Goal: Task Accomplishment & Management: Use online tool/utility

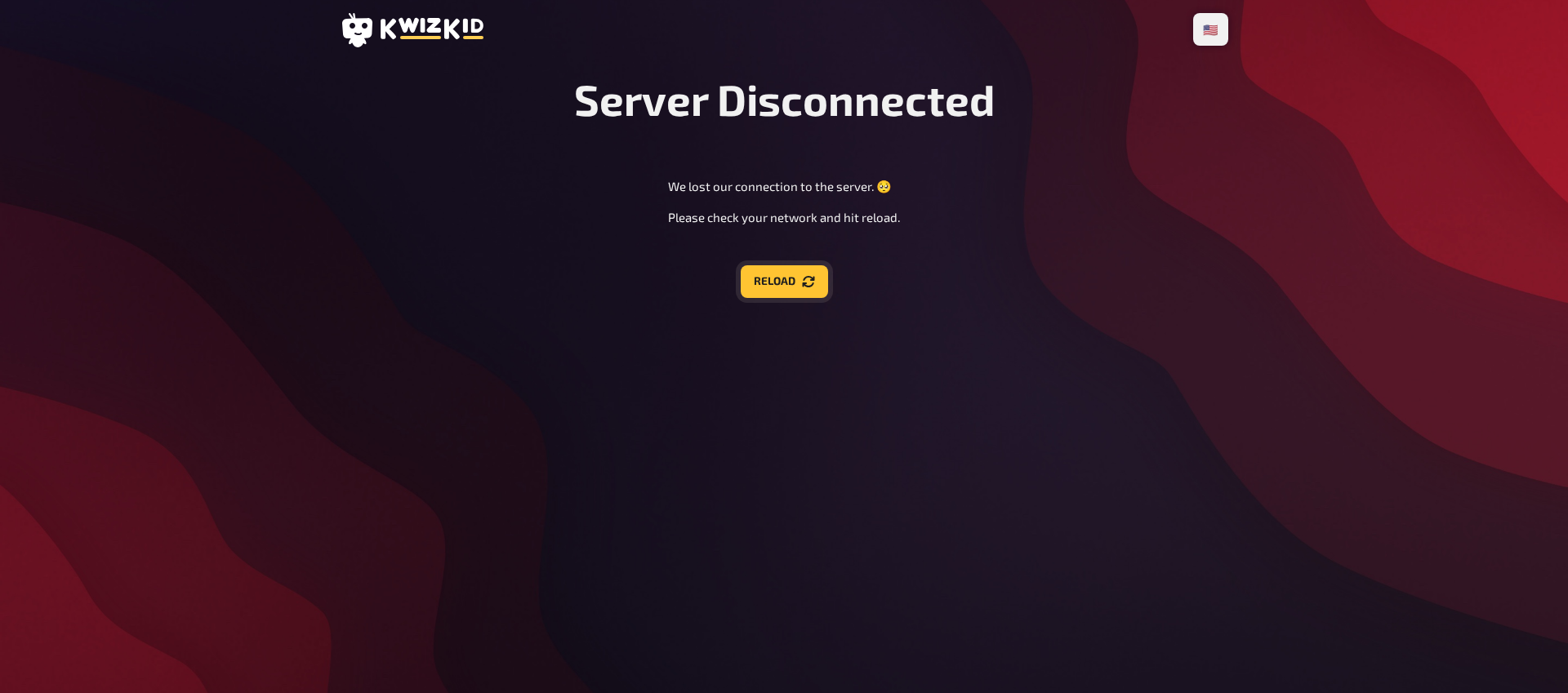
click at [812, 277] on icon "Reload" at bounding box center [808, 282] width 13 height 13
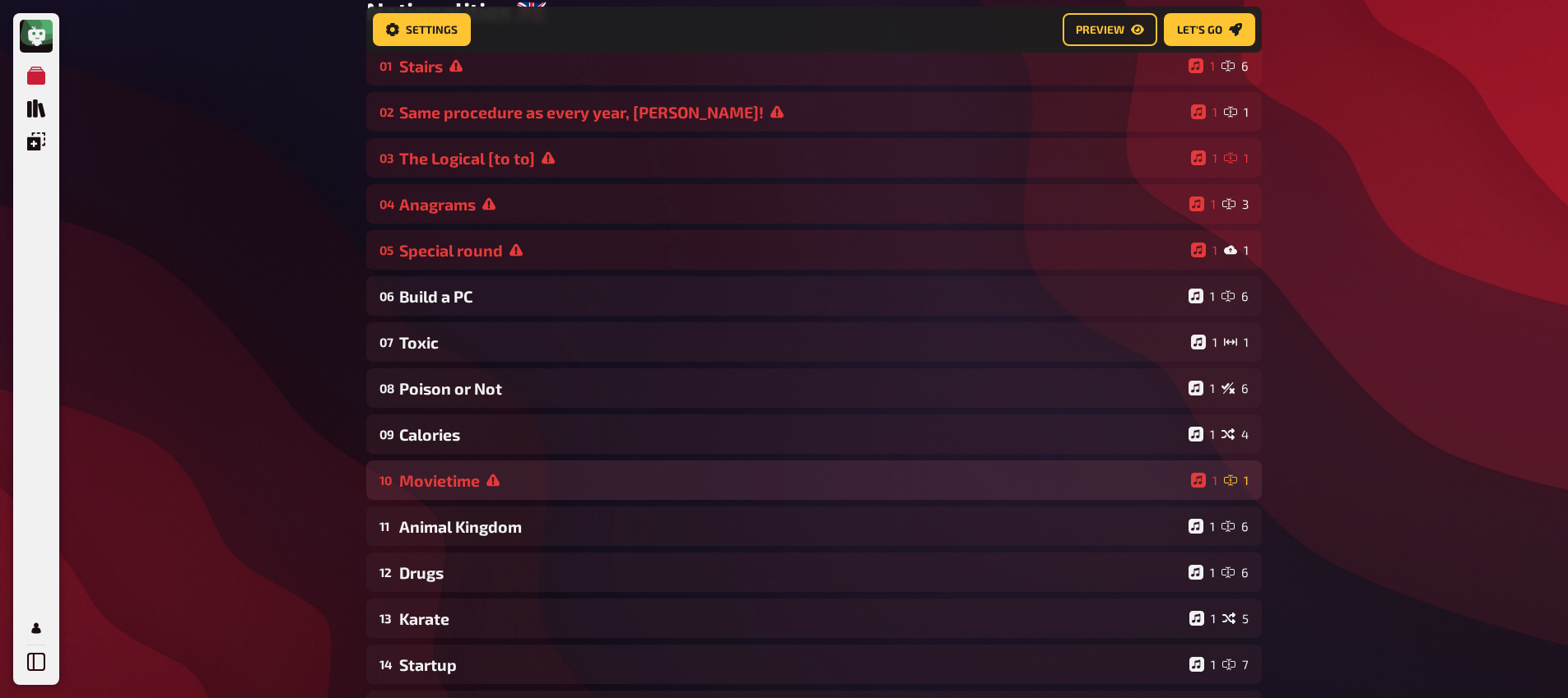
click at [544, 484] on div "Movietime" at bounding box center [791, 480] width 785 height 19
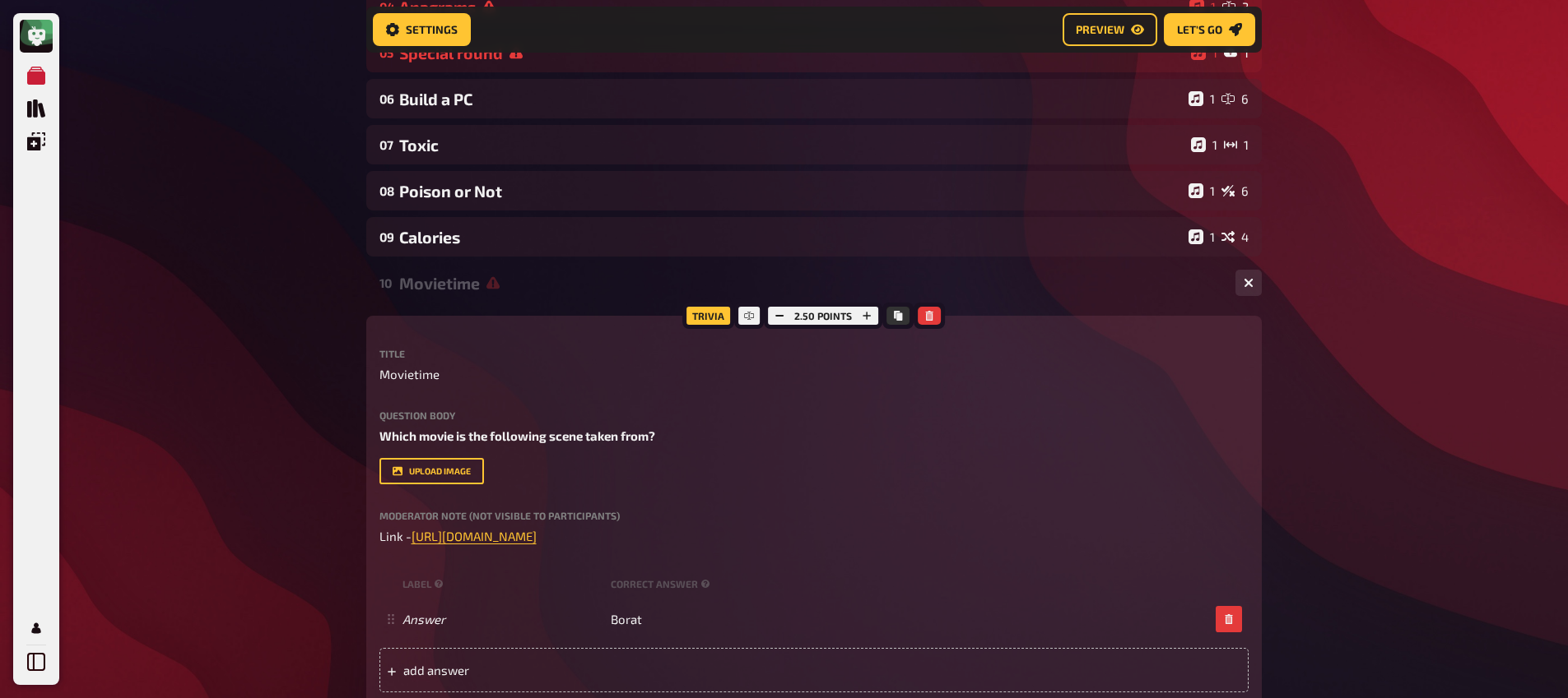
scroll to position [524, 0]
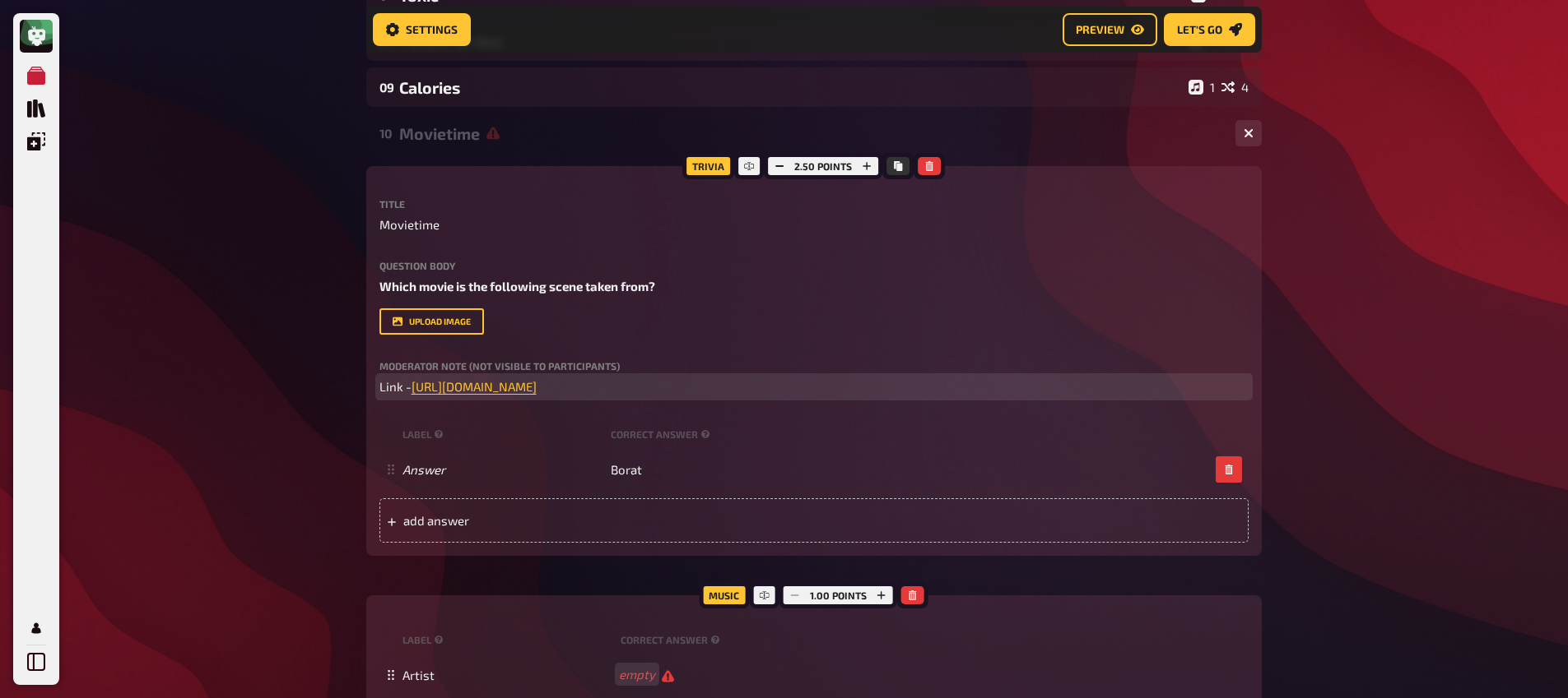
click at [603, 397] on p "Link - [URL][DOMAIN_NAME] ﻿" at bounding box center [813, 387] width 869 height 19
click at [595, 369] on button "button" at bounding box center [601, 357] width 26 height 26
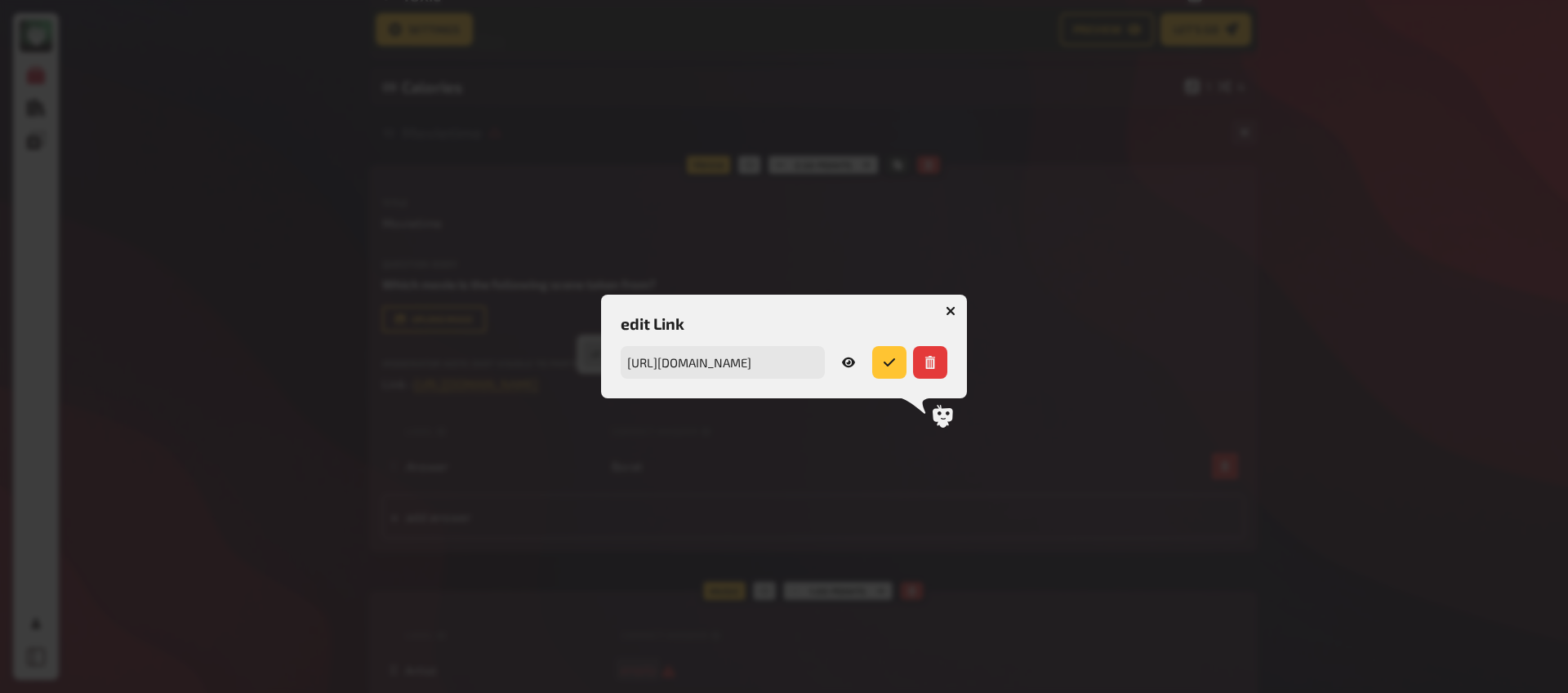
click at [837, 365] on link at bounding box center [847, 362] width 34 height 32
click at [946, 312] on icon "button" at bounding box center [951, 311] width 10 height 10
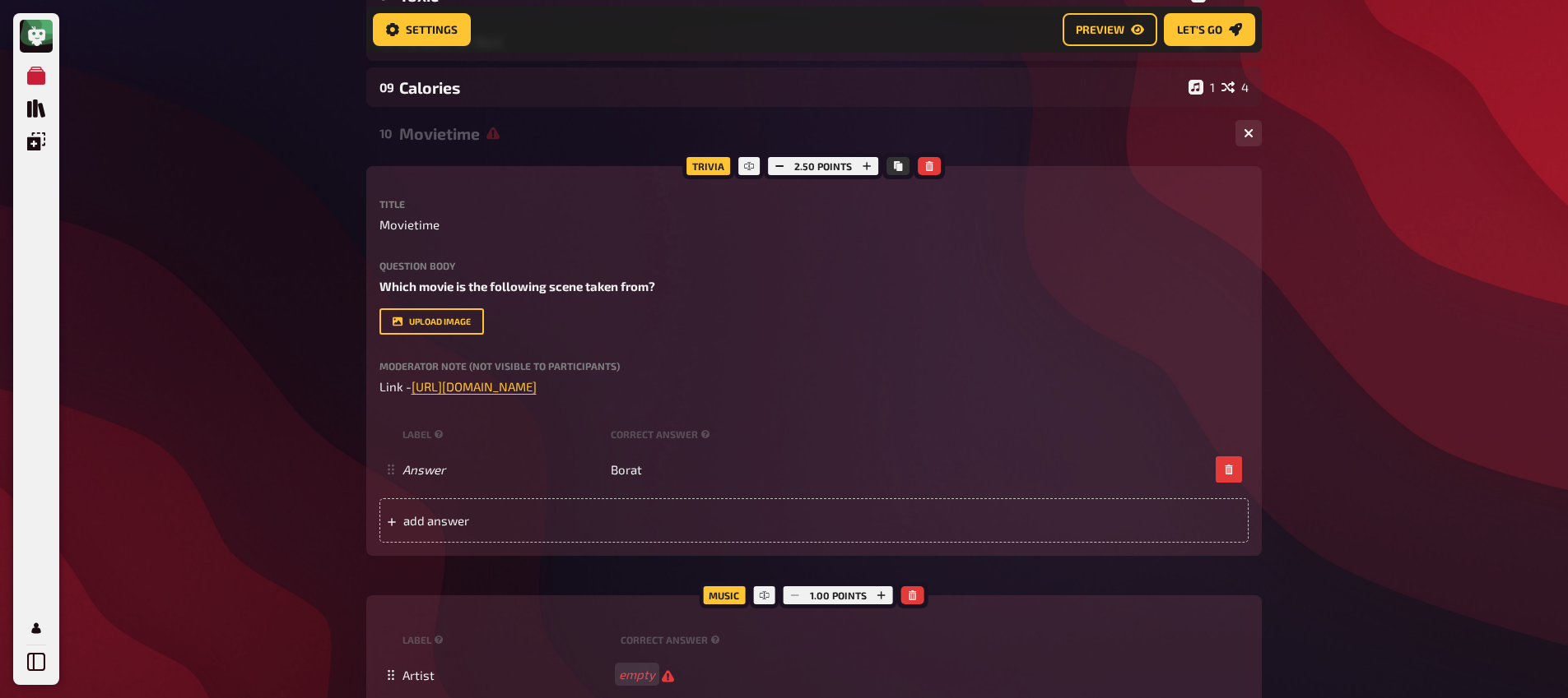
click at [512, 143] on div "Movietime" at bounding box center [809, 133] width 822 height 19
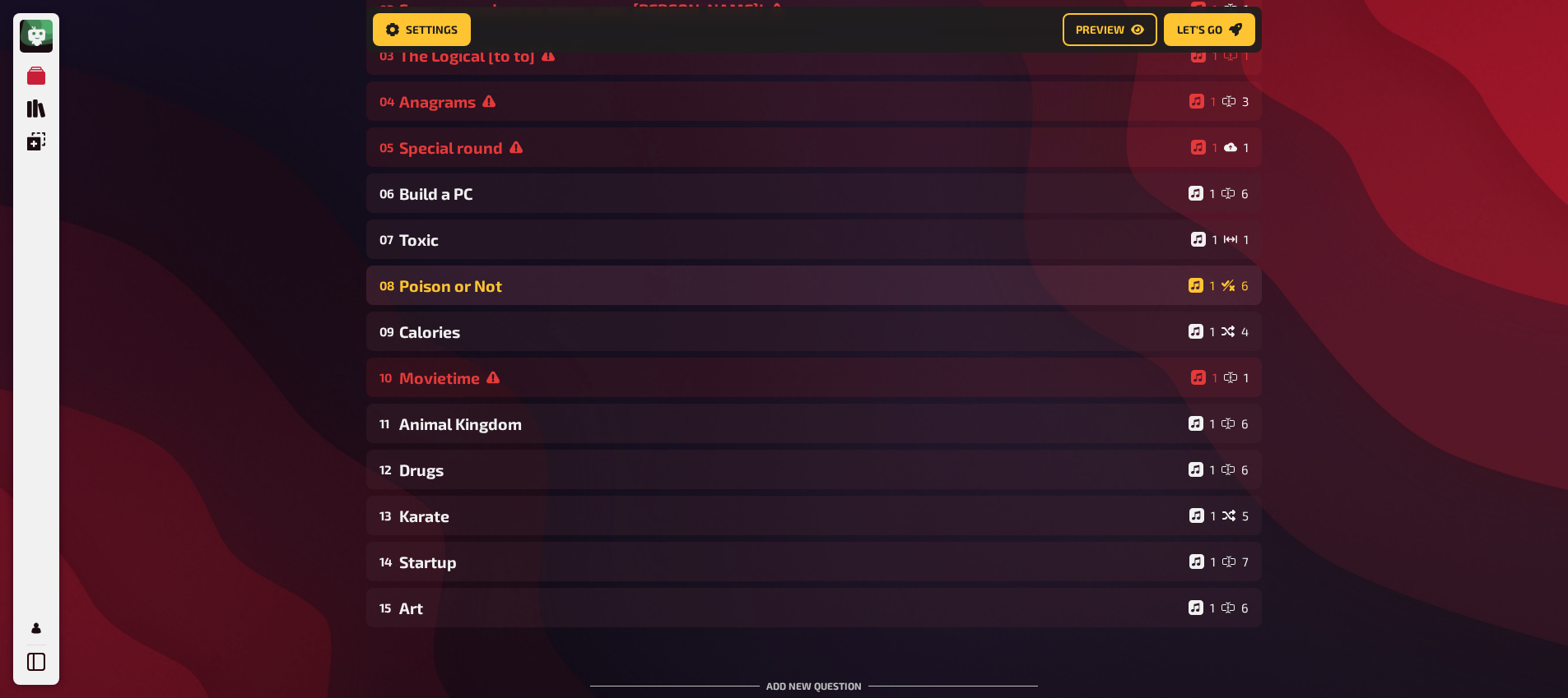
scroll to position [158, 0]
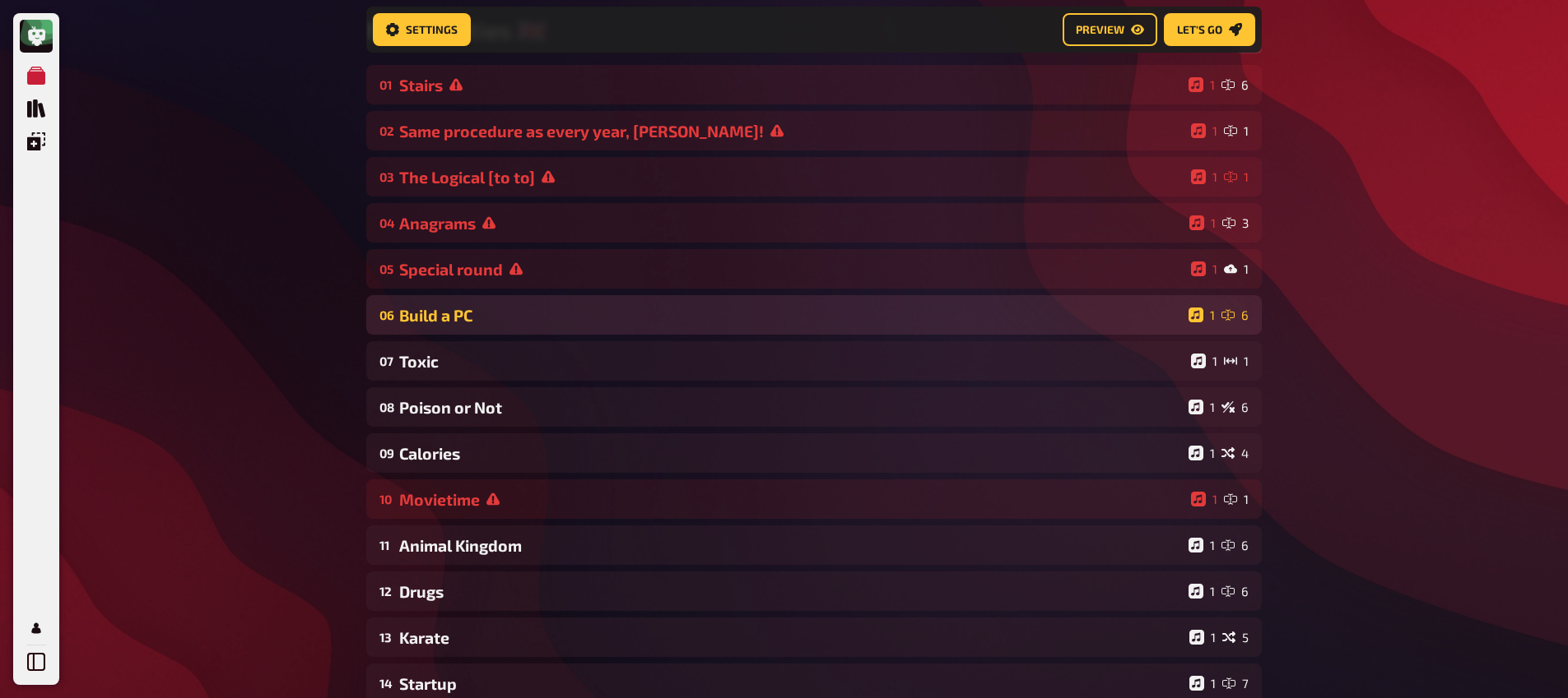
click at [579, 311] on div "Build a PC" at bounding box center [790, 315] width 783 height 19
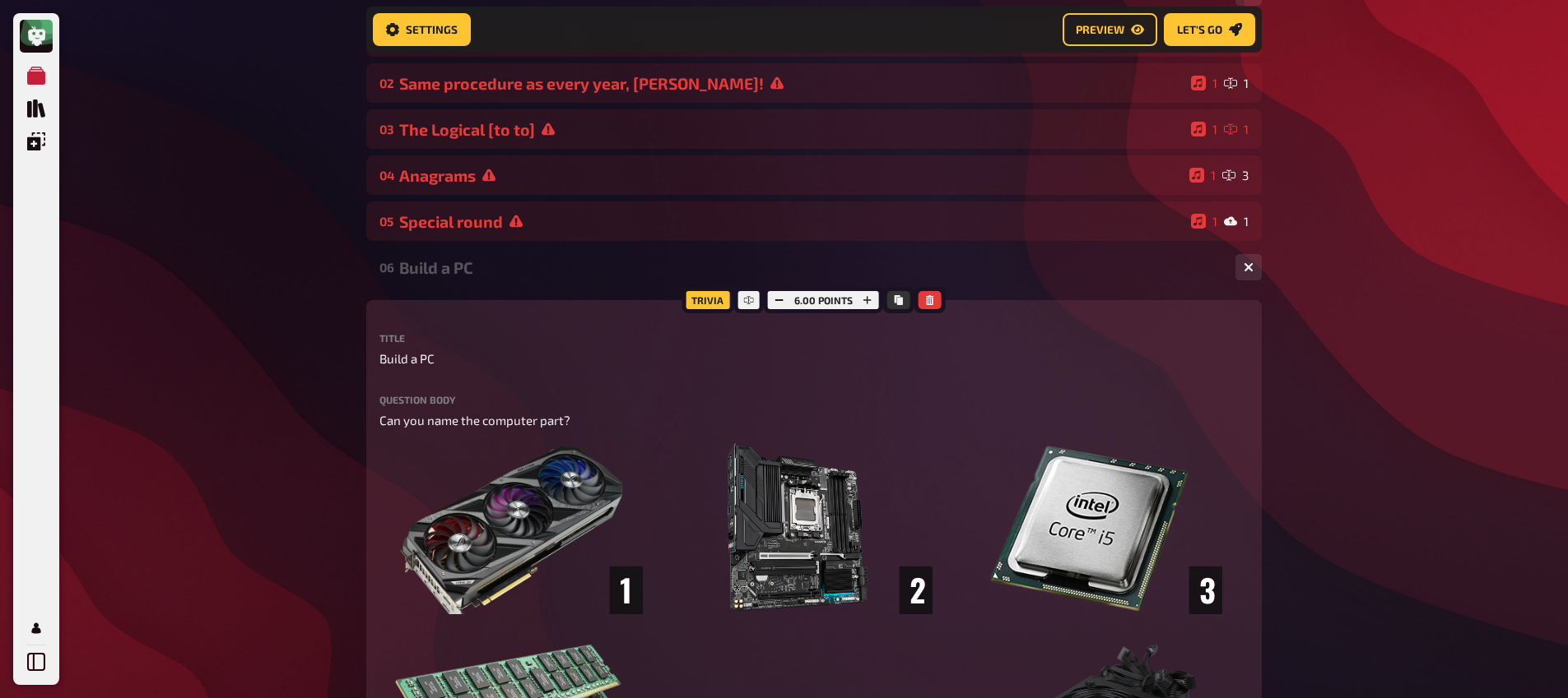
scroll to position [305, 0]
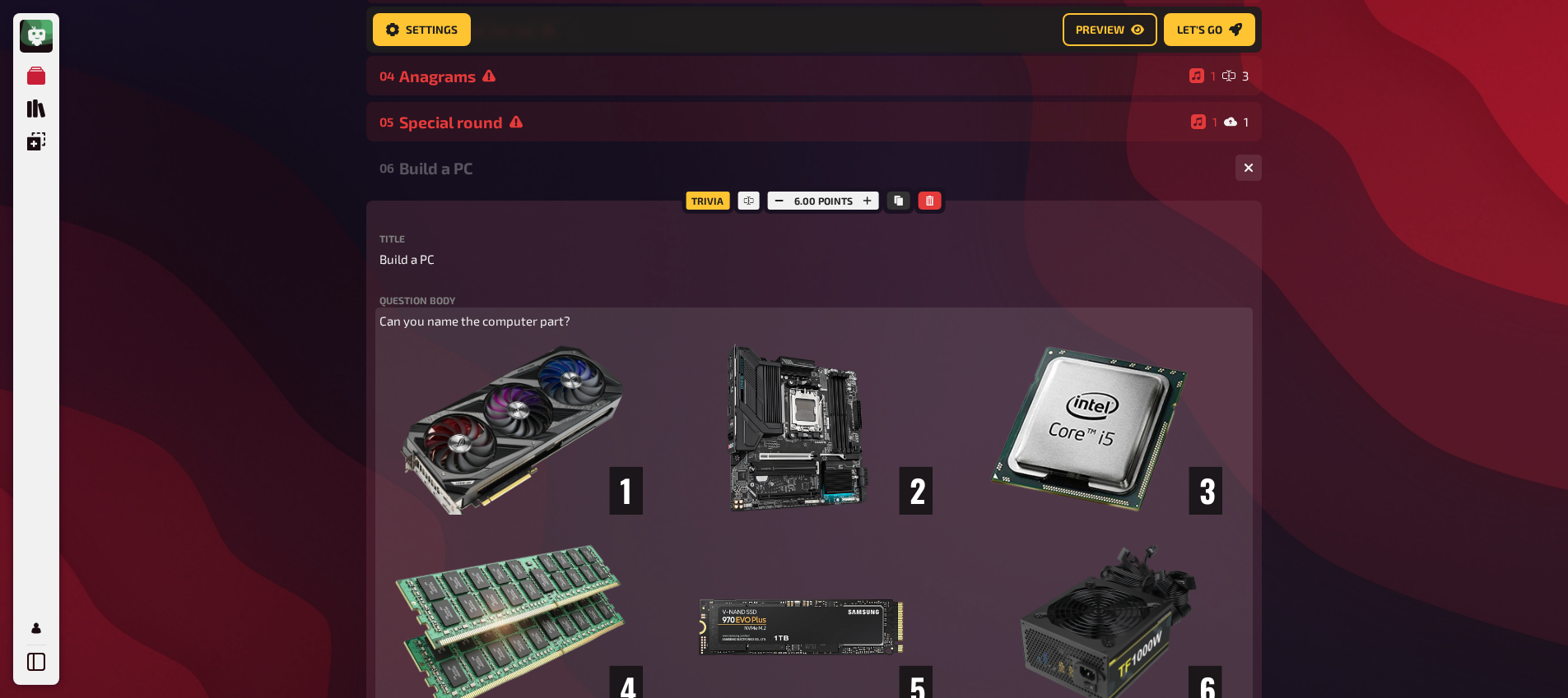
click at [534, 363] on img at bounding box center [800, 527] width 843 height 372
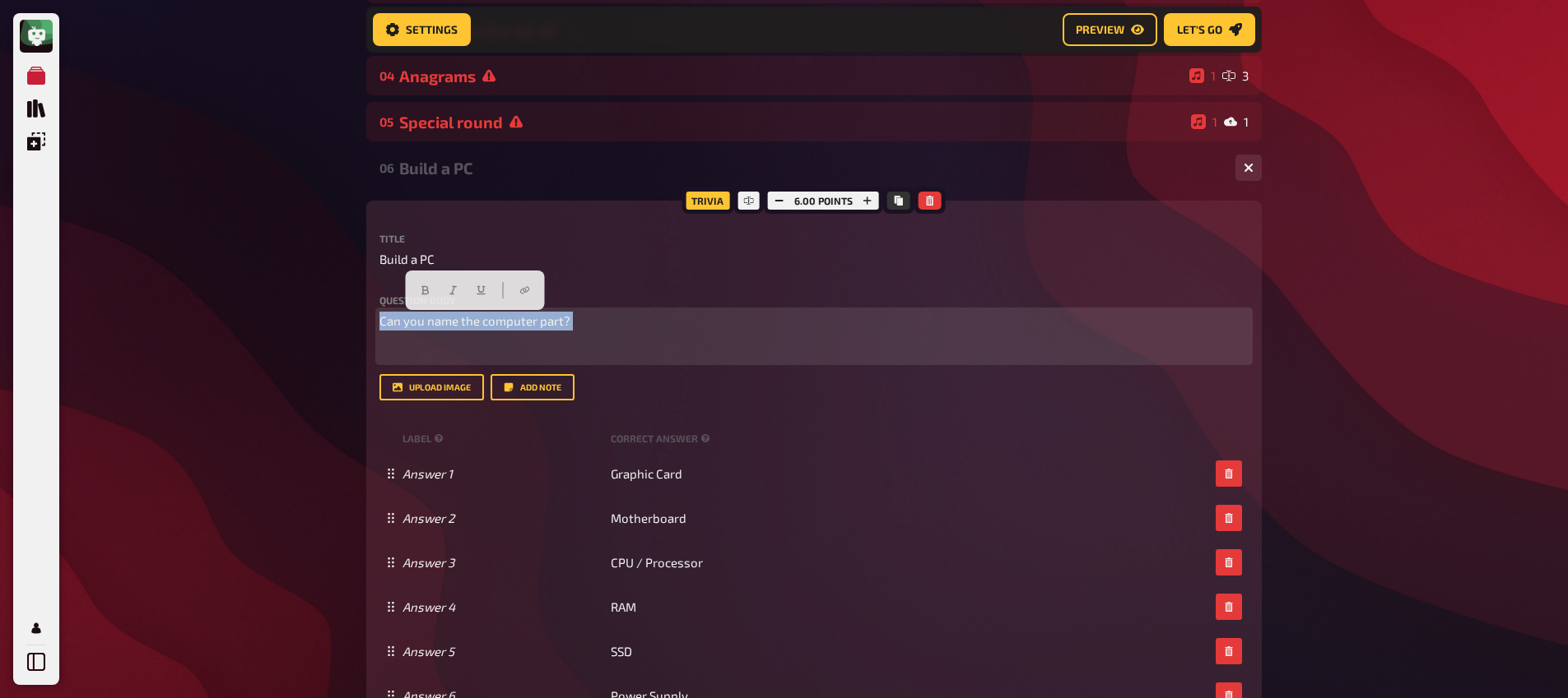
drag, startPoint x: 475, startPoint y: 341, endPoint x: 363, endPoint y: 301, distance: 118.9
click at [363, 301] on div "Home My Quizzes Nationalities ​🇬🇧 Setup Setup Edit Content Quiz Lobby Hosting u…" at bounding box center [814, 666] width 922 height 1943
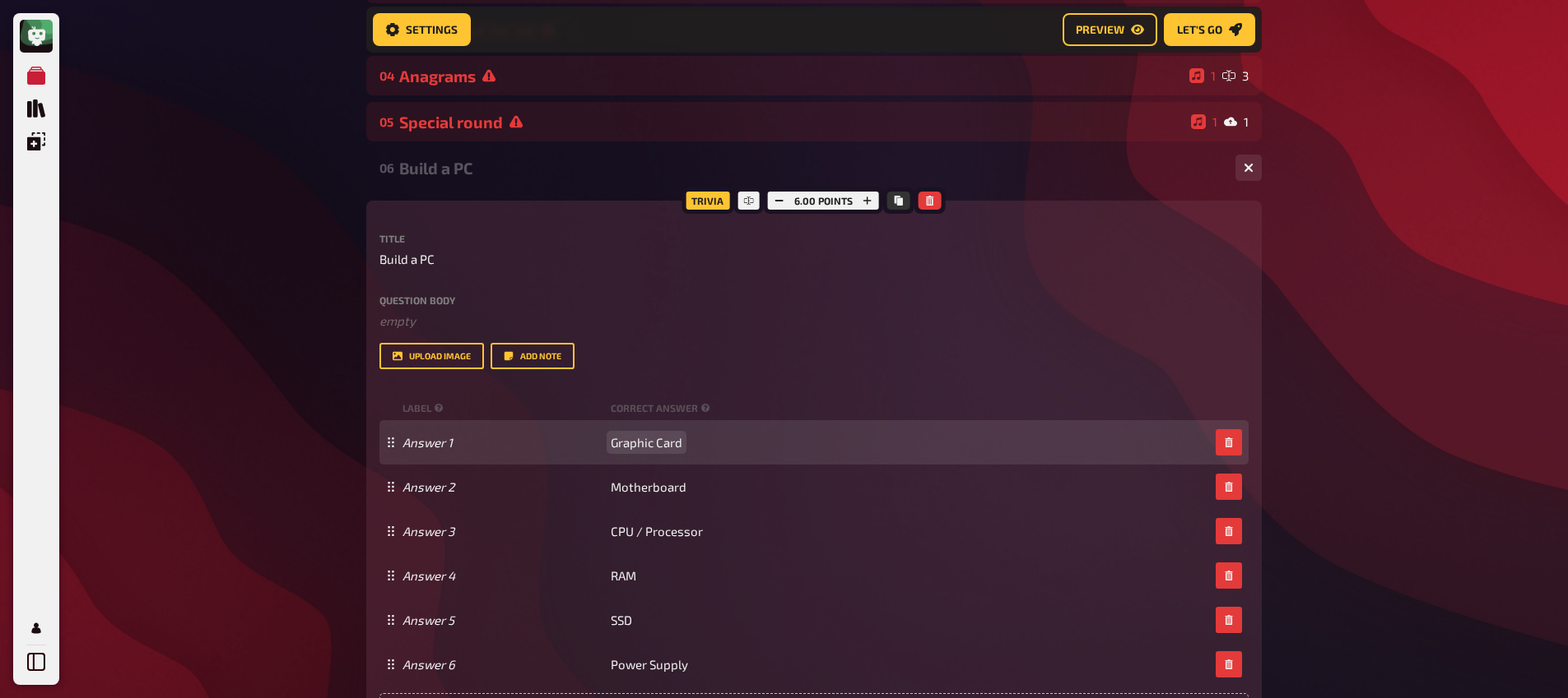
click at [638, 443] on span "Graphic Card" at bounding box center [645, 442] width 71 height 15
click at [640, 443] on span "Graphic Card" at bounding box center [645, 442] width 71 height 15
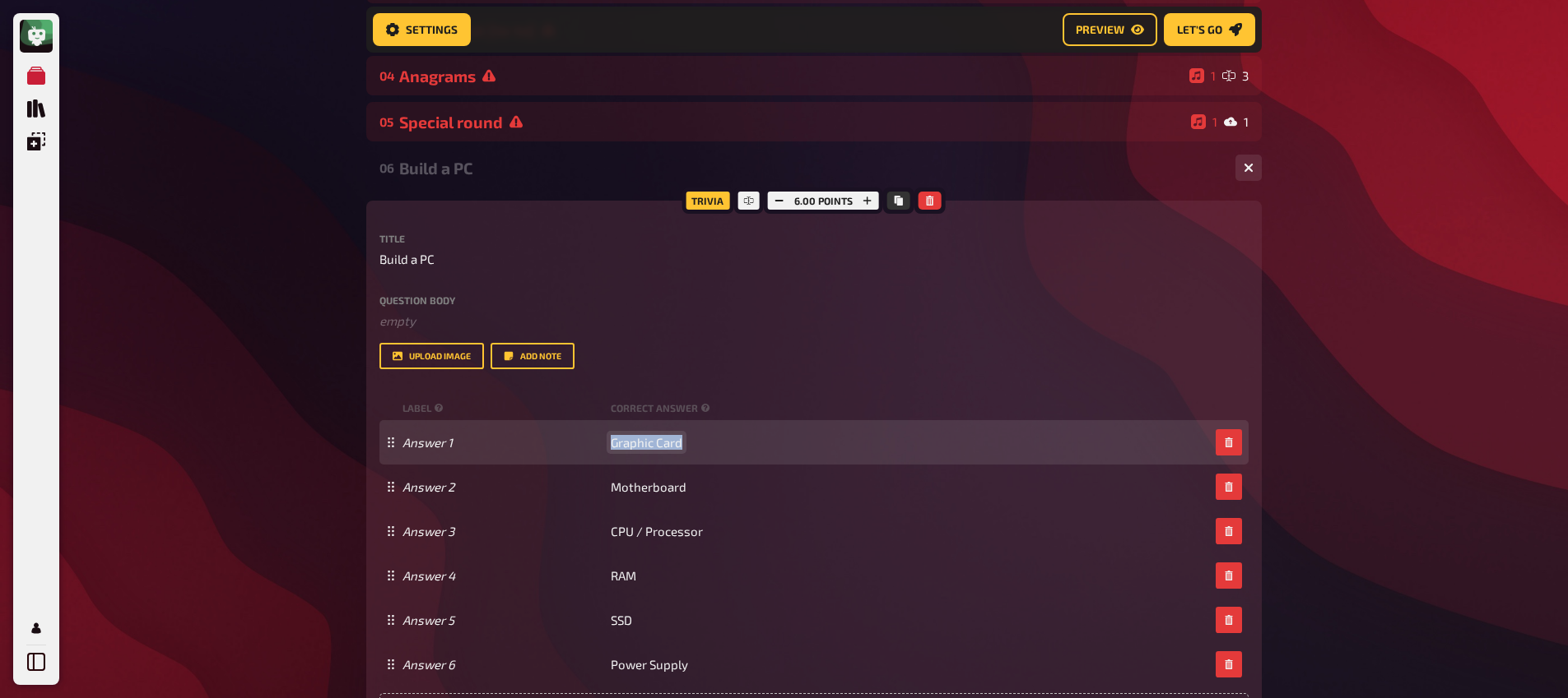
click at [640, 443] on span "Graphic Card" at bounding box center [645, 442] width 71 height 15
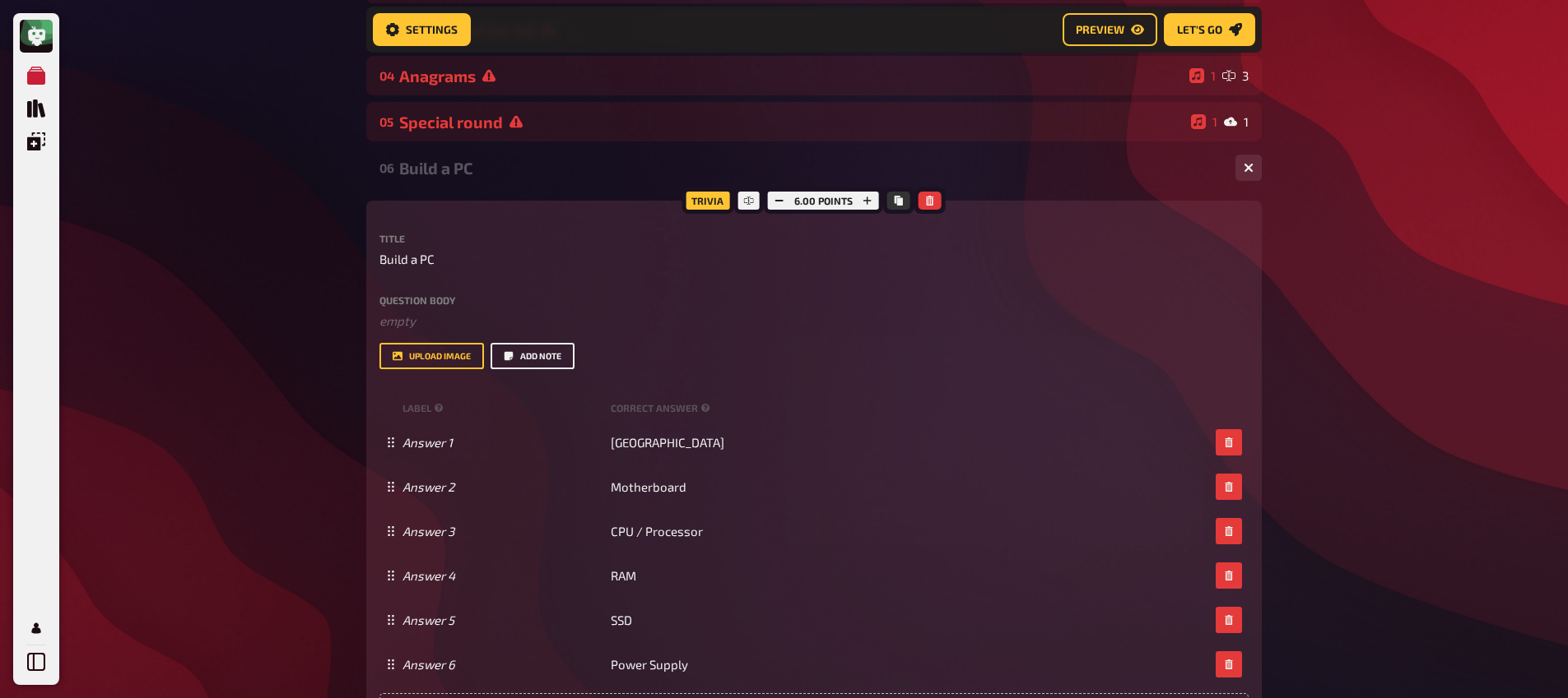
click at [544, 347] on button "Add note" at bounding box center [532, 356] width 84 height 26
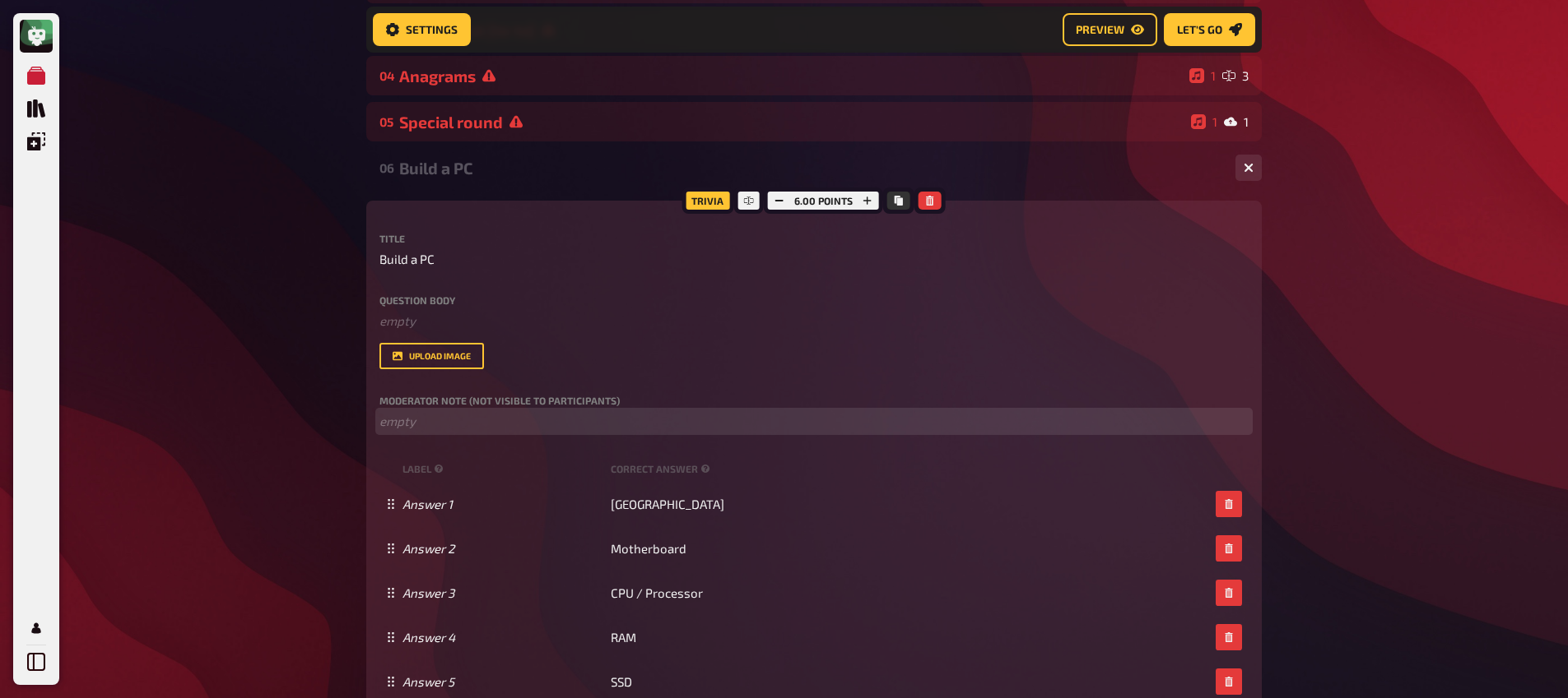
click at [450, 420] on p "﻿ empty" at bounding box center [813, 422] width 869 height 19
click at [465, 423] on span "Austria - Link" at bounding box center [437, 421] width 76 height 15
click at [497, 425] on li "Austria - Link ﻿" at bounding box center [823, 422] width 849 height 19
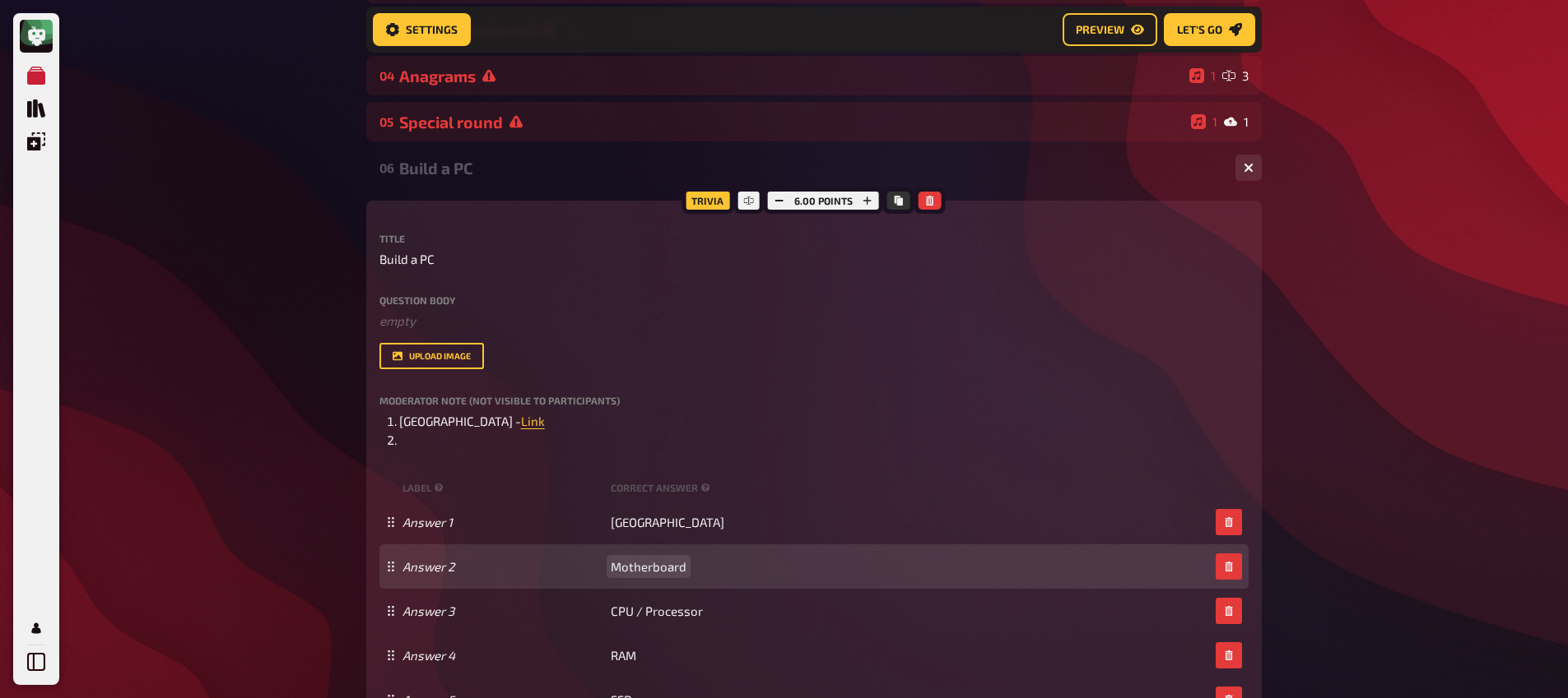
click at [662, 571] on span "Motherboard" at bounding box center [648, 566] width 76 height 15
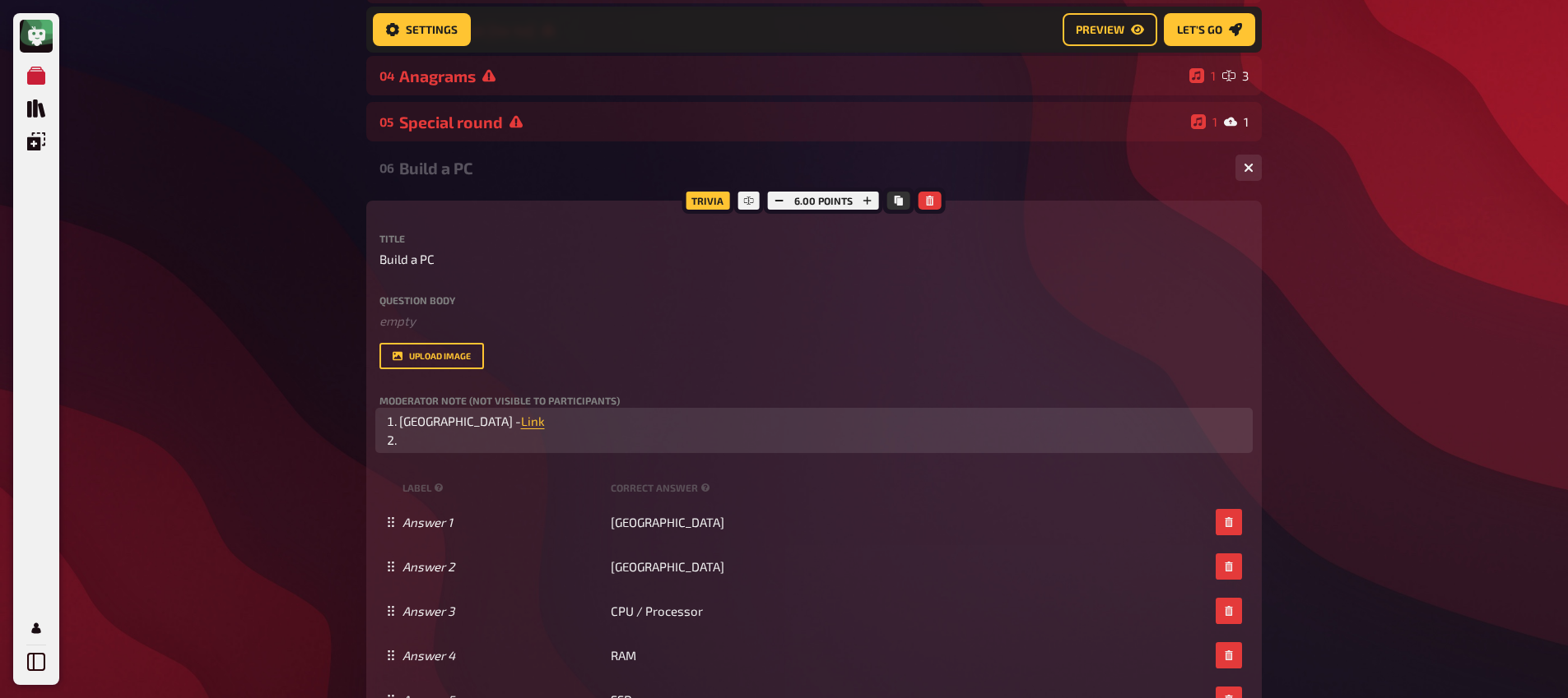
click at [500, 443] on li "﻿" at bounding box center [823, 440] width 849 height 19
drag, startPoint x: 472, startPoint y: 448, endPoint x: 450, endPoint y: 449, distance: 22.0
click at [450, 449] on li "Ireland - Link" at bounding box center [823, 440] width 849 height 19
click at [512, 439] on li "Ireland - Link ﻿" at bounding box center [823, 440] width 849 height 19
click at [521, 446] on span "Link" at bounding box center [533, 440] width 24 height 15
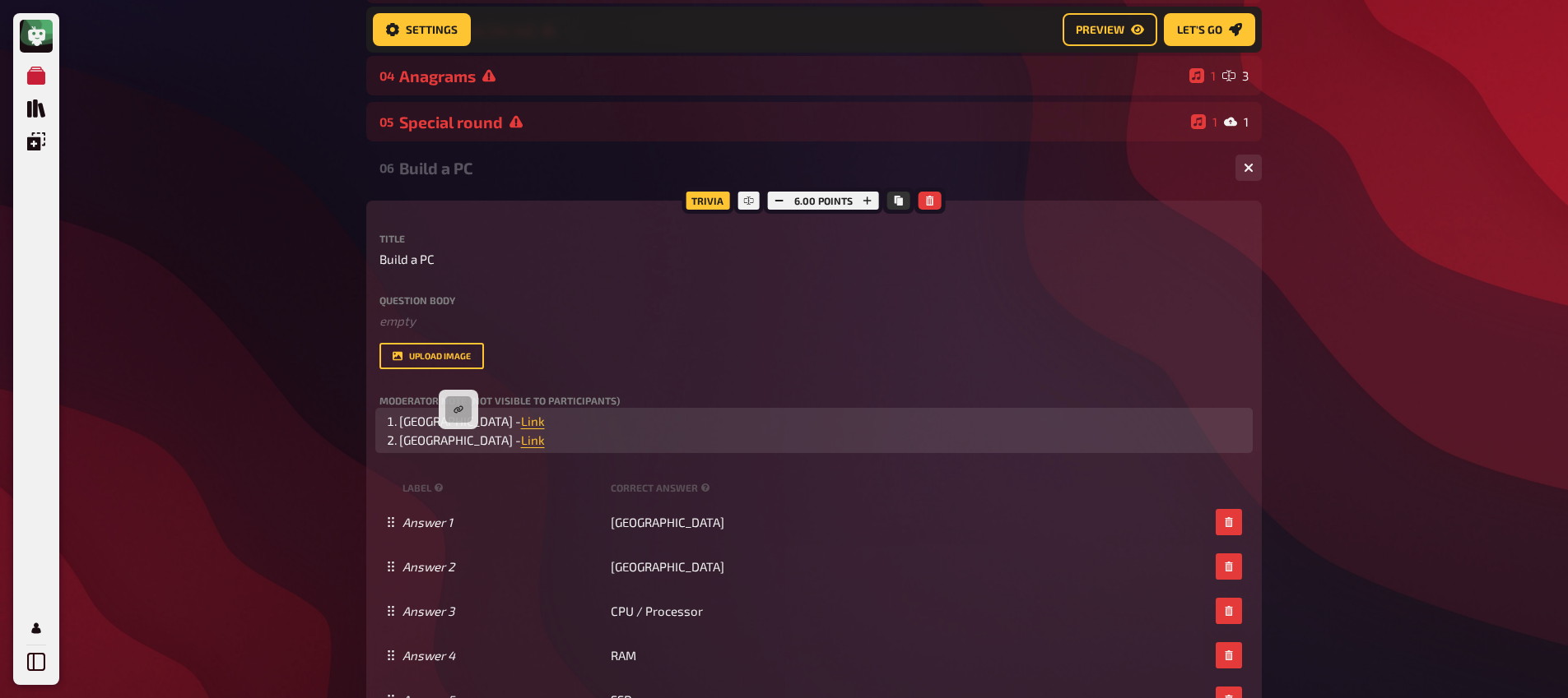
click at [459, 409] on icon "button" at bounding box center [458, 410] width 9 height 7
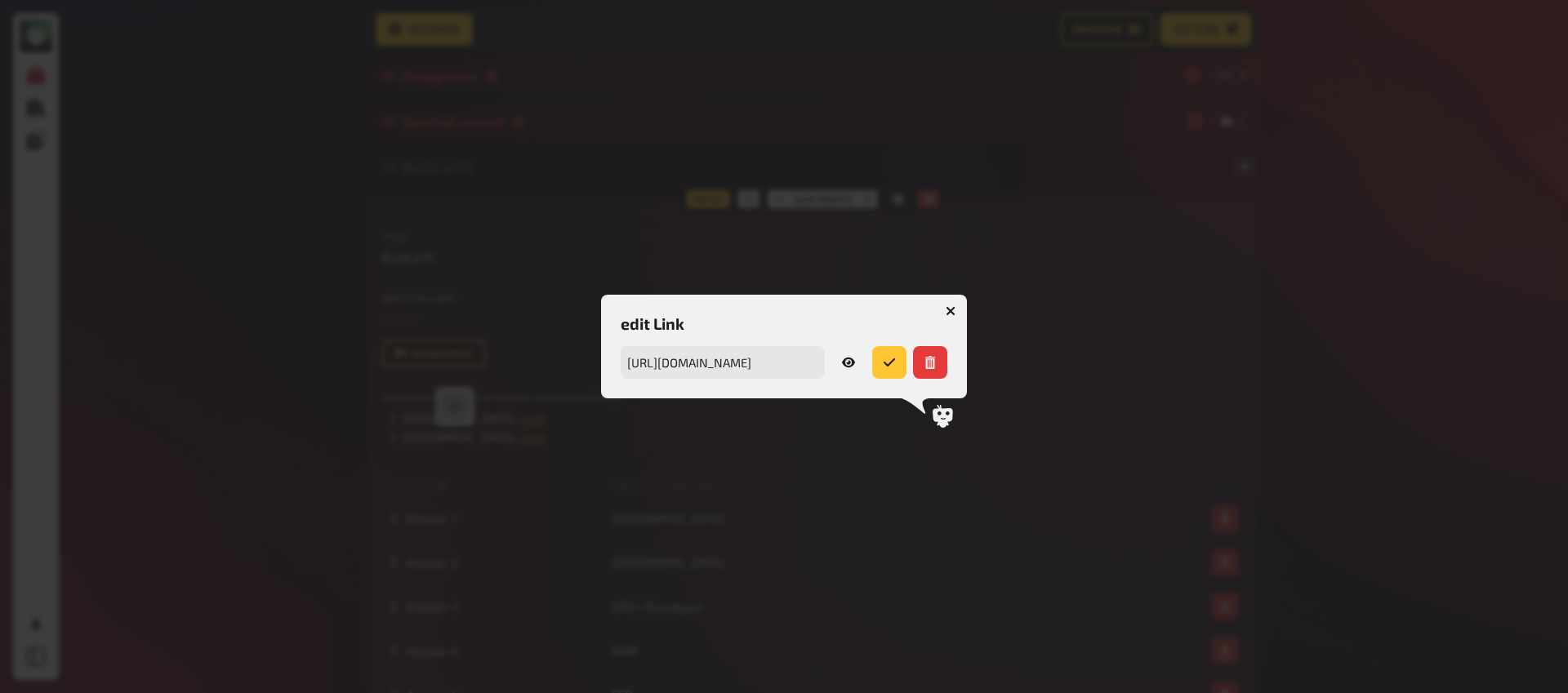
click at [846, 360] on icon at bounding box center [848, 363] width 13 height 13
click at [951, 314] on icon "button" at bounding box center [951, 311] width 10 height 10
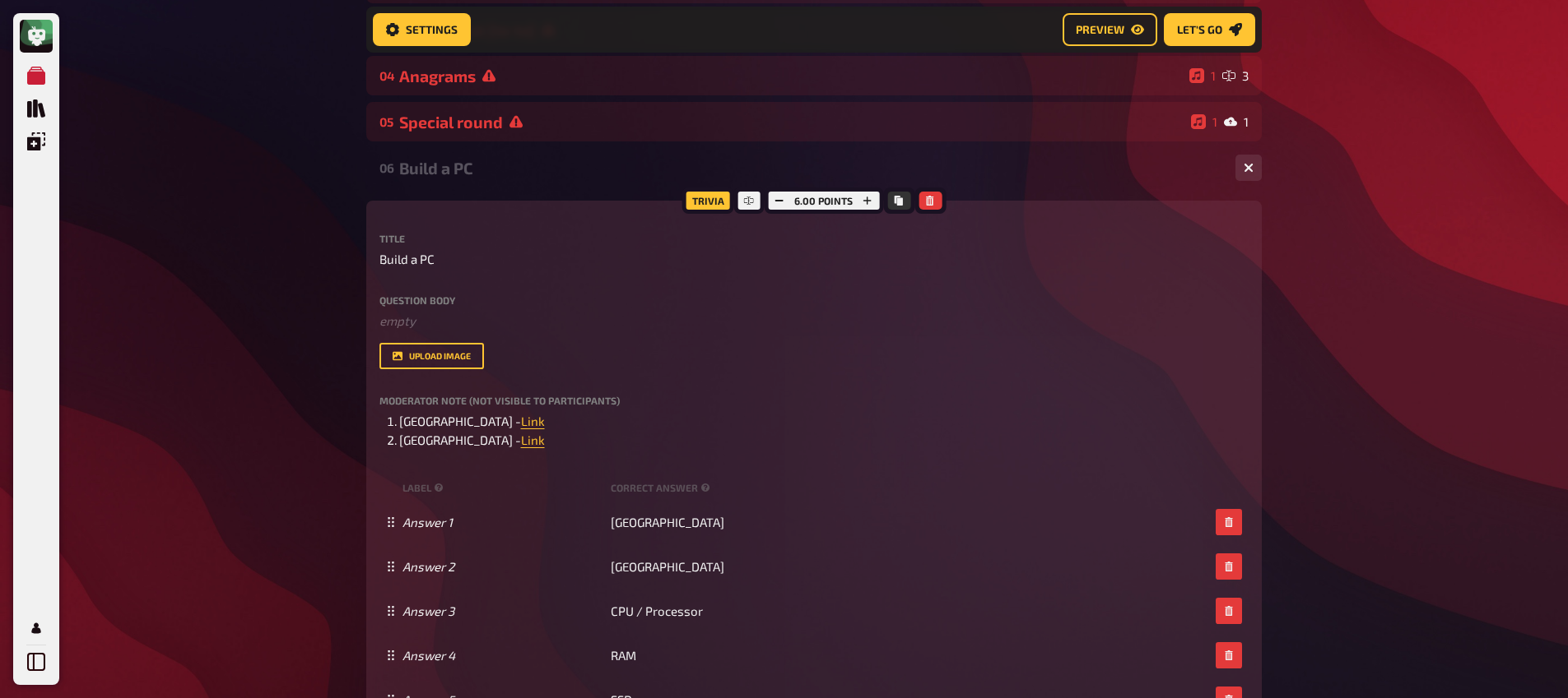
click at [281, 366] on div "Meine Quizze Quiz Sammlung Einblendungen Mein Konto Home My Quizzes Nationaliti…" at bounding box center [784, 691] width 1568 height 1991
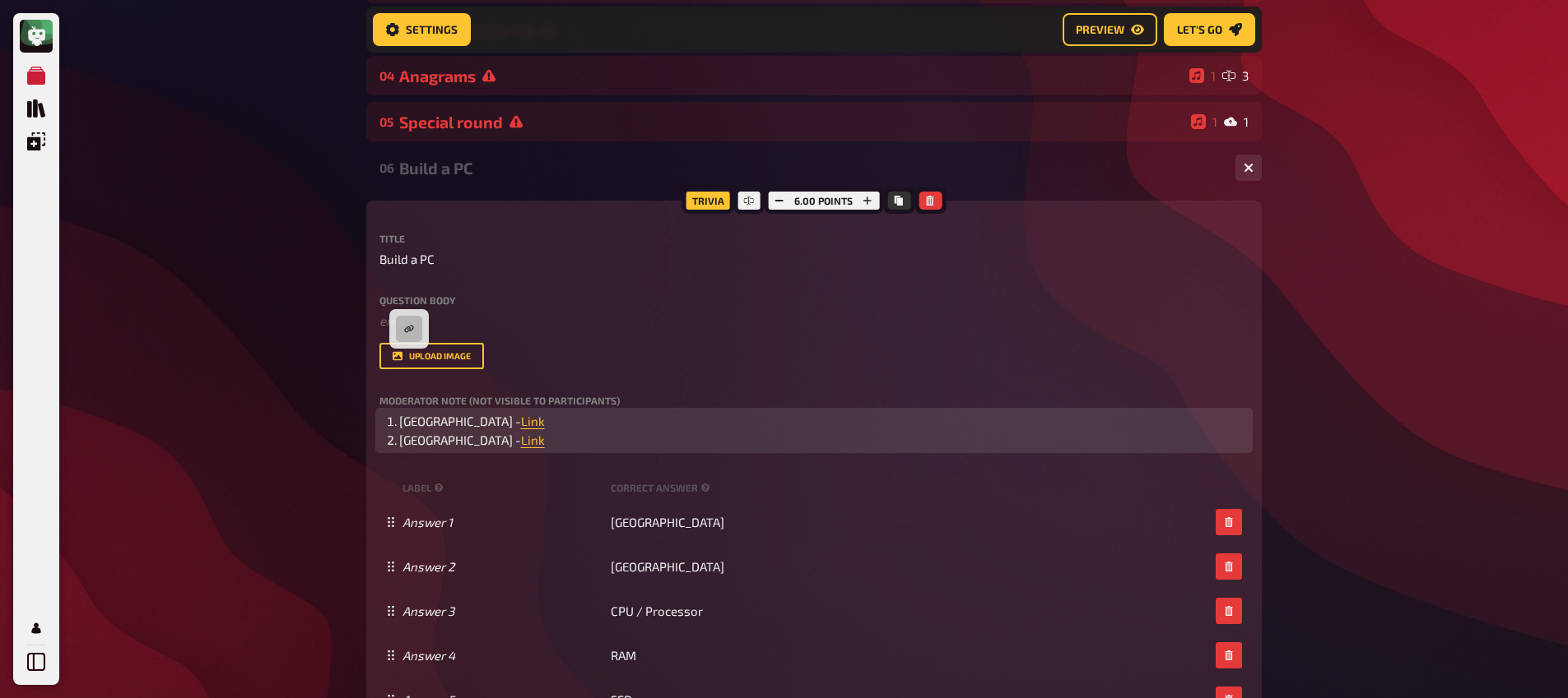
click at [502, 450] on li "Ireland - Link ﻿" at bounding box center [823, 440] width 849 height 19
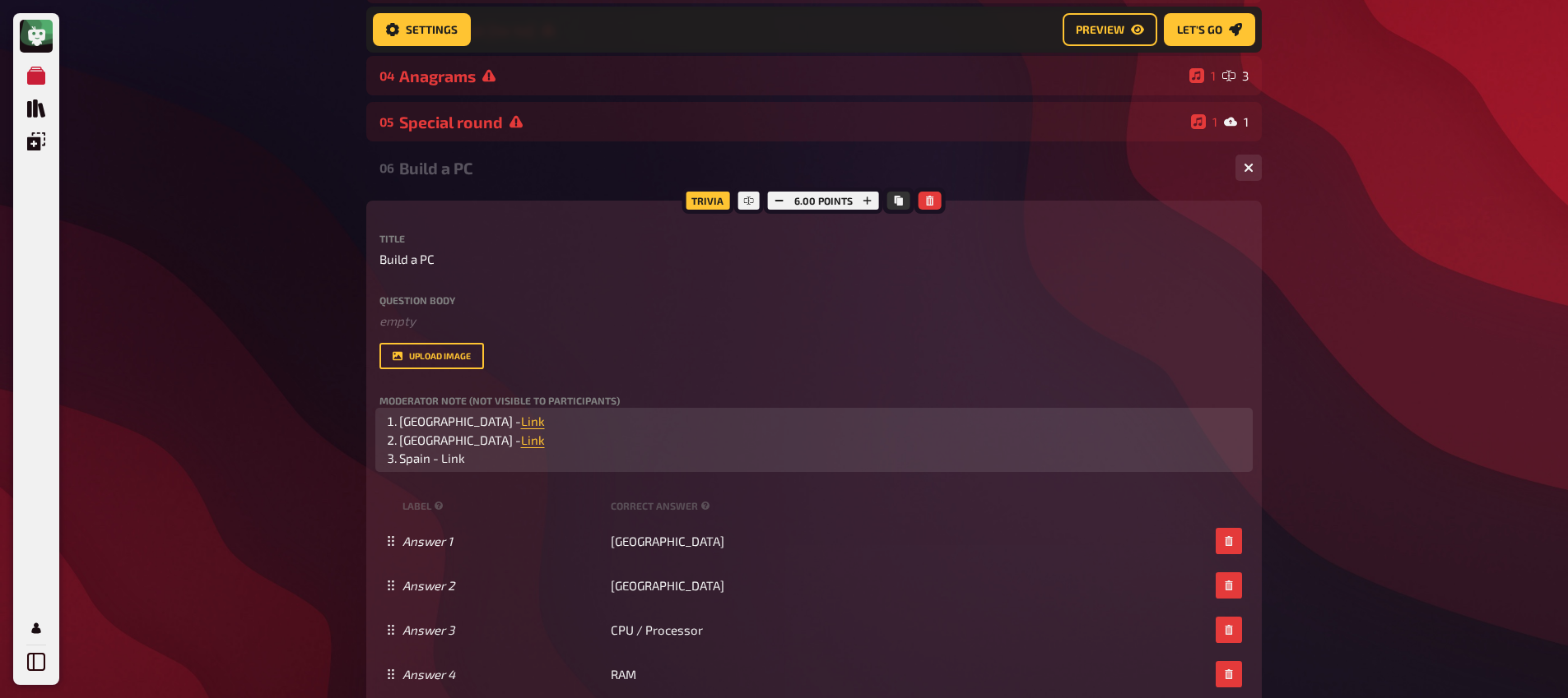
click at [448, 458] on span "Spain - Link" at bounding box center [431, 458] width 66 height 15
click at [448, 459] on span "Spain - Link" at bounding box center [431, 458] width 66 height 15
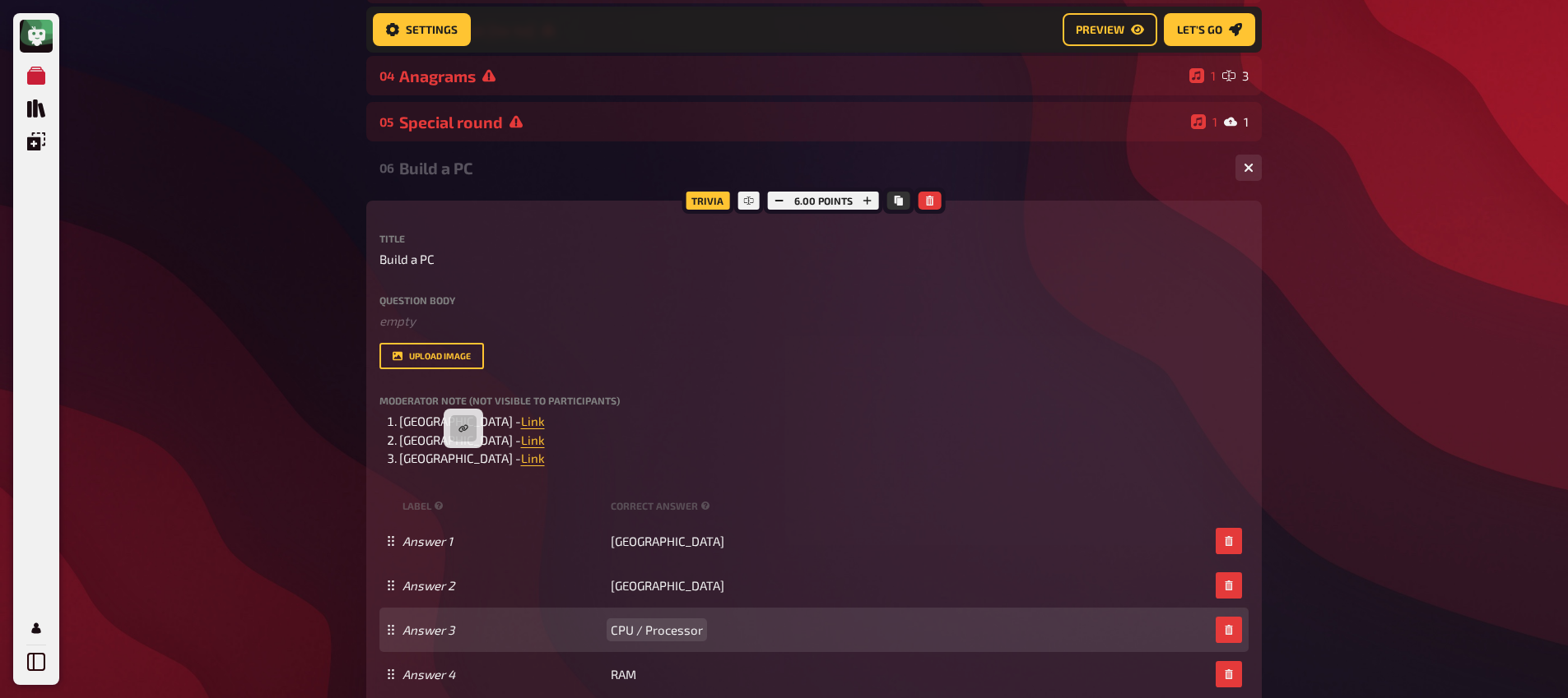
click at [643, 635] on span "CPU / Processor" at bounding box center [656, 630] width 92 height 15
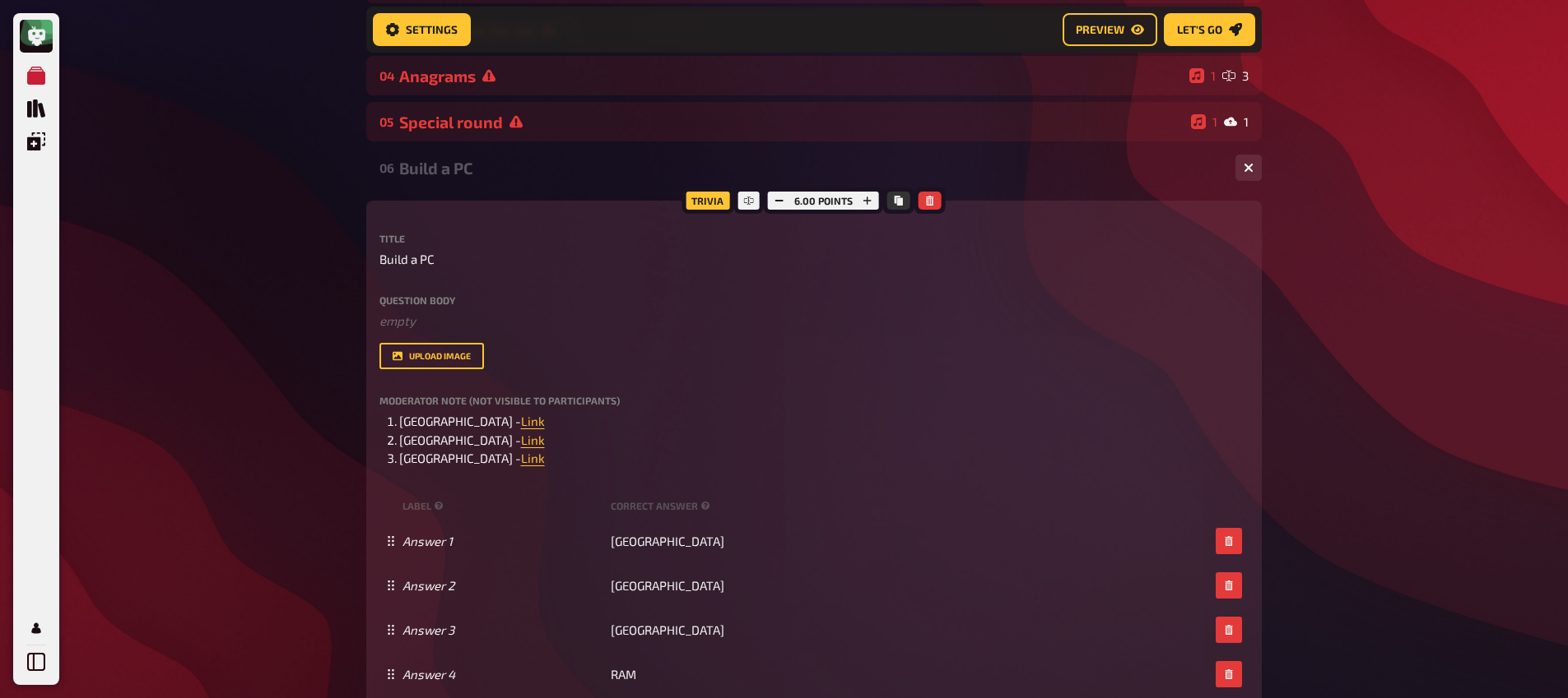
click at [300, 339] on div "Meine Quizze Quiz Sammlung Einblendungen Mein Konto Home My Quizzes Nationaliti…" at bounding box center [784, 700] width 1568 height 2011
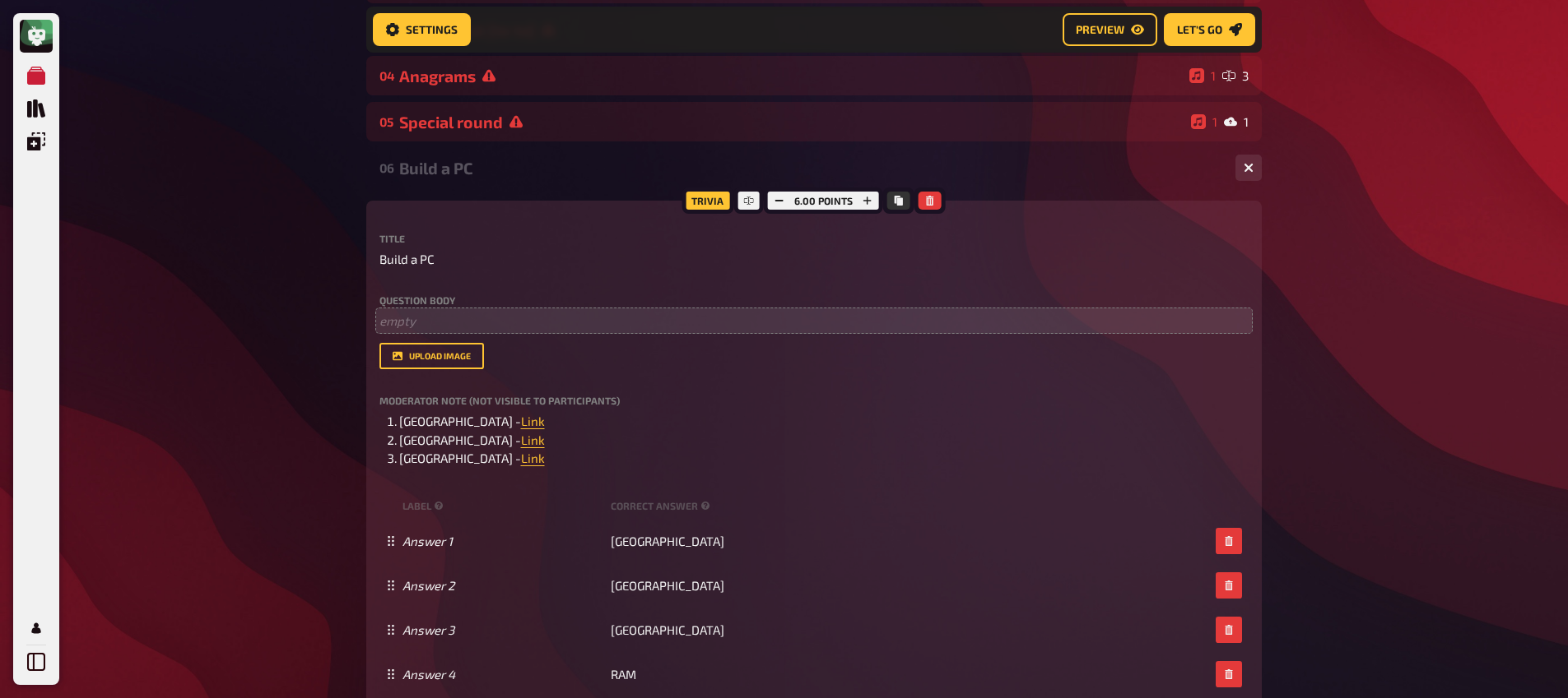
scroll to position [464, 0]
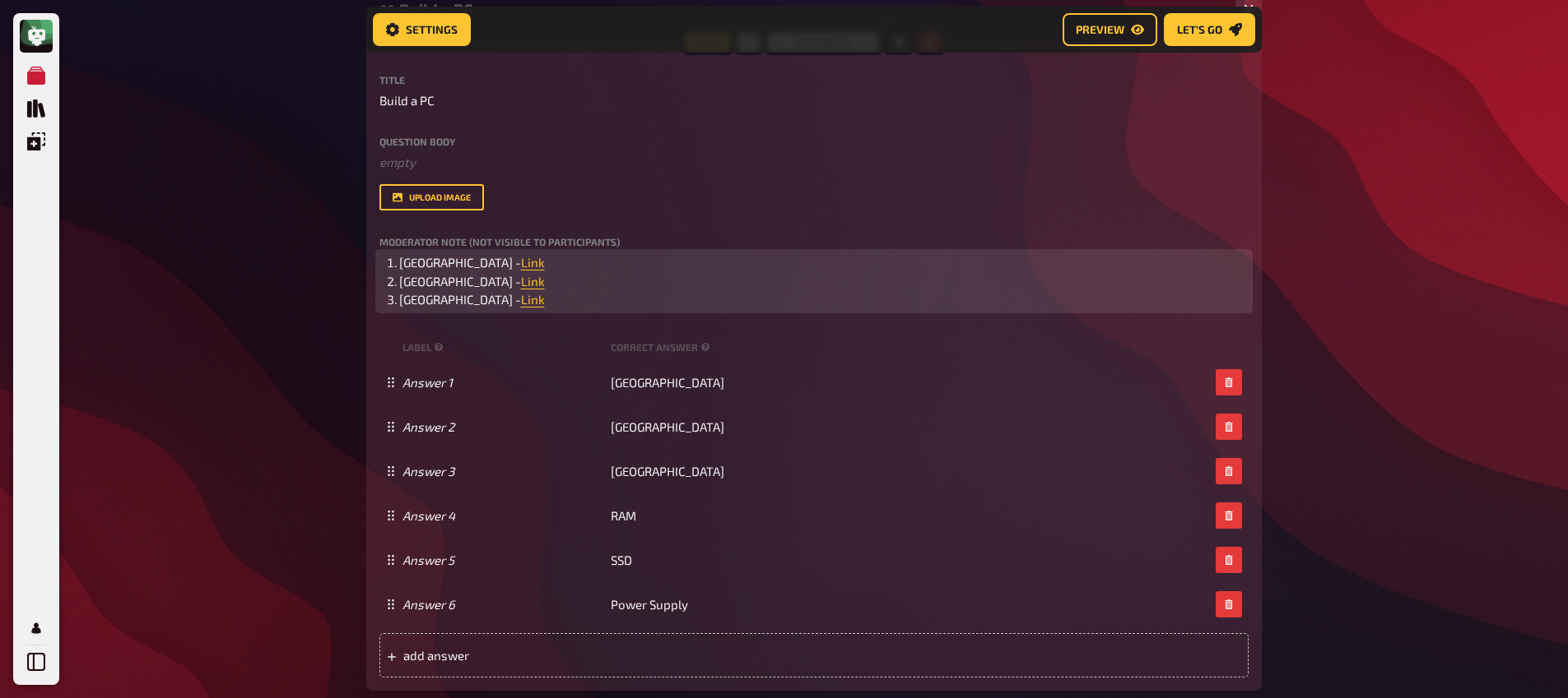
click at [539, 305] on li "Spain - Link ﻿" at bounding box center [823, 299] width 849 height 19
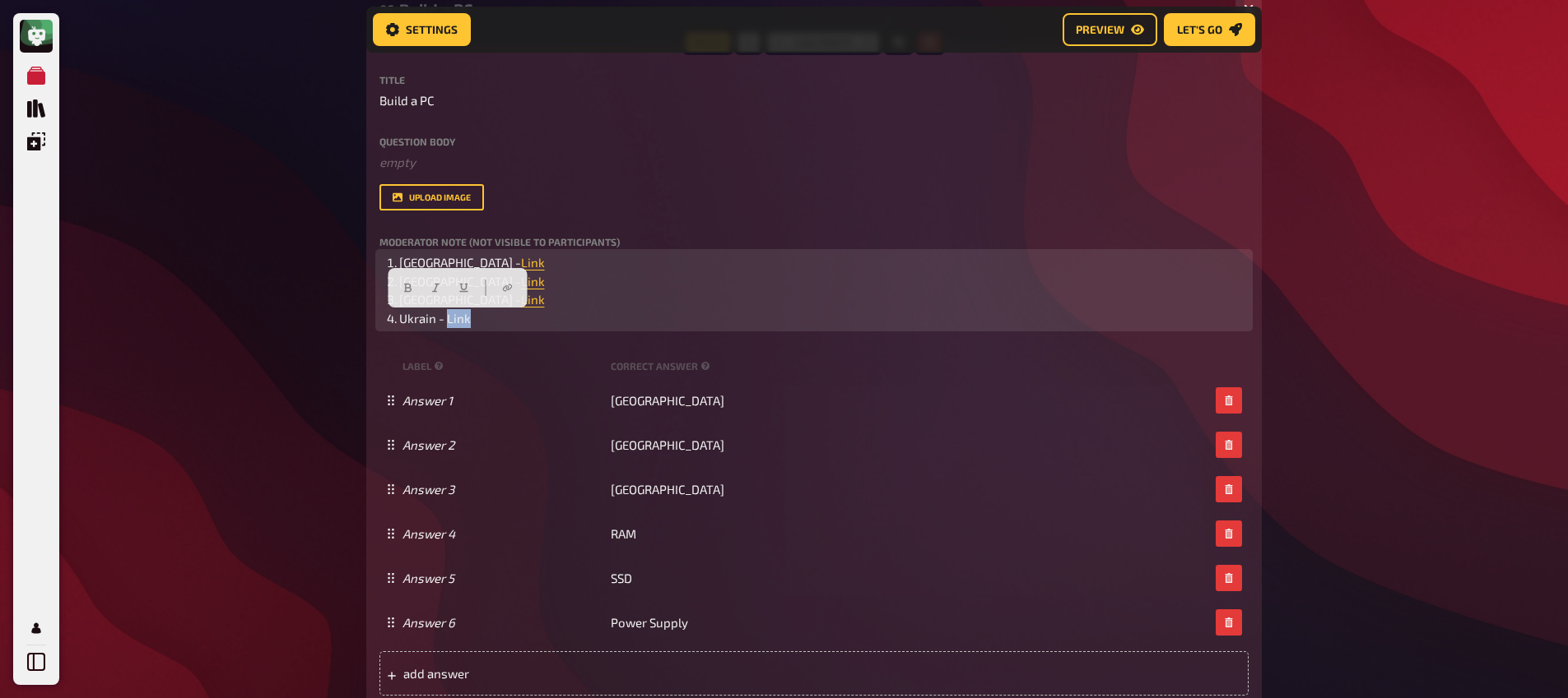
drag, startPoint x: 481, startPoint y: 320, endPoint x: 443, endPoint y: 330, distance: 39.3
click at [445, 325] on li "Ukrain - Link" at bounding box center [823, 319] width 849 height 19
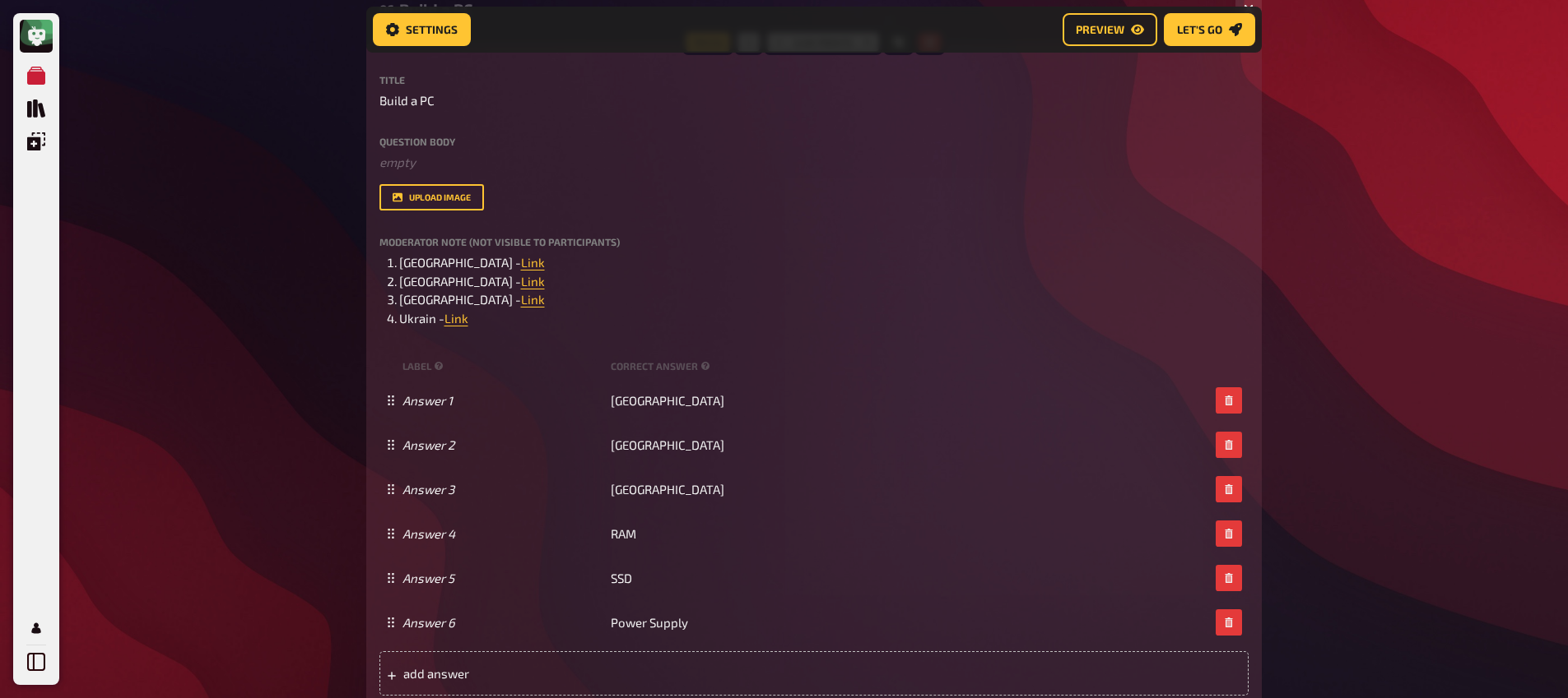
click at [294, 365] on div "Meine Quizze Quiz Sammlung Einblendungen Mein Konto Home My Quizzes Nationaliti…" at bounding box center [784, 550] width 1568 height 2028
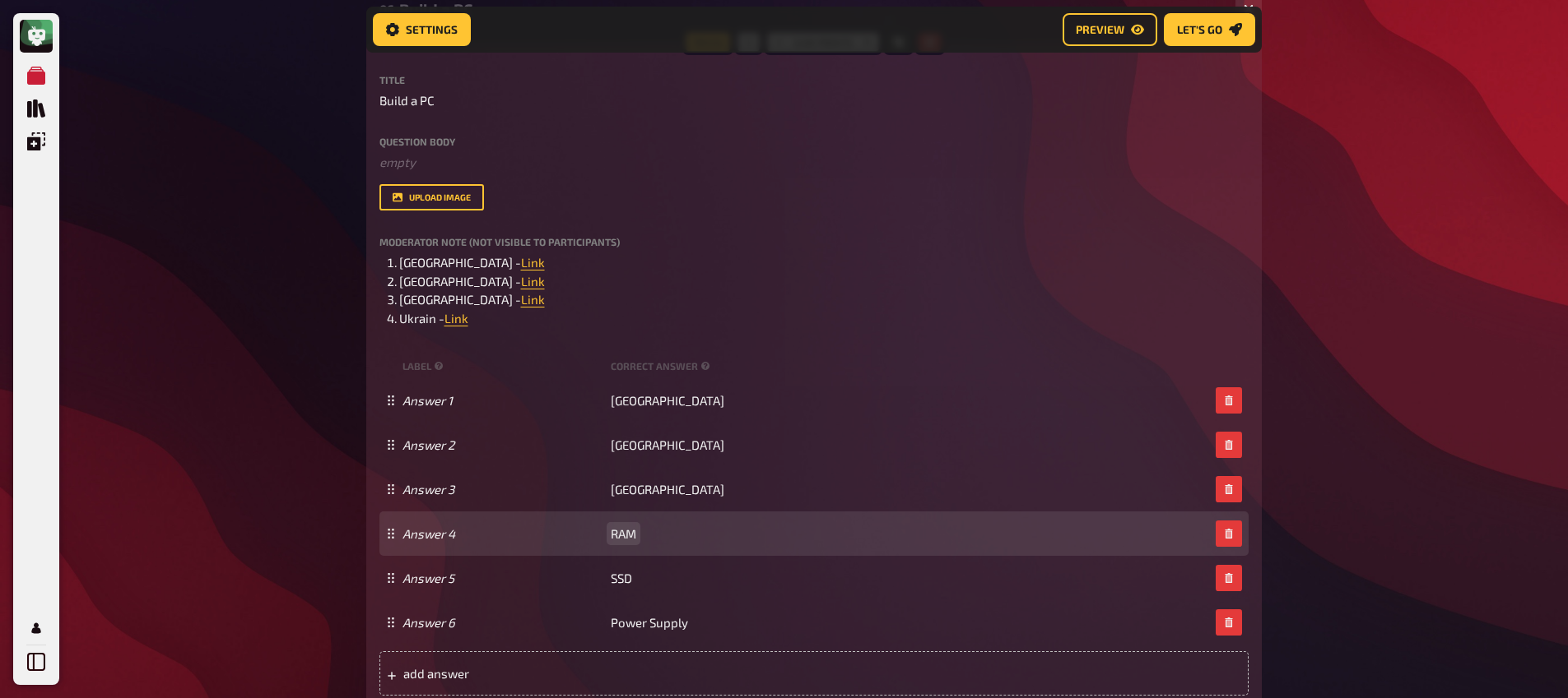
click at [626, 540] on span "RAM" at bounding box center [623, 534] width 26 height 15
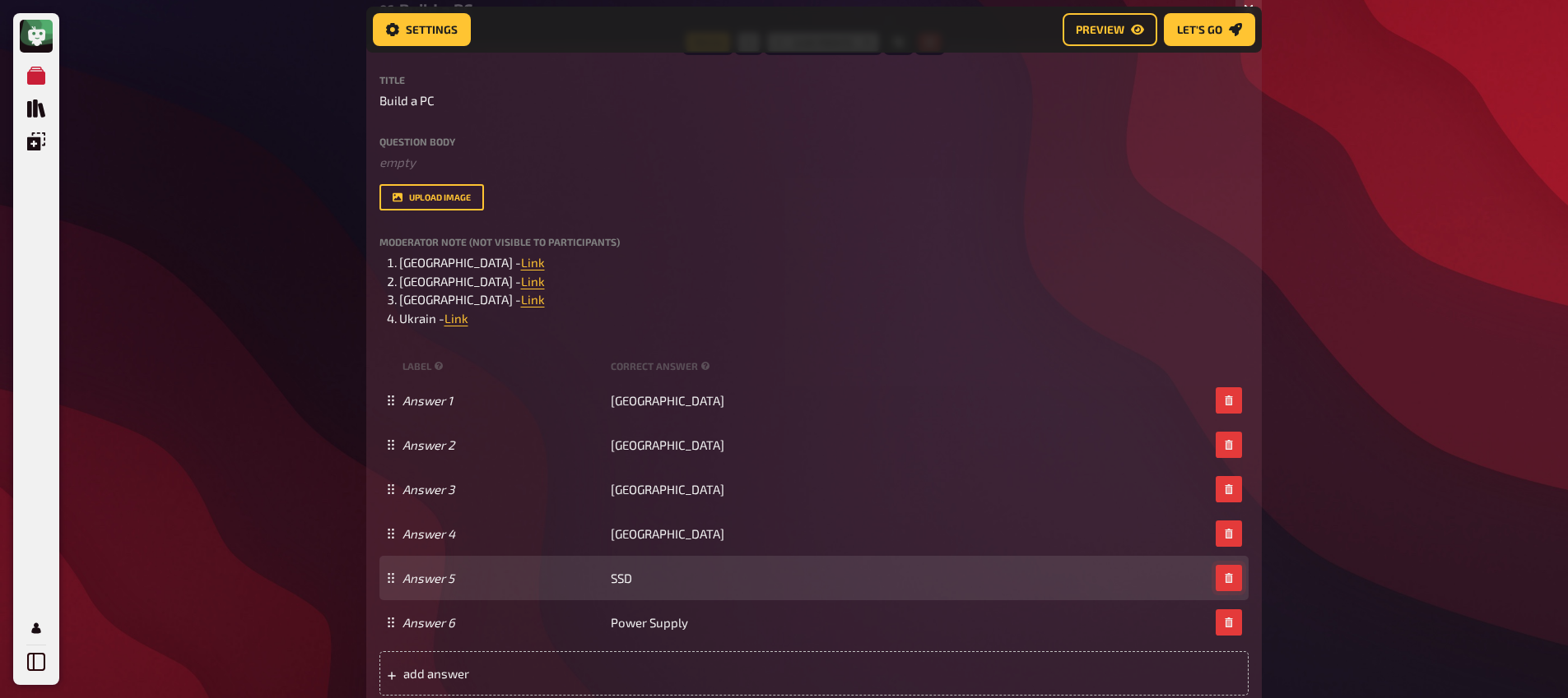
click at [1231, 583] on icon "button" at bounding box center [1228, 578] width 7 height 10
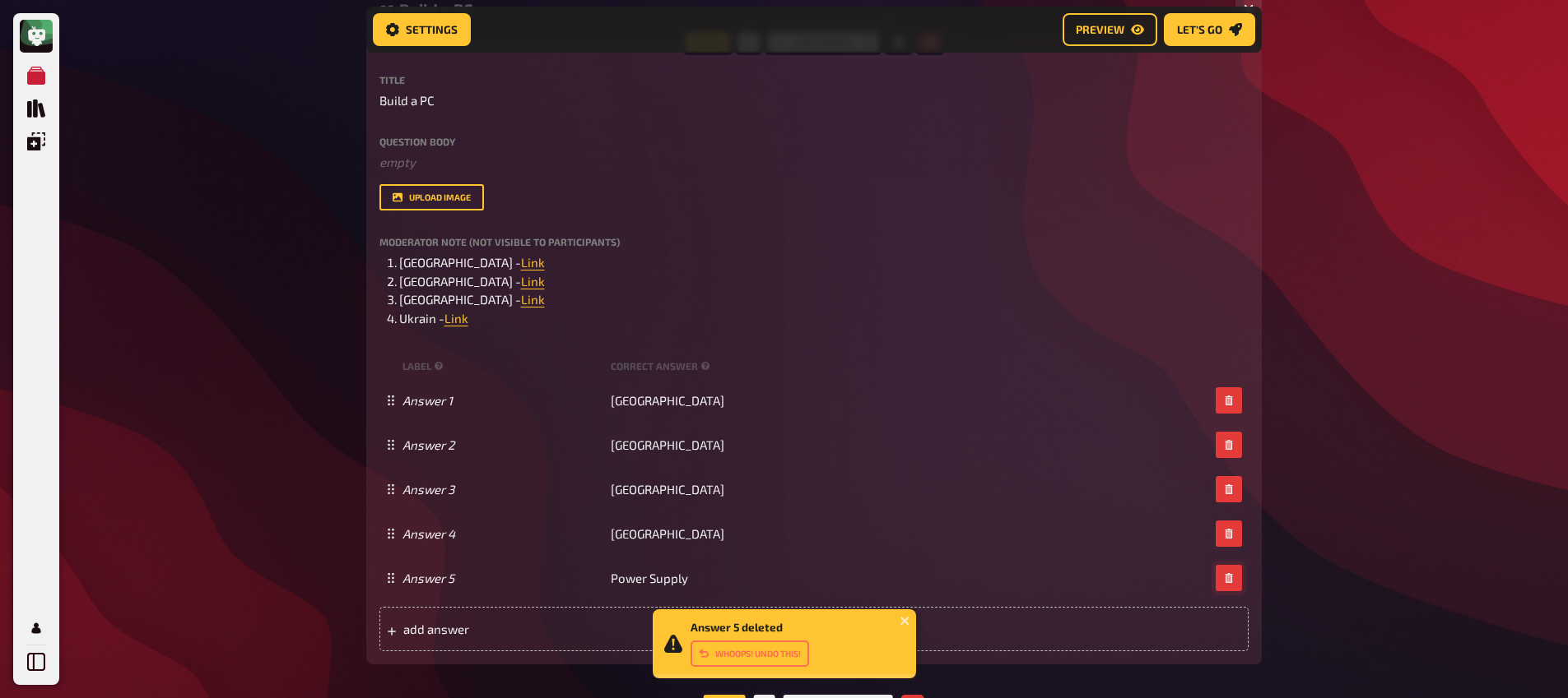
click at [1231, 583] on icon "button" at bounding box center [1228, 578] width 7 height 10
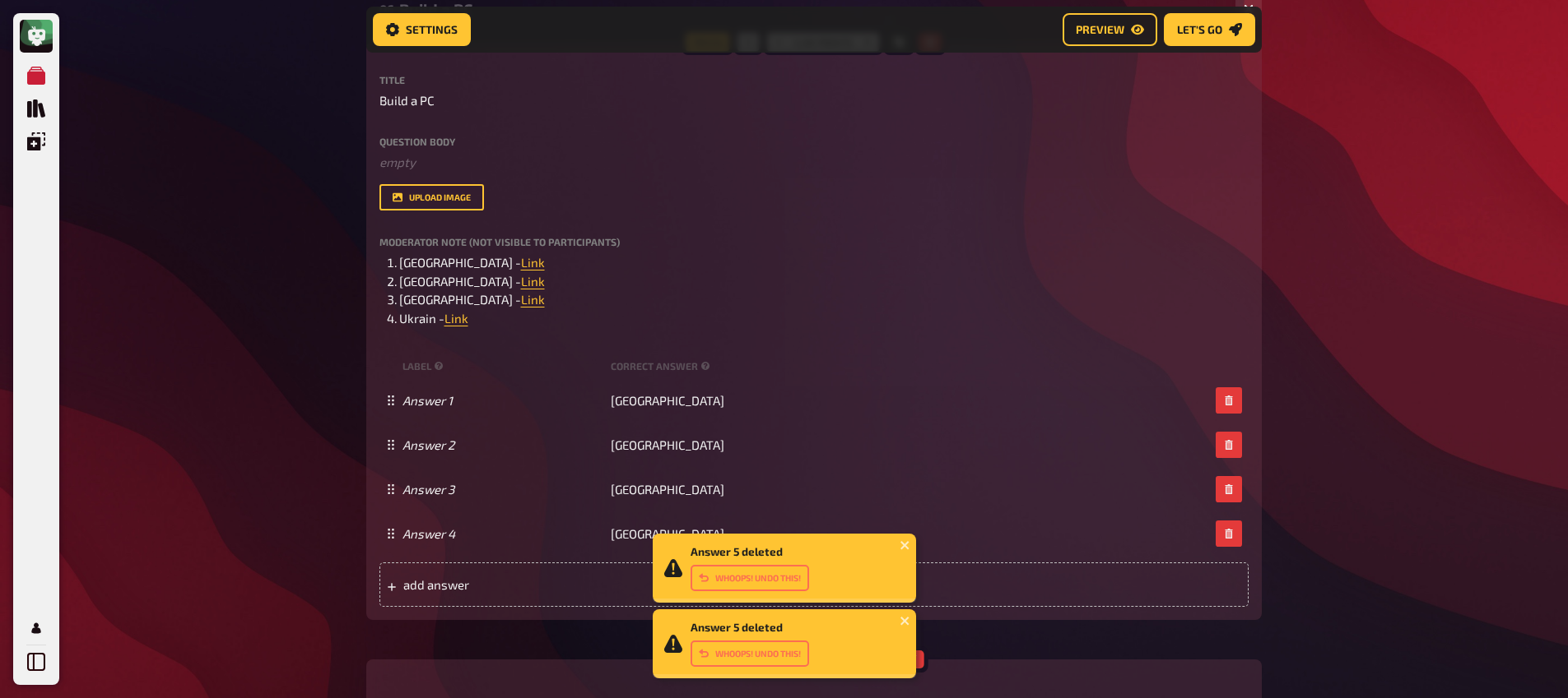
click at [1310, 559] on div "Meine Quizze Quiz Sammlung Einblendungen Mein Konto Answer 5 deleted Whoops! Un…" at bounding box center [784, 505] width 1568 height 1940
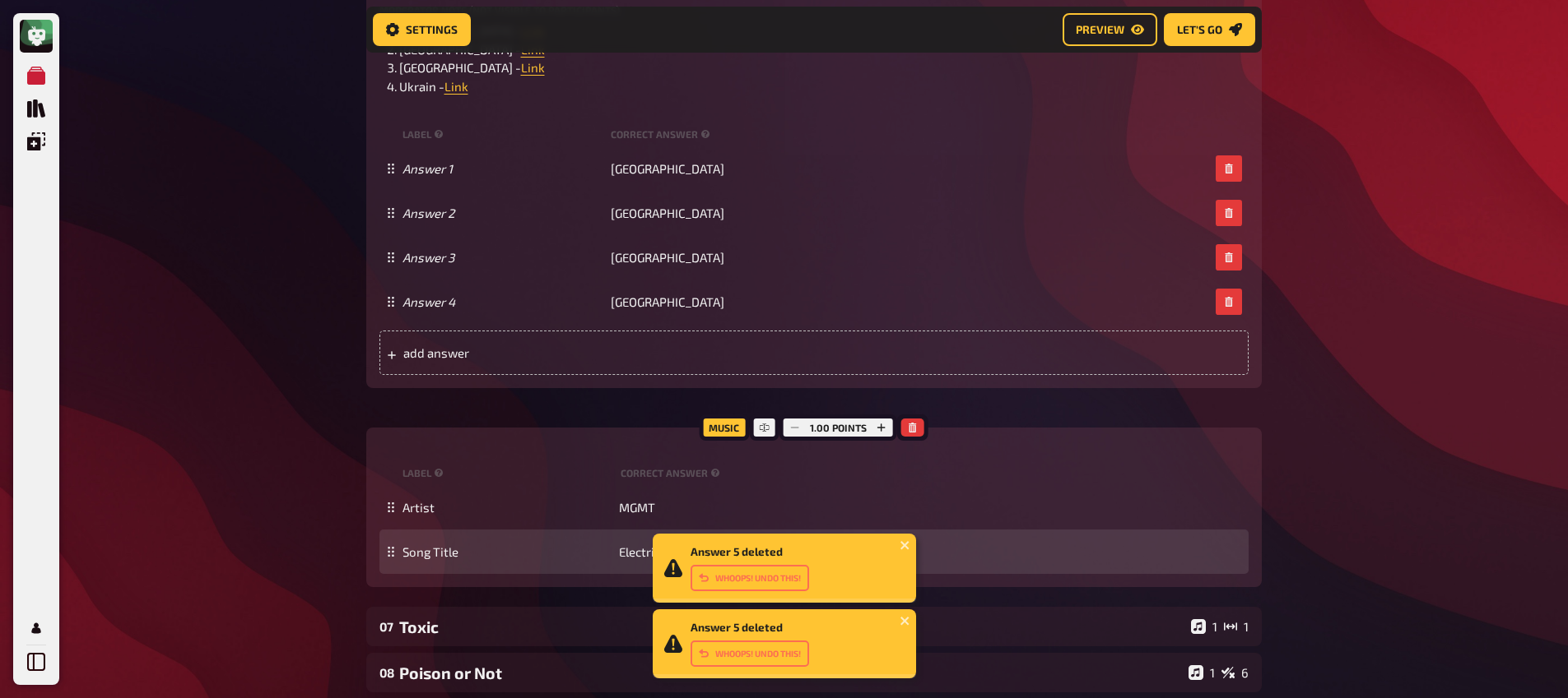
scroll to position [764, 0]
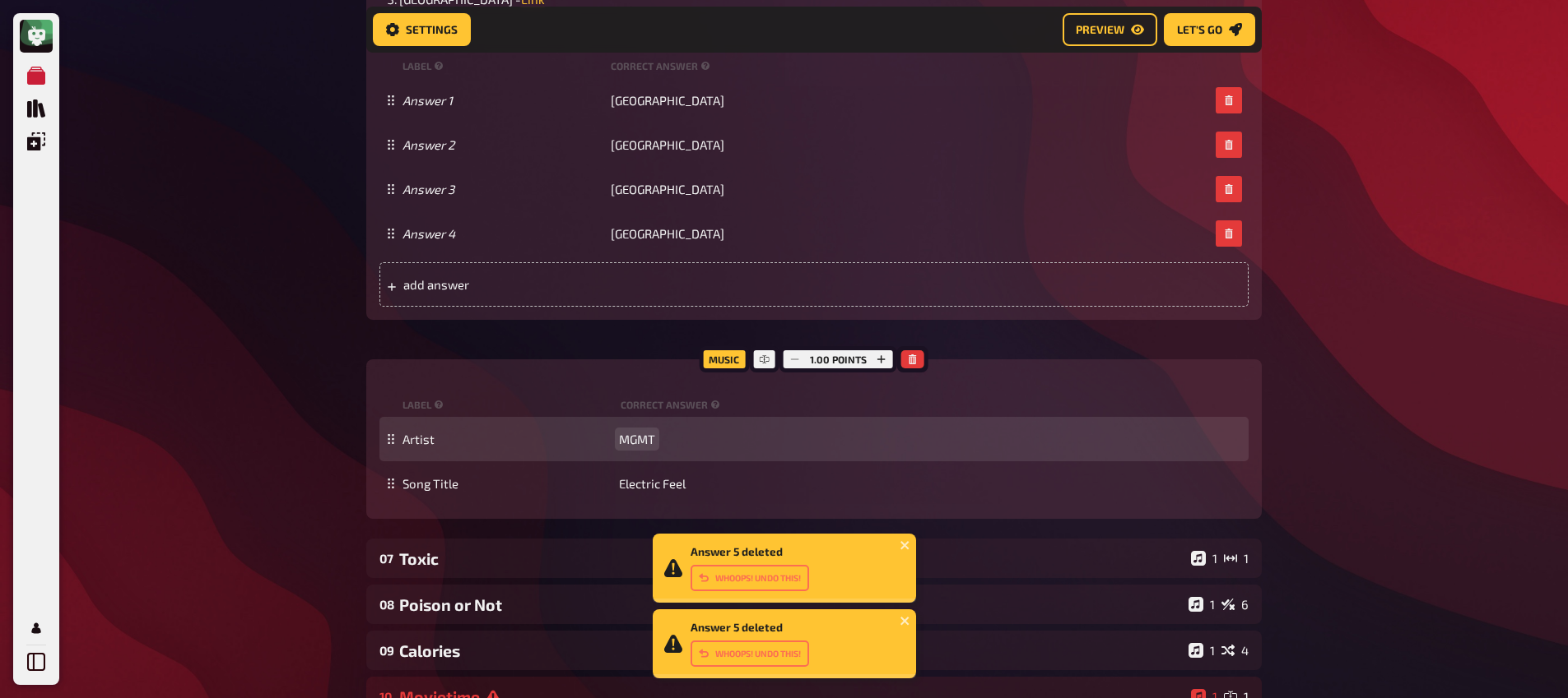
click at [640, 442] on span "MGMT" at bounding box center [636, 439] width 36 height 15
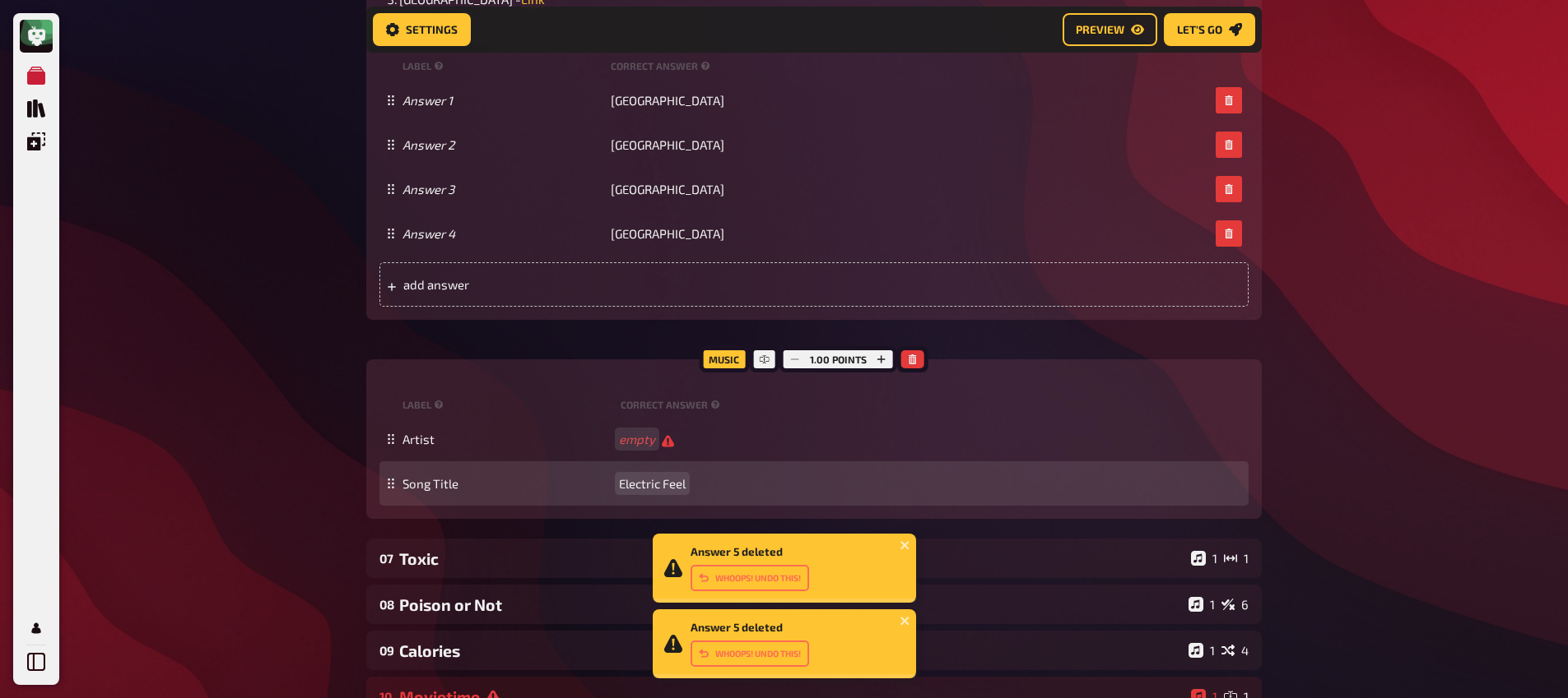
click at [651, 482] on span "Electric Feel" at bounding box center [652, 484] width 67 height 15
click at [651, 482] on span "Electric Feel" at bounding box center [652, 485] width 67 height 15
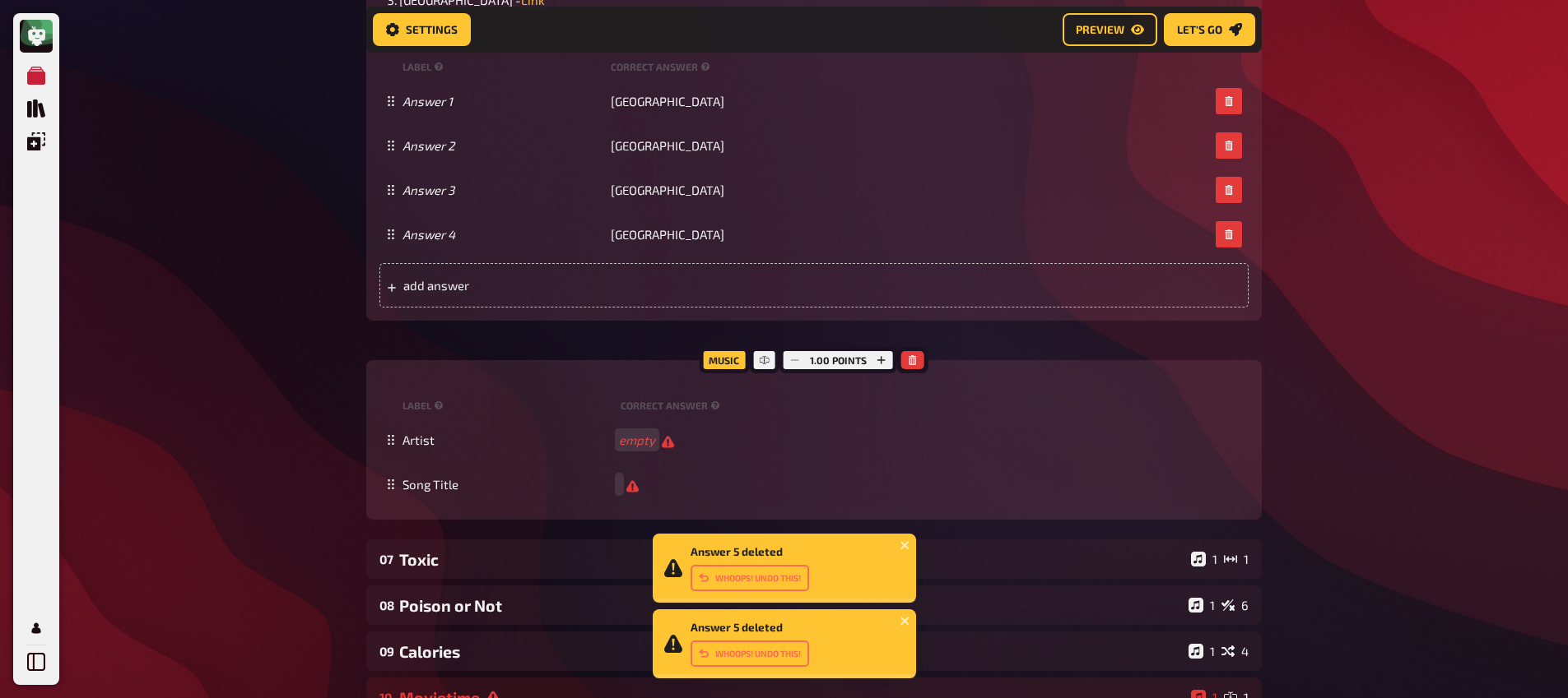
click at [221, 412] on div "Meine Quizze Quiz Sammlung Einblendungen Mein Konto Answer 5 deleted Whoops! Un…" at bounding box center [784, 206] width 1568 height 1940
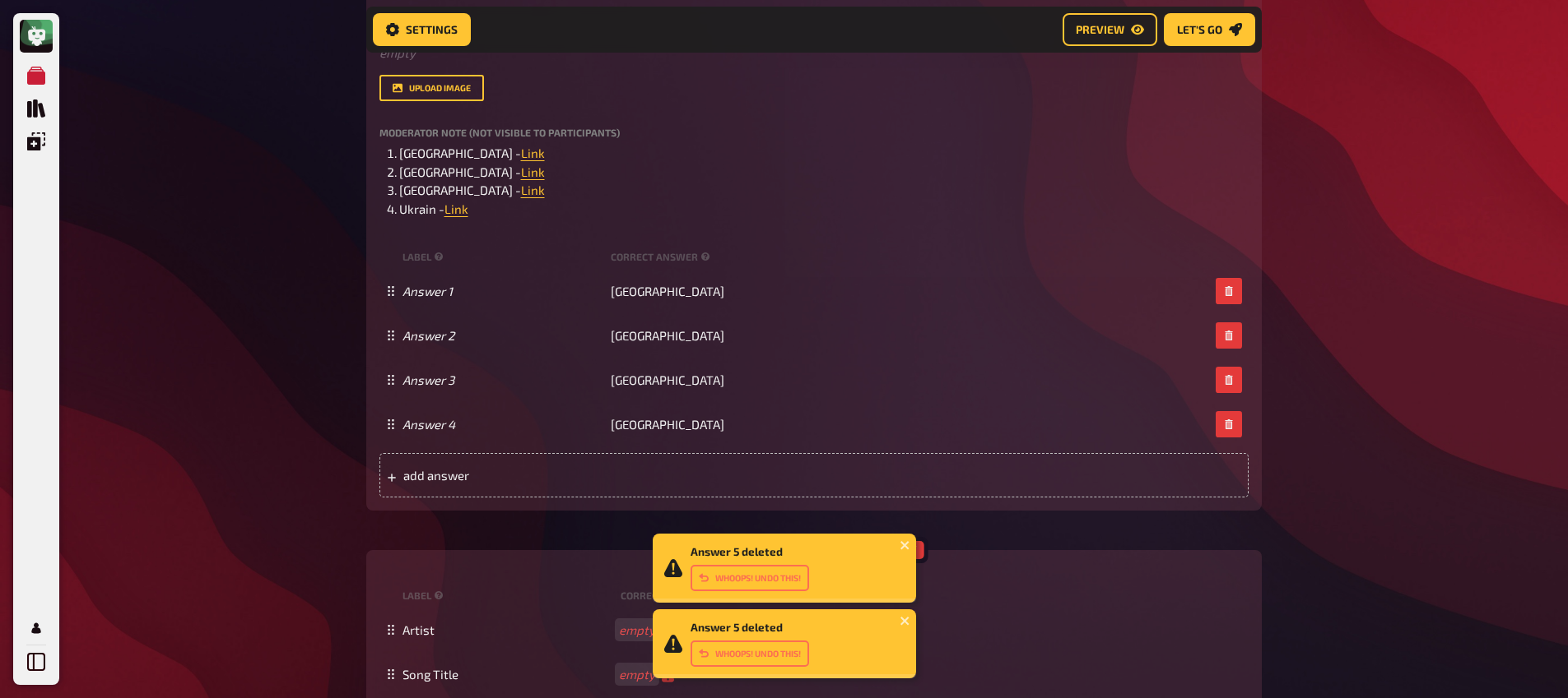
scroll to position [435, 0]
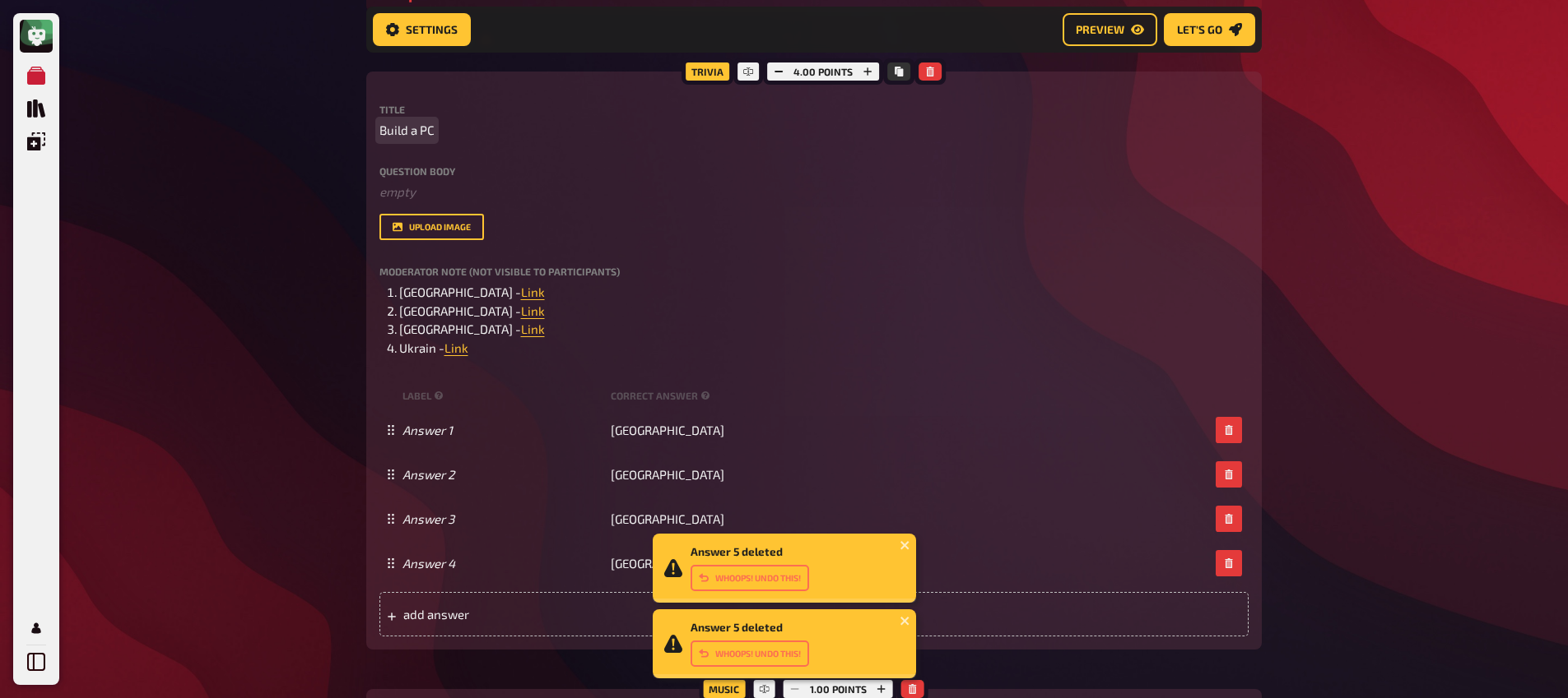
click at [409, 135] on span "Build a PC" at bounding box center [406, 130] width 55 height 19
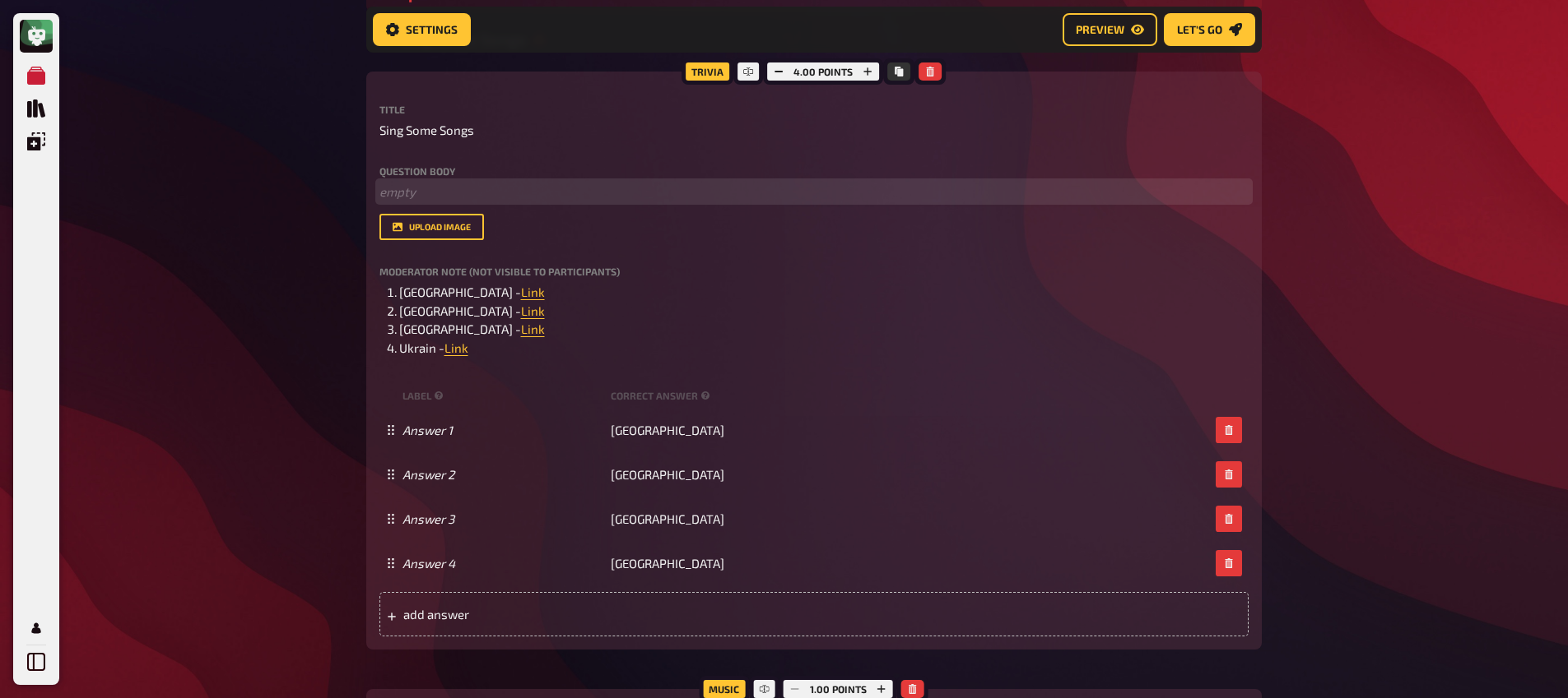
click at [427, 186] on p "﻿ empty" at bounding box center [813, 192] width 869 height 19
click at [538, 199] on span "You will hear a clip from a traditional song of a counry your task is to guess …" at bounding box center [621, 192] width 484 height 15
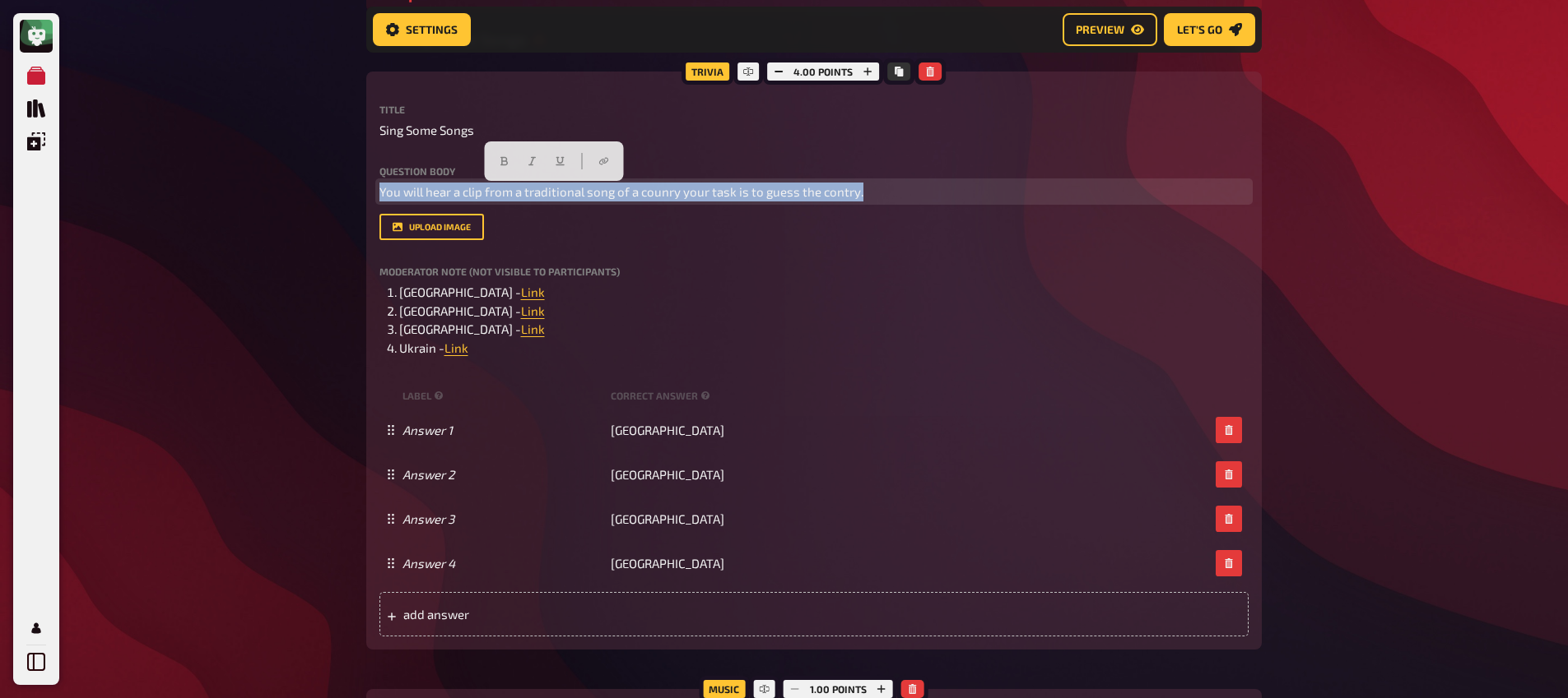
click at [538, 199] on span "You will hear a clip from a traditional song of a counry your task is to guess …" at bounding box center [621, 192] width 484 height 15
copy span "You will hear a clip from a traditional song of a counry your task is to guess …"
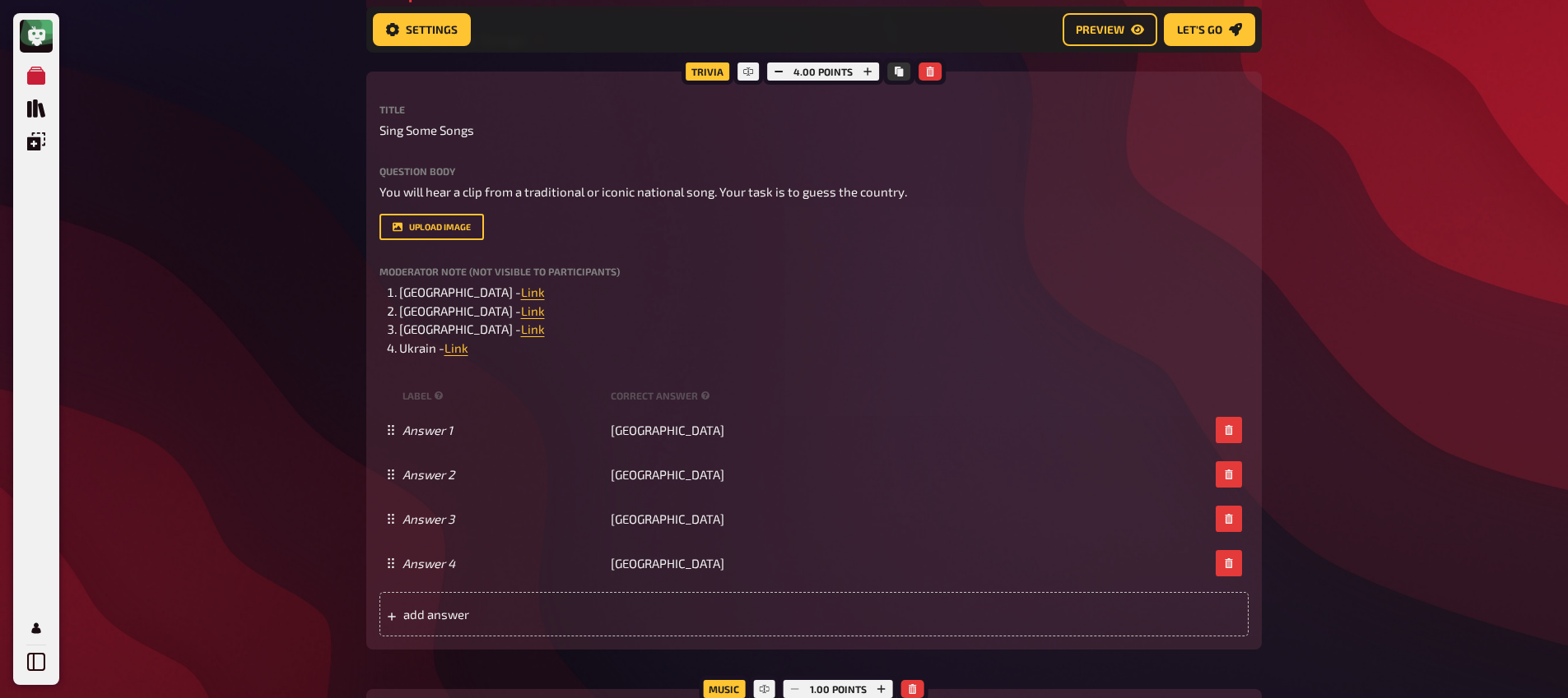
click at [281, 198] on div "Meine Quizze Quiz Sammlung Einblendungen Mein Konto Home My Quizzes Nationaliti…" at bounding box center [784, 535] width 1568 height 1940
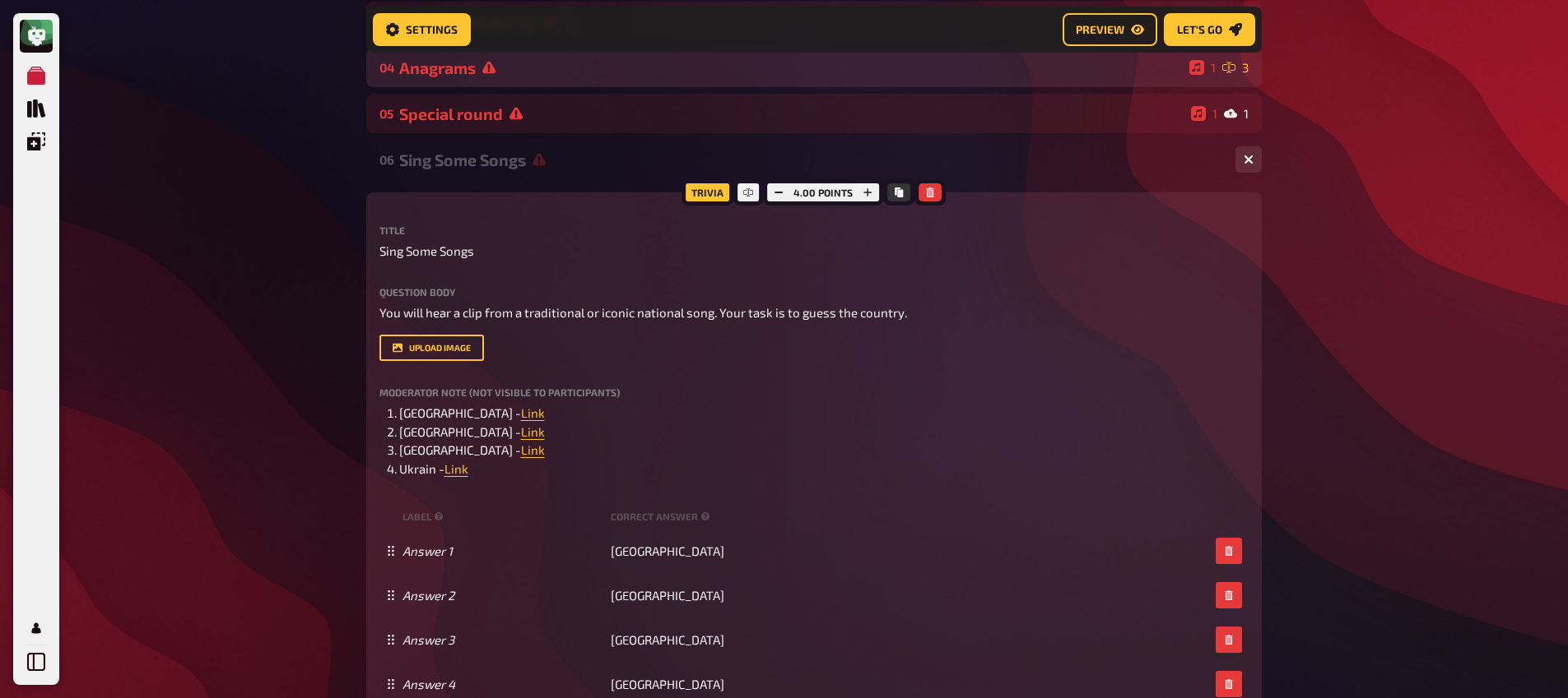
scroll to position [133, 0]
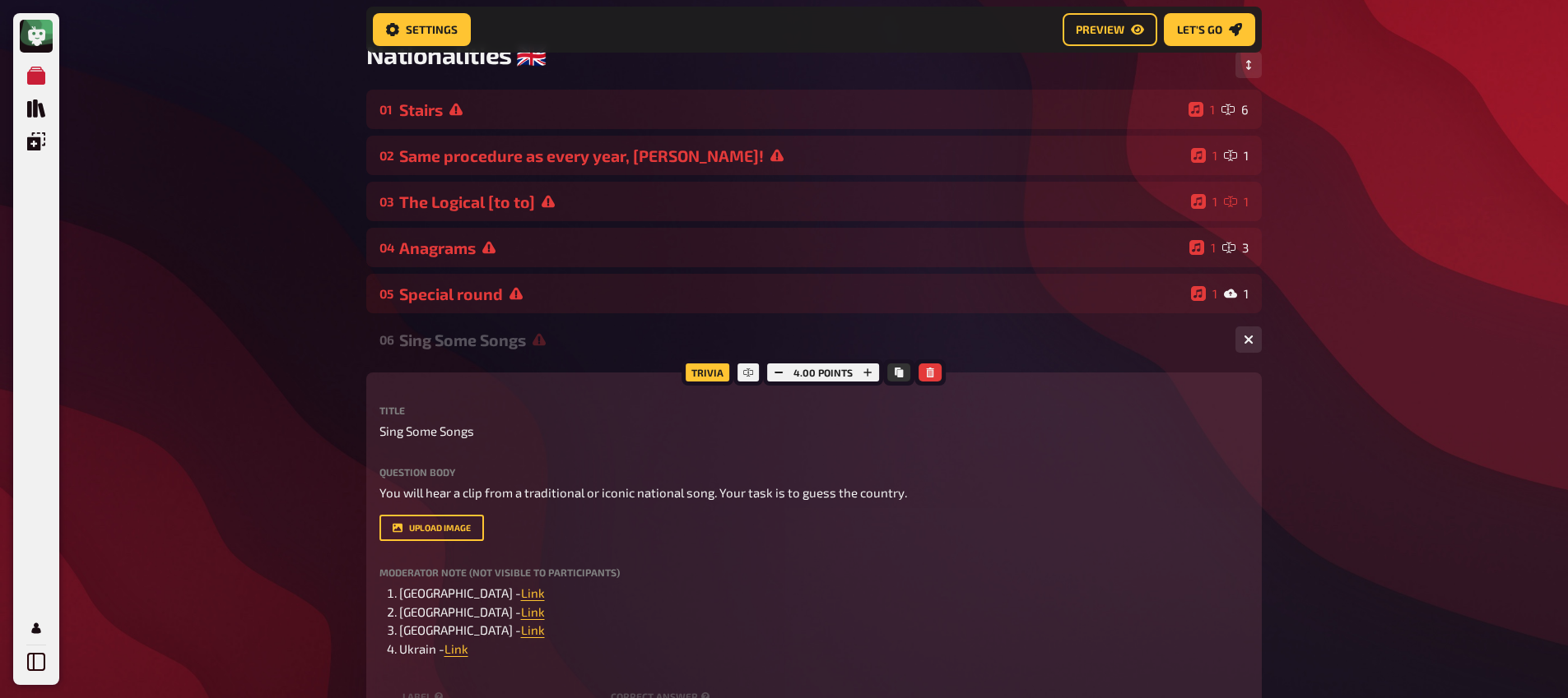
click at [465, 335] on div "Sing Some Songs" at bounding box center [809, 340] width 822 height 19
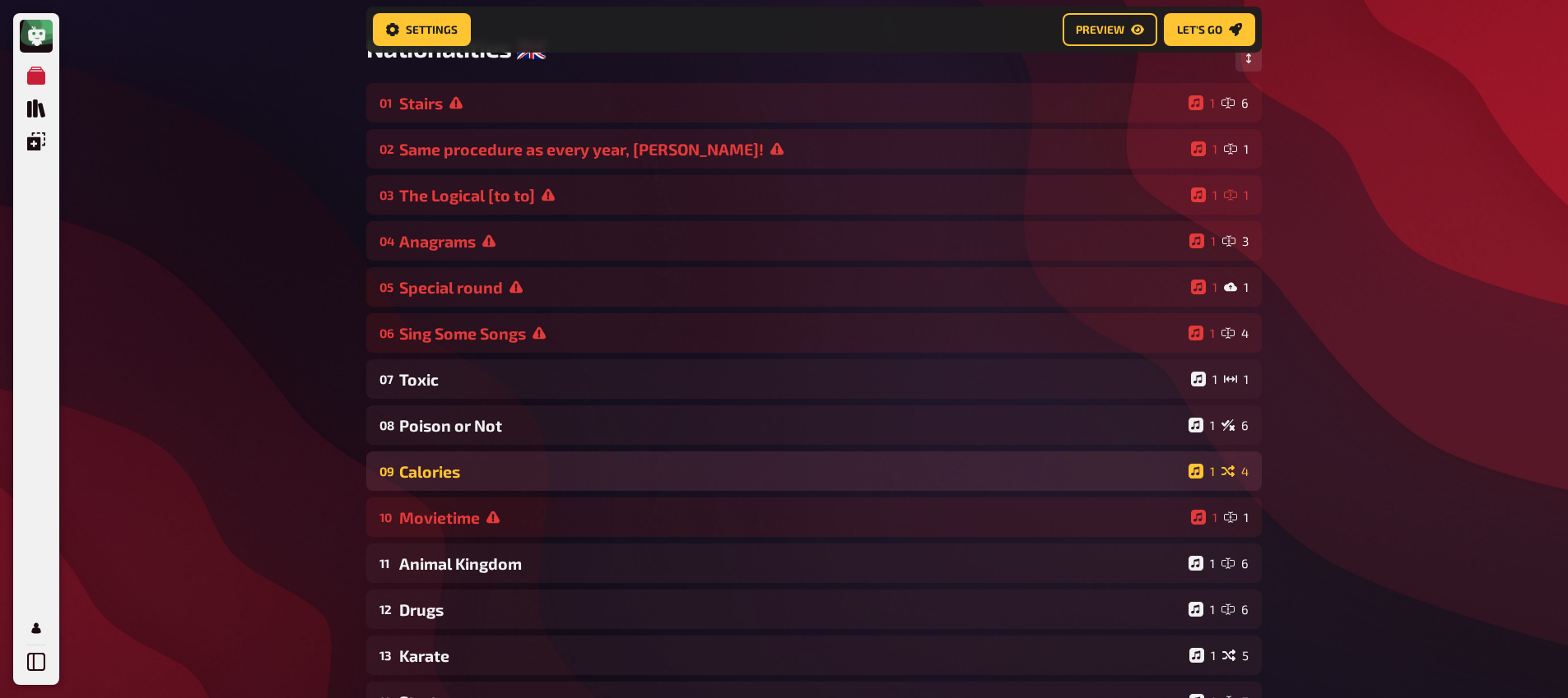
scroll to position [267, 0]
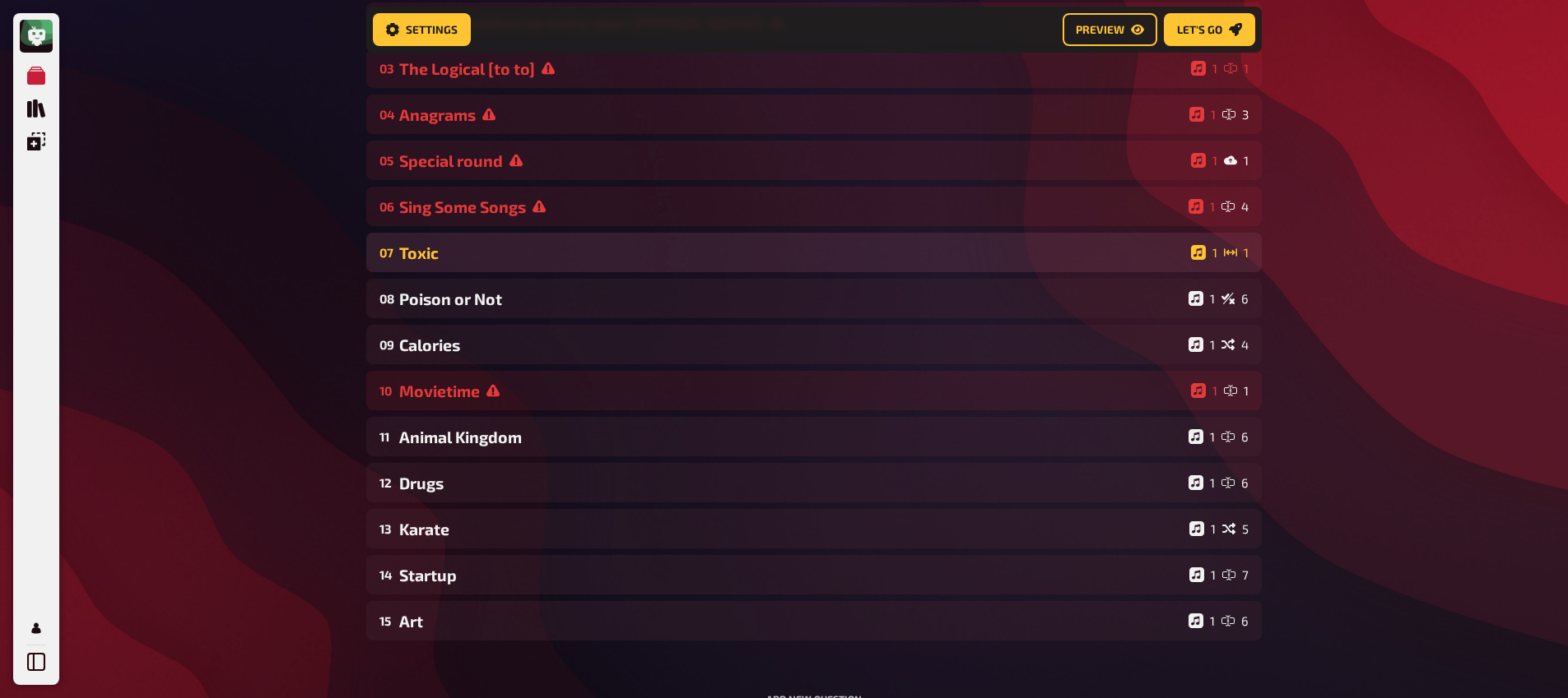
click at [438, 256] on div "Toxic" at bounding box center [791, 253] width 785 height 19
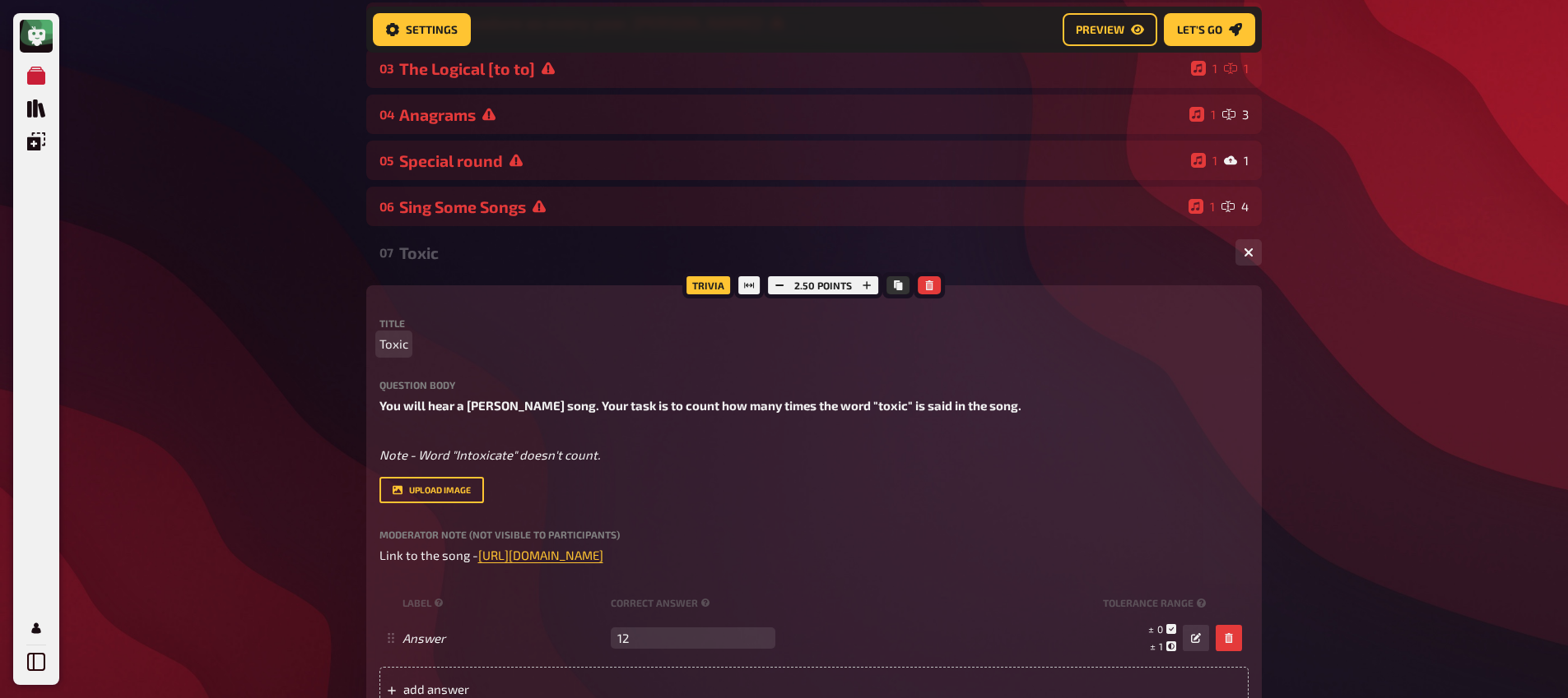
click at [389, 345] on span "Toxic" at bounding box center [393, 344] width 29 height 19
click at [308, 383] on div "Meine Quizze Quiz Sammlung Einblendungen Mein Konto Home My Quizzes Nationaliti…" at bounding box center [784, 633] width 1568 height 1801
click at [478, 254] on div "Latin" at bounding box center [809, 253] width 822 height 19
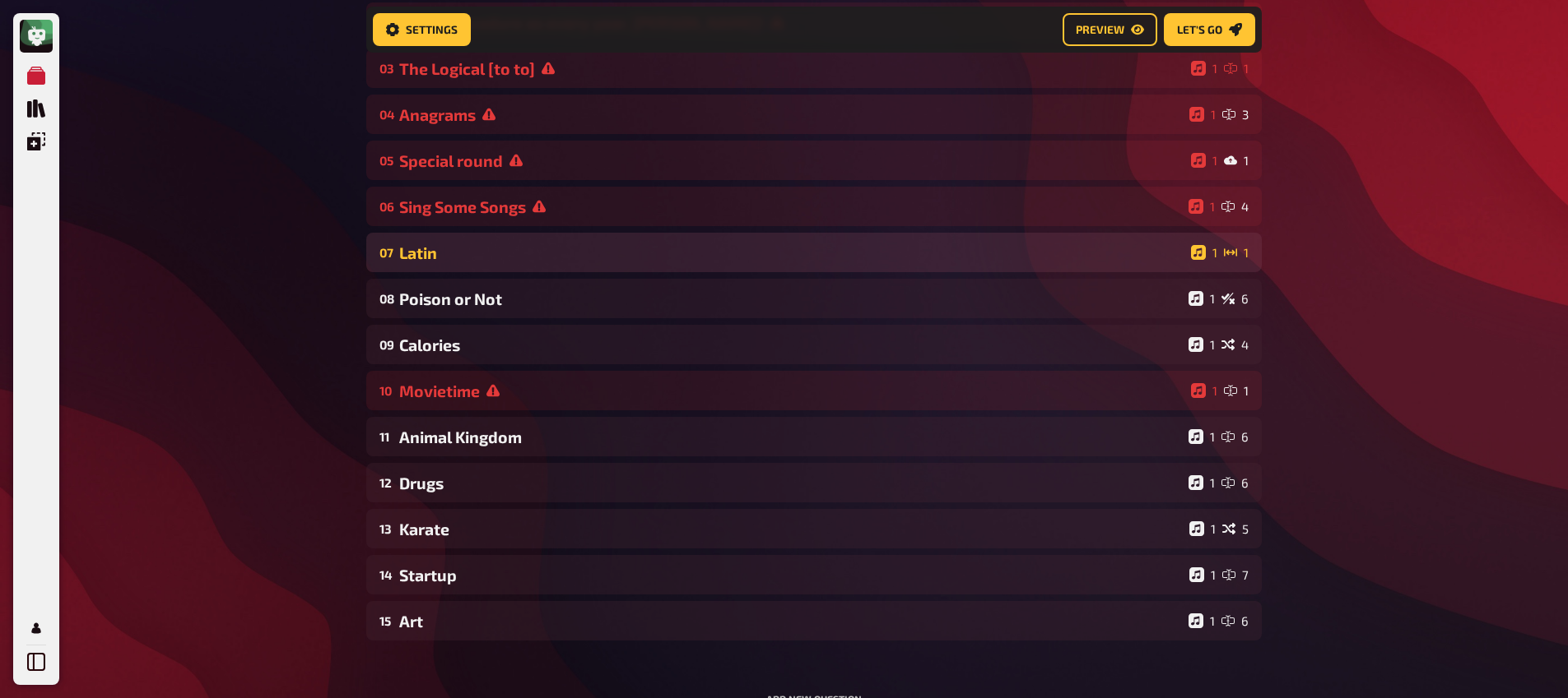
click at [485, 264] on div "07 Latin 1 1" at bounding box center [814, 252] width 896 height 40
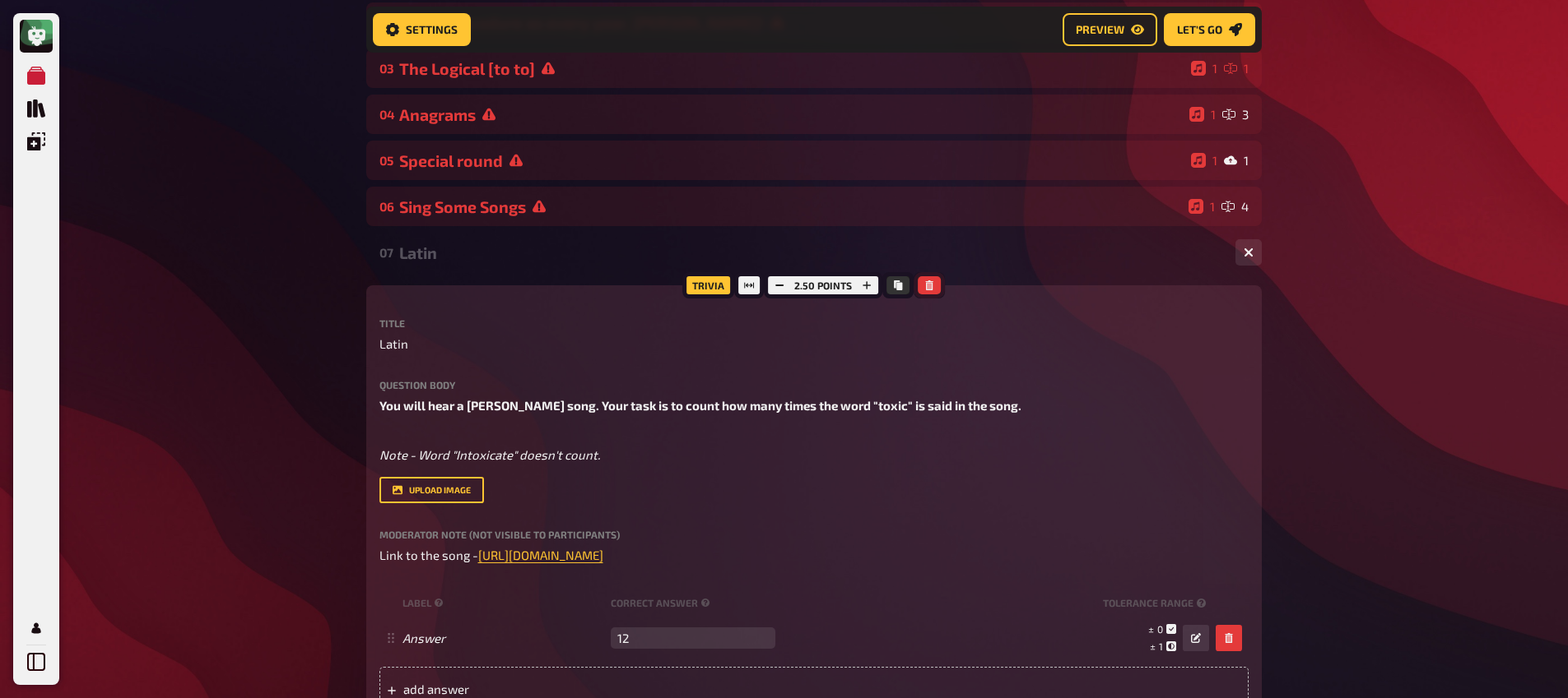
click at [930, 290] on icon "button" at bounding box center [929, 286] width 10 height 10
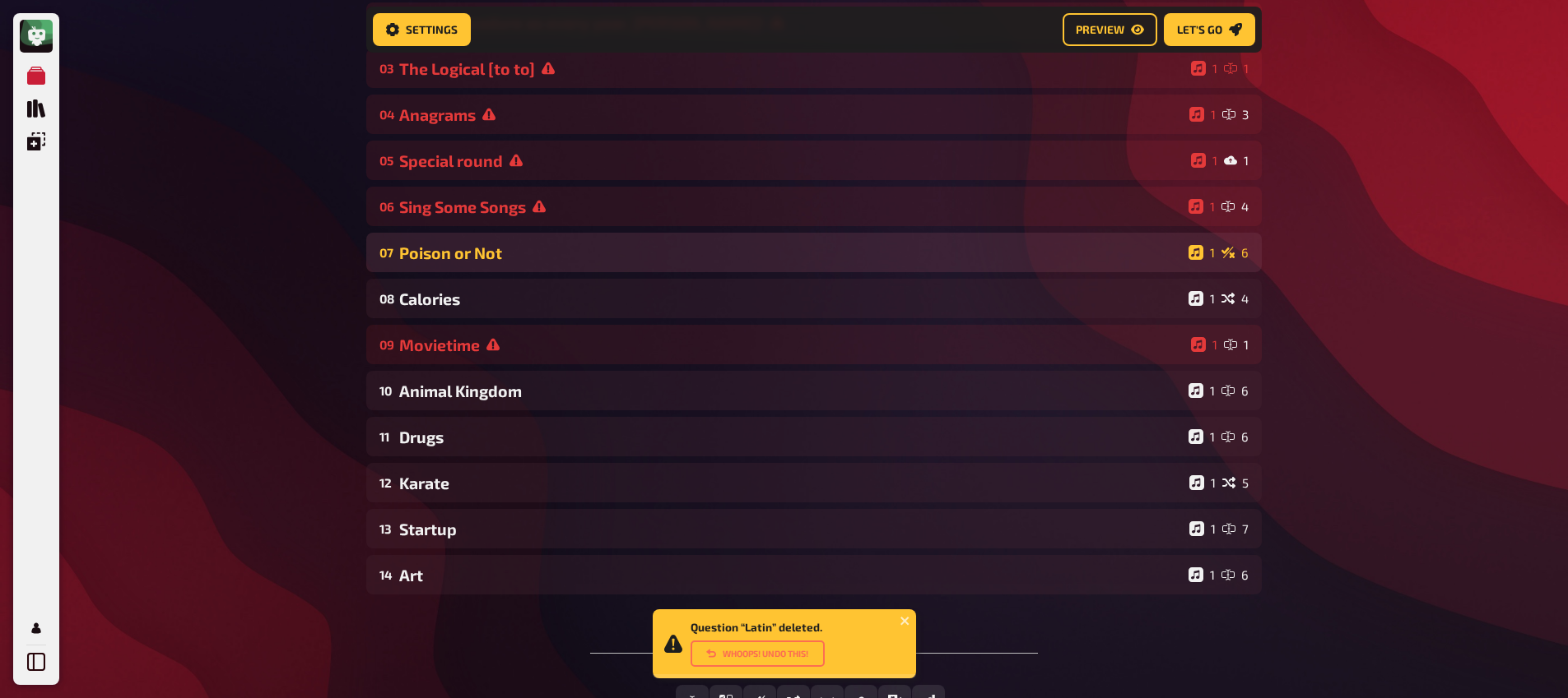
click at [439, 262] on div "Poison or Not" at bounding box center [790, 253] width 783 height 19
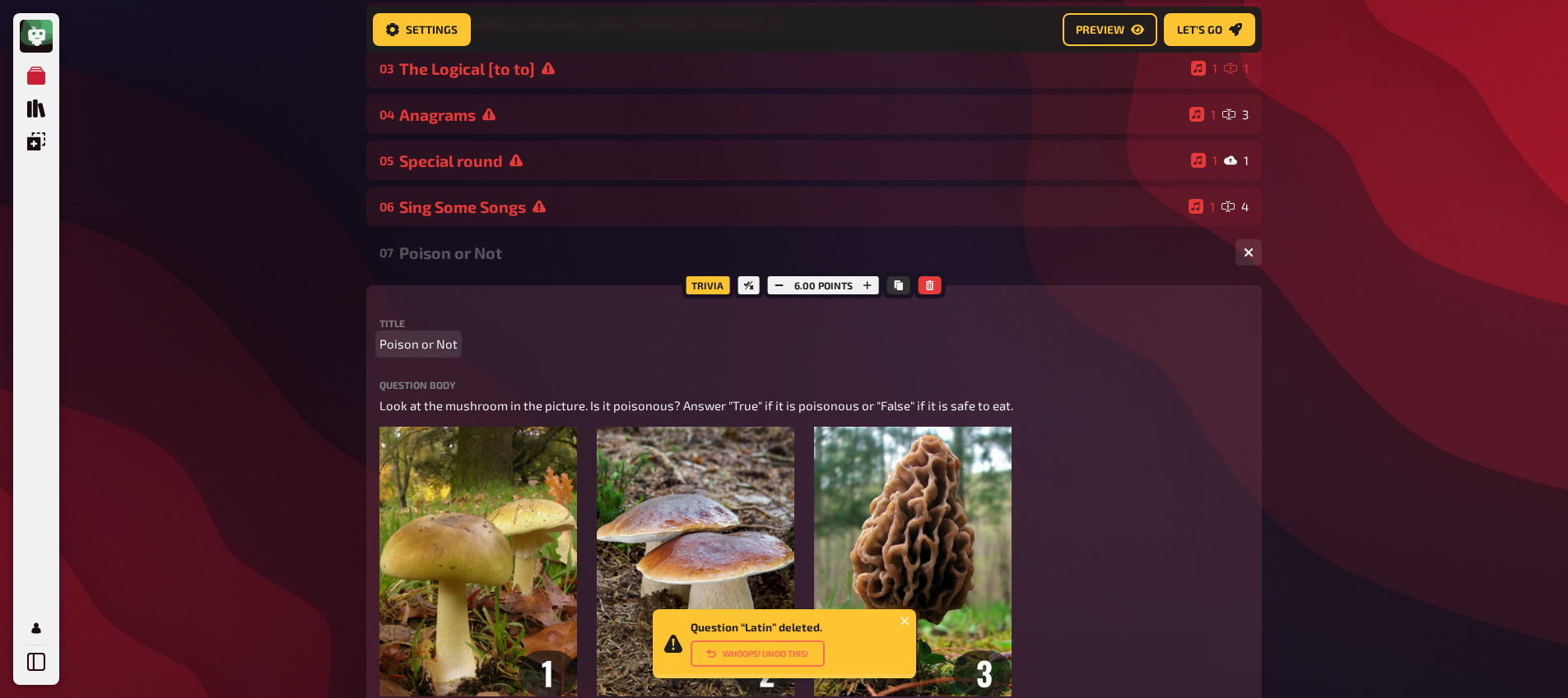
click at [436, 346] on span "Poison or Not" at bounding box center [418, 344] width 78 height 19
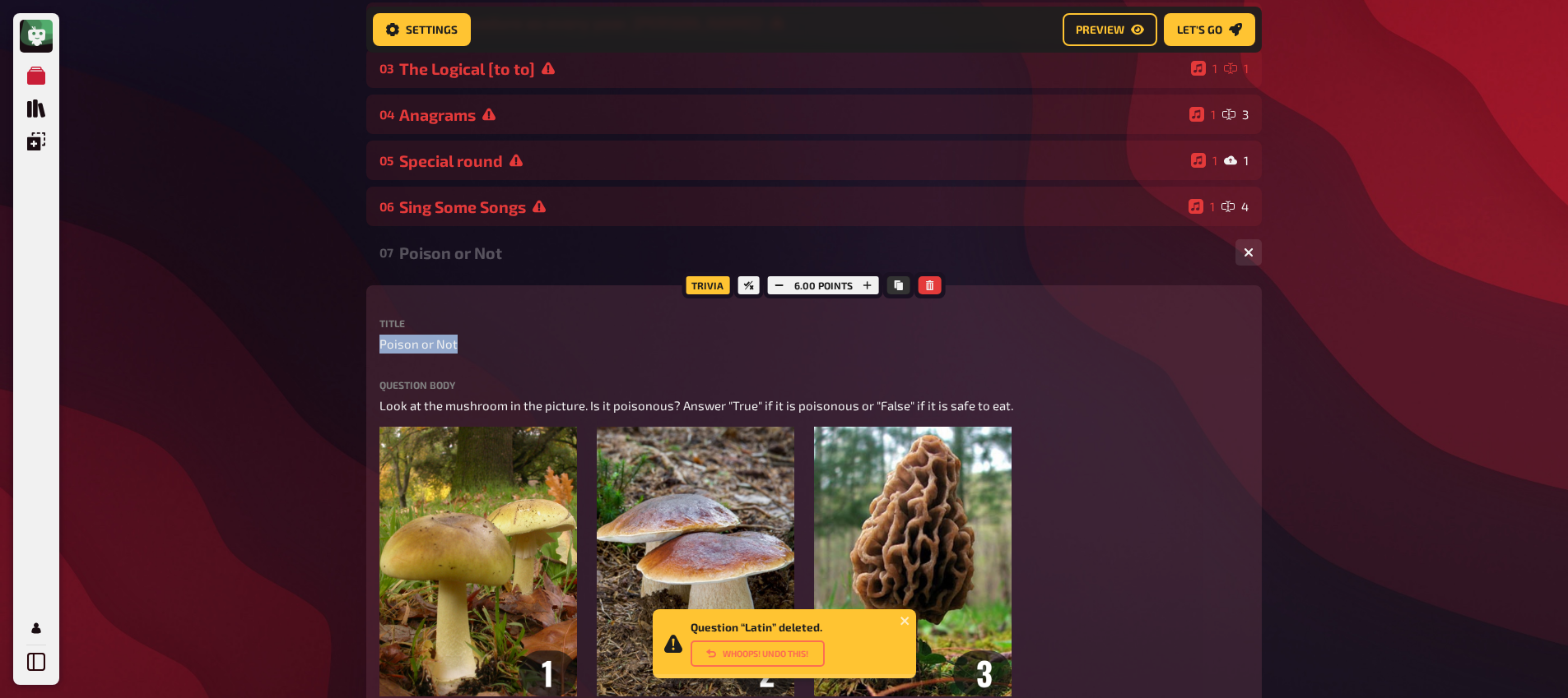
click at [427, 267] on div "07 Poison or Not 1 6" at bounding box center [814, 252] width 896 height 40
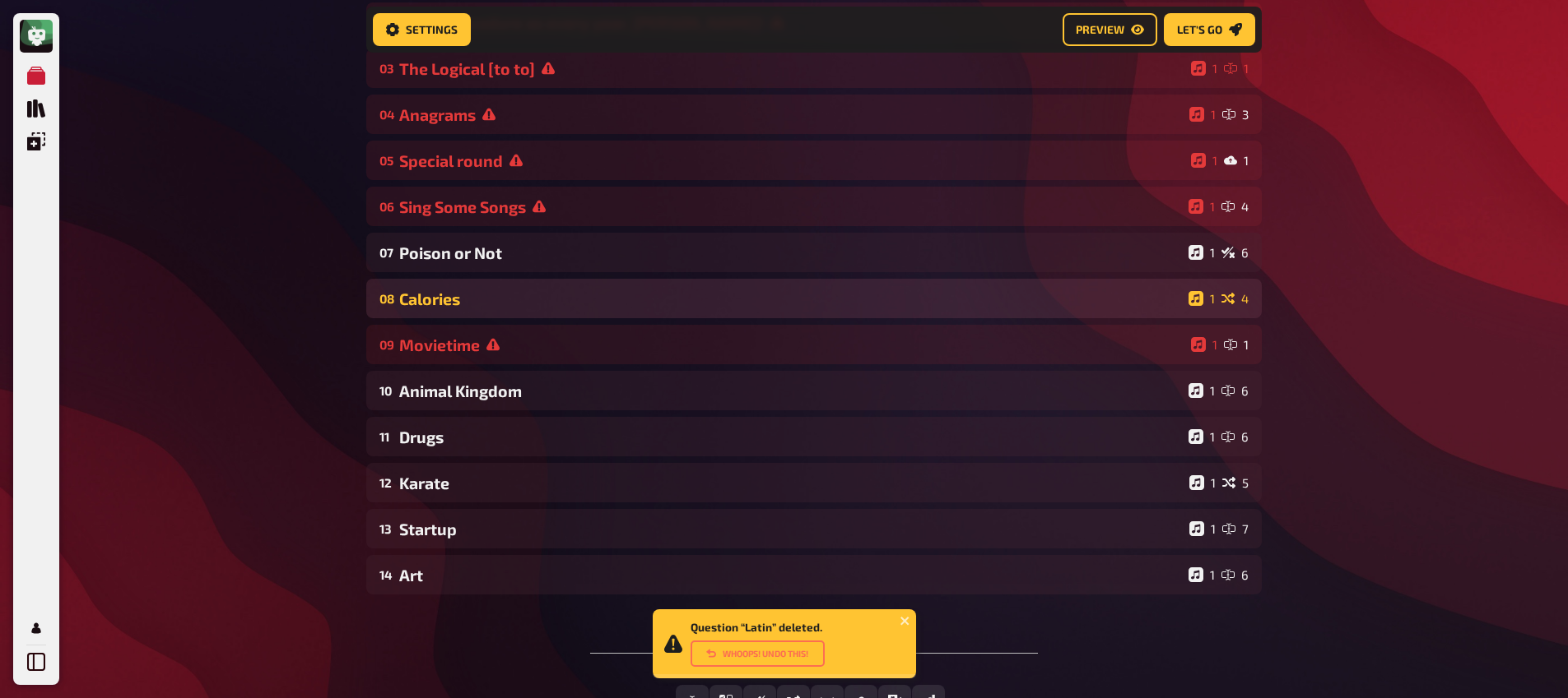
click at [416, 294] on div "Calories" at bounding box center [790, 298] width 783 height 19
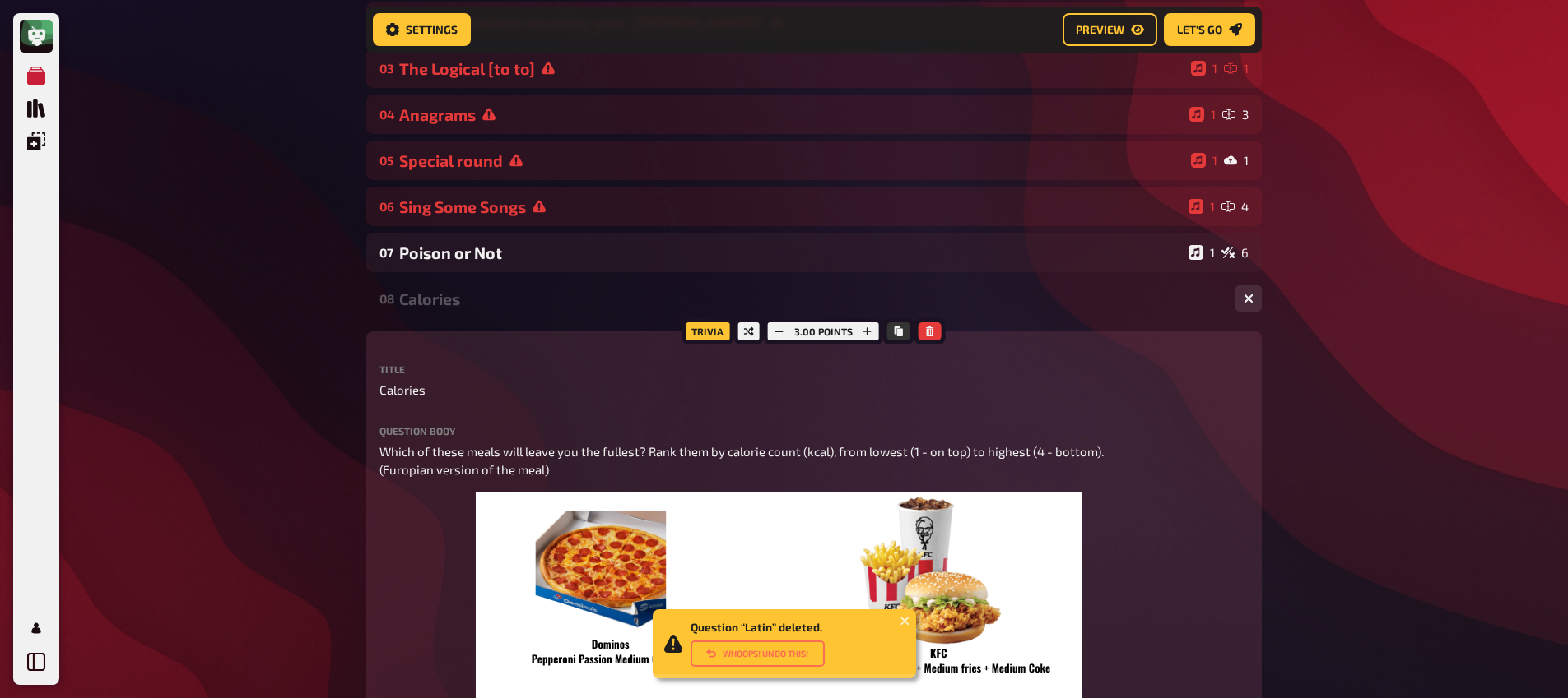
click at [431, 306] on div "Calories" at bounding box center [809, 298] width 822 height 19
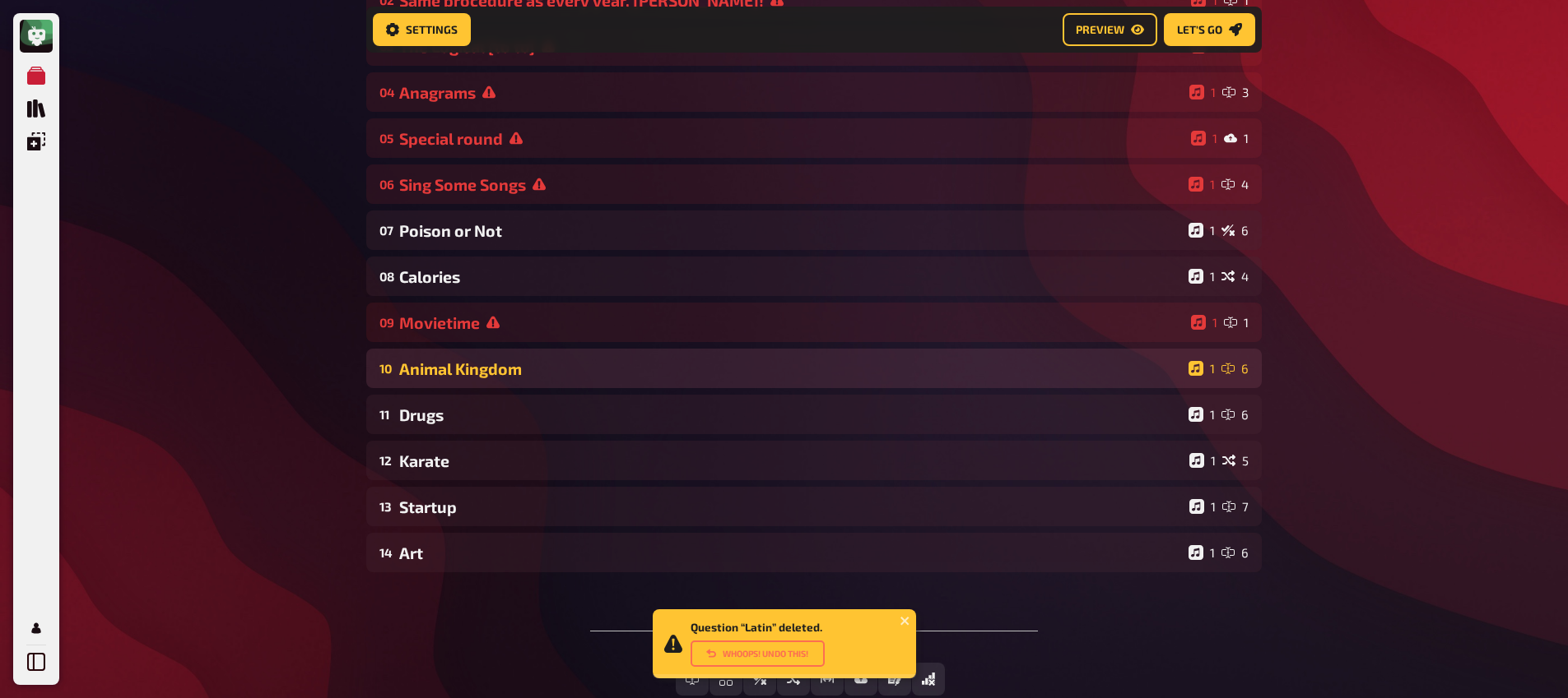
scroll to position [298, 0]
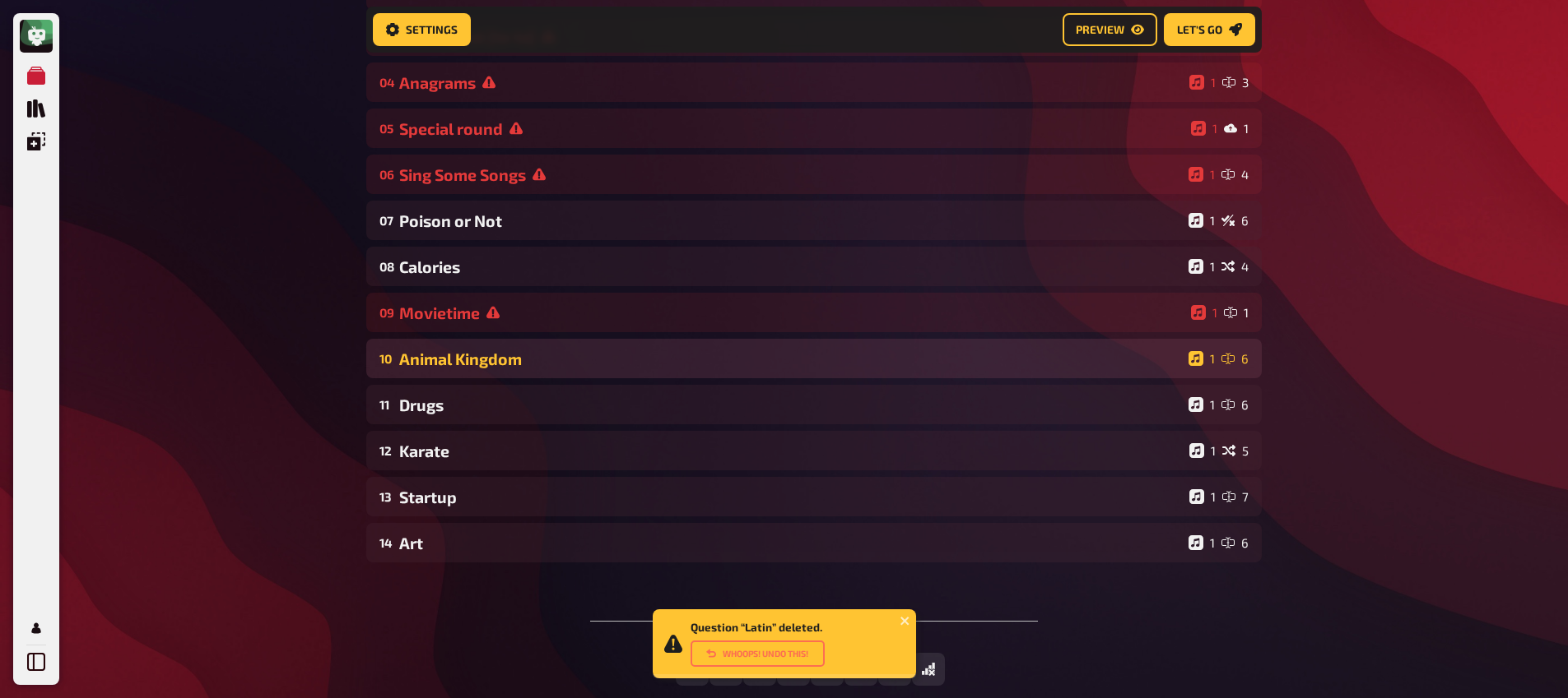
click at [469, 352] on div "Animal Kingdom" at bounding box center [790, 359] width 783 height 19
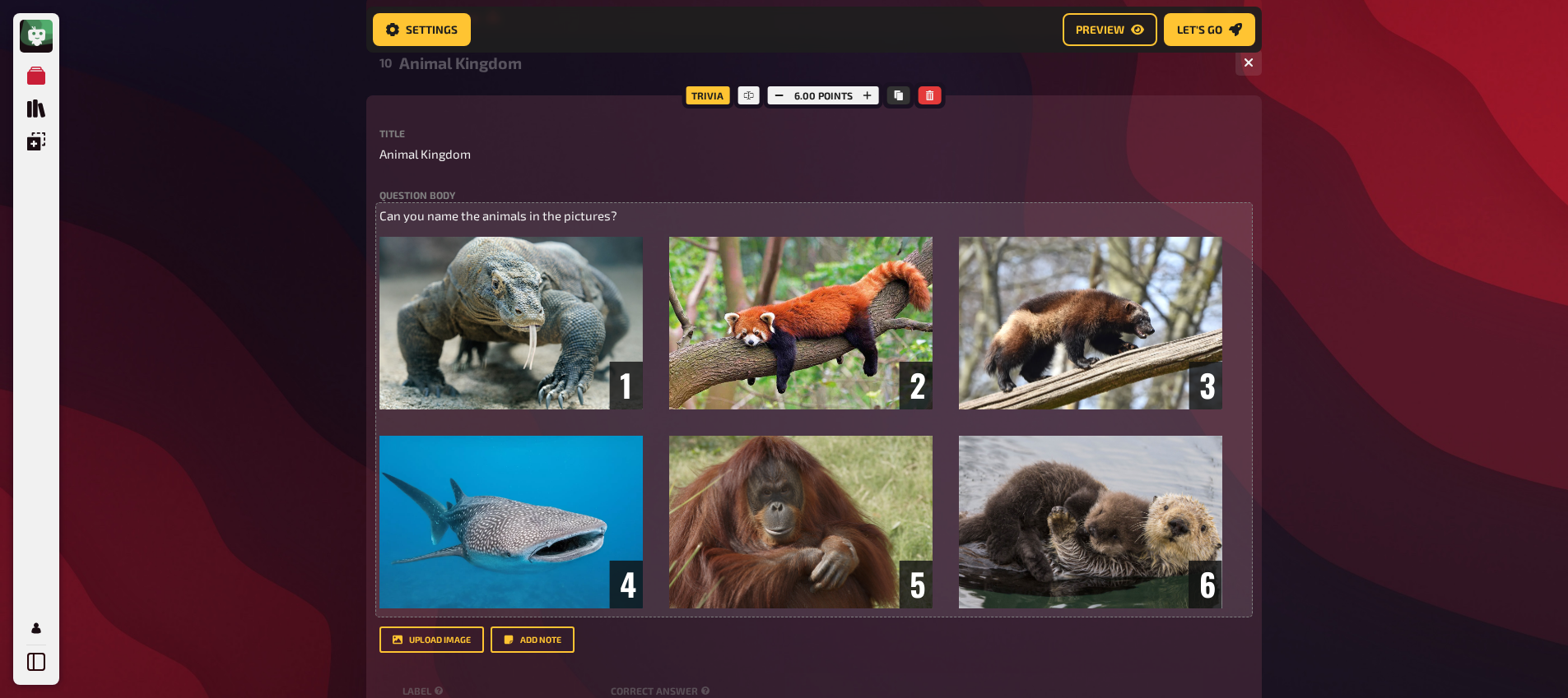
scroll to position [274, 0]
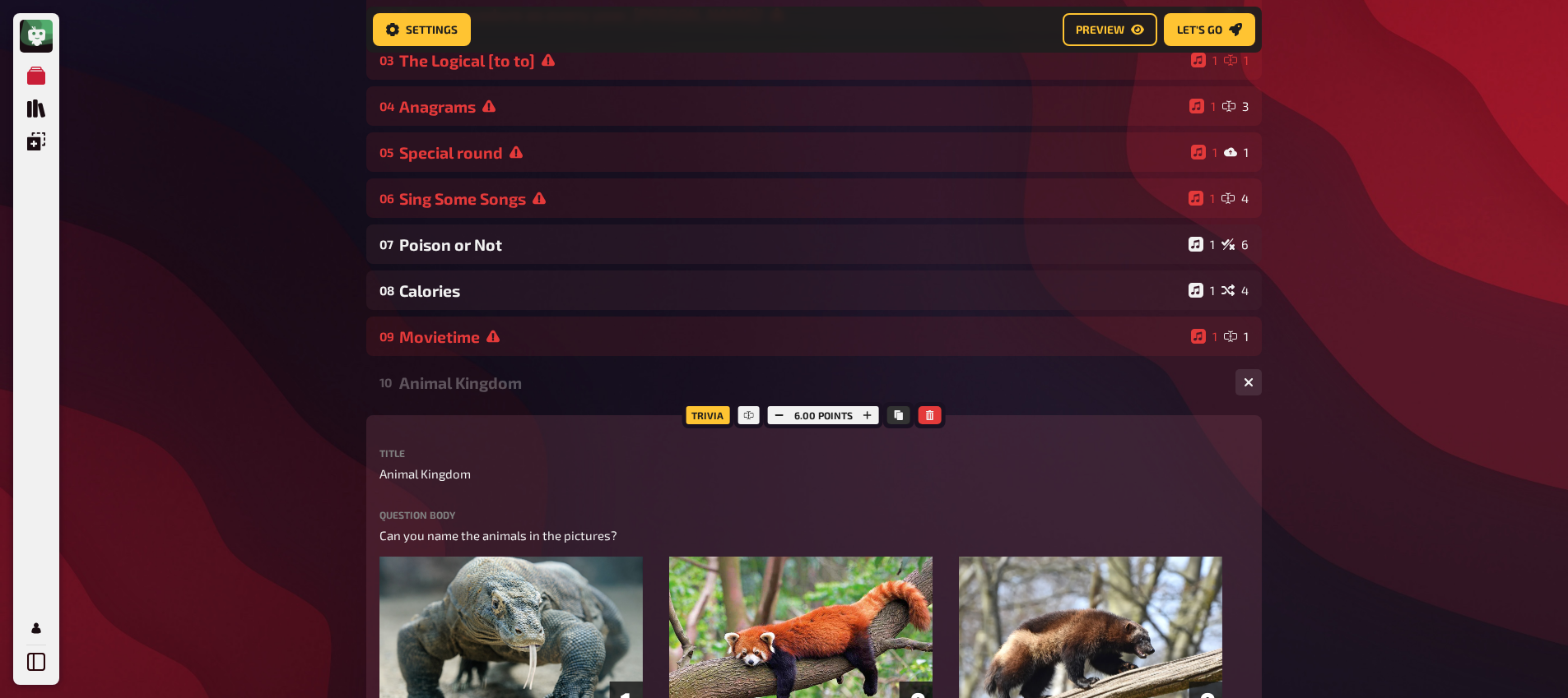
click at [451, 384] on div "Animal Kingdom" at bounding box center [809, 383] width 822 height 19
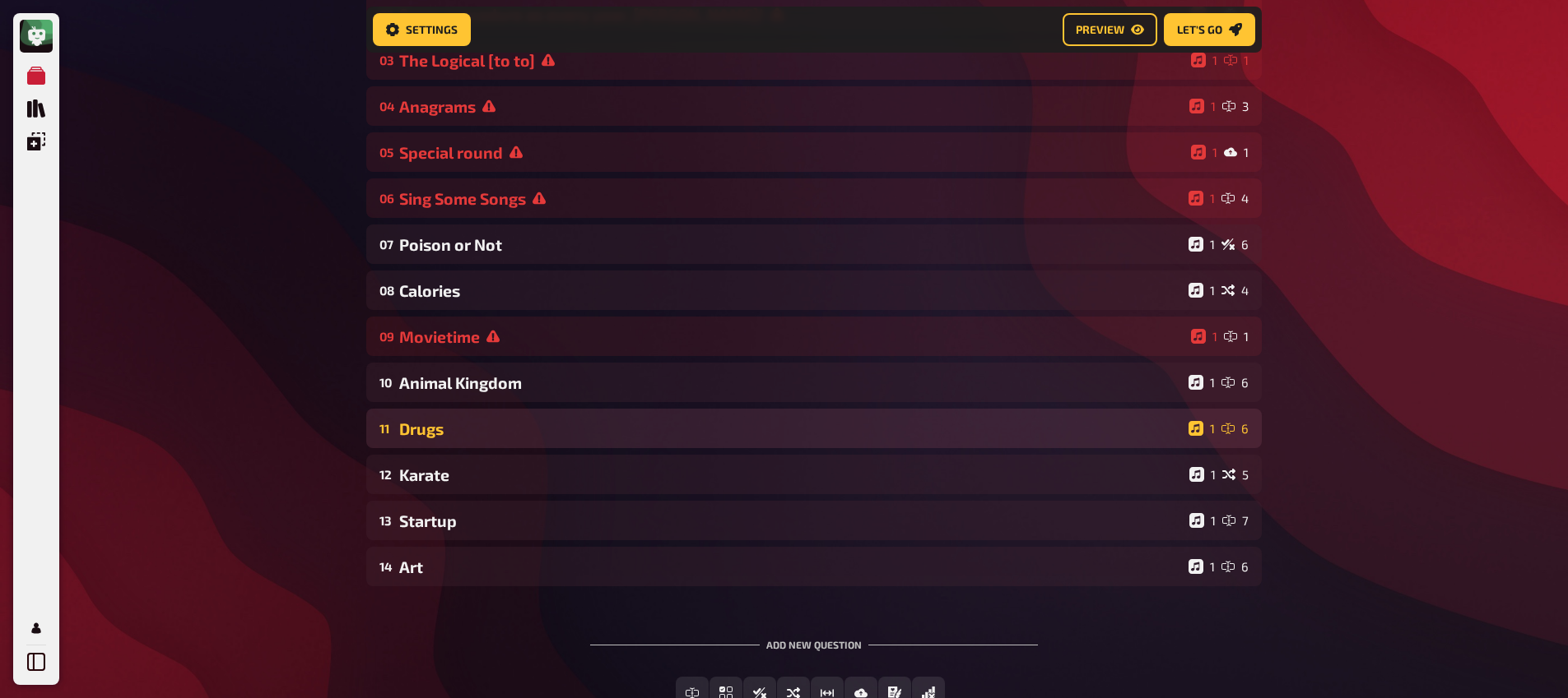
click at [461, 420] on div "Drugs" at bounding box center [790, 429] width 783 height 19
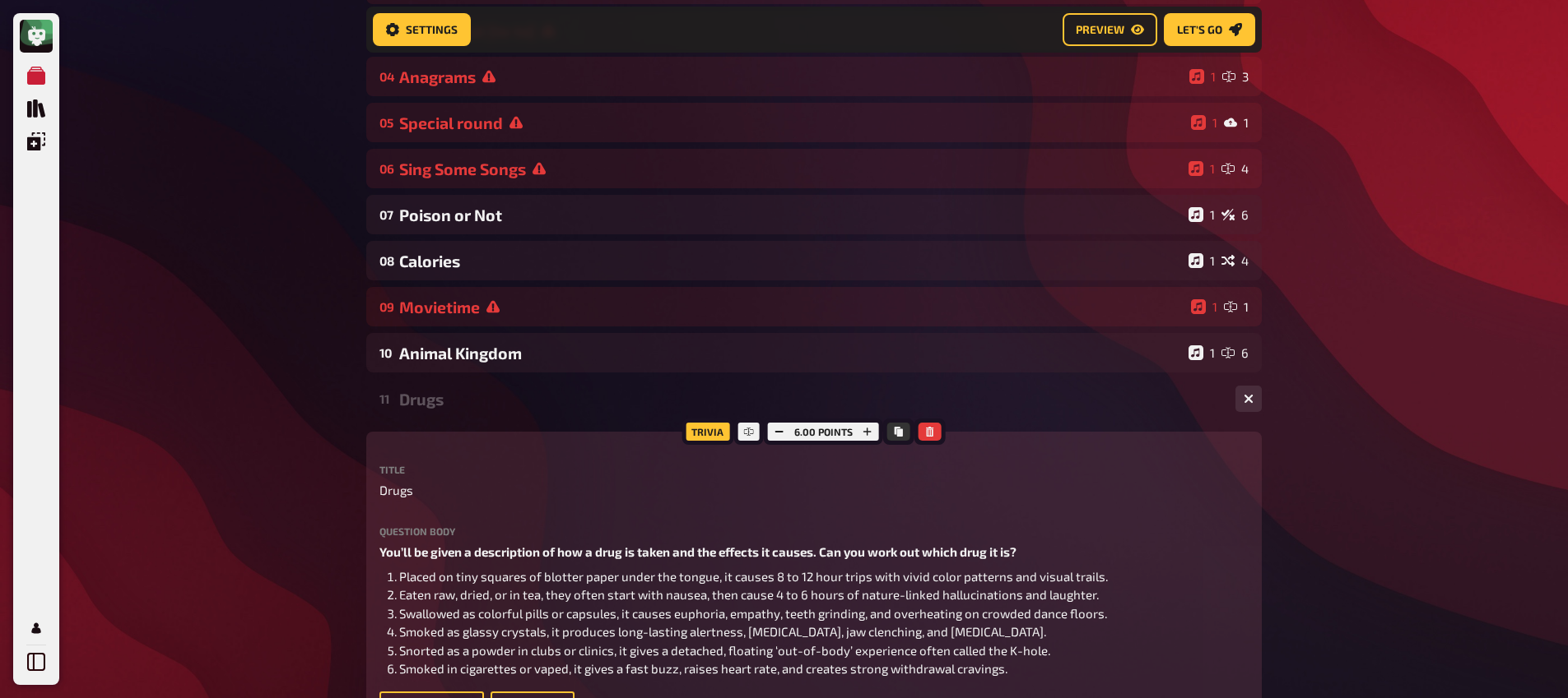
scroll to position [420, 0]
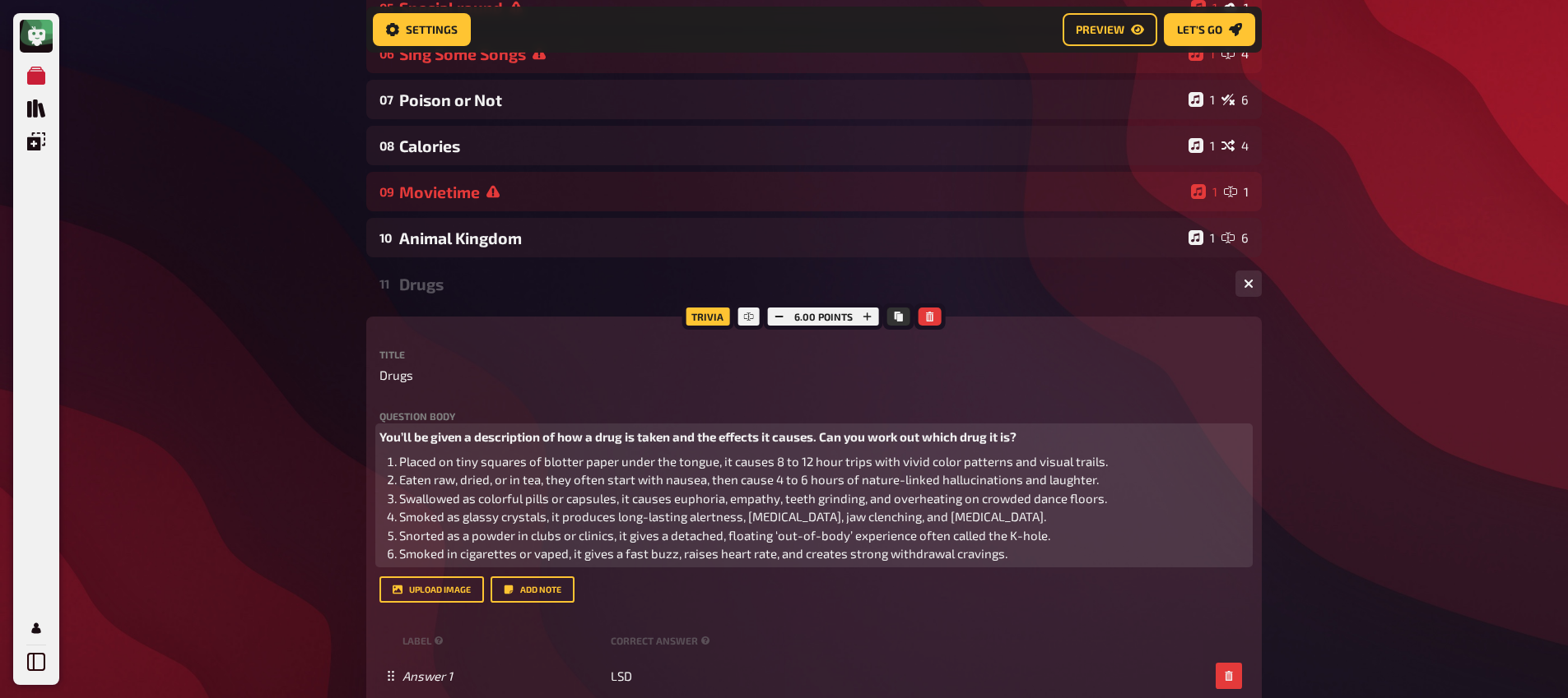
click at [1039, 564] on li "Smoked in cigarettes or vaped, it gives a fast buzz, raises heart rate, and cre…" at bounding box center [823, 553] width 849 height 19
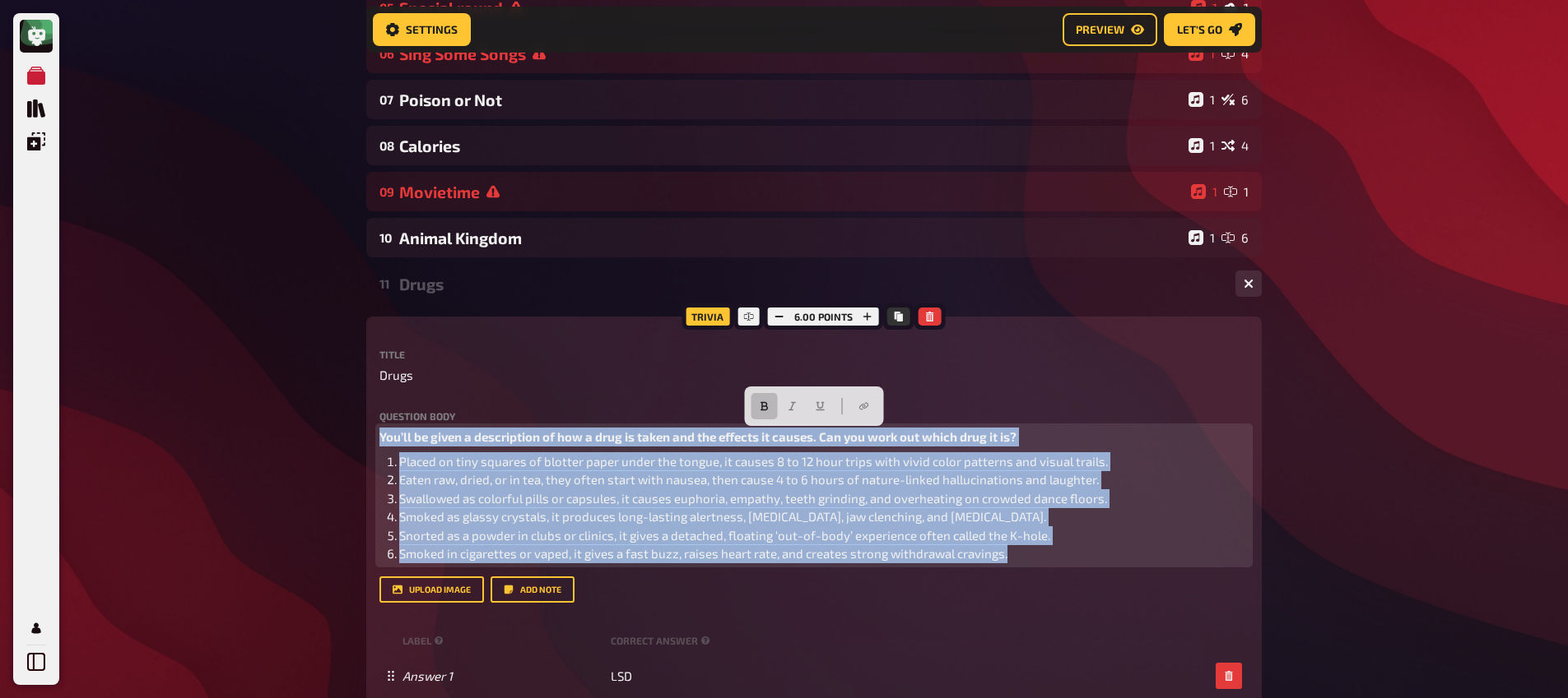
drag, startPoint x: 1042, startPoint y: 560, endPoint x: 363, endPoint y: 432, distance: 691.0
click at [366, 435] on div "Trivia 6.00 points Title Drugs Question body You’ll be given a description of h…" at bounding box center [814, 651] width 896 height 668
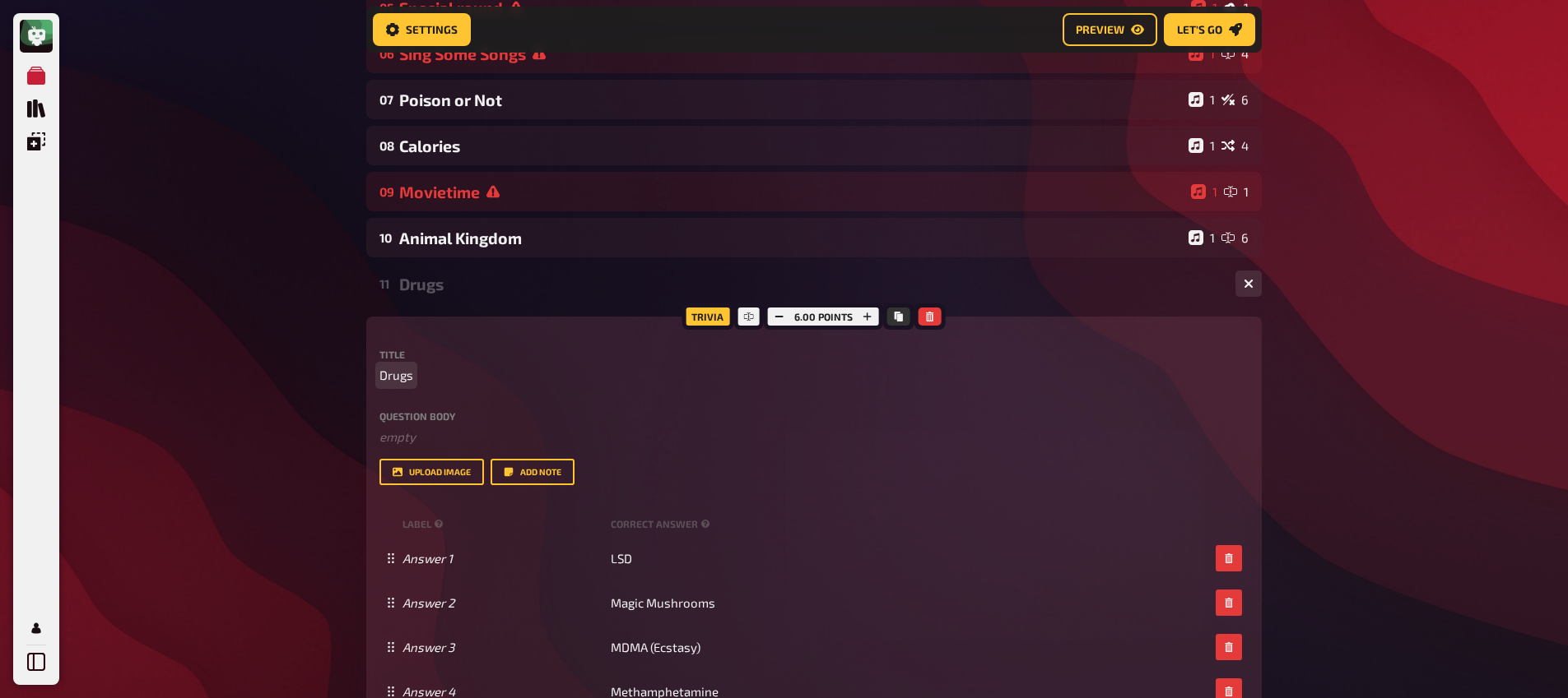
click at [398, 378] on span "Drugs" at bounding box center [396, 375] width 33 height 19
click at [396, 379] on span "Drugs" at bounding box center [396, 375] width 33 height 19
click at [324, 369] on div "Meine Quizze Quiz Sammlung Einblendungen Mein Konto Home My Quizzes Nationaliti…" at bounding box center [784, 513] width 1568 height 1866
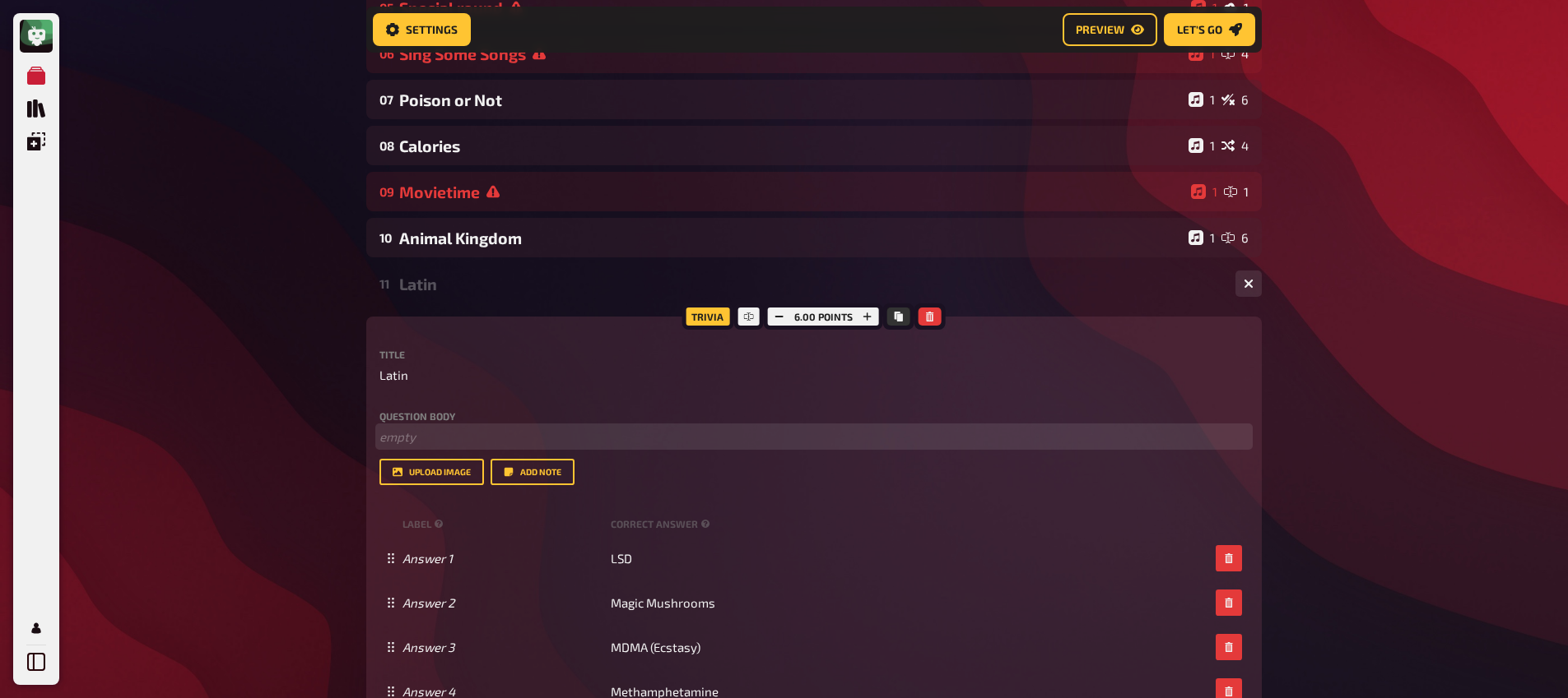
click at [459, 433] on p "﻿ empty" at bounding box center [813, 437] width 869 height 19
click at [379, 435] on span "The word “audio” comes from the Latin word “audire.” What does “audire” mean in…" at bounding box center [634, 437] width 511 height 15
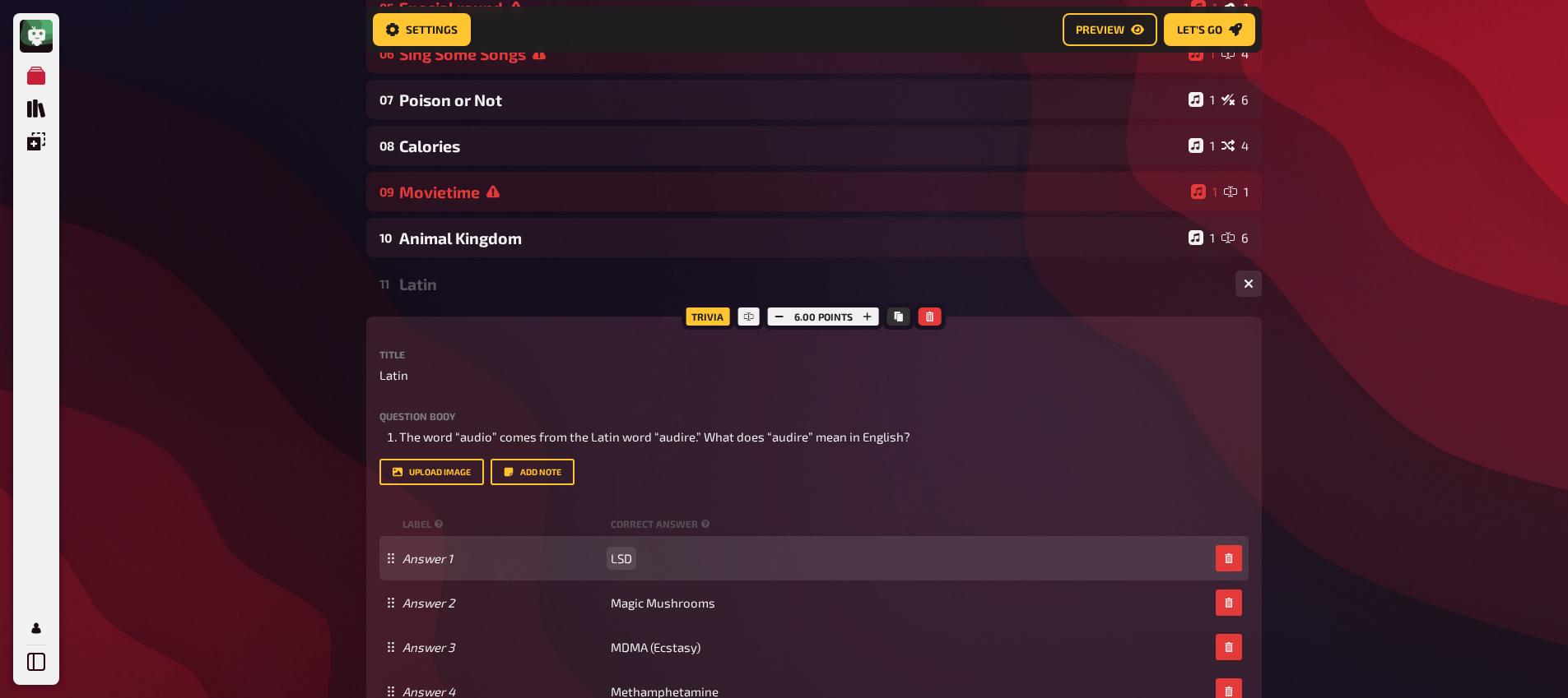
click at [619, 557] on span "LSD" at bounding box center [620, 559] width 21 height 15
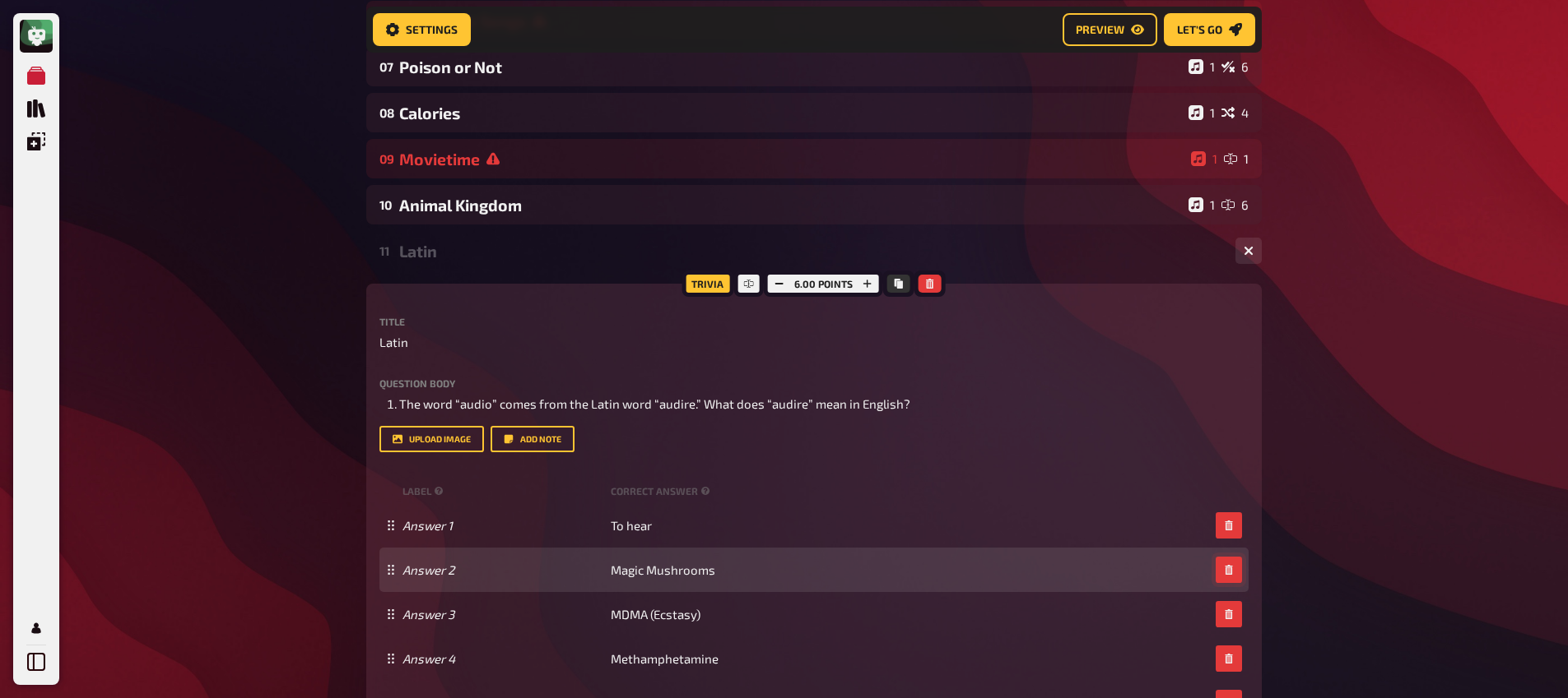
click at [1236, 575] on button "button" at bounding box center [1229, 570] width 26 height 26
click at [1236, 602] on button "button" at bounding box center [1229, 615] width 26 height 26
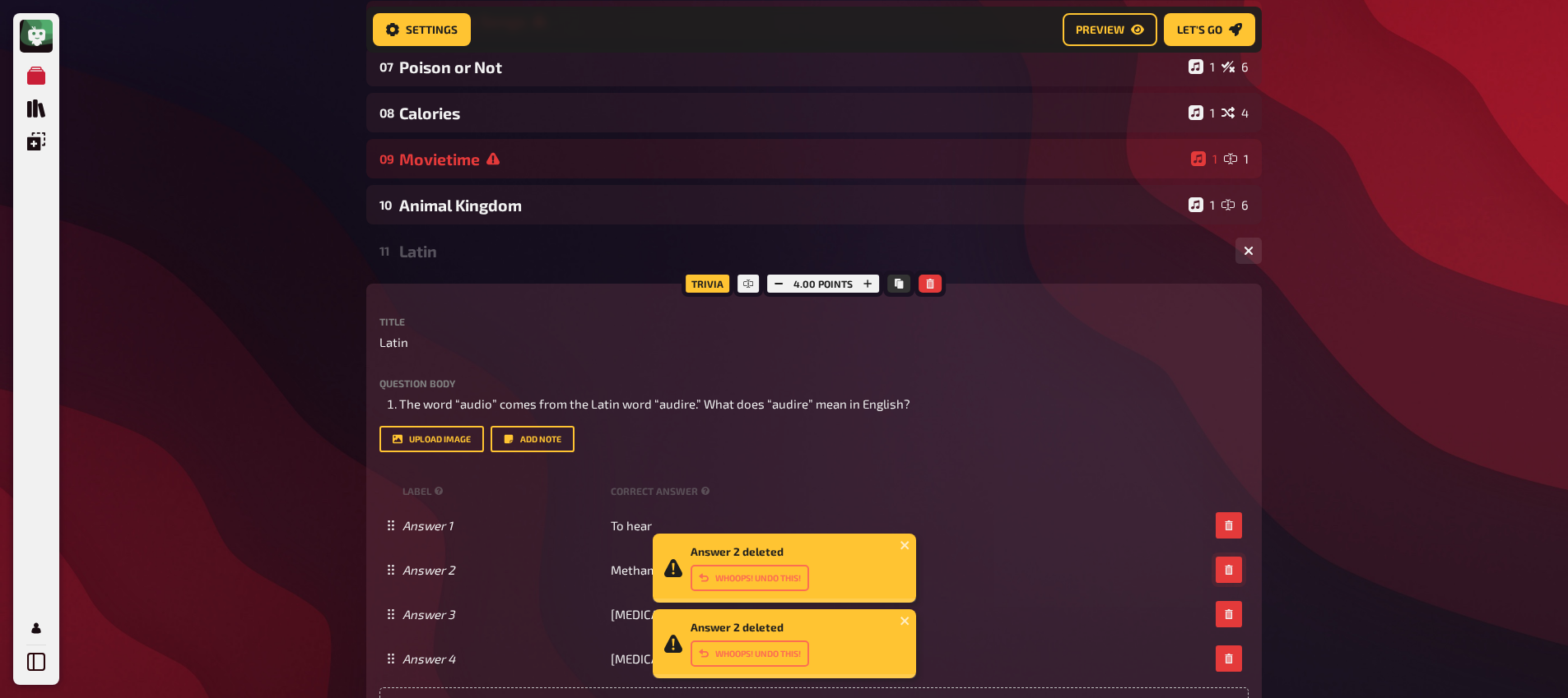
click at [1236, 575] on button "button" at bounding box center [1229, 570] width 26 height 26
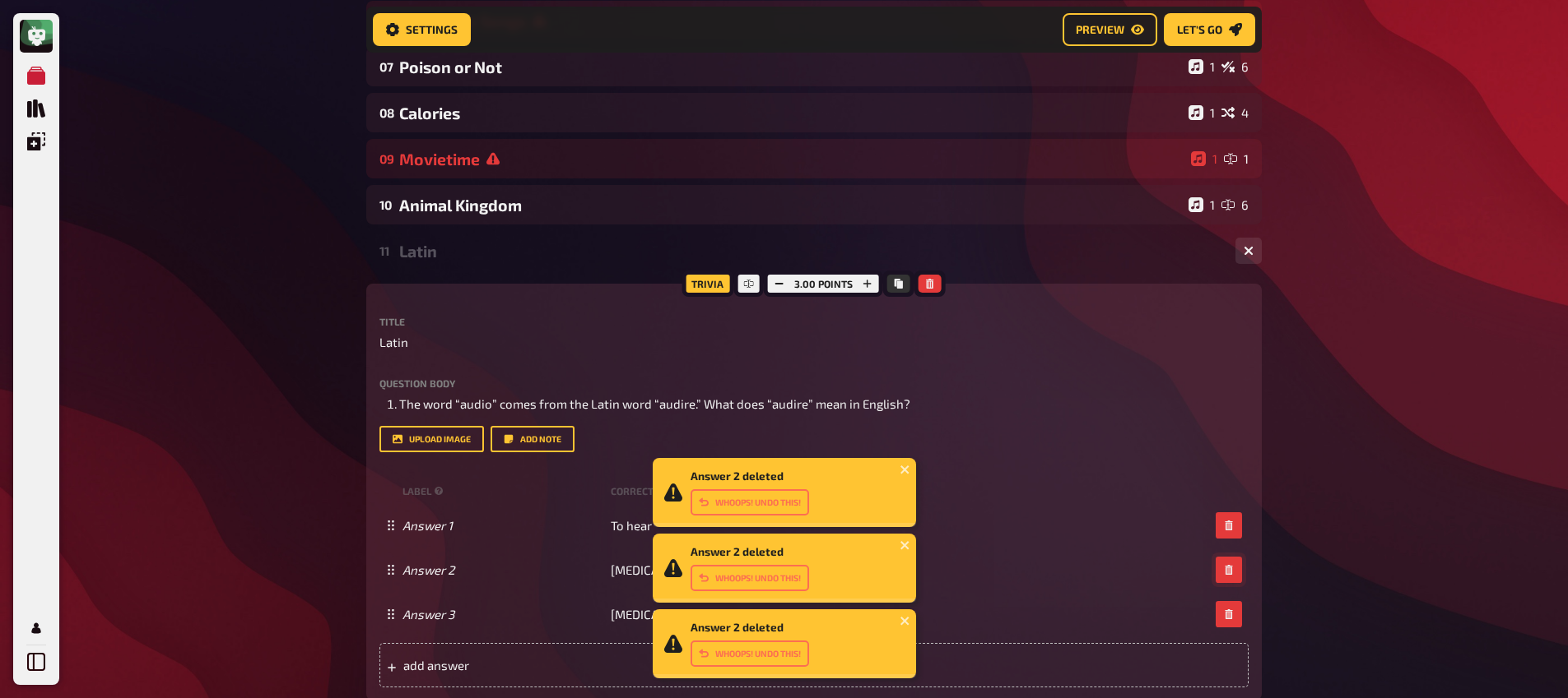
click at [1236, 575] on button "button" at bounding box center [1229, 570] width 26 height 26
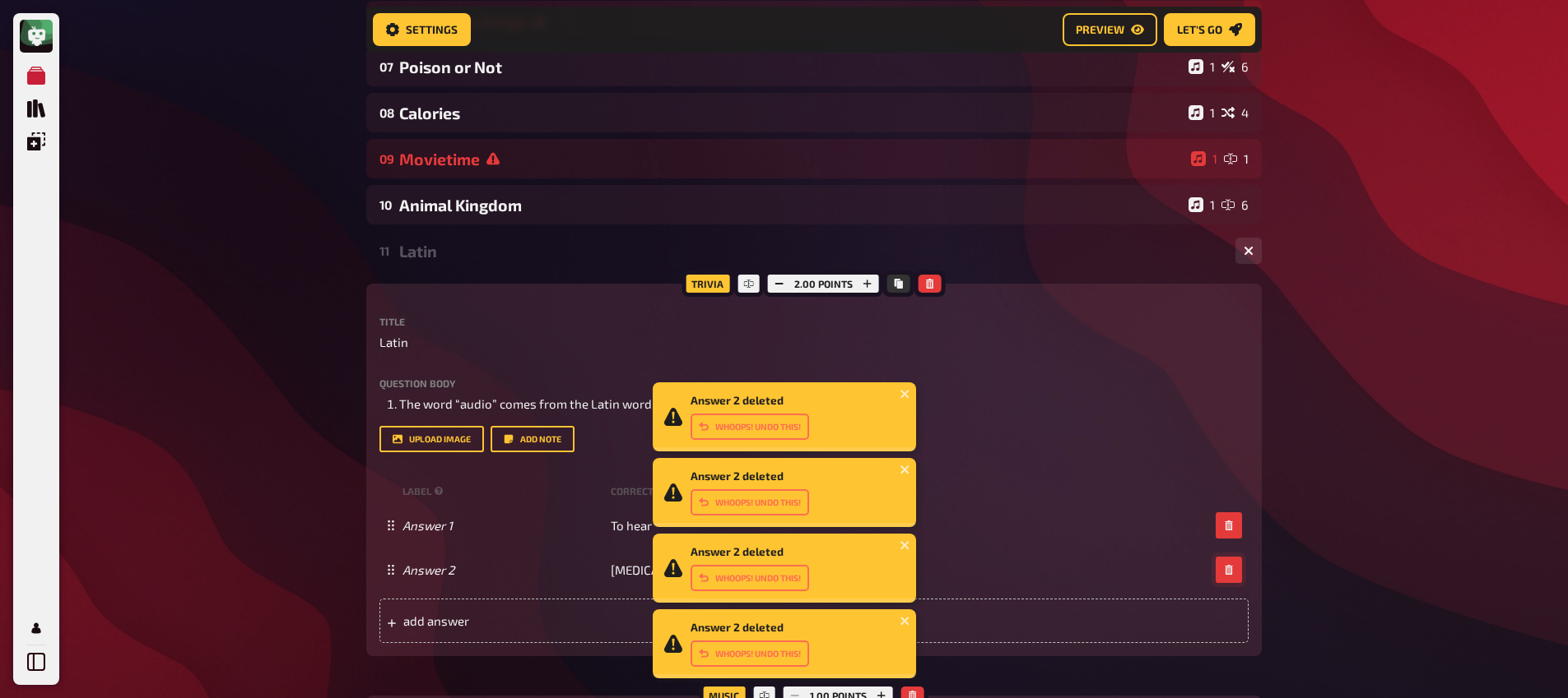
click at [1236, 575] on button "button" at bounding box center [1229, 570] width 26 height 26
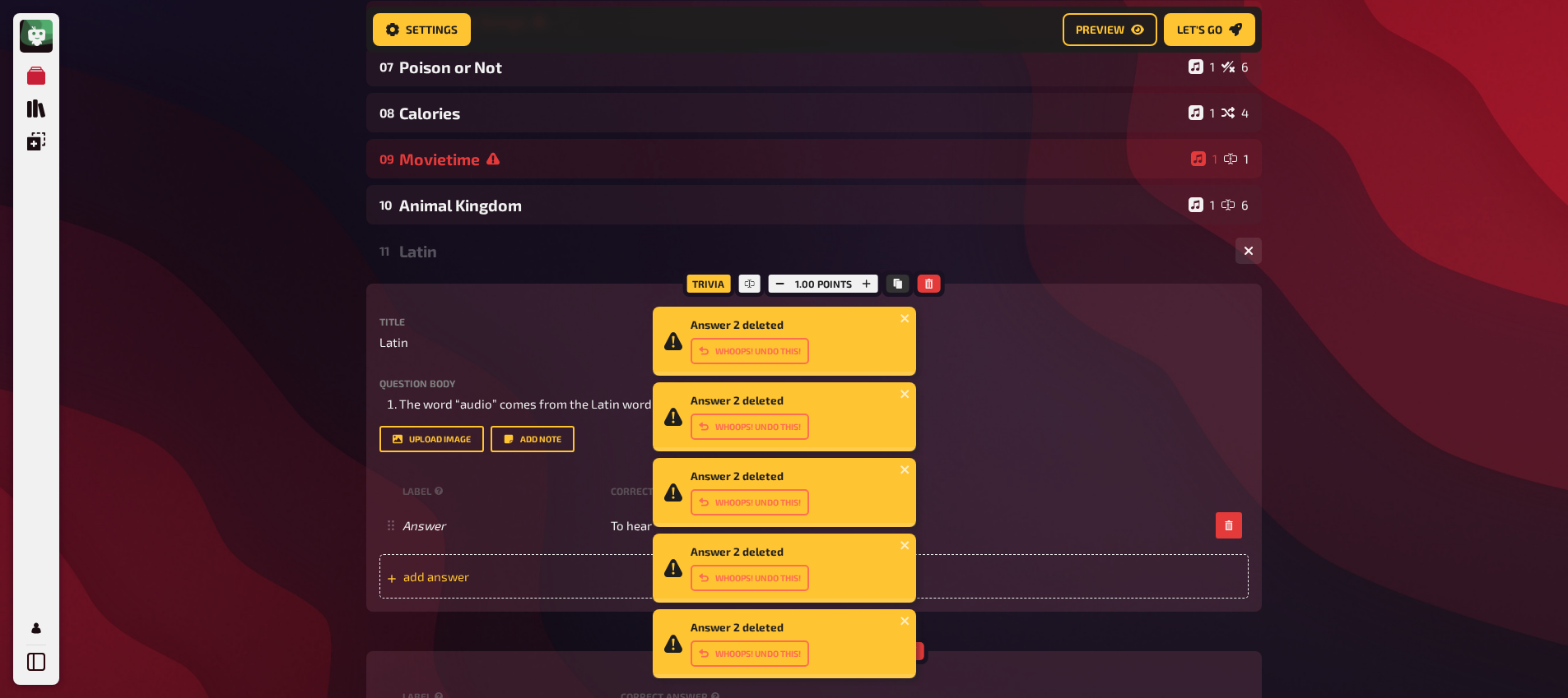
click at [450, 582] on span "add answer" at bounding box center [531, 577] width 256 height 15
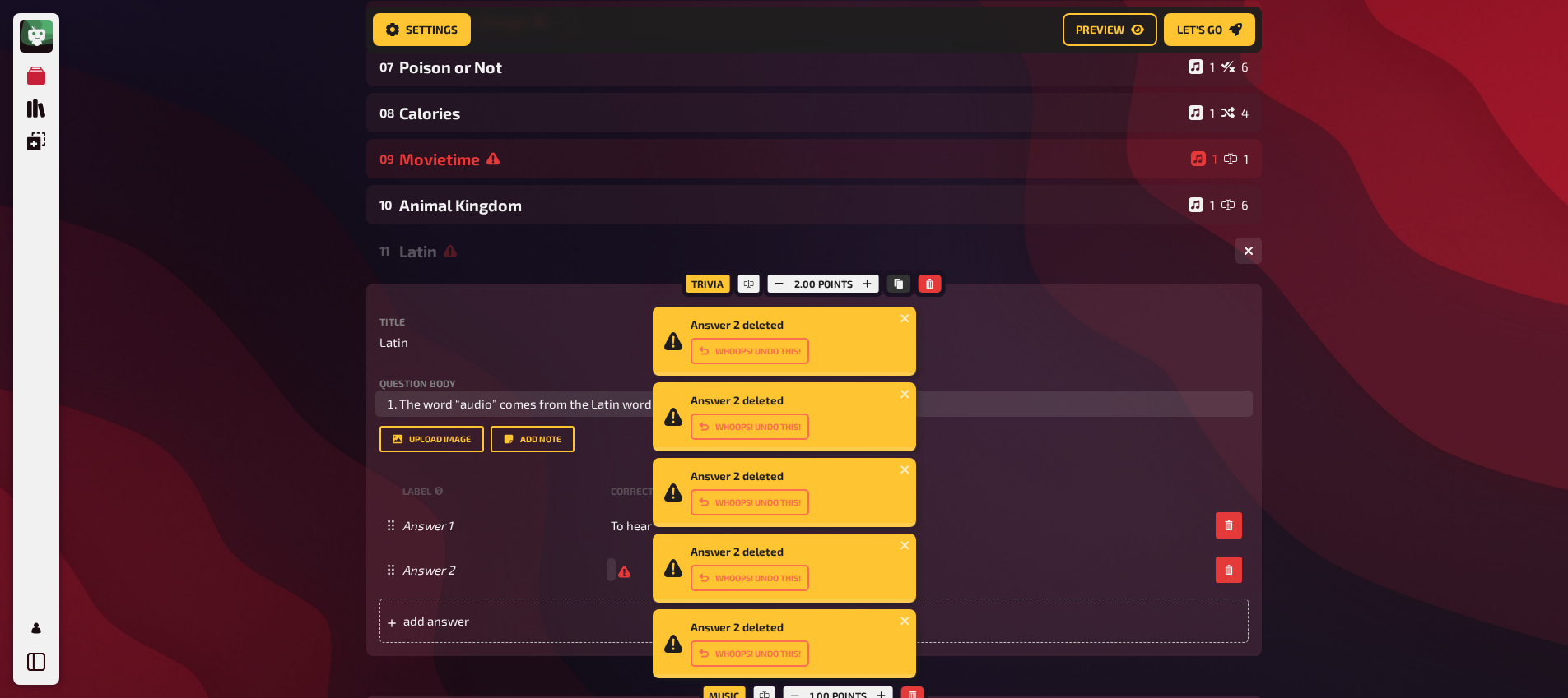
click at [949, 397] on li "The word “audio” comes from the Latin word “audire.” What does “audire” mean in…" at bounding box center [823, 404] width 849 height 19
click at [950, 403] on li "The word “audio” comes from the Latin word “audire.” What does “audire” mean in…" at bounding box center [823, 404] width 849 height 19
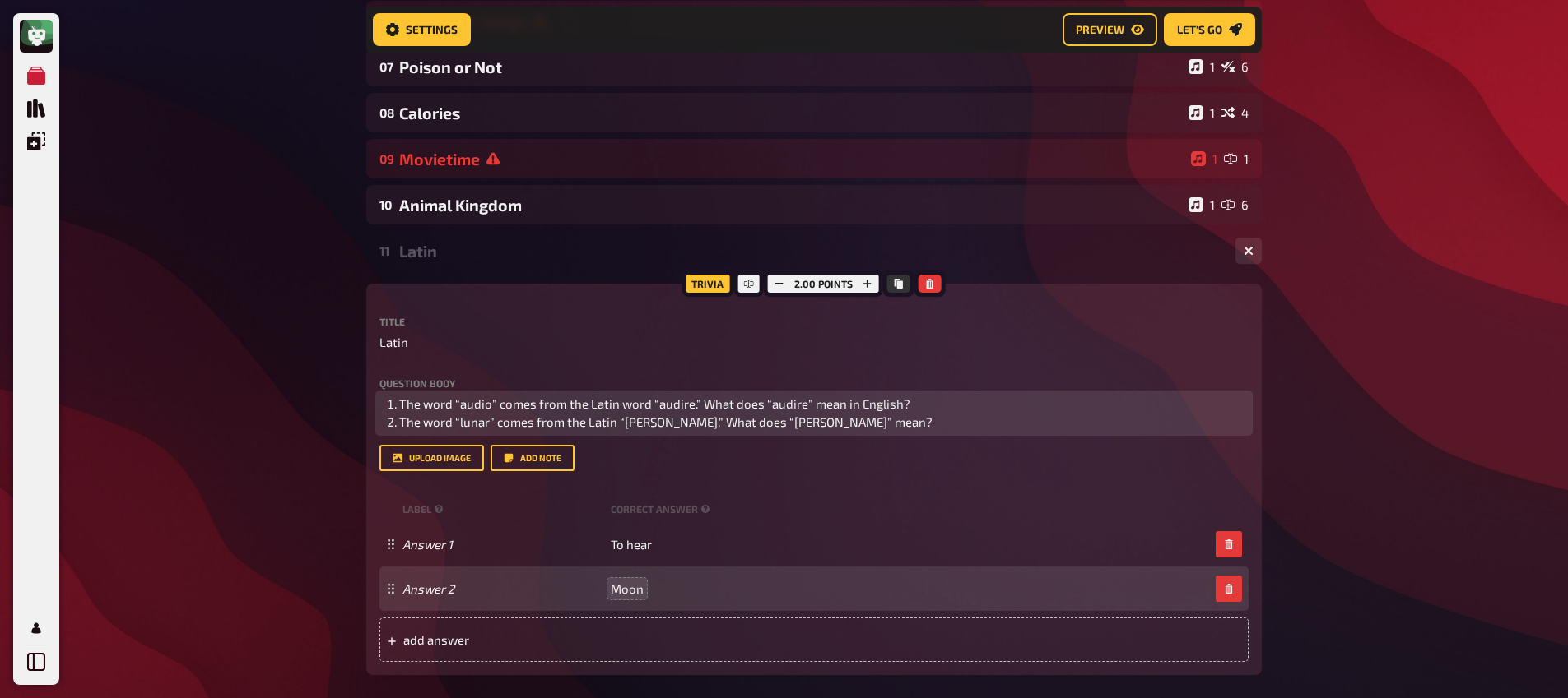
click at [829, 427] on li "The word “lunar” comes from the Latin “[PERSON_NAME].” What does “[PERSON_NAME]…" at bounding box center [823, 422] width 849 height 19
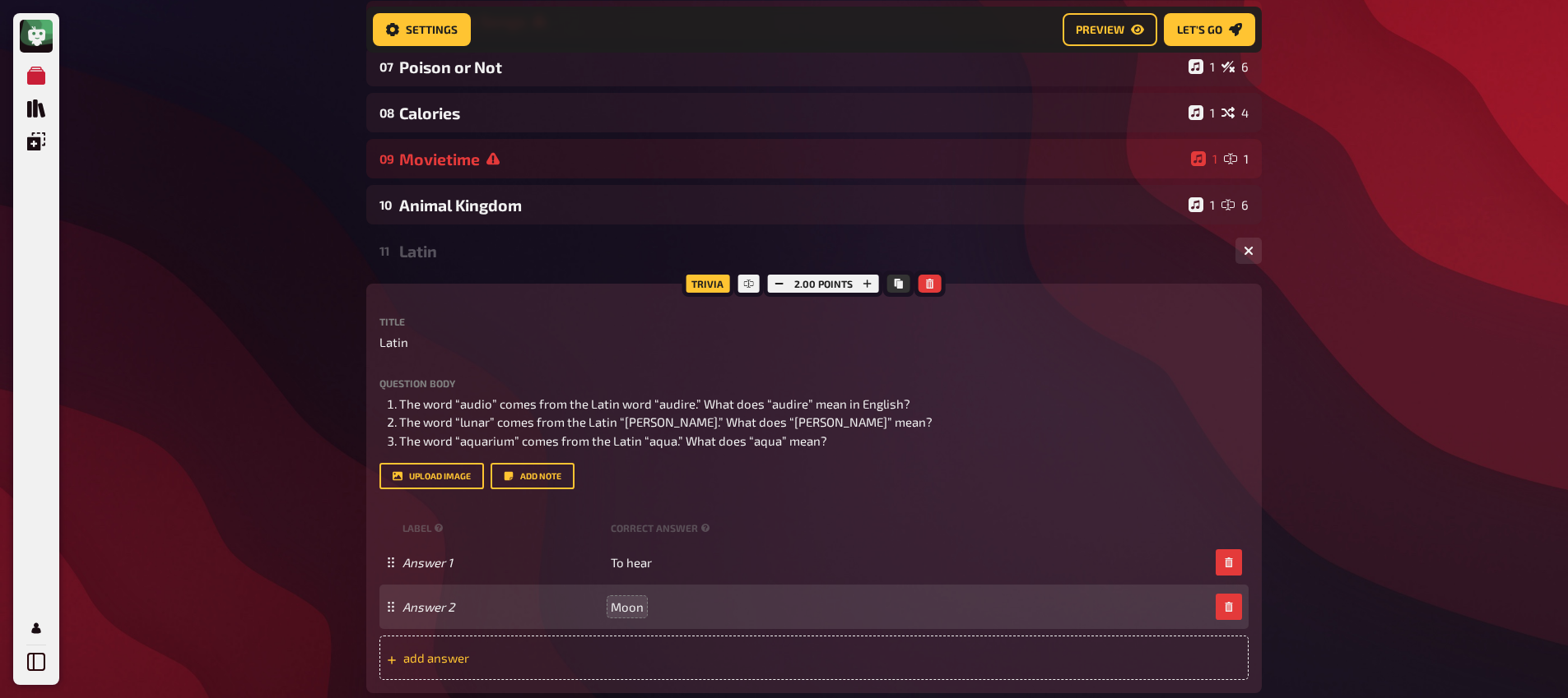
click at [624, 642] on div "add answer" at bounding box center [813, 658] width 869 height 44
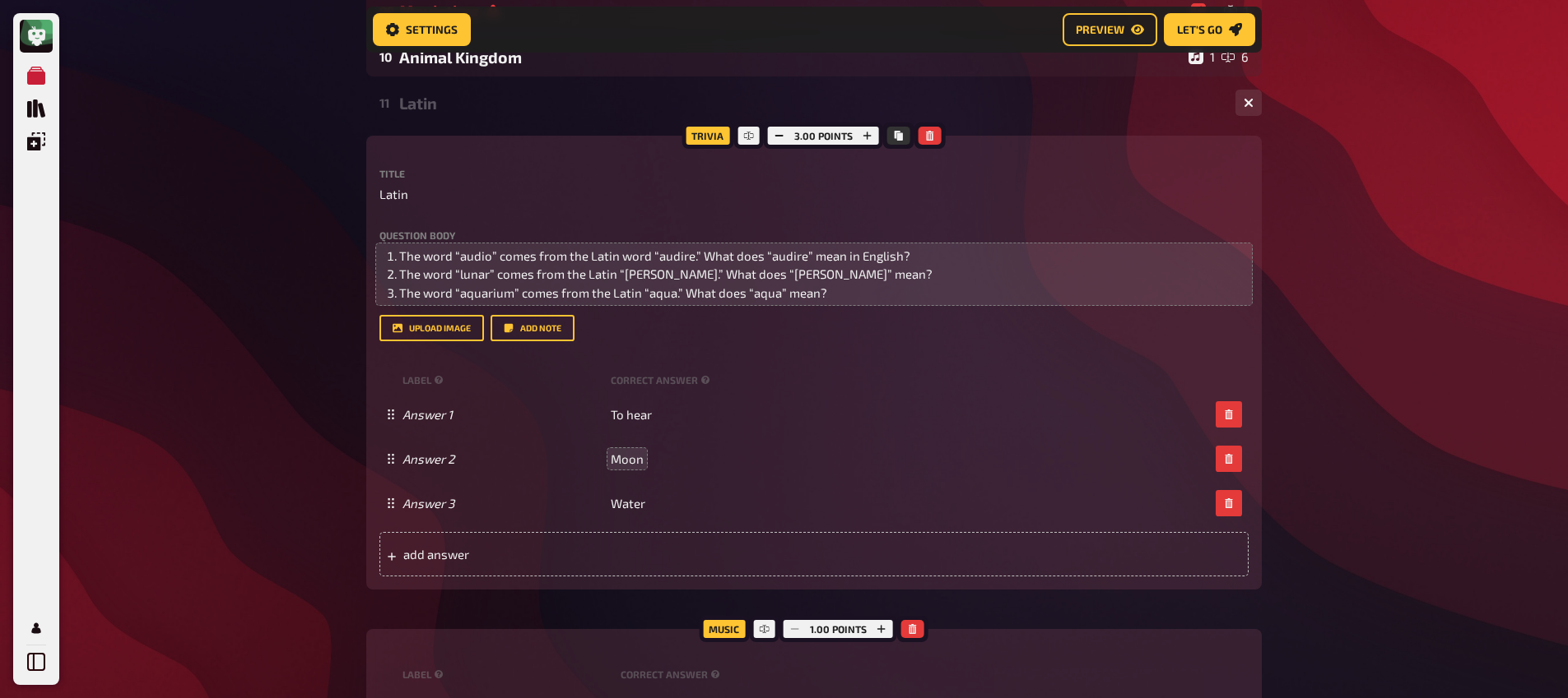
scroll to position [619, 0]
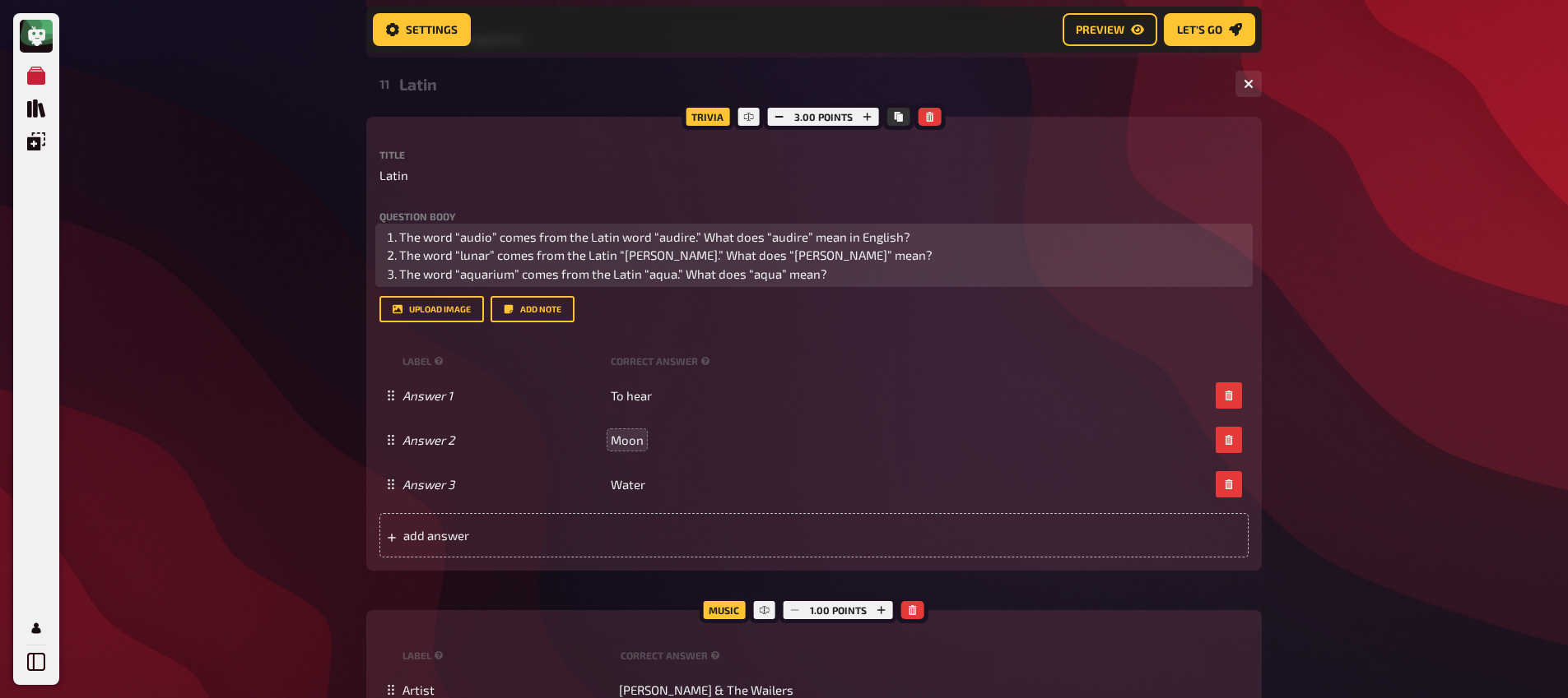
click at [830, 276] on li "The word “aquarium” comes from the Latin “aqua.” What does “aqua” mean?" at bounding box center [823, 274] width 849 height 19
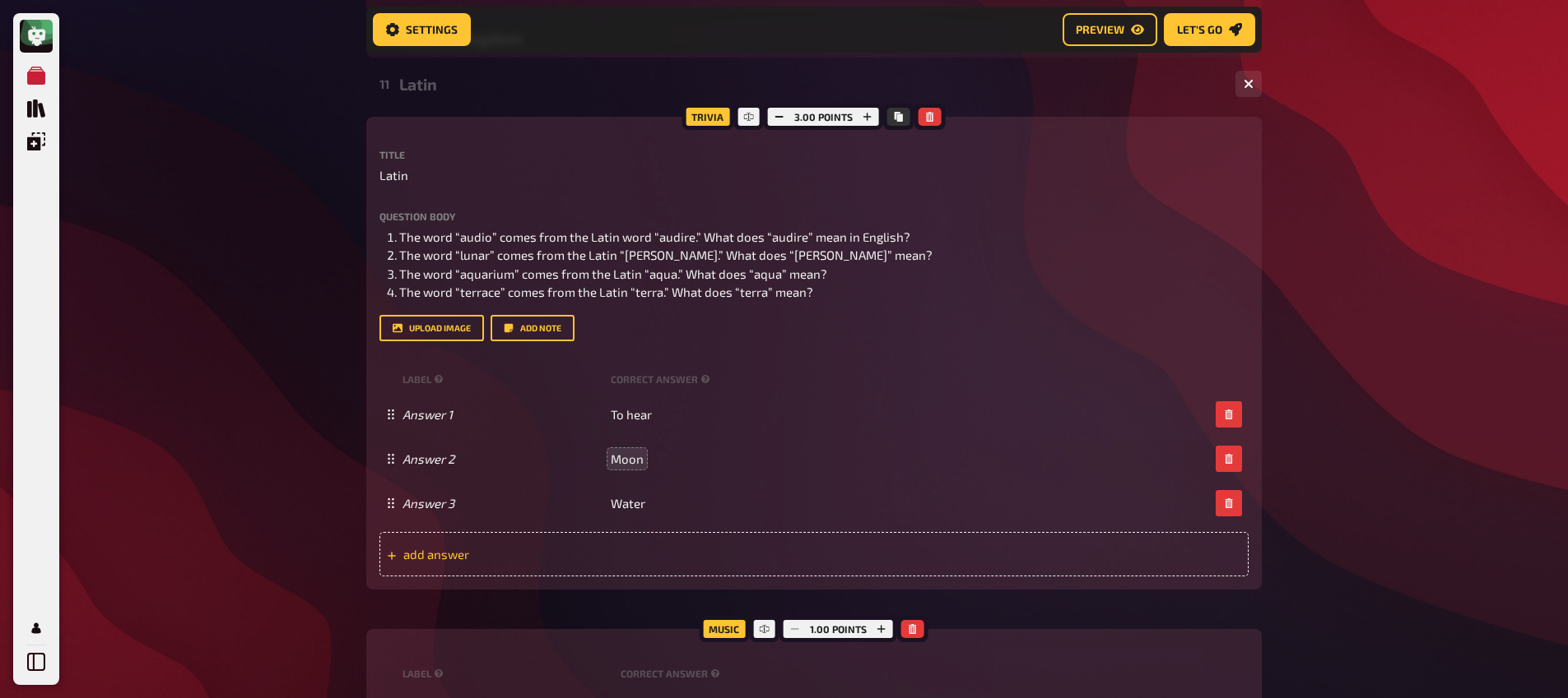
click at [618, 560] on span "add answer" at bounding box center [531, 554] width 256 height 15
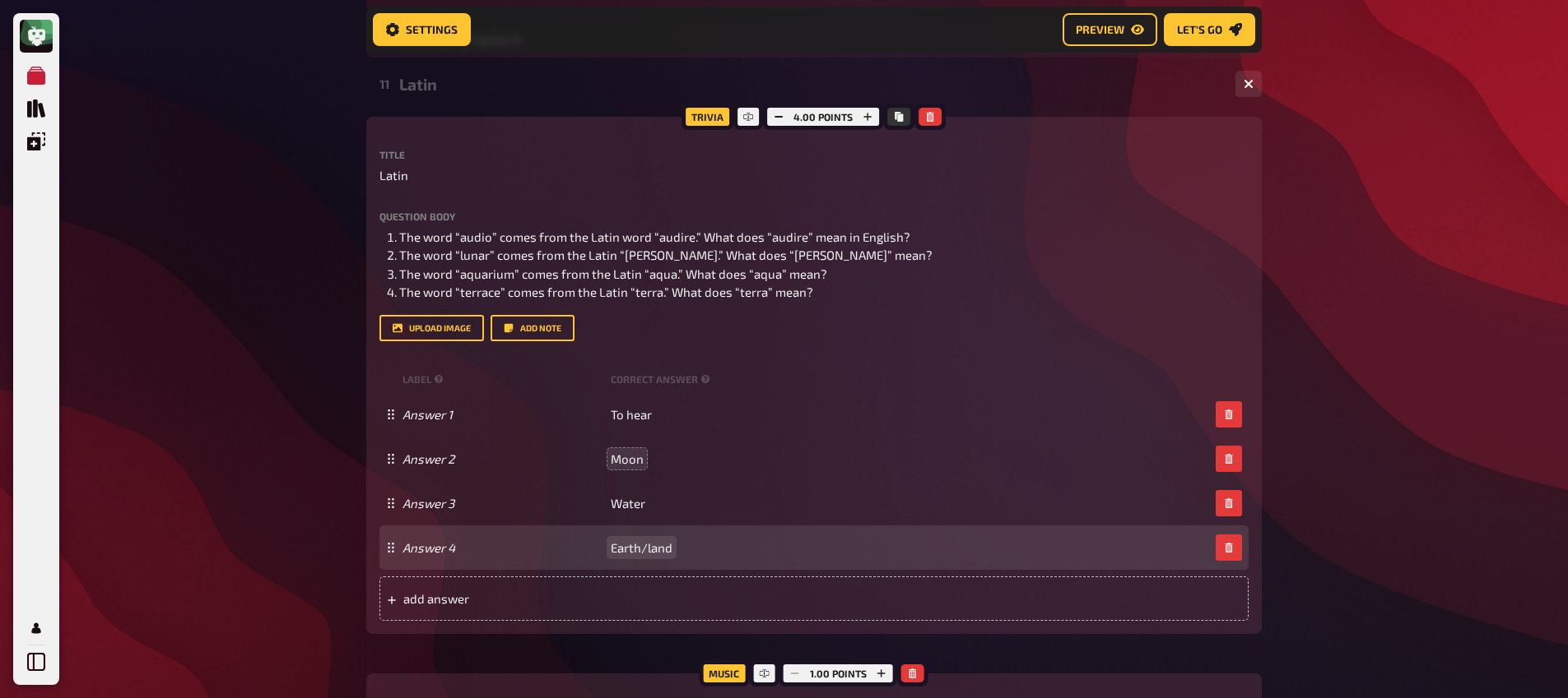
click at [653, 552] on span "Earth/land" at bounding box center [641, 548] width 62 height 15
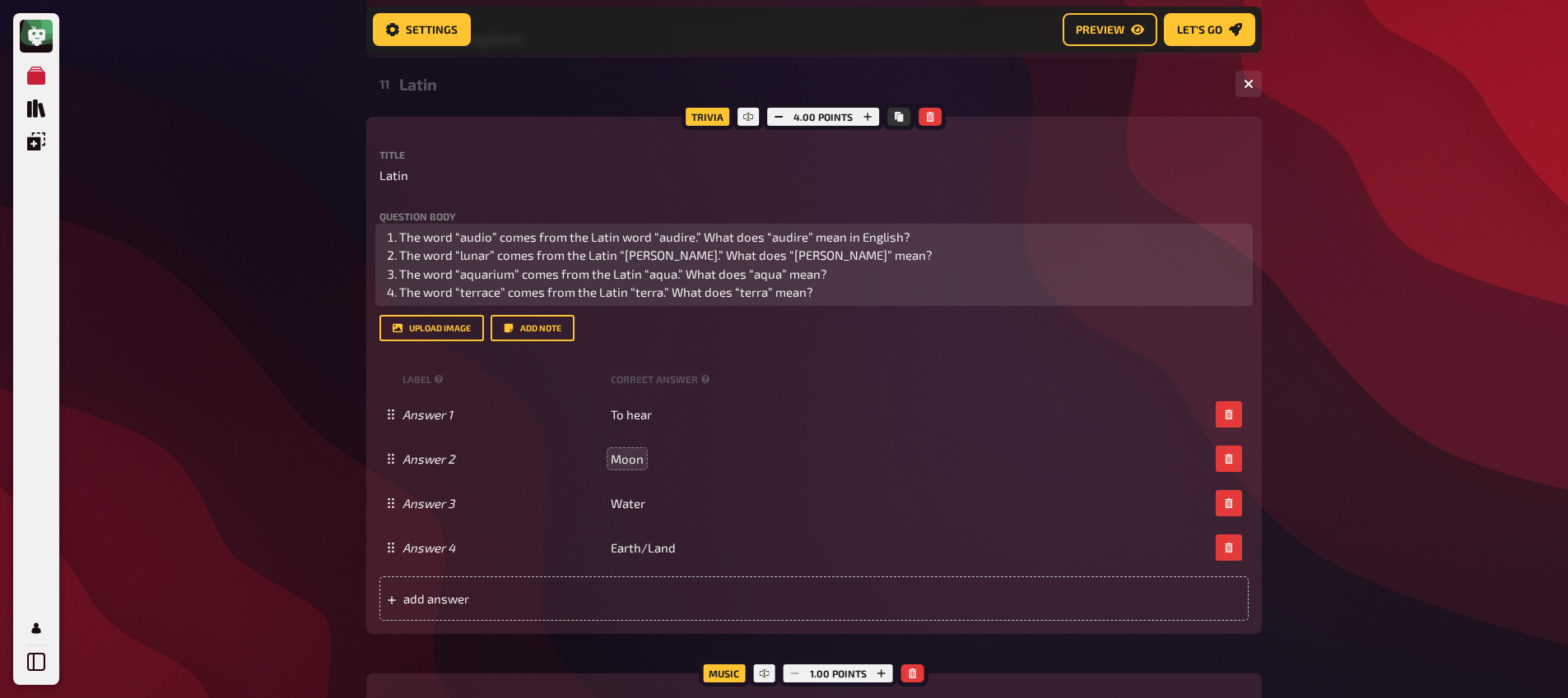
click at [839, 294] on li "The word “terrace” comes from the Latin “terra.” What does “terra” mean?" at bounding box center [823, 292] width 849 height 19
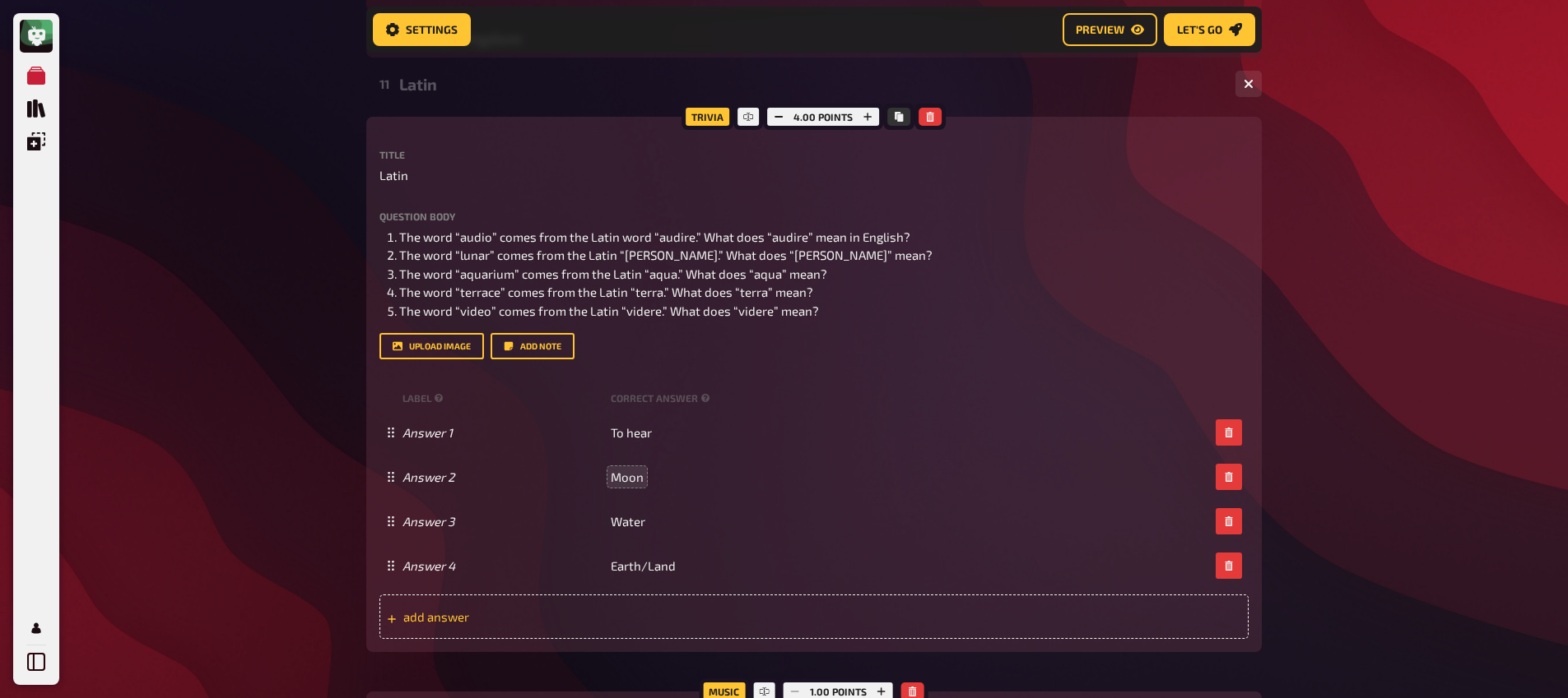
click at [660, 610] on div "add answer" at bounding box center [813, 617] width 869 height 44
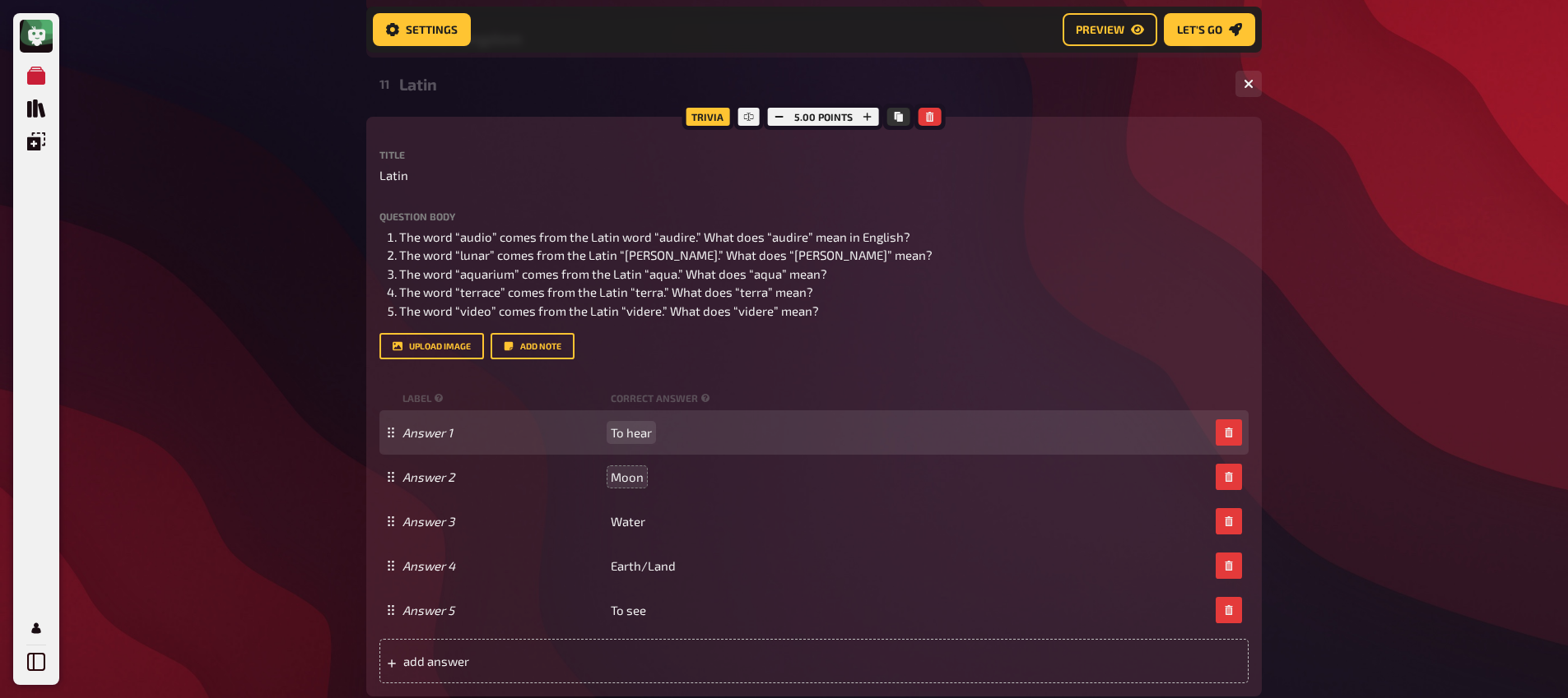
click at [631, 437] on span "To hear" at bounding box center [631, 433] width 41 height 15
click at [632, 438] on span "To hear" at bounding box center [631, 433] width 41 height 15
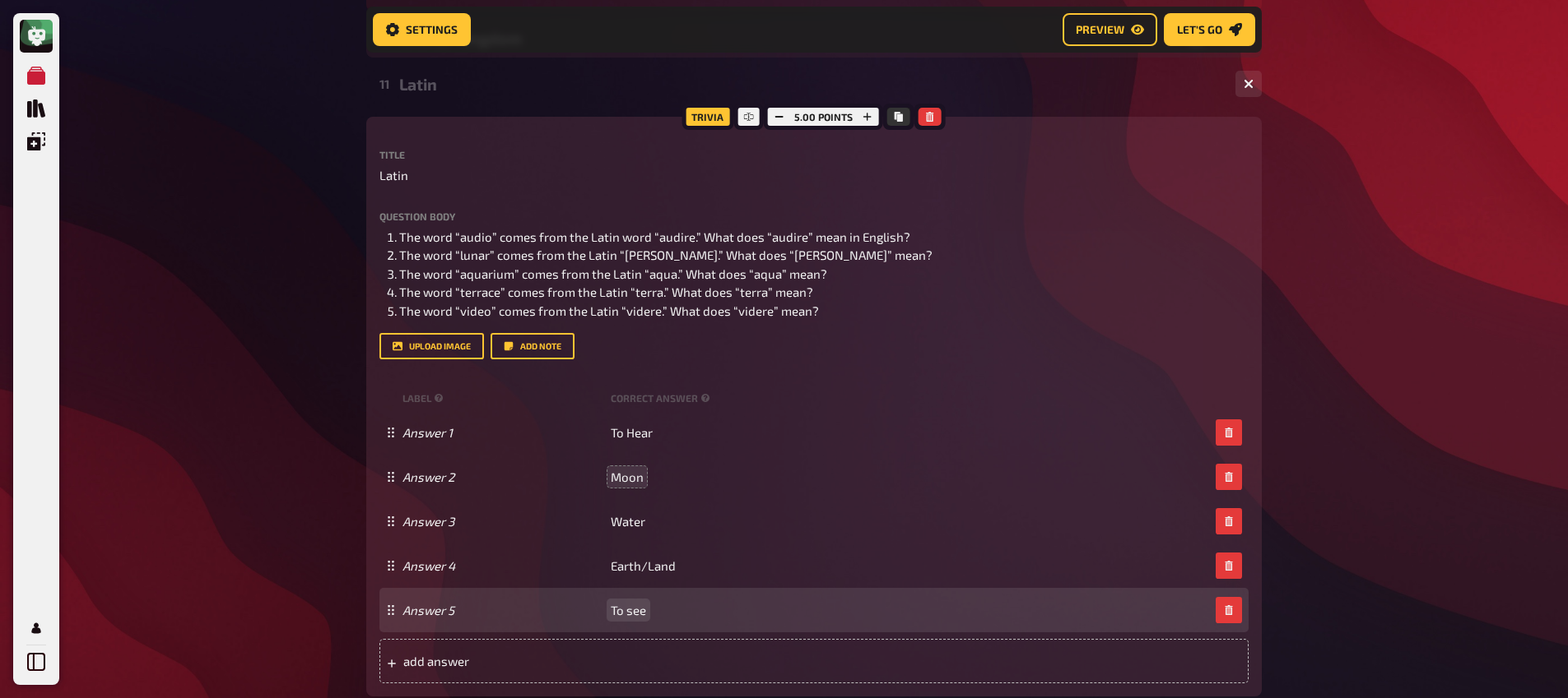
click at [632, 617] on span "To see" at bounding box center [628, 610] width 35 height 15
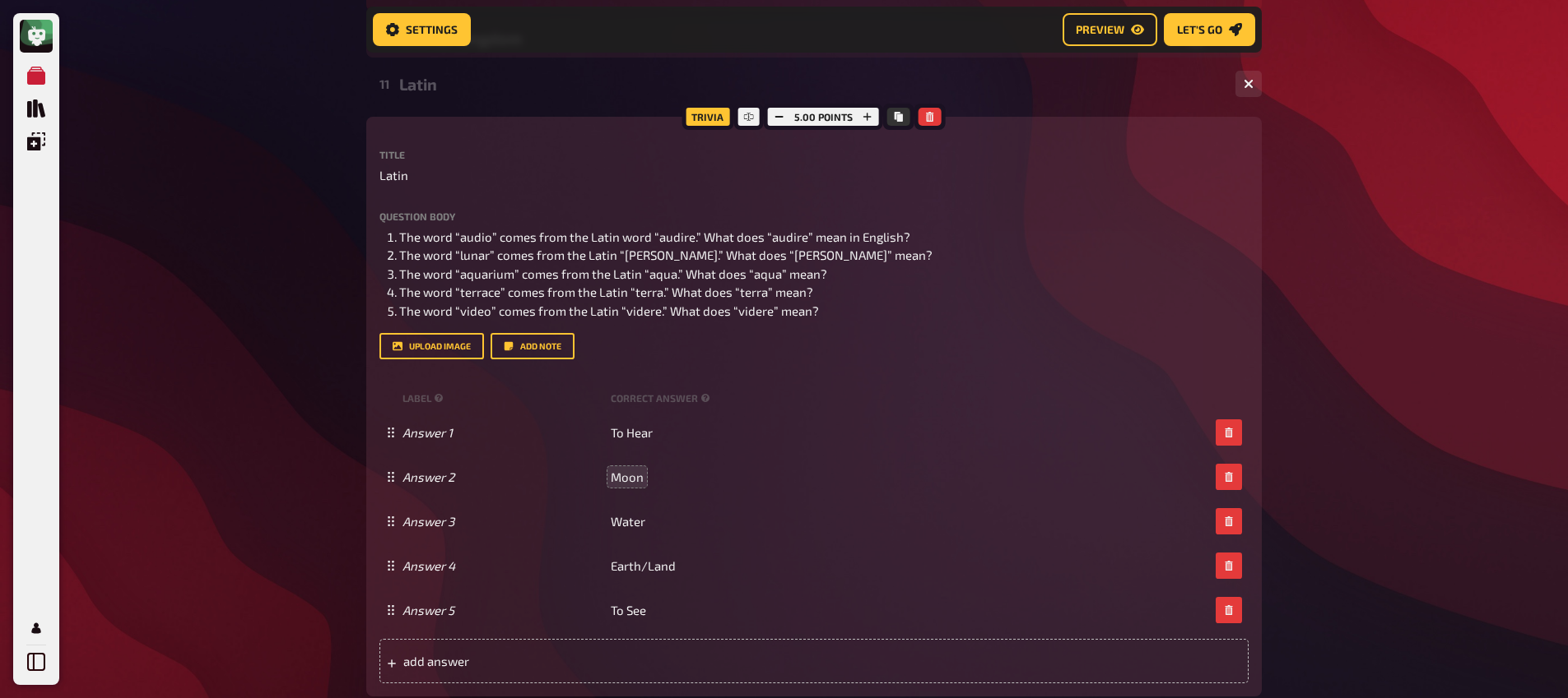
click at [285, 478] on div "Meine Quizze Quiz Sammlung Einblendungen Mein Konto Home My Quizzes Nationaliti…" at bounding box center [784, 328] width 1568 height 1896
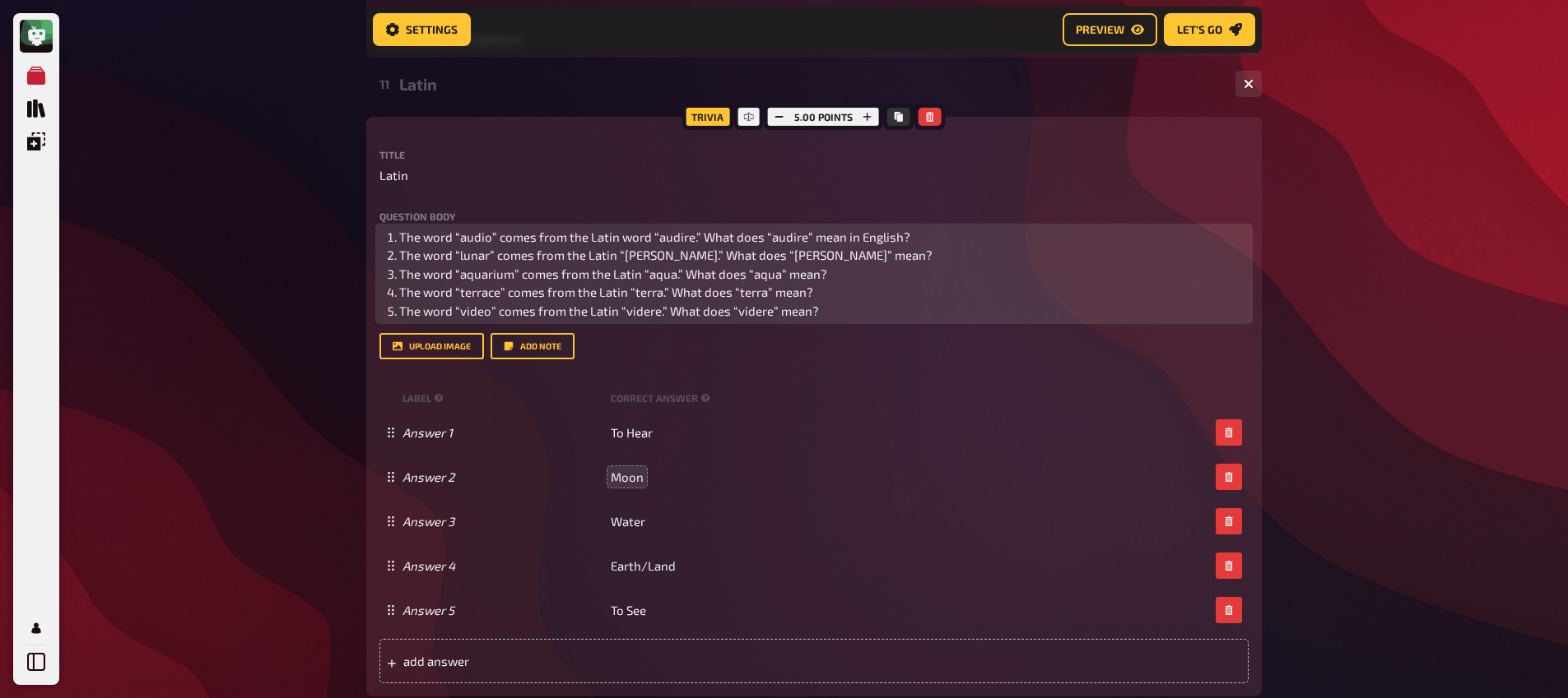
click at [511, 241] on span "The word “audio” comes from the Latin word “audire.” What does “audire” mean in…" at bounding box center [654, 237] width 511 height 15
click at [627, 259] on span "The word “lunar” comes from the Latin “[PERSON_NAME].” What does “[PERSON_NAME]…" at bounding box center [665, 255] width 533 height 15
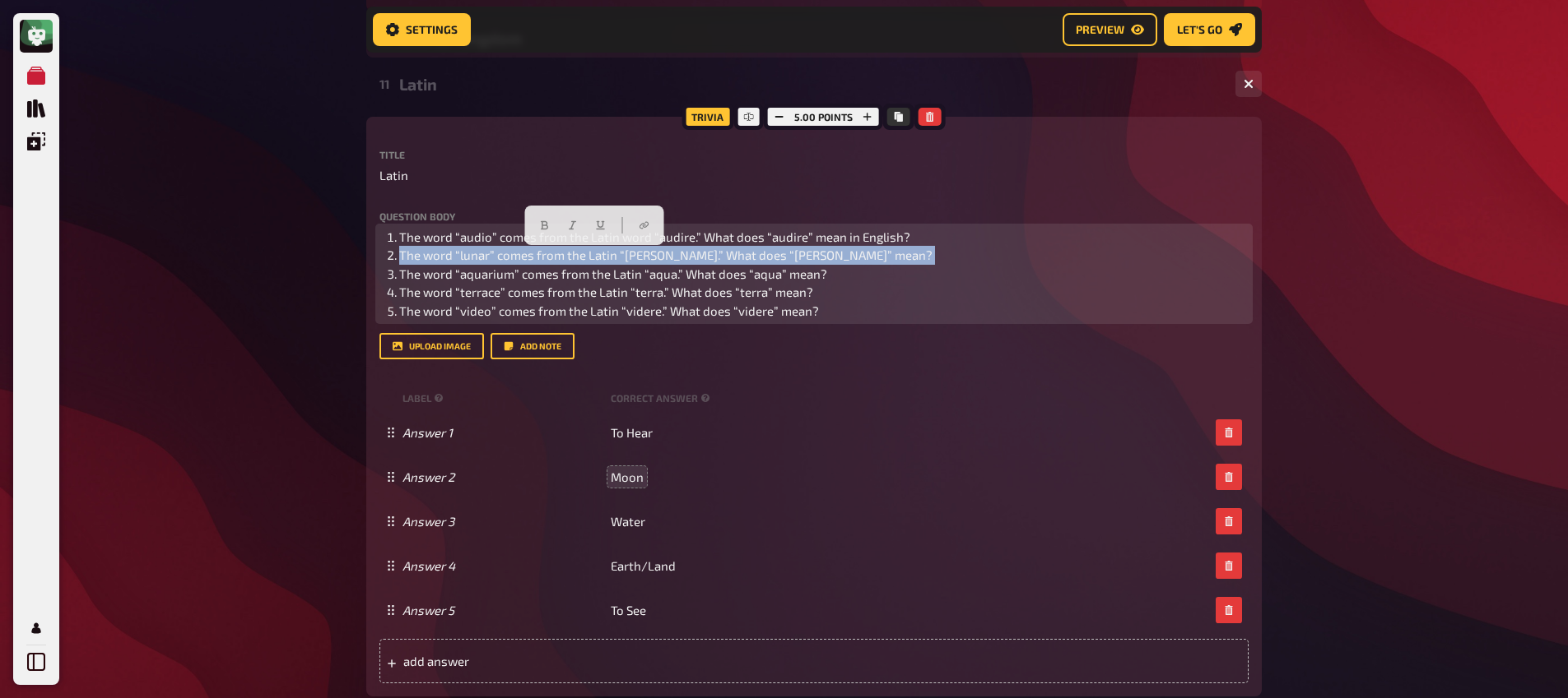
click at [627, 259] on span "The word “lunar” comes from the Latin “[PERSON_NAME].” What does “[PERSON_NAME]…" at bounding box center [665, 255] width 533 height 15
copy span "The word “lunar” comes from the Latin “[PERSON_NAME].” What does “[PERSON_NAME]…"
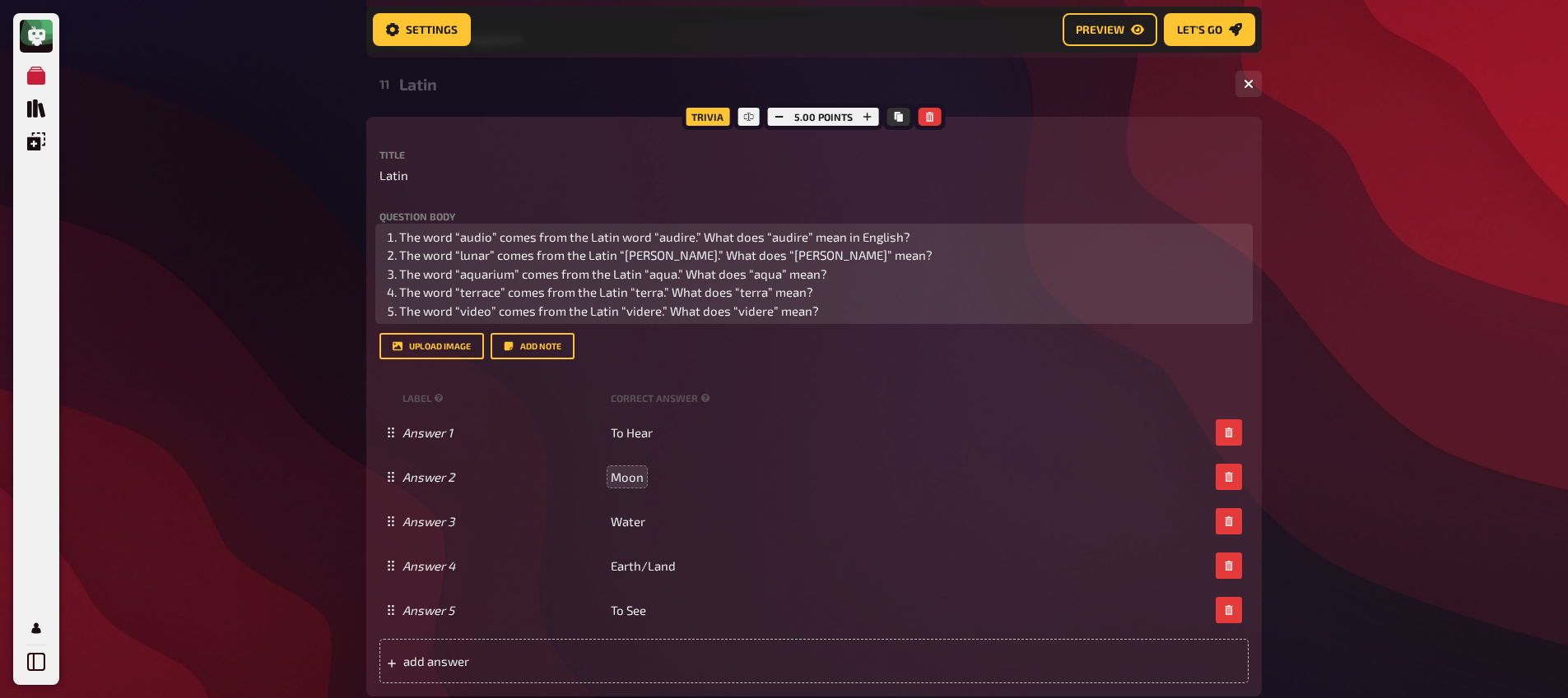
click at [472, 275] on span "The word “aquarium” comes from the Latin “aqua.” What does “aqua” mean?" at bounding box center [612, 274] width 427 height 15
drag, startPoint x: 459, startPoint y: 275, endPoint x: 508, endPoint y: 277, distance: 49.0
click at [508, 277] on span "The word “aquarium” comes from the Latin “aqua.” What does “aqua” mean?" at bounding box center [612, 274] width 427 height 15
copy span "aquarium"
click at [667, 281] on span "The word “aquarium” comes from the Latin “aqua.” What does “aqua” mean?" at bounding box center [612, 274] width 427 height 15
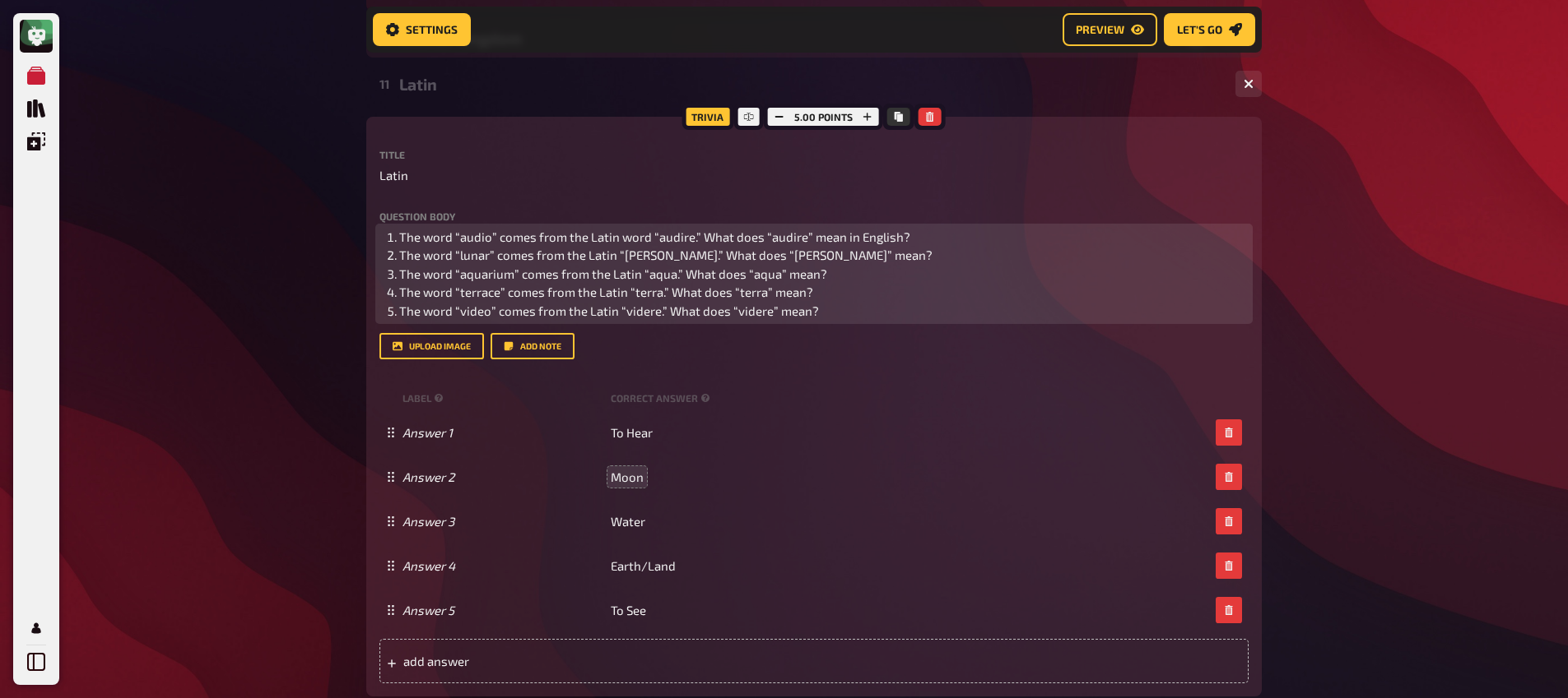
click at [399, 235] on li "The word “audio” comes from the Latin word “audire.” What does “audire” mean in…" at bounding box center [823, 237] width 849 height 19
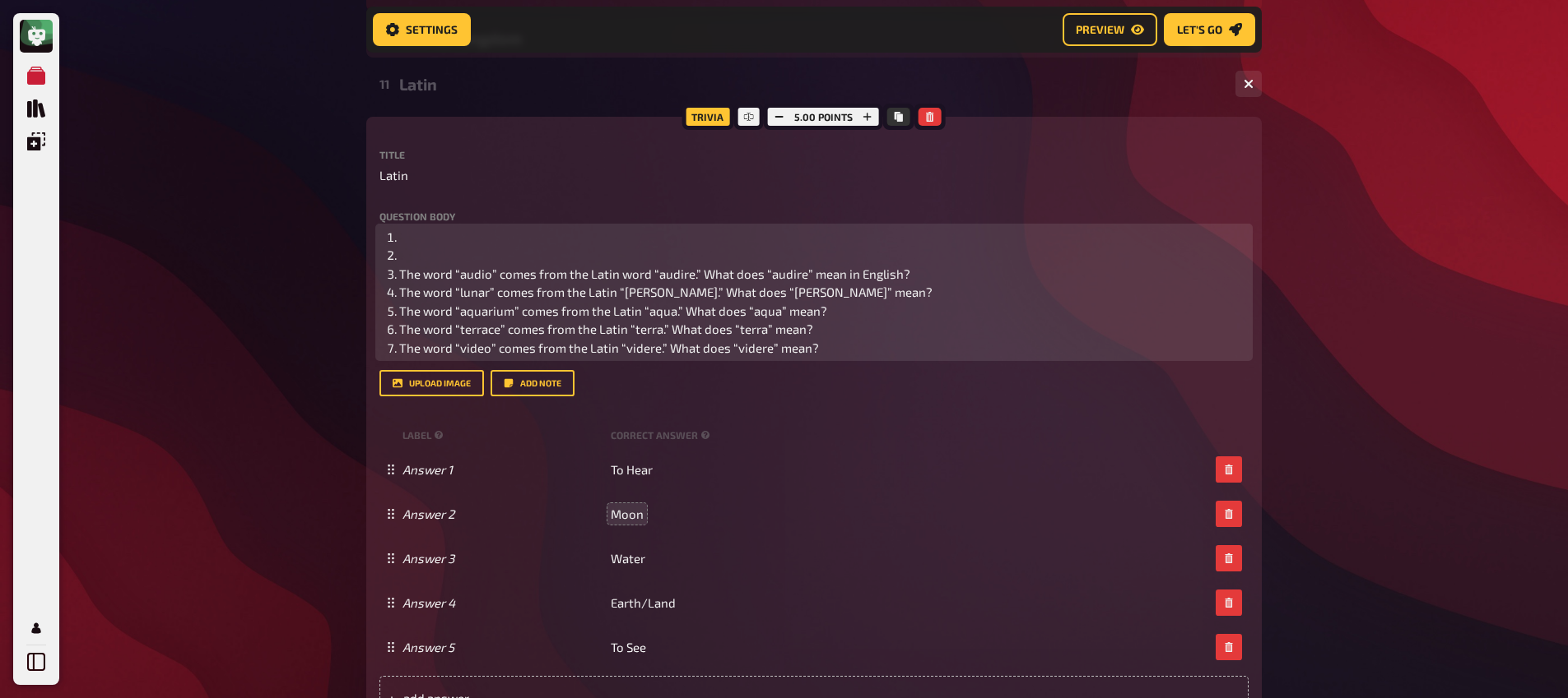
click at [414, 260] on li "﻿" at bounding box center [823, 255] width 849 height 19
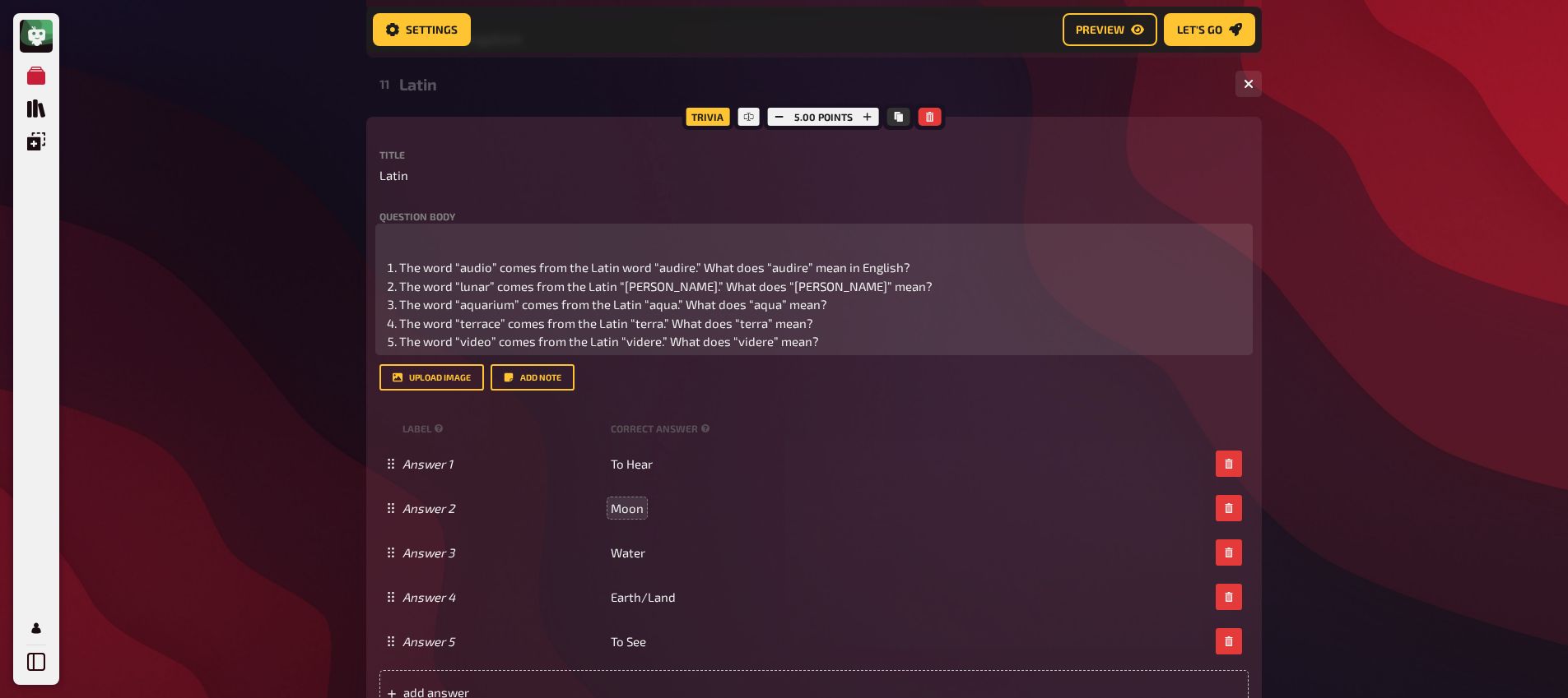
click at [420, 243] on p "﻿" at bounding box center [823, 237] width 849 height 19
click at [419, 253] on div "﻿ The word “audio” comes from the Latin word “audire.” What does “audire” mean …" at bounding box center [813, 289] width 869 height 123
click at [406, 249] on div "﻿ The word “audio” comes from the Latin word “audire.” What does “audire” mean …" at bounding box center [813, 289] width 869 height 123
click at [390, 238] on ol "﻿" at bounding box center [813, 237] width 869 height 19
drag, startPoint x: 620, startPoint y: 245, endPoint x: 364, endPoint y: 241, distance: 256.0
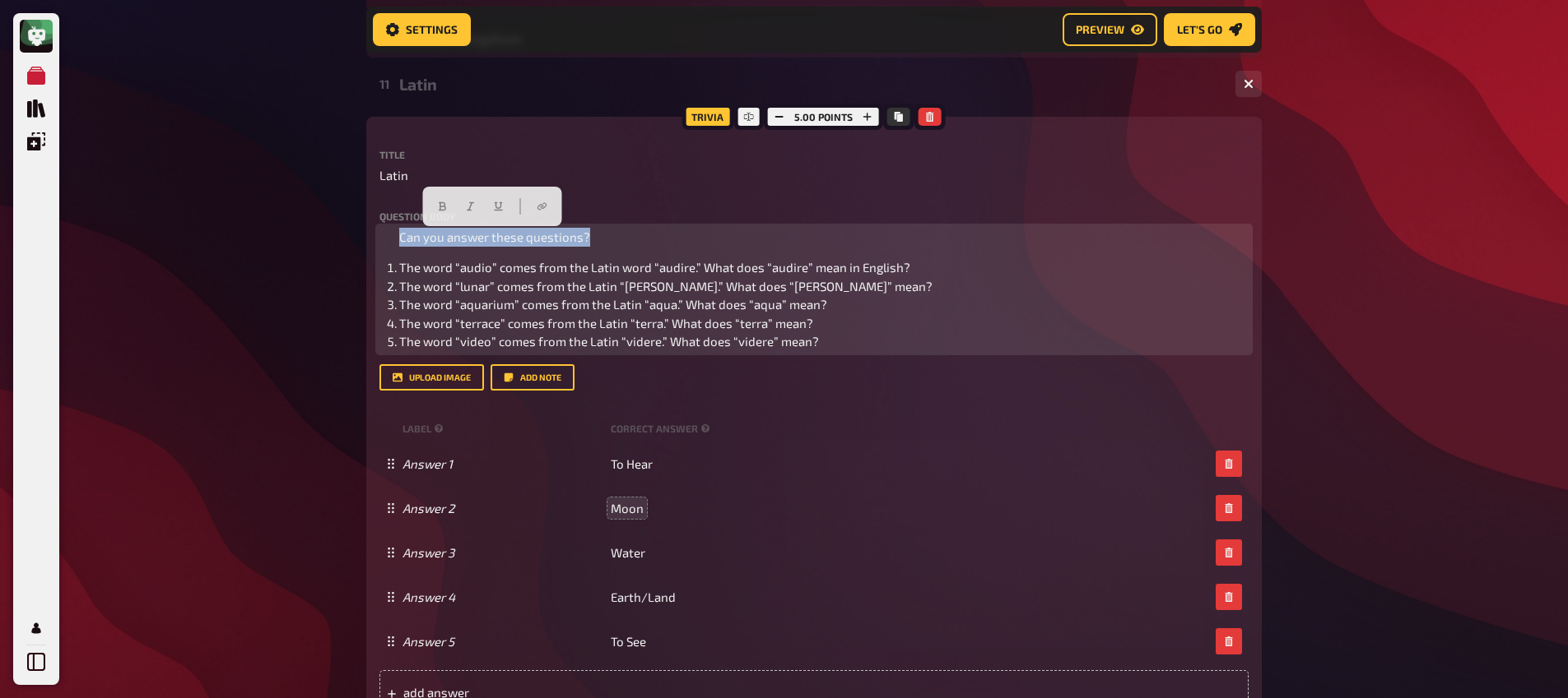
click at [364, 241] on div "Home My Quizzes Nationalities ​🇬🇧 Setup Setup Edit Content Quiz Lobby Hosting u…" at bounding box center [814, 344] width 922 height 1926
click at [446, 204] on icon "button" at bounding box center [441, 206] width 10 height 10
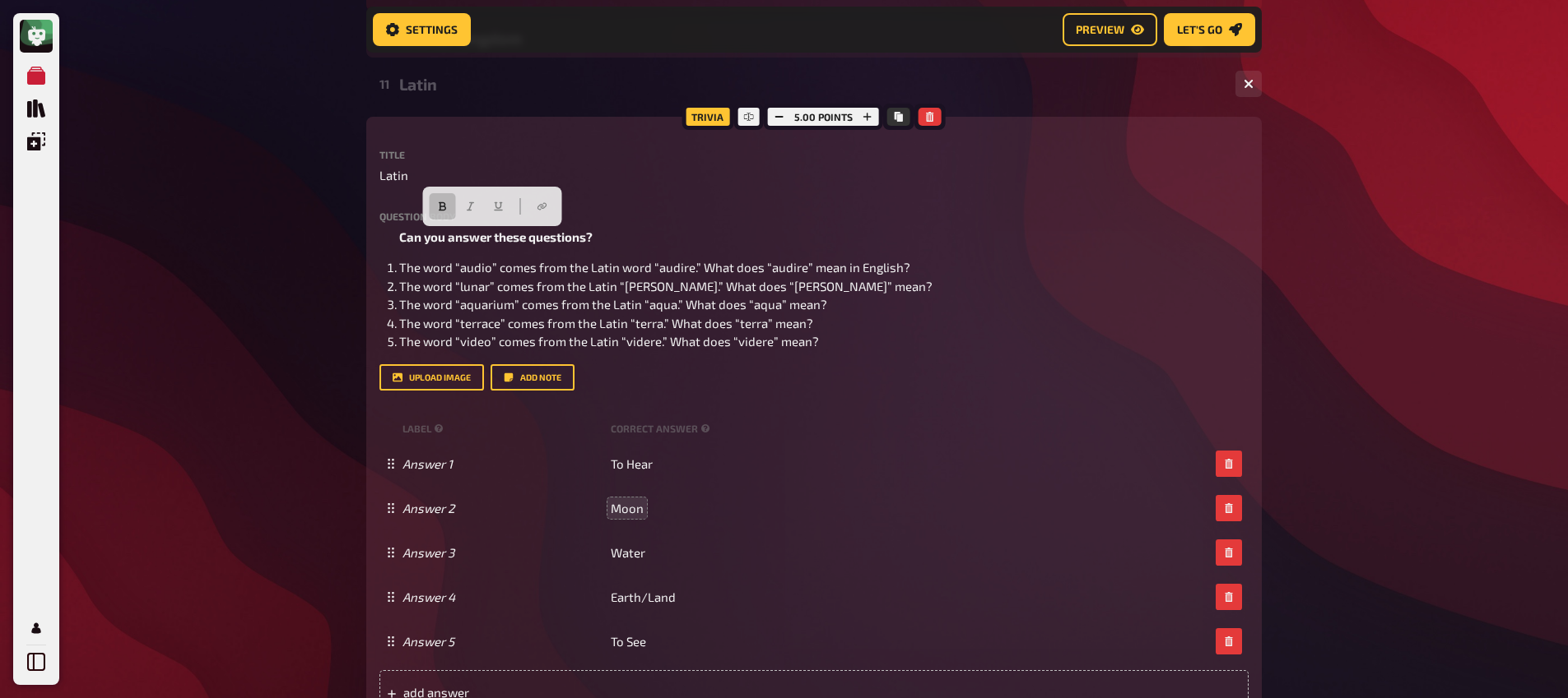
click at [277, 237] on div "Meine Quizze Quiz Sammlung Einblendungen Mein Konto Home My Quizzes Nationaliti…" at bounding box center [784, 344] width 1568 height 1926
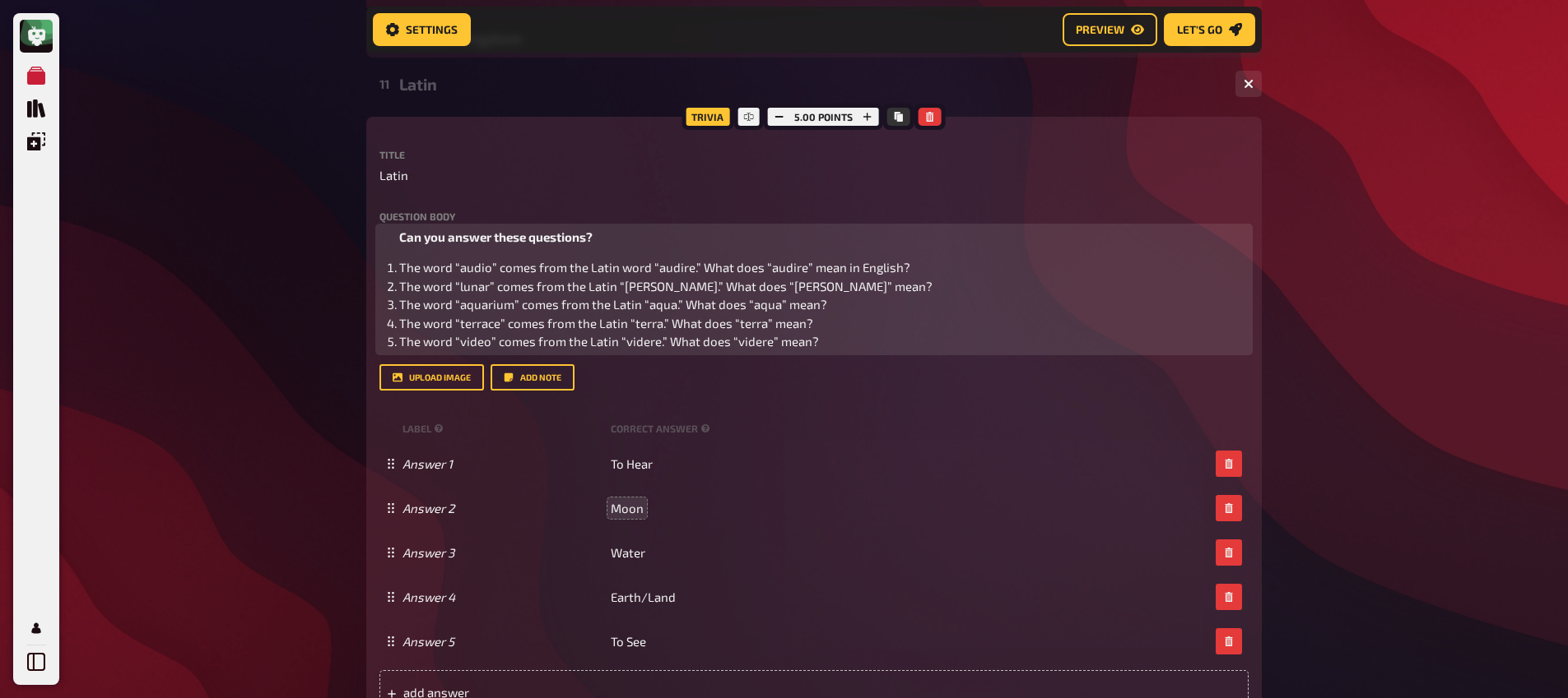
click at [447, 242] on span "Can you answer these questions?" at bounding box center [495, 237] width 194 height 15
click at [431, 245] on span "Can you answer these questions?" at bounding box center [495, 237] width 194 height 15
click at [457, 242] on span "Can you answer these questions?" at bounding box center [495, 237] width 194 height 15
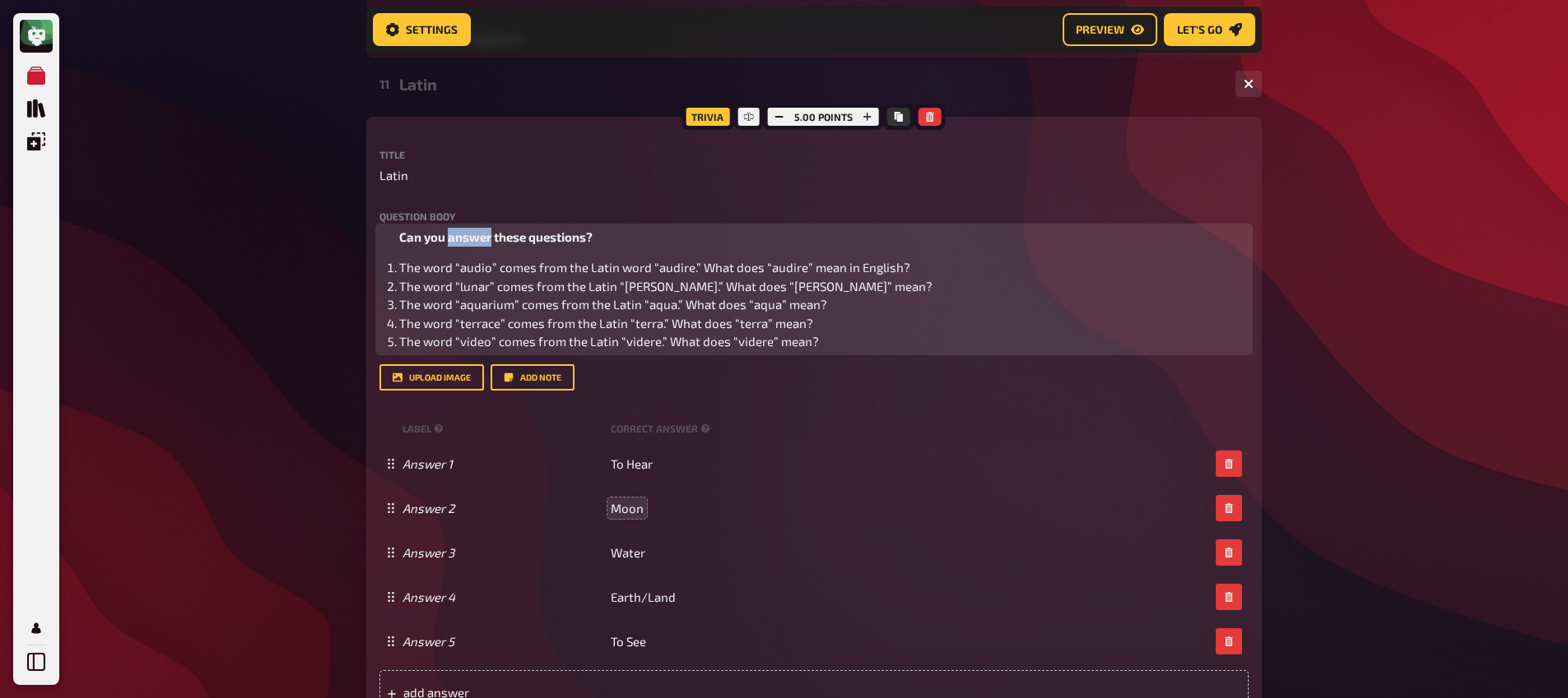
click at [457, 242] on span "Can you answer these questions?" at bounding box center [495, 237] width 194 height 15
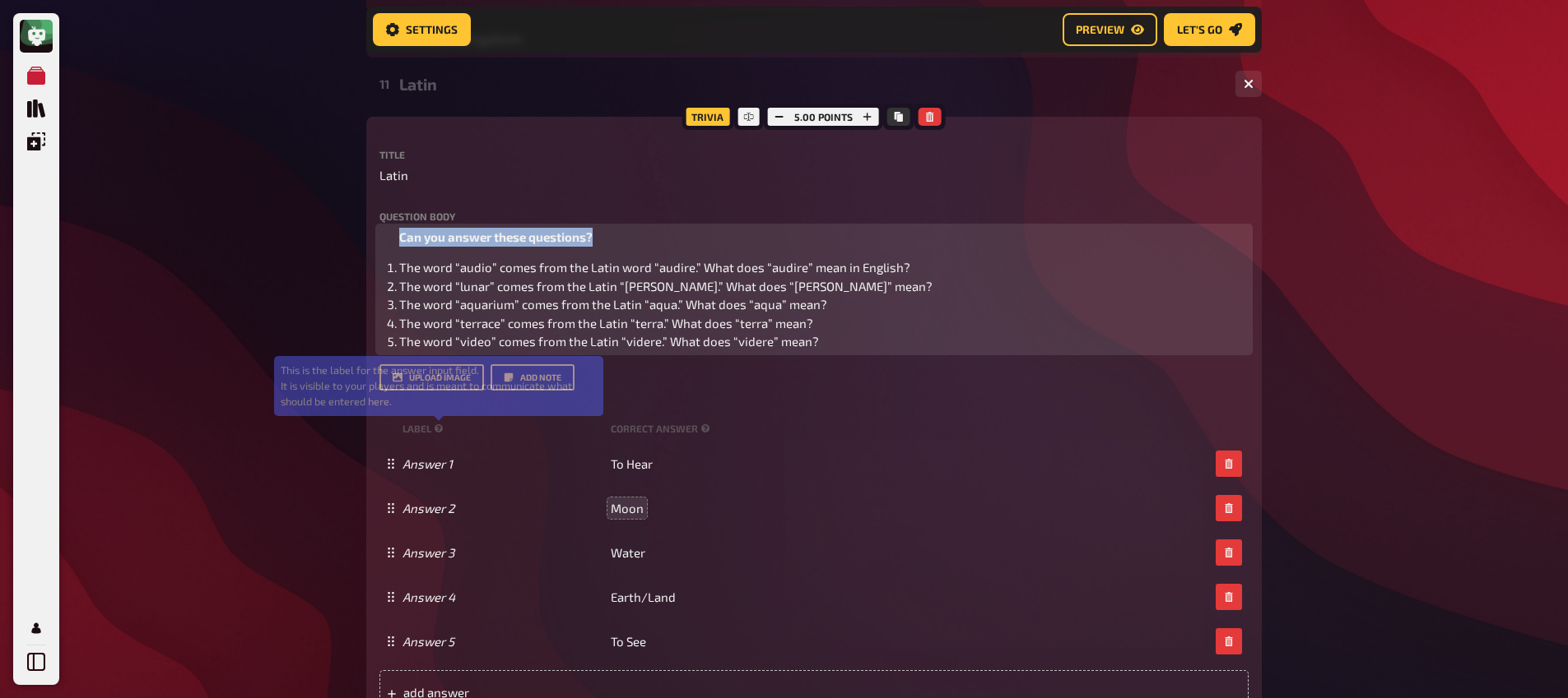
click at [457, 242] on span "Can you answer these questions?" at bounding box center [495, 237] width 194 height 15
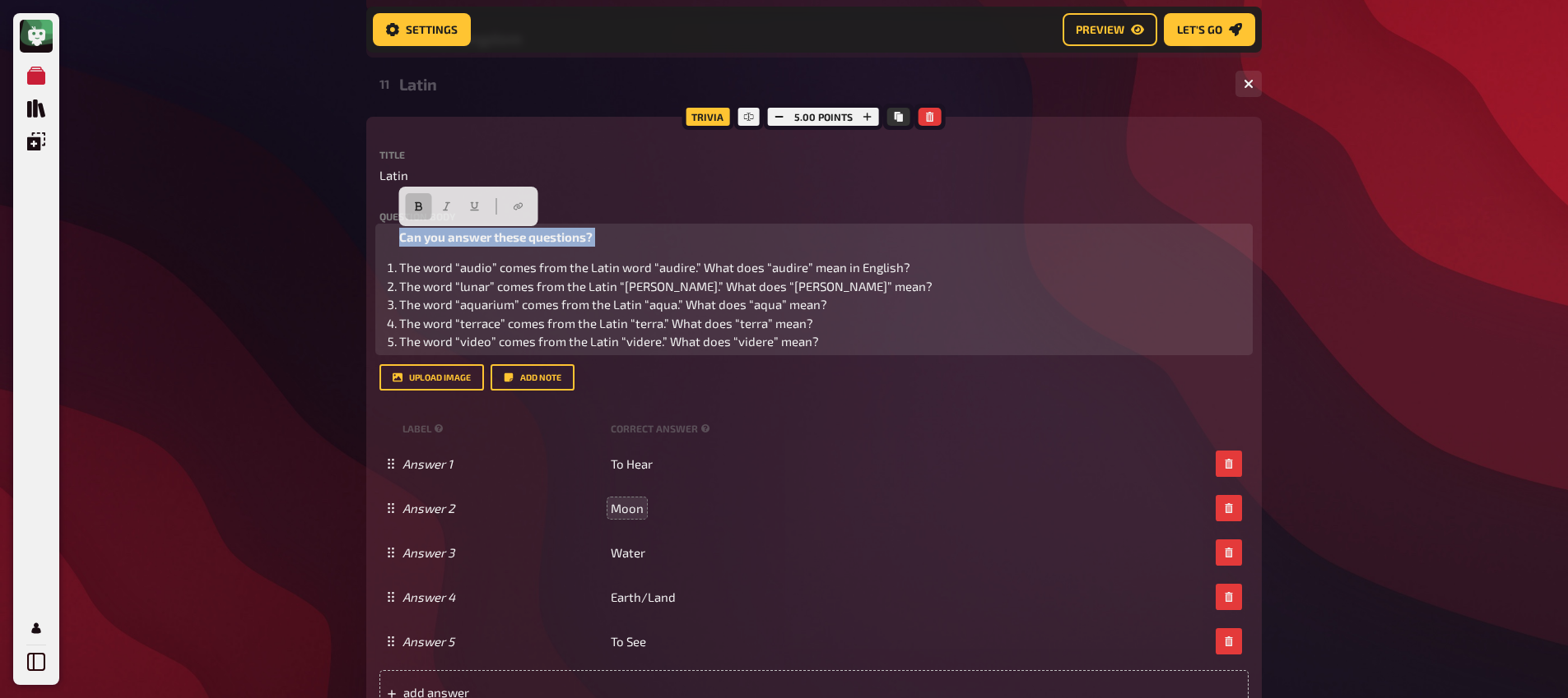
click at [457, 242] on span "Can you answer these questions?" at bounding box center [495, 237] width 194 height 15
click at [435, 240] on span "Can you answer these questions?" at bounding box center [495, 237] width 194 height 15
click at [401, 238] on span "Can you answer these questions?" at bounding box center [495, 237] width 194 height 15
click at [406, 249] on div "Can you answer these questions? The word “audio” comes from the Latin word “aud…" at bounding box center [813, 289] width 869 height 123
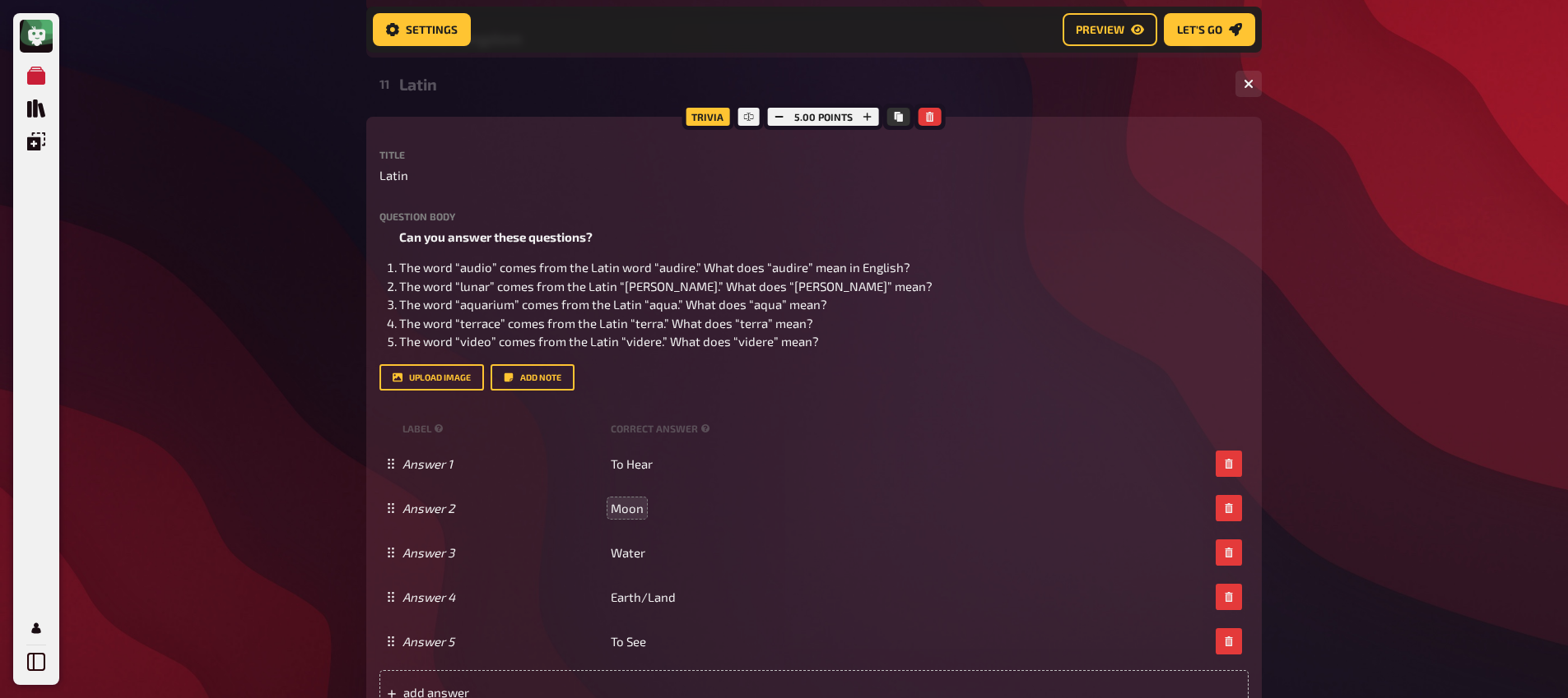
click at [338, 264] on div "Meine Quizze Quiz Sammlung Einblendungen Mein Konto Home My Quizzes Nationaliti…" at bounding box center [784, 344] width 1568 height 1926
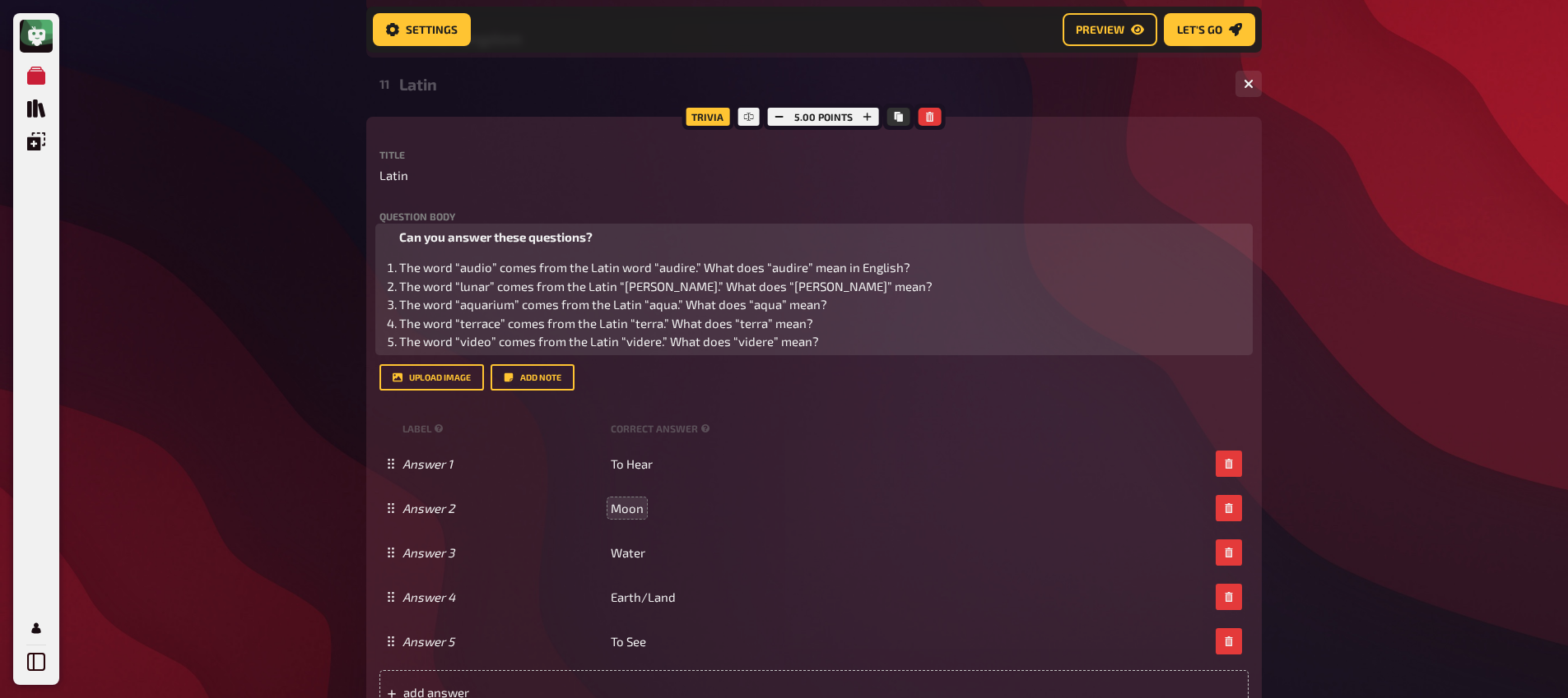
click at [470, 242] on span "Can you answer these questions?" at bounding box center [495, 237] width 194 height 15
copy span "Can you answer these questions?"
click at [460, 243] on span "Can you answer these questions?" at bounding box center [495, 237] width 194 height 15
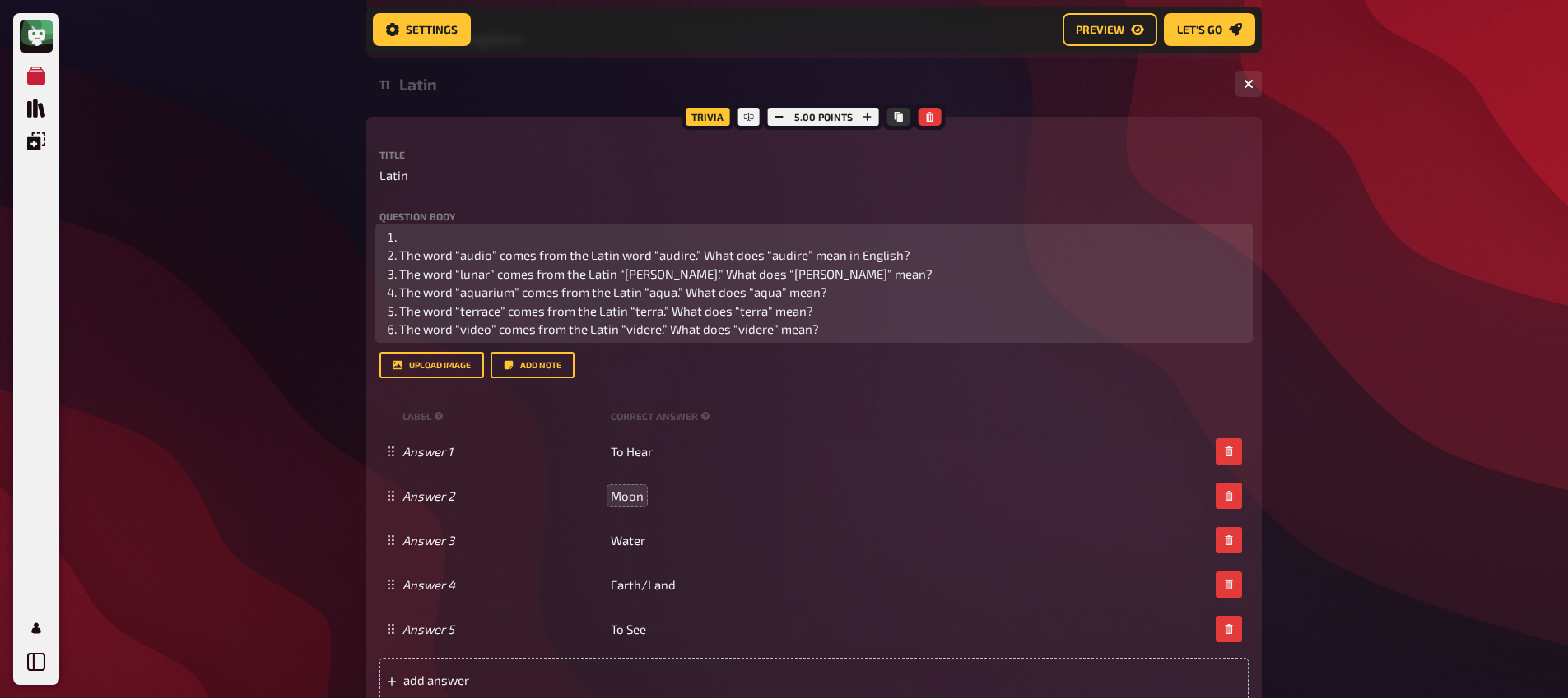
click at [422, 245] on li "﻿" at bounding box center [823, 237] width 849 height 19
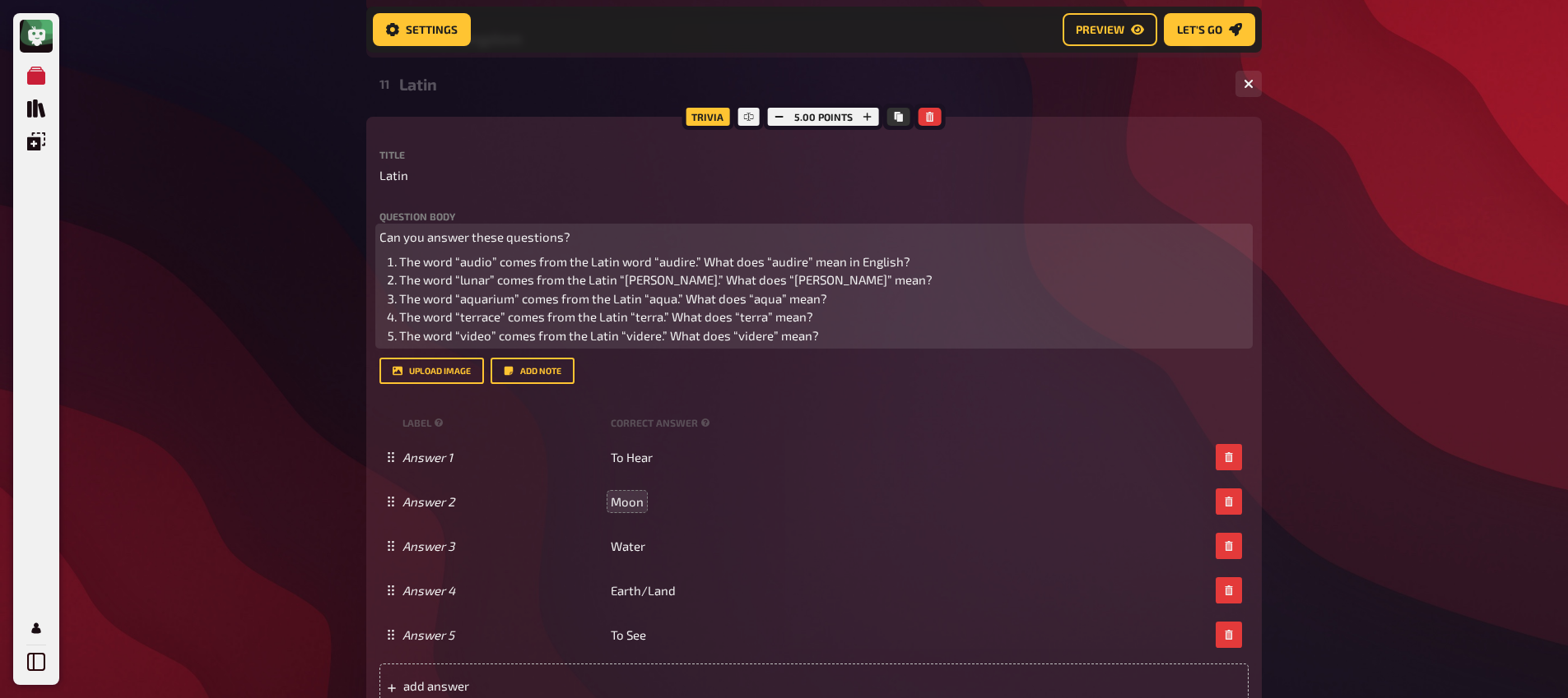
click at [430, 237] on span "Can you answer these questions?" at bounding box center [475, 237] width 191 height 15
click at [427, 209] on icon "button" at bounding box center [422, 206] width 10 height 10
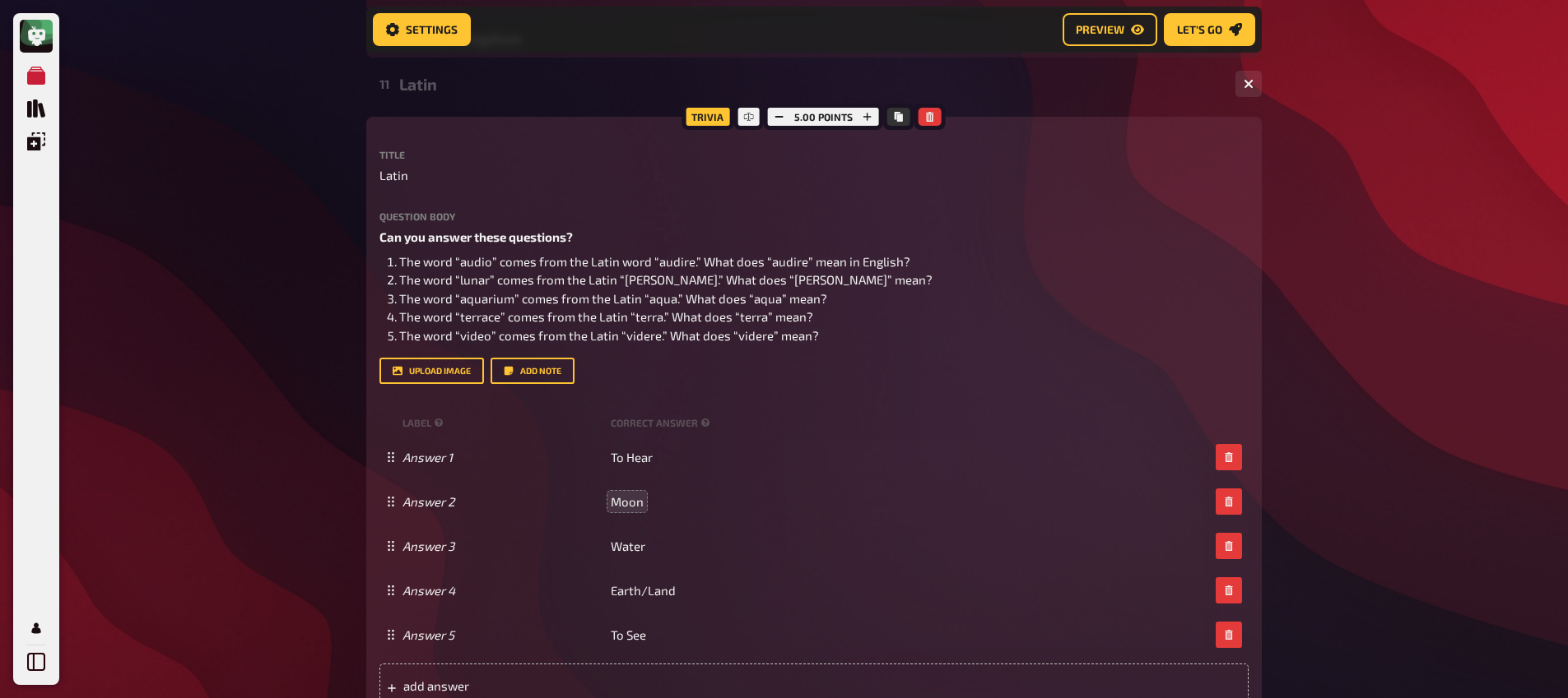
click at [319, 217] on div "Meine Quizze Quiz Sammlung Einblendungen Mein Konto Home My Quizzes Nationaliti…" at bounding box center [784, 340] width 1568 height 1920
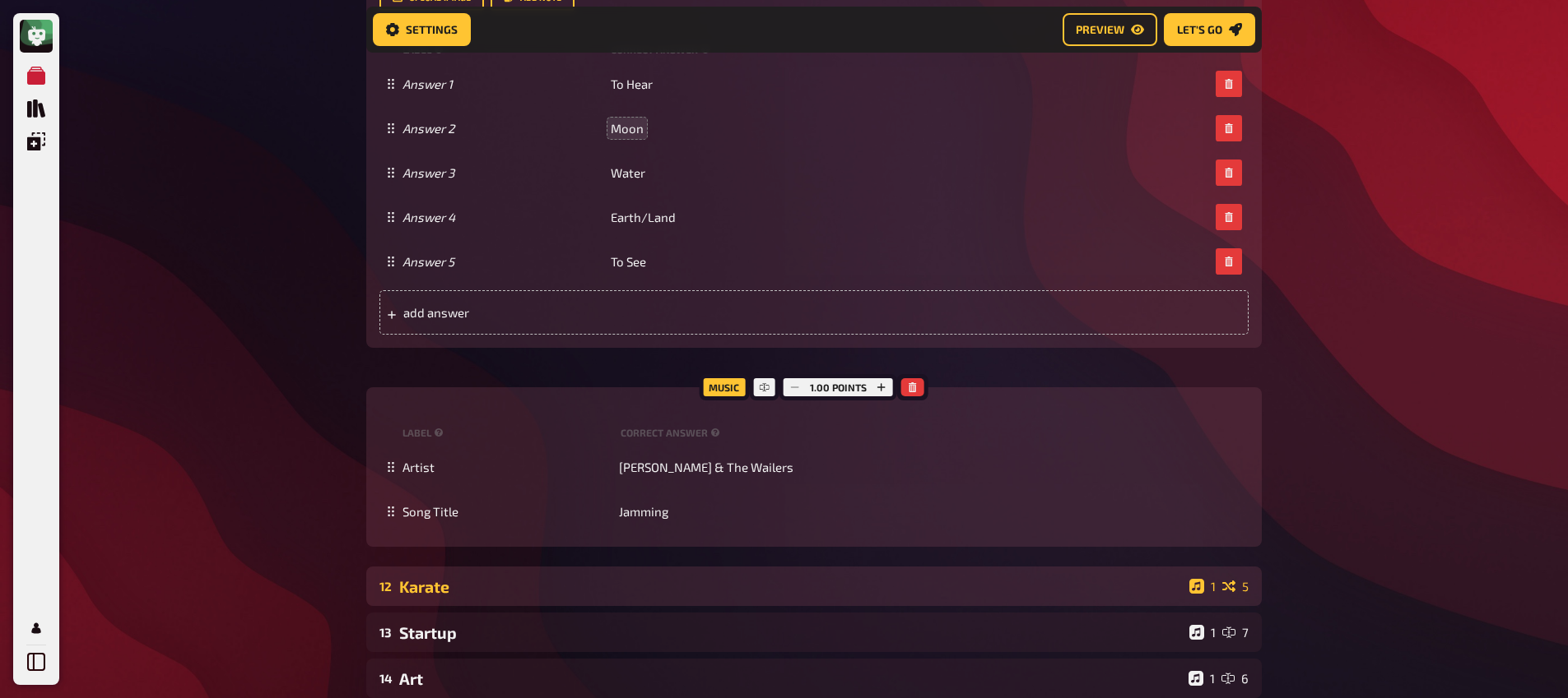
scroll to position [1171, 0]
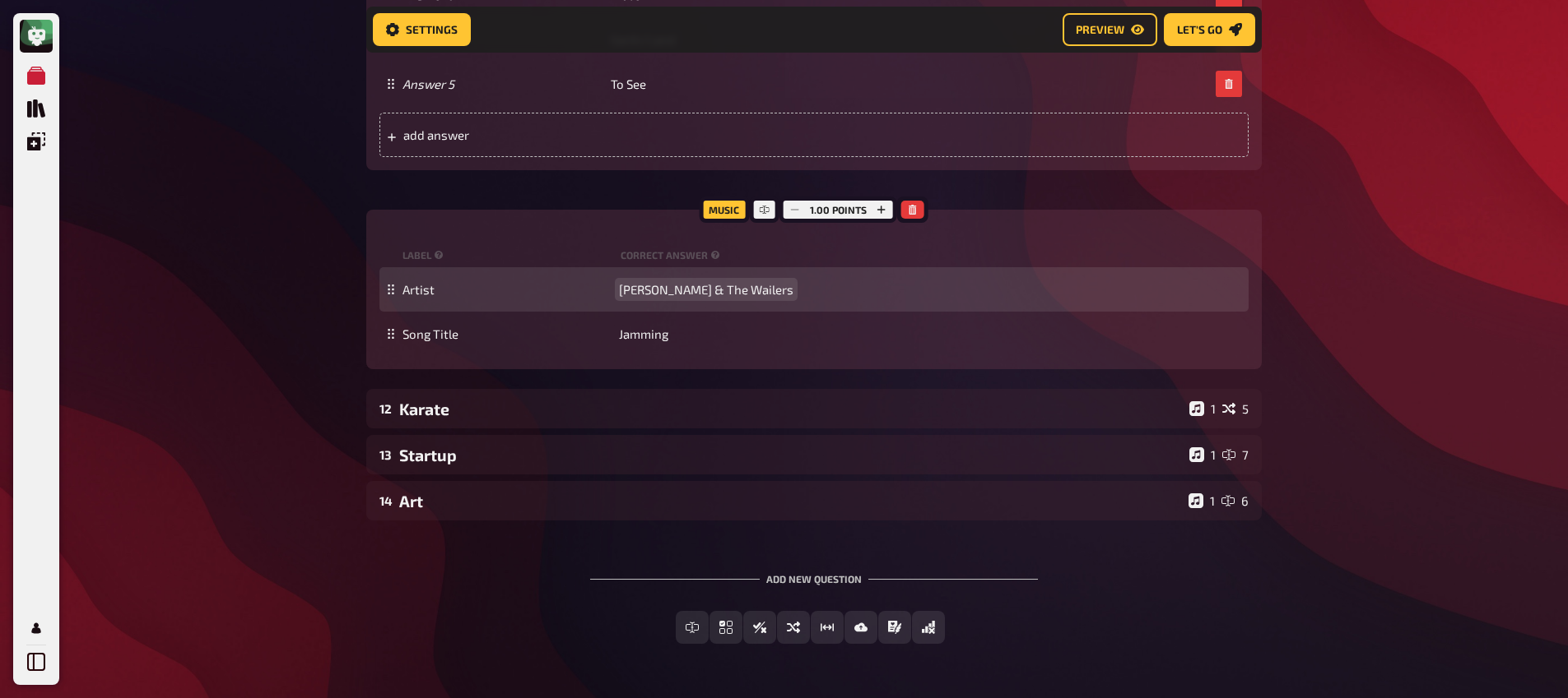
click at [704, 286] on span "[PERSON_NAME] & The Wailers" at bounding box center [706, 289] width 174 height 15
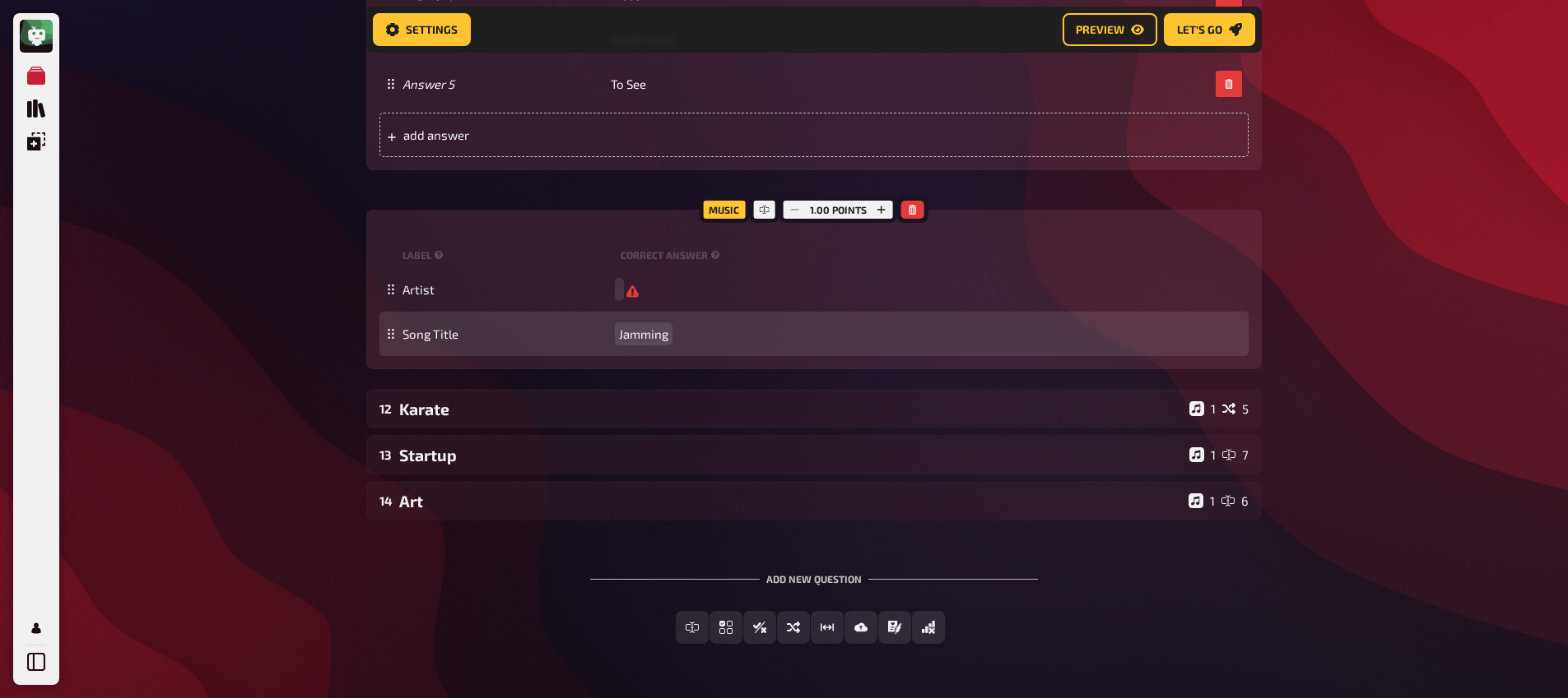
click at [663, 332] on span "Jamming" at bounding box center [643, 334] width 49 height 15
click at [663, 332] on span "Jamming" at bounding box center [643, 335] width 49 height 15
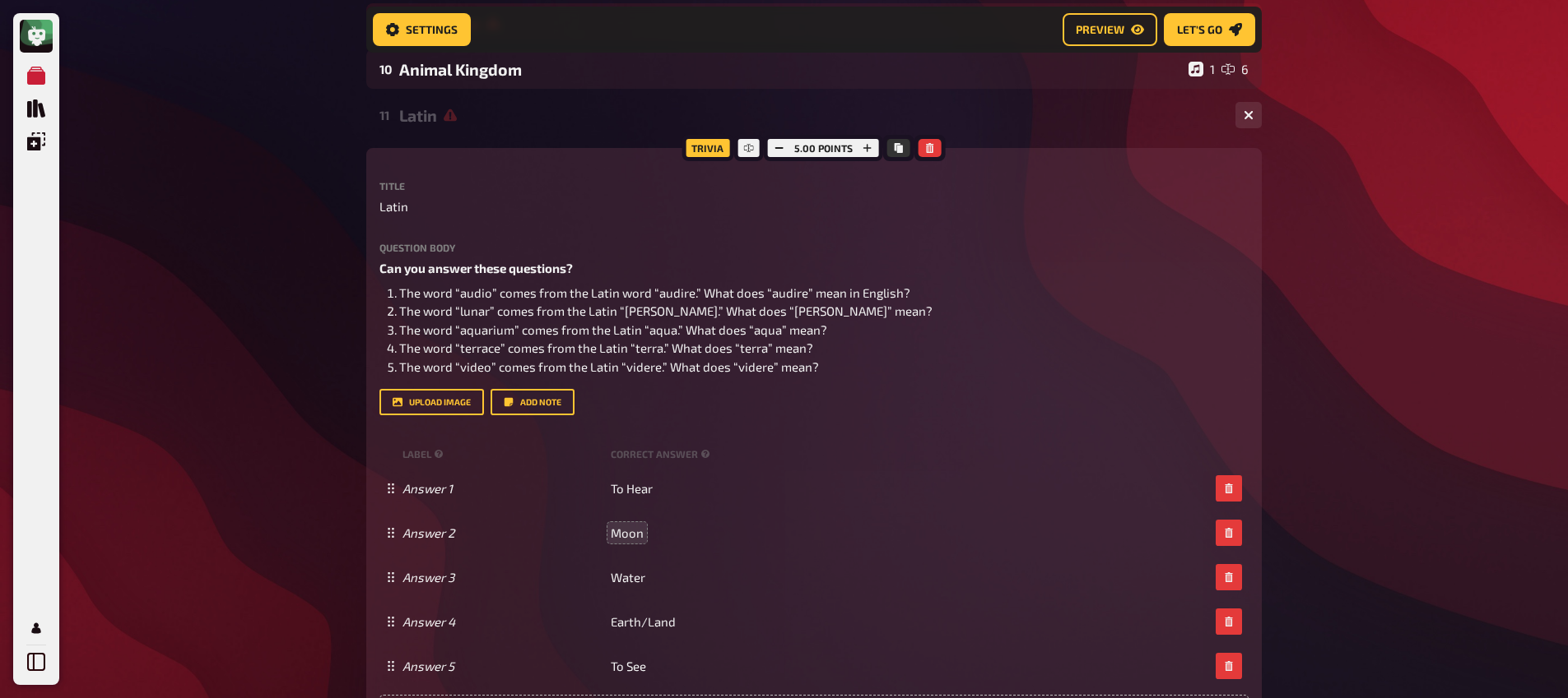
click at [454, 121] on icon at bounding box center [450, 115] width 13 height 13
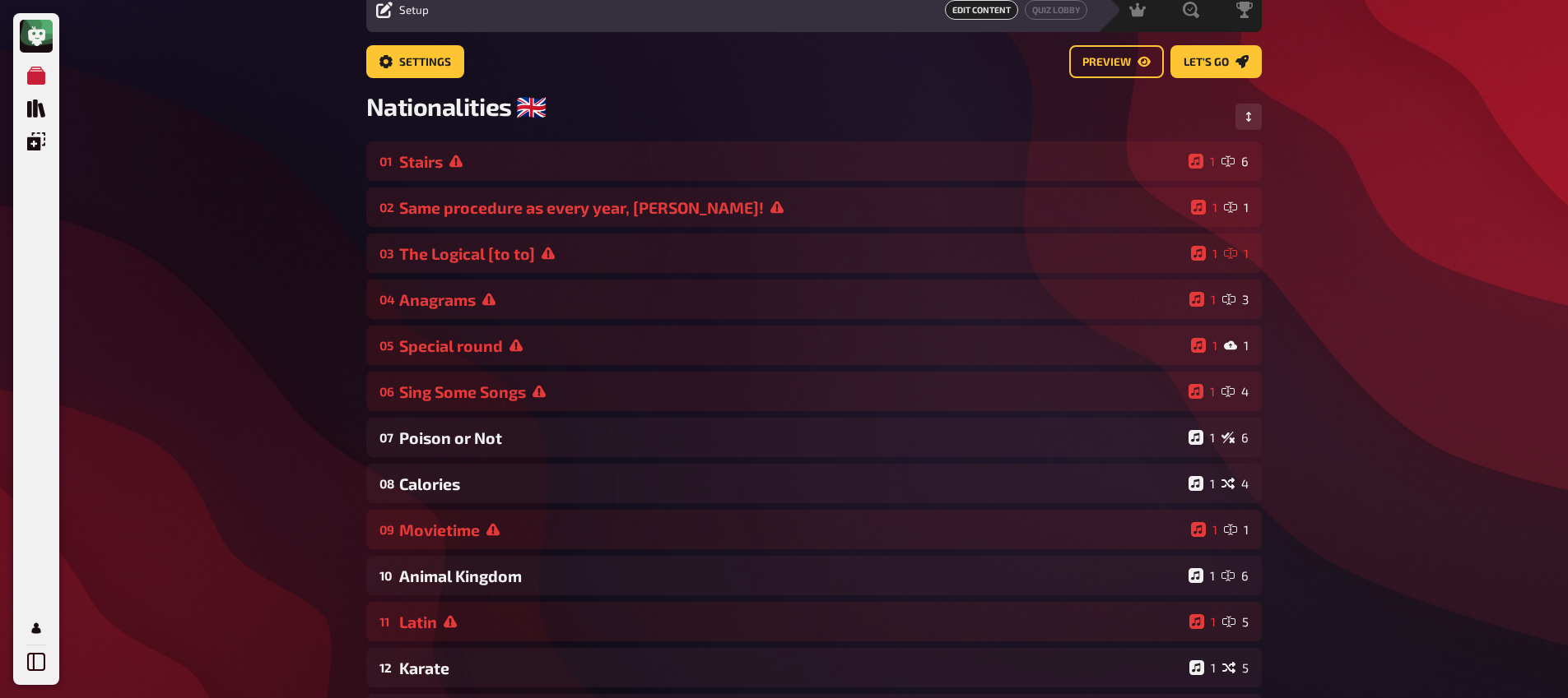
scroll to position [36, 0]
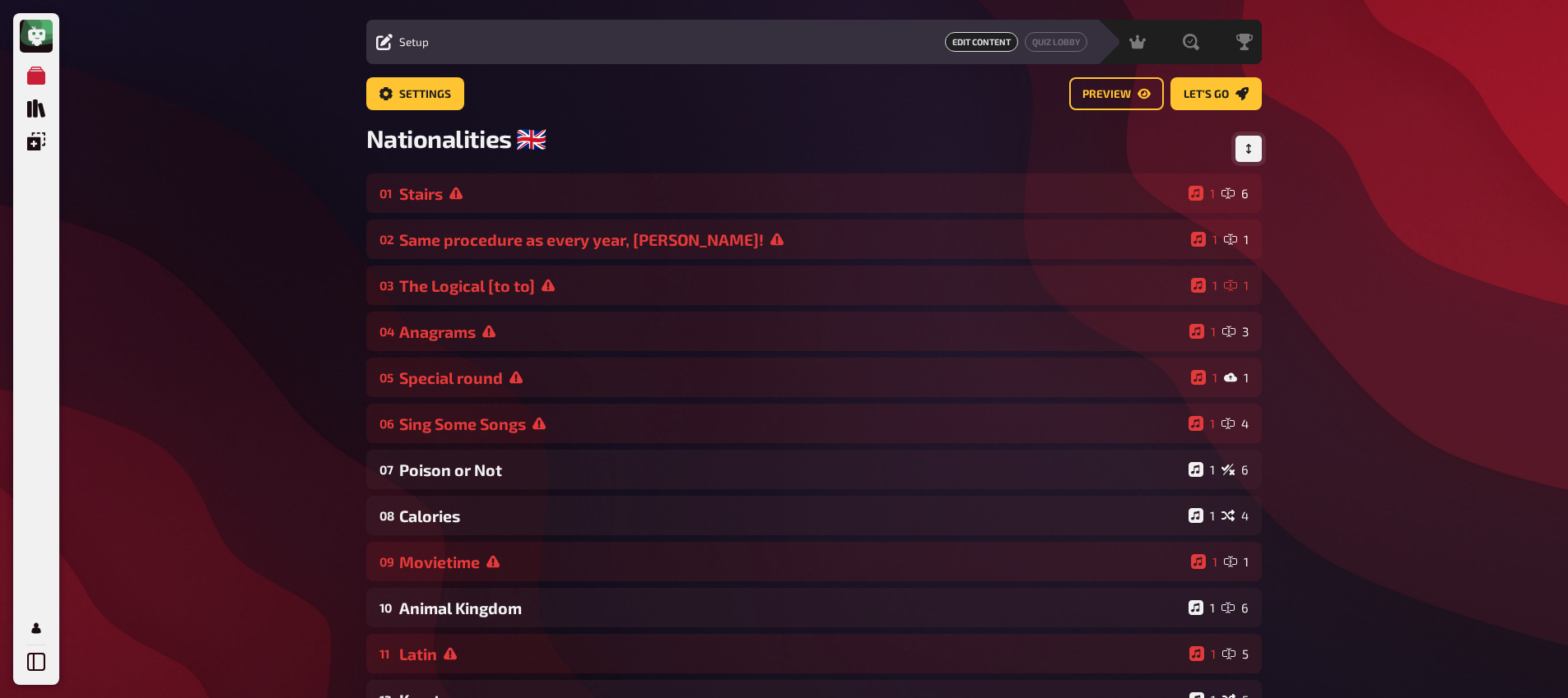
click at [1248, 146] on icon "Change Order" at bounding box center [1247, 148] width 5 height 10
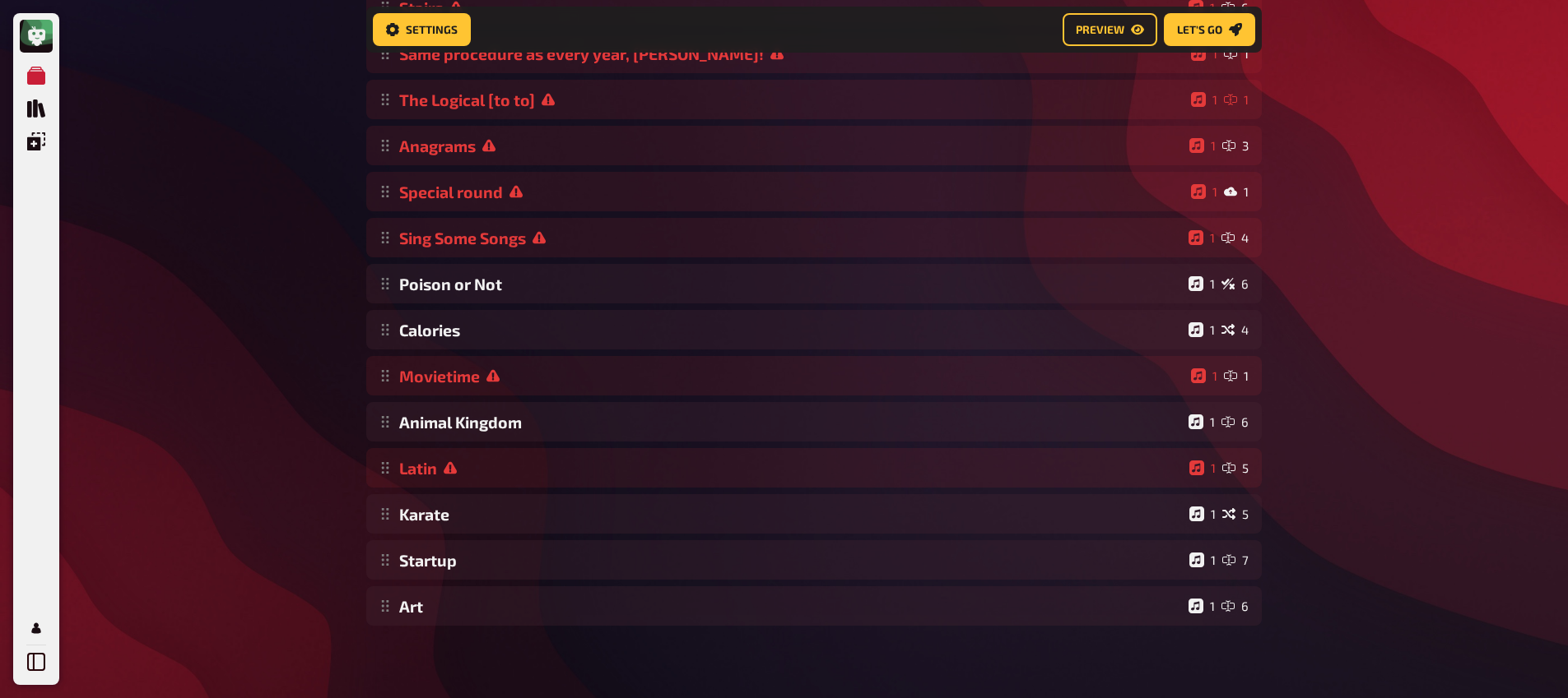
scroll to position [245, 0]
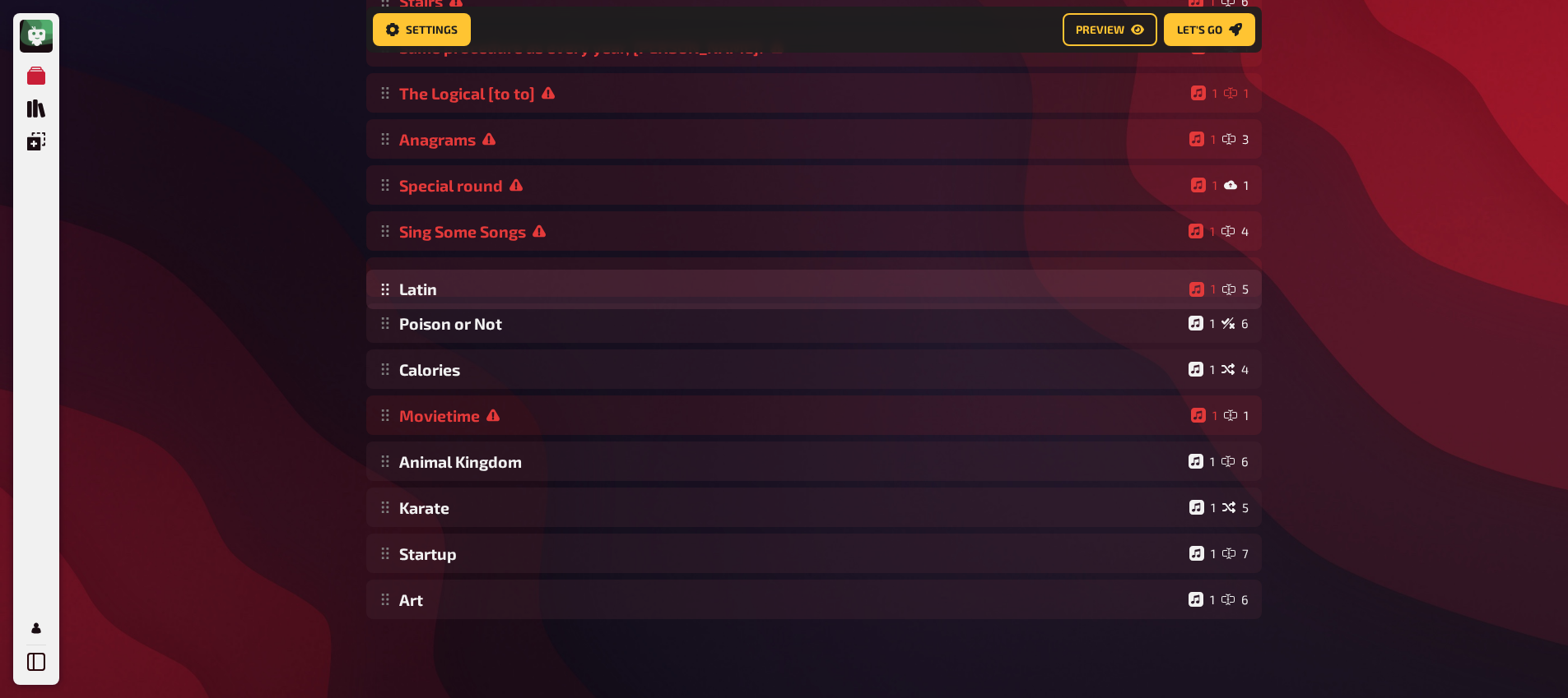
drag, startPoint x: 388, startPoint y: 466, endPoint x: 448, endPoint y: 279, distance: 196.4
click at [448, 279] on div "Stairs 1 6 Same procedure as every year, [PERSON_NAME]! 1 1 The Logical [to to]…" at bounding box center [814, 300] width 896 height 639
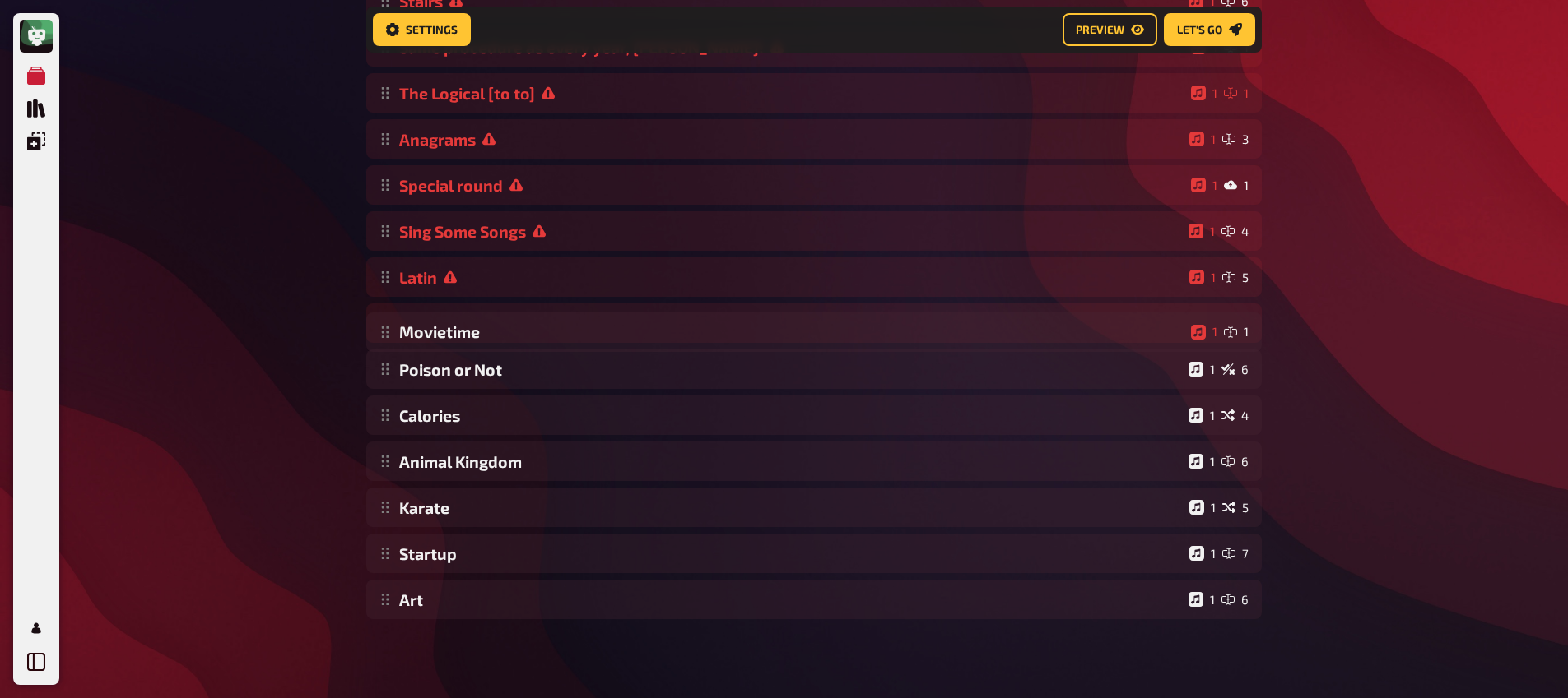
drag, startPoint x: 390, startPoint y: 418, endPoint x: 362, endPoint y: 333, distance: 89.5
click at [413, 329] on div "Stairs 1 6 Same procedure as every year, [PERSON_NAME]! 1 1 The Logical [to to]…" at bounding box center [814, 300] width 896 height 639
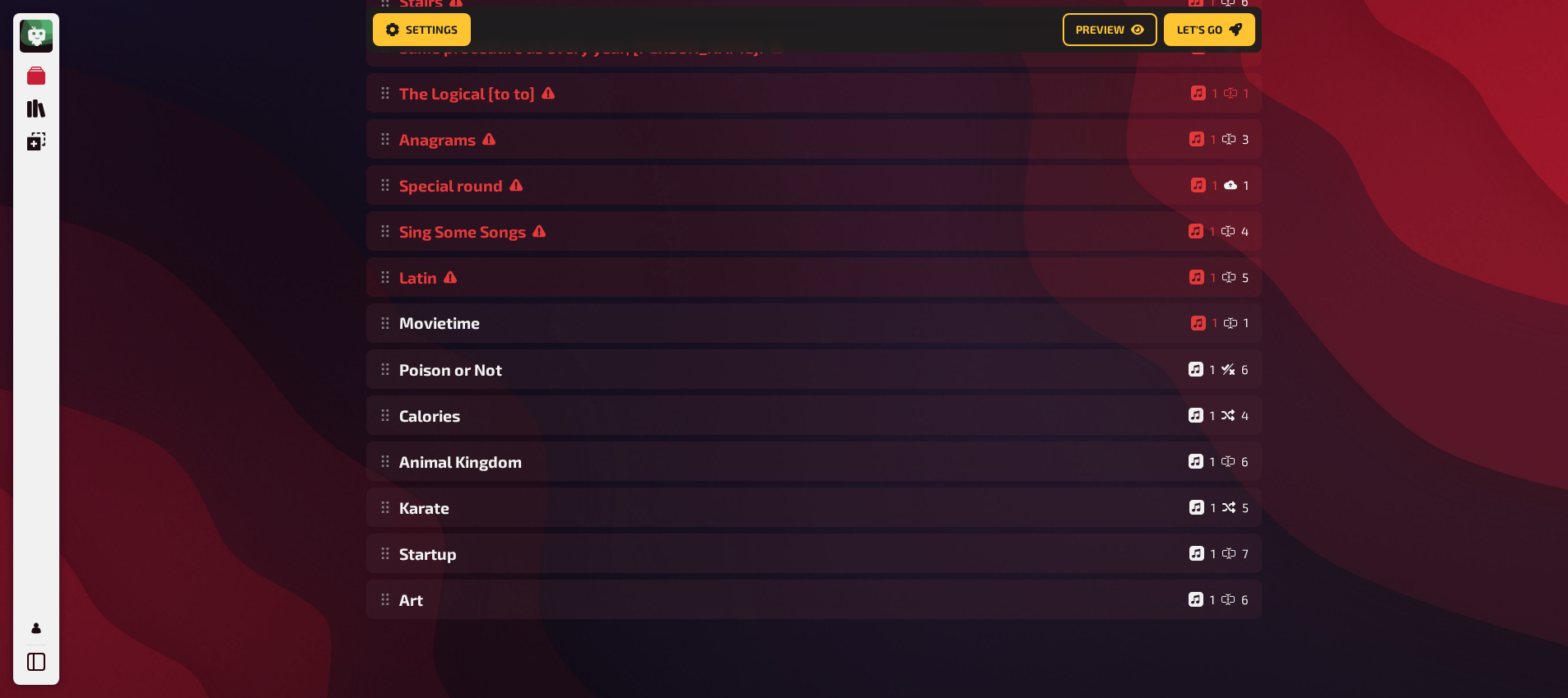
click at [292, 340] on div "Meine Quizze Quiz Sammlung Einblendungen Mein Konto Home My Quizzes Nationaliti…" at bounding box center [784, 228] width 1568 height 940
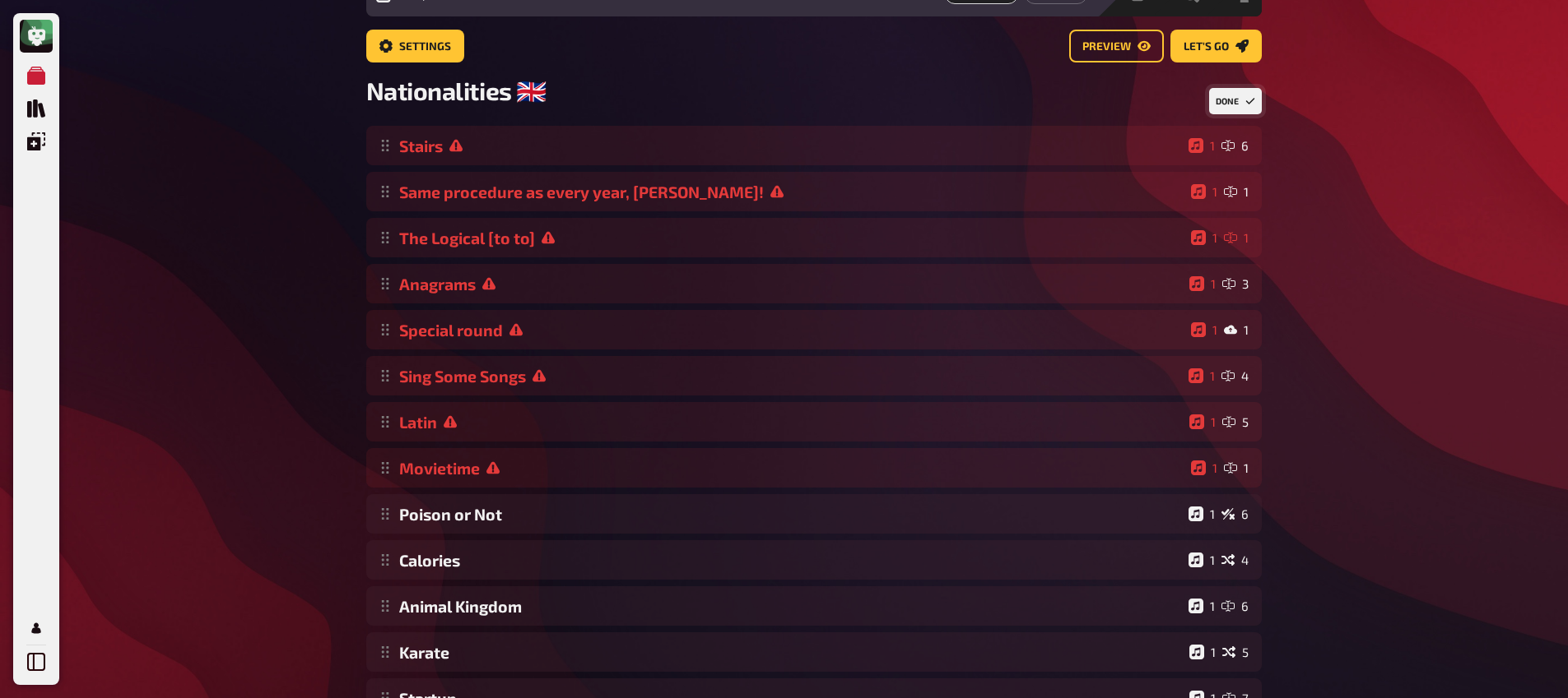
scroll to position [0, 0]
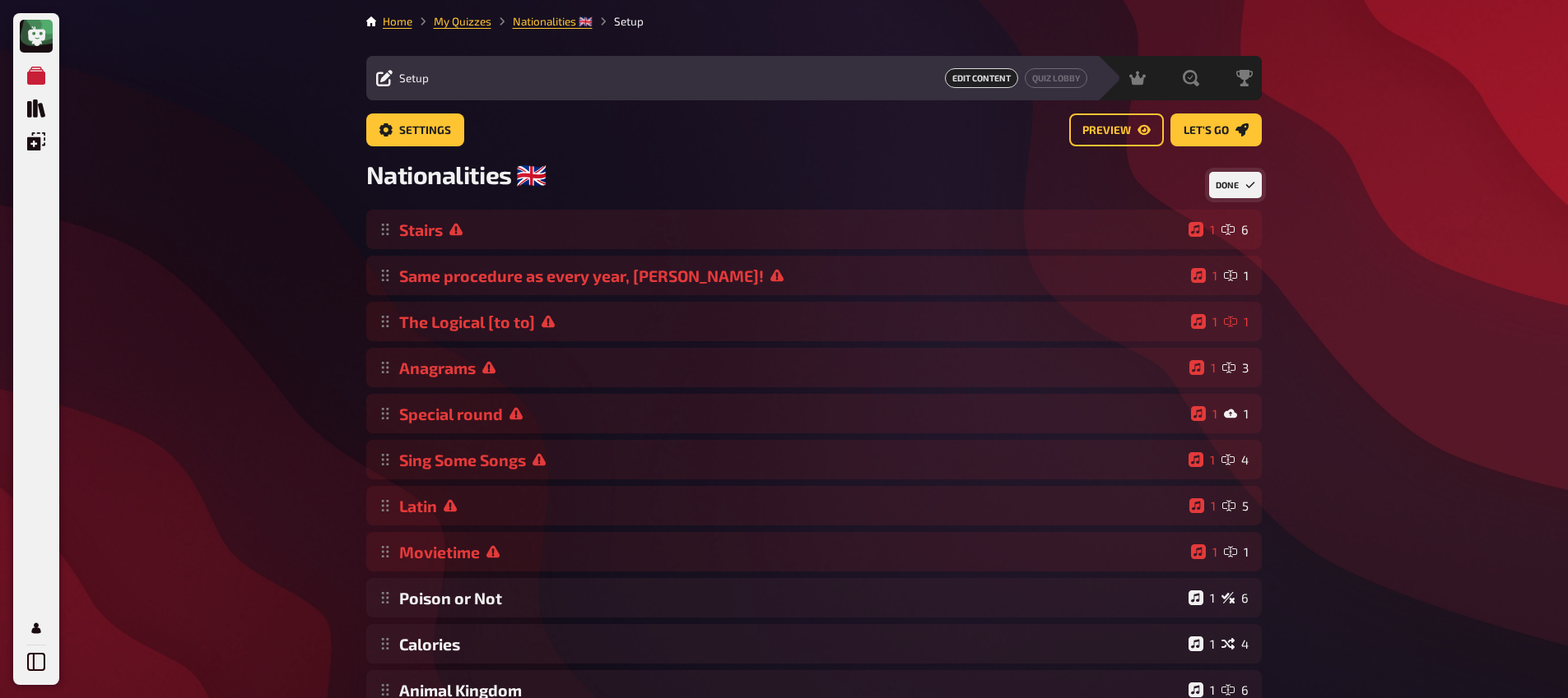
click at [1237, 194] on button "Done" at bounding box center [1235, 184] width 53 height 26
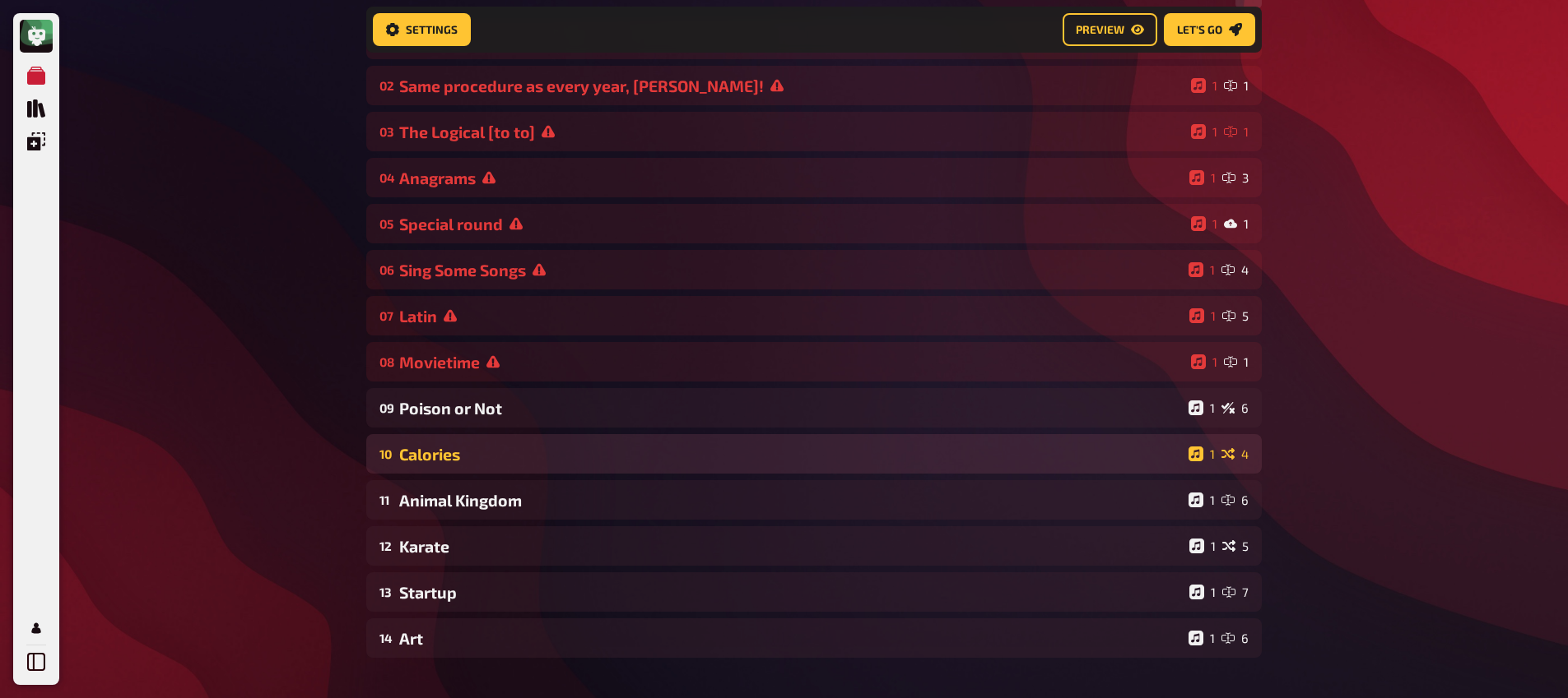
scroll to position [284, 0]
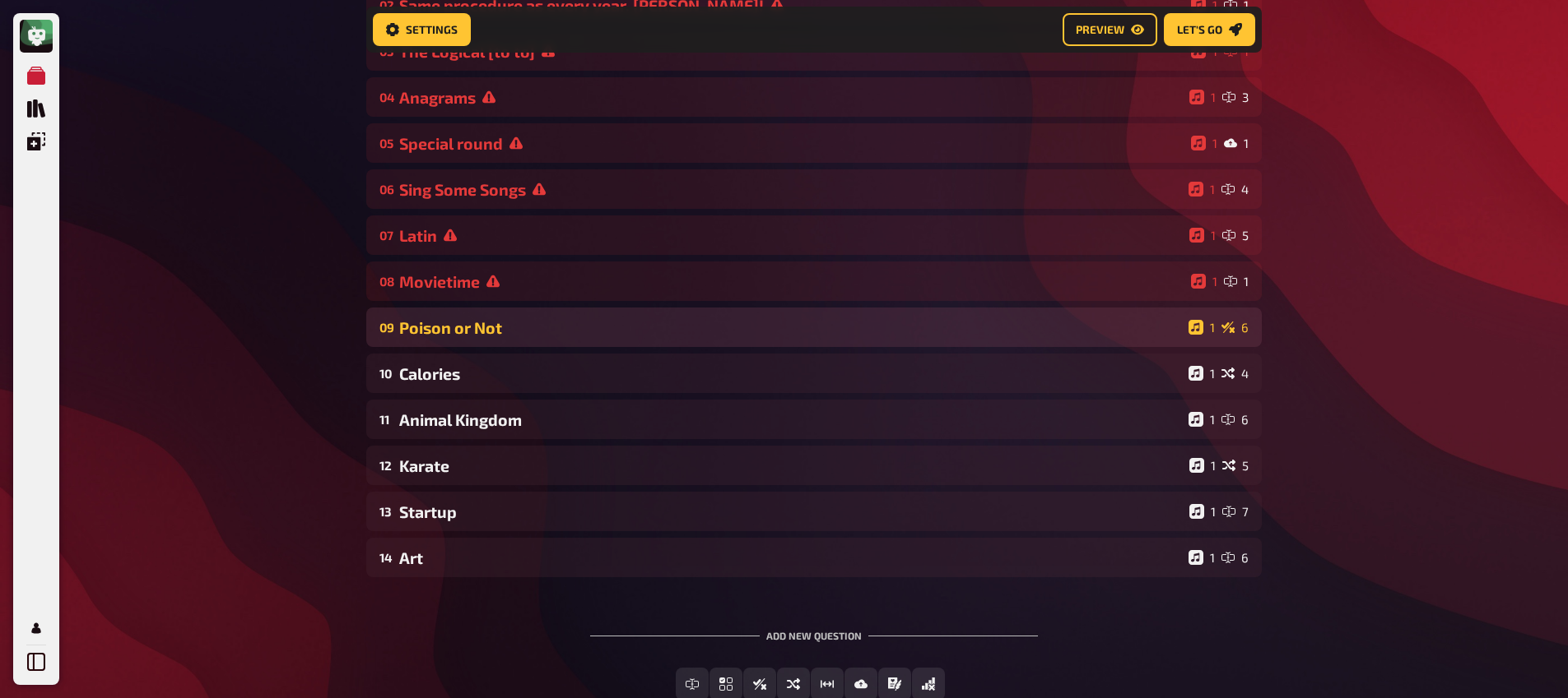
click at [471, 333] on div "Poison or Not" at bounding box center [790, 327] width 783 height 19
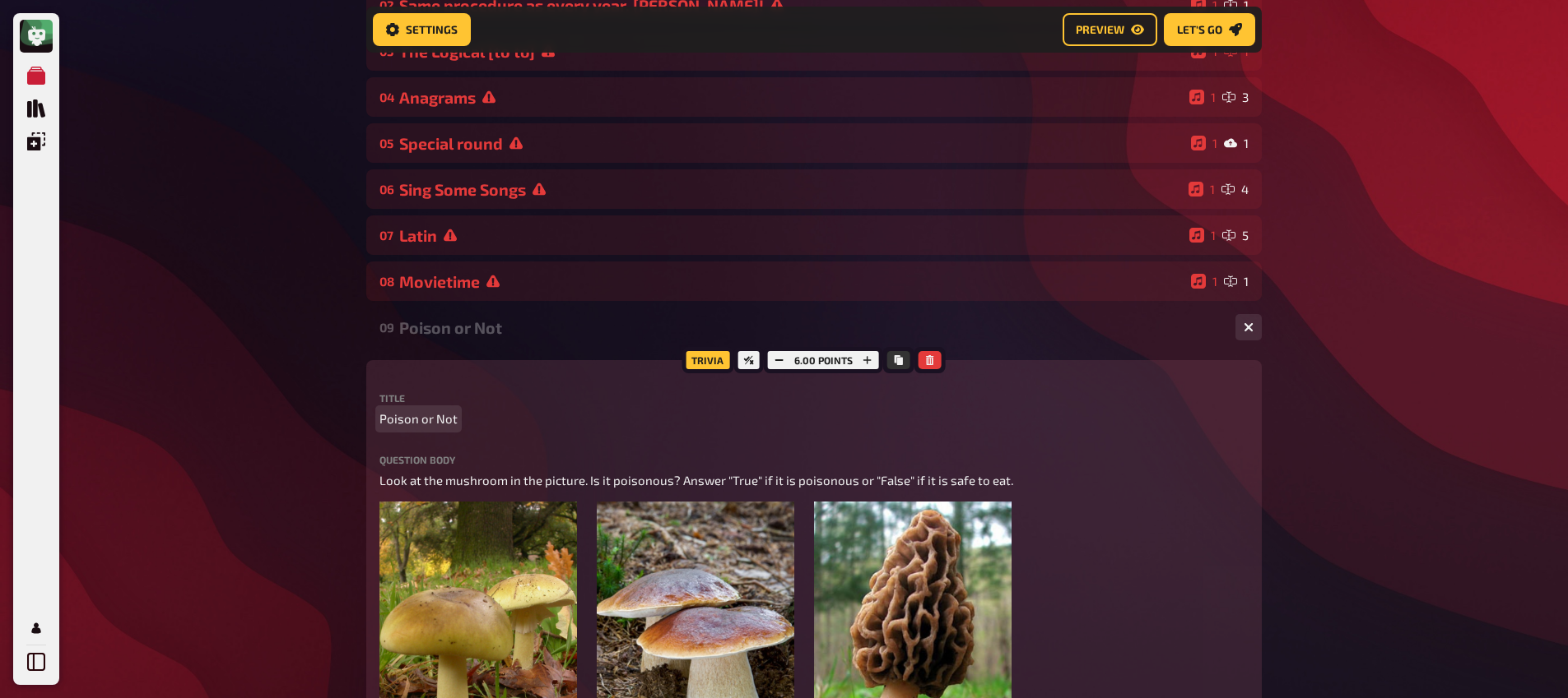
click at [397, 420] on span "Poison or Not" at bounding box center [418, 419] width 78 height 19
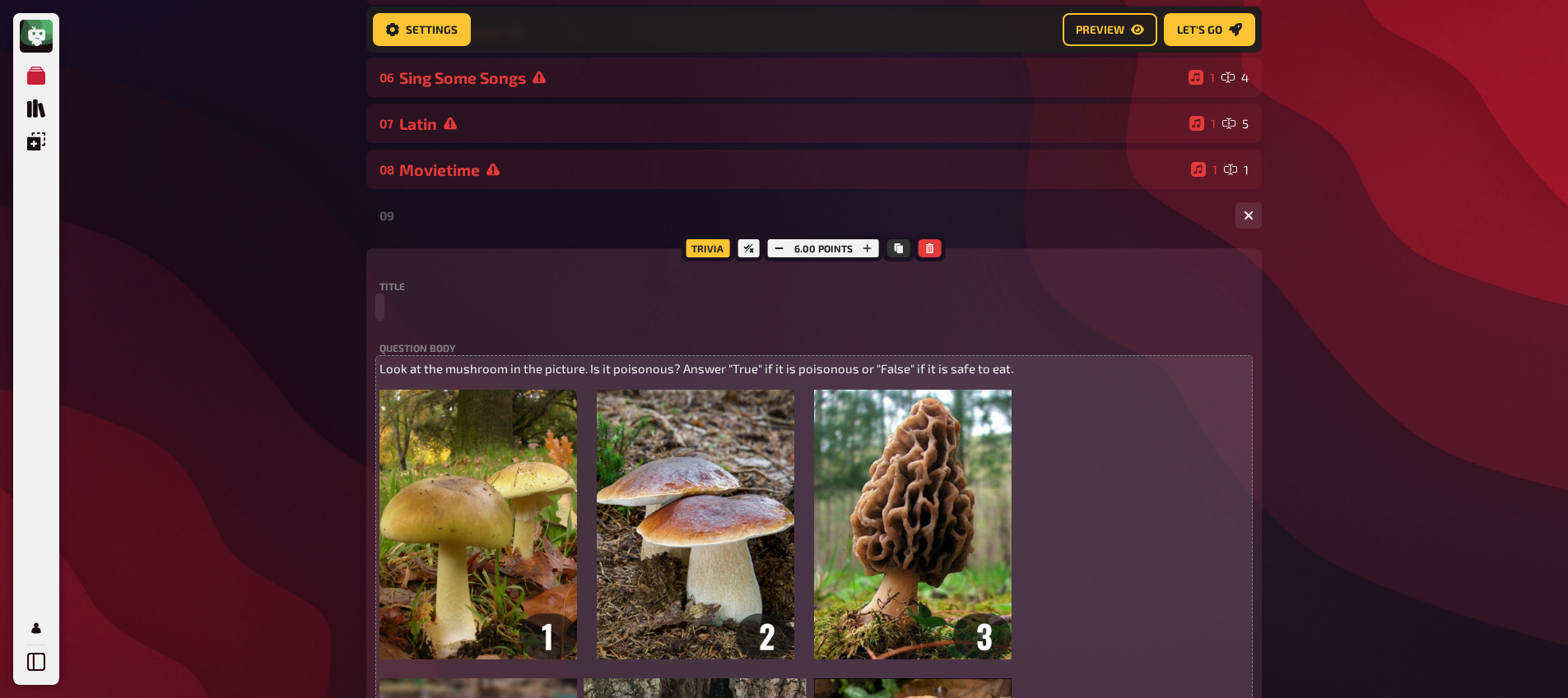
scroll to position [435, 0]
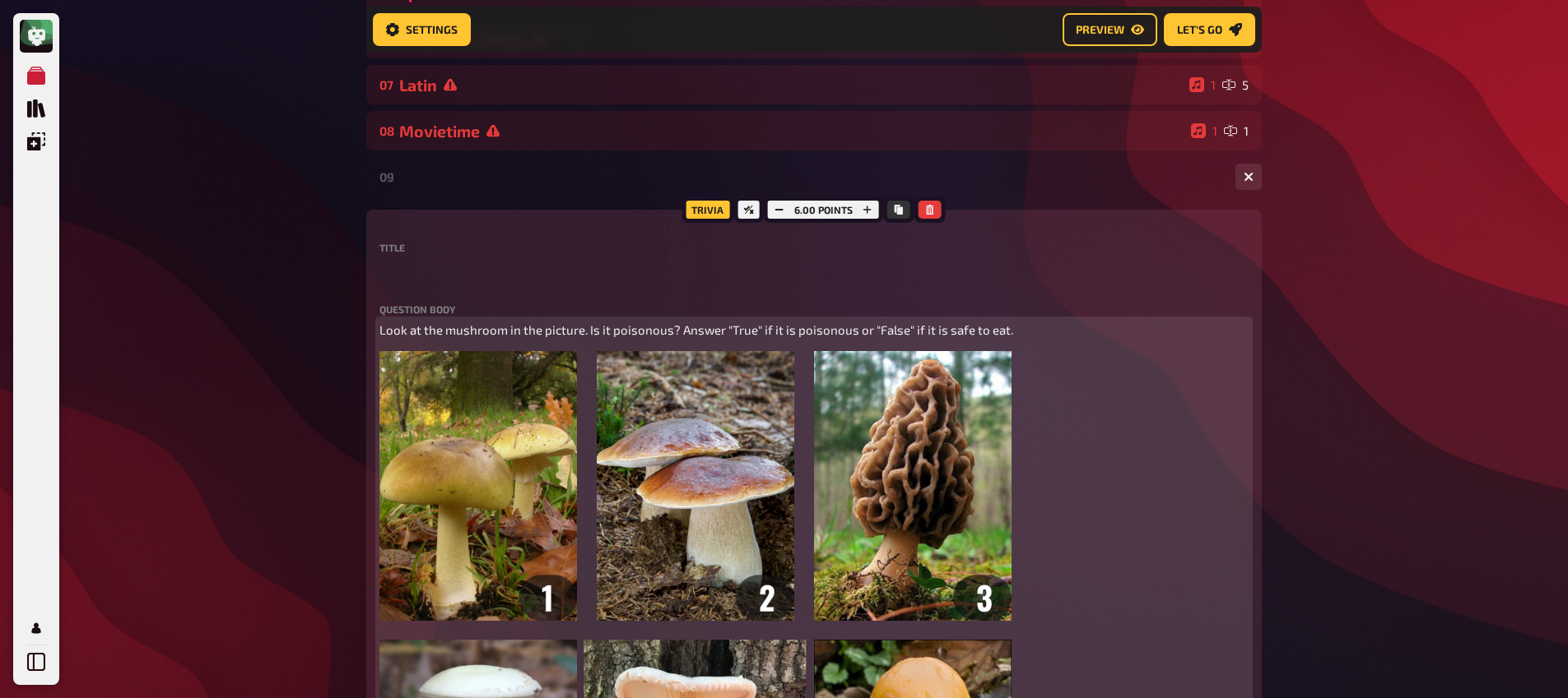
click at [614, 457] on img at bounding box center [695, 630] width 632 height 559
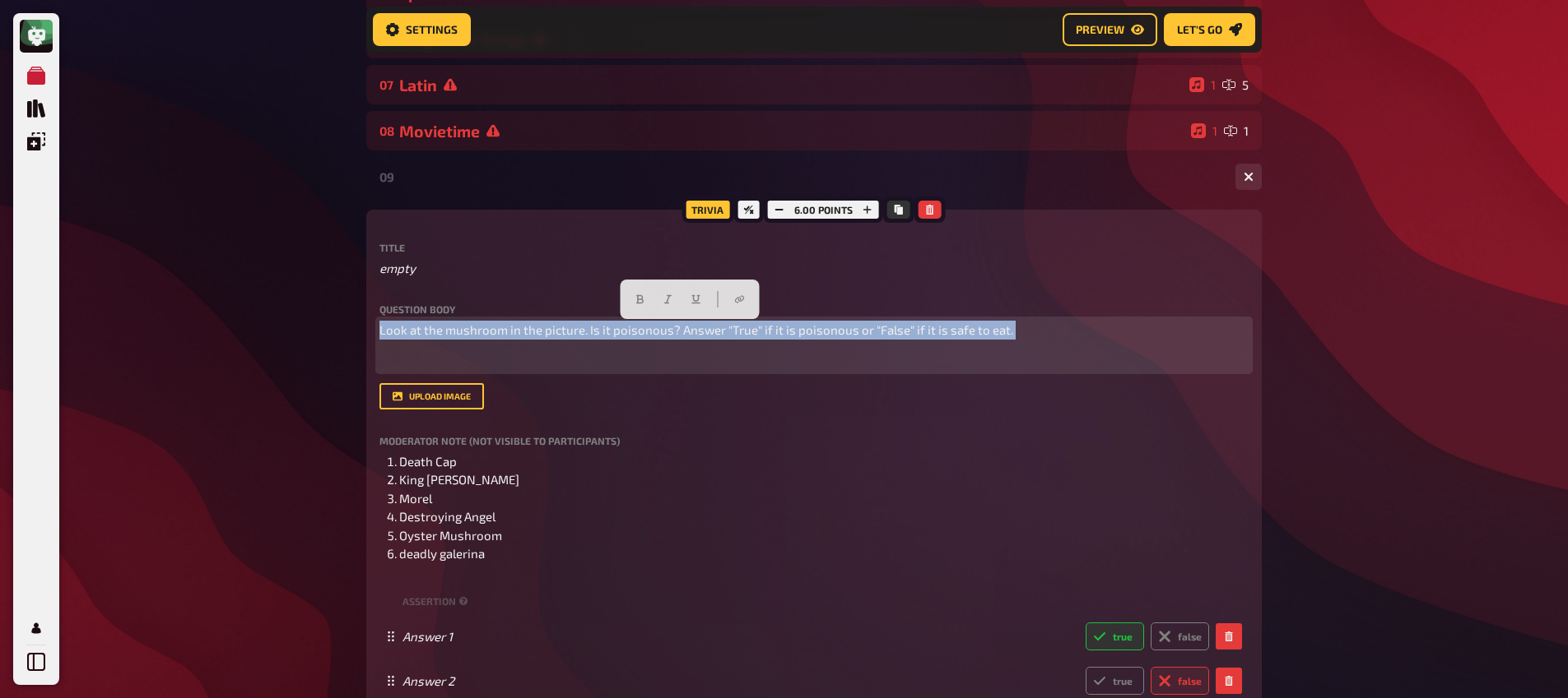
click at [312, 311] on div "Meine Quizze Quiz Sammlung Einblendungen Mein Konto Home My Quizzes Nationaliti…" at bounding box center [784, 590] width 1568 height 2050
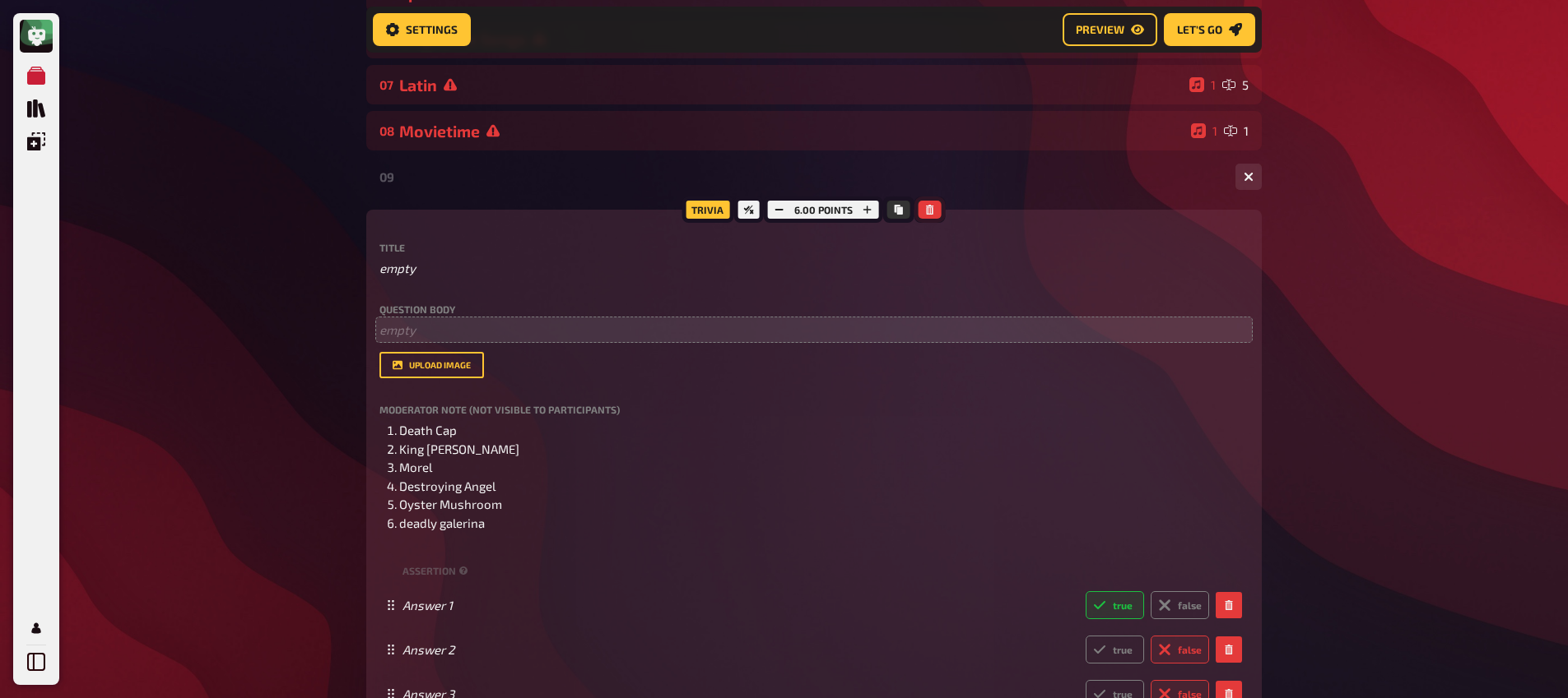
click at [924, 214] on icon "button" at bounding box center [929, 209] width 10 height 10
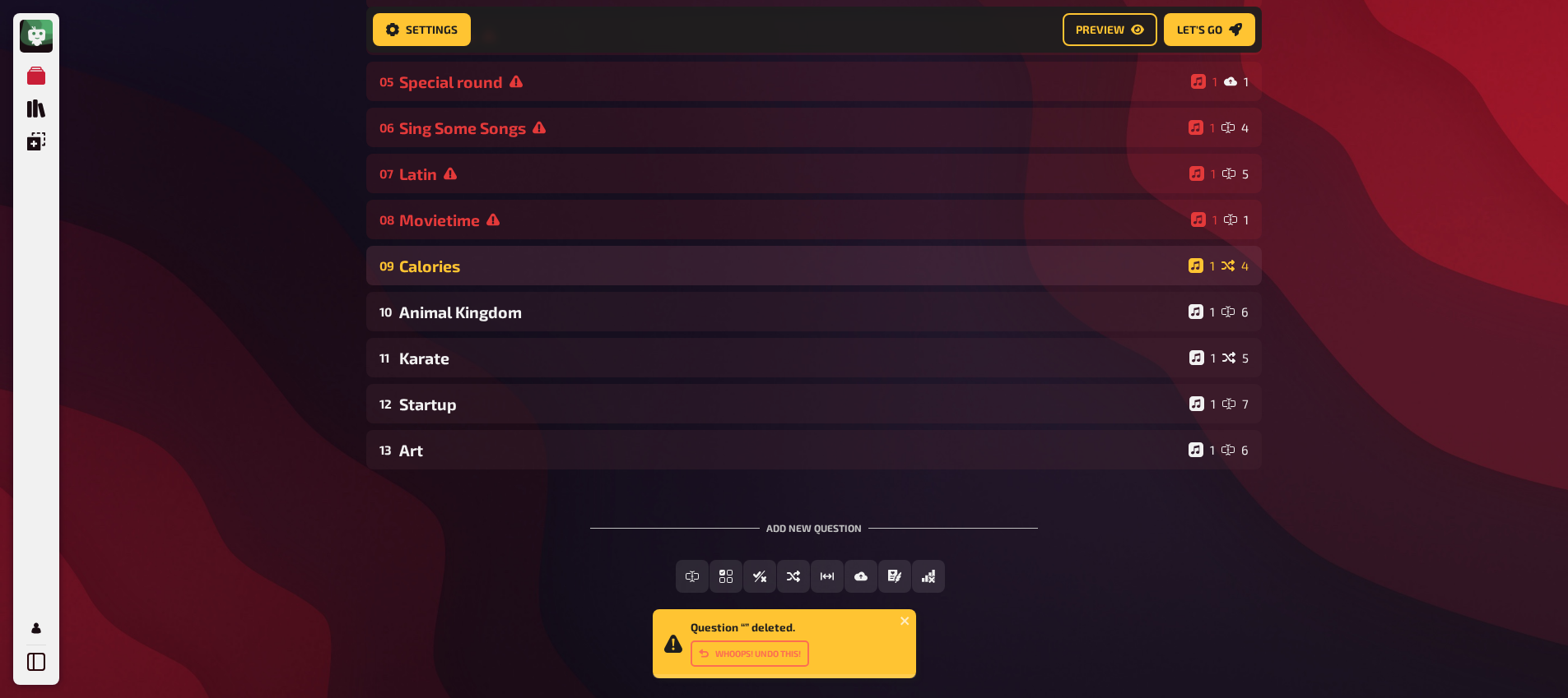
scroll to position [348, 0]
click at [493, 267] on div "Calories" at bounding box center [790, 266] width 783 height 19
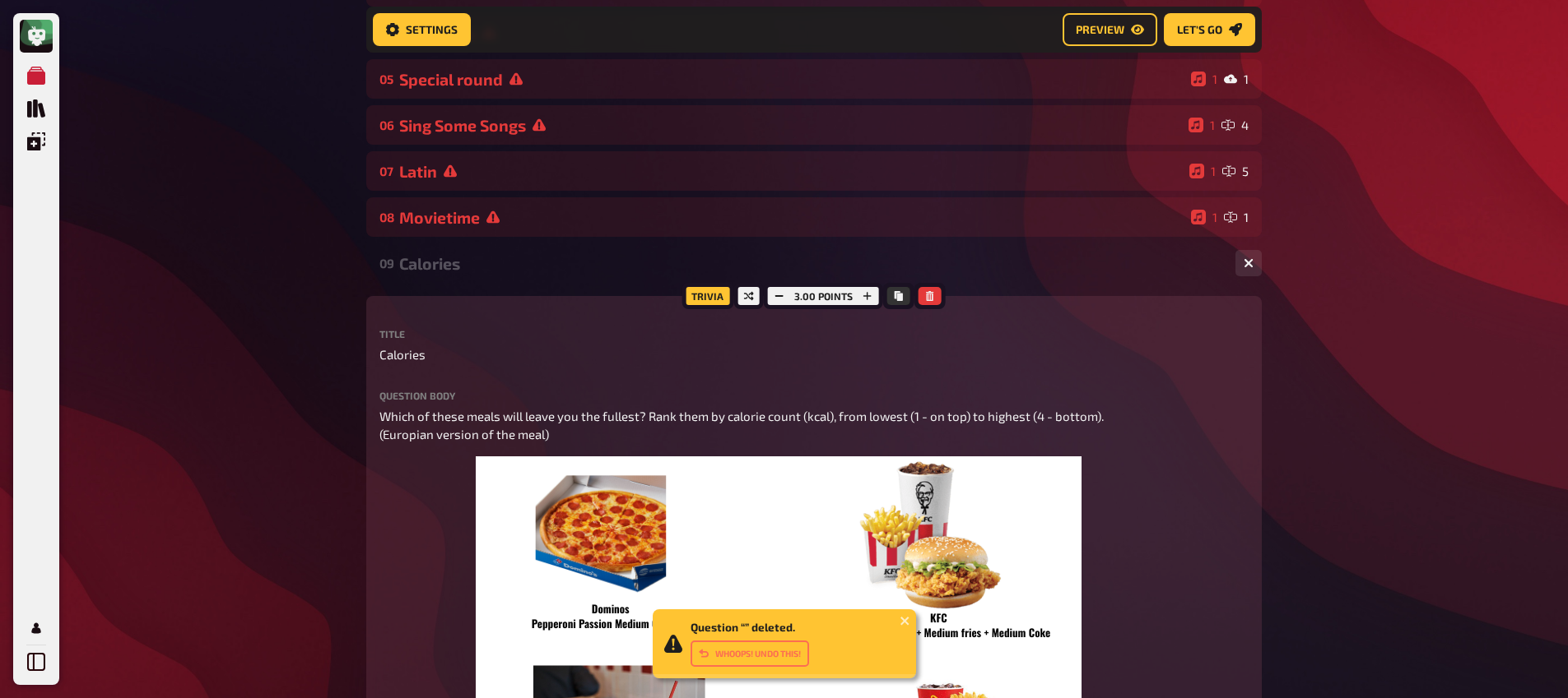
scroll to position [435, 0]
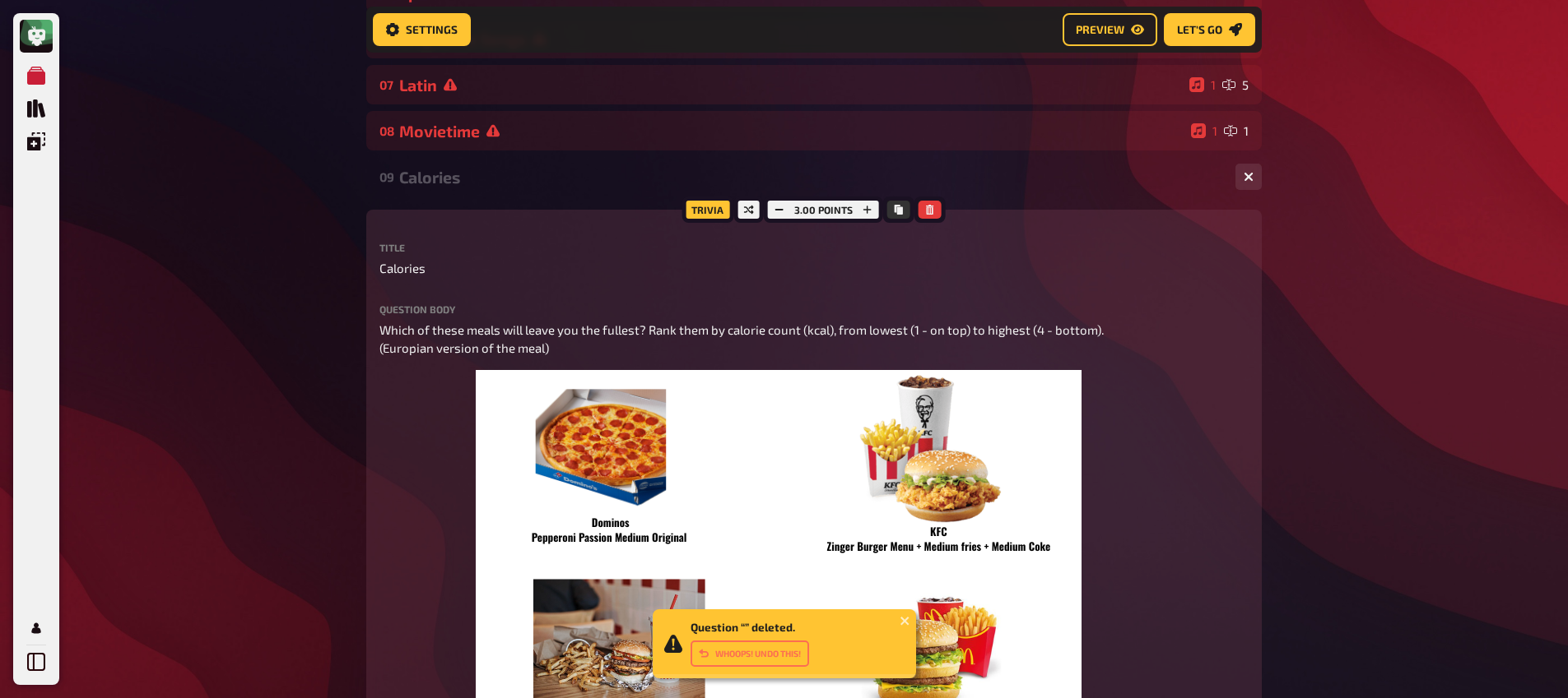
click at [936, 214] on button "button" at bounding box center [929, 210] width 23 height 19
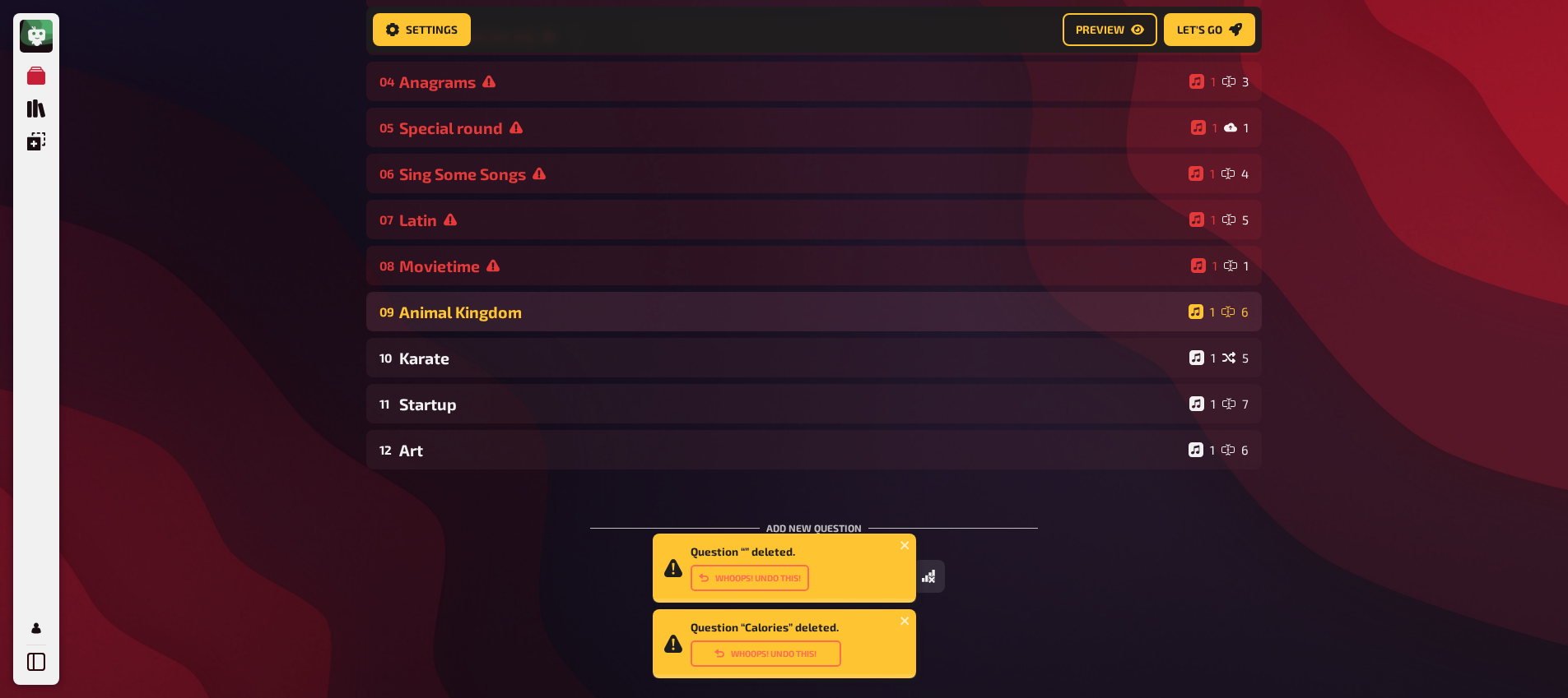
click at [514, 299] on div "09 Animal Kingdom 1 6" at bounding box center [814, 311] width 896 height 40
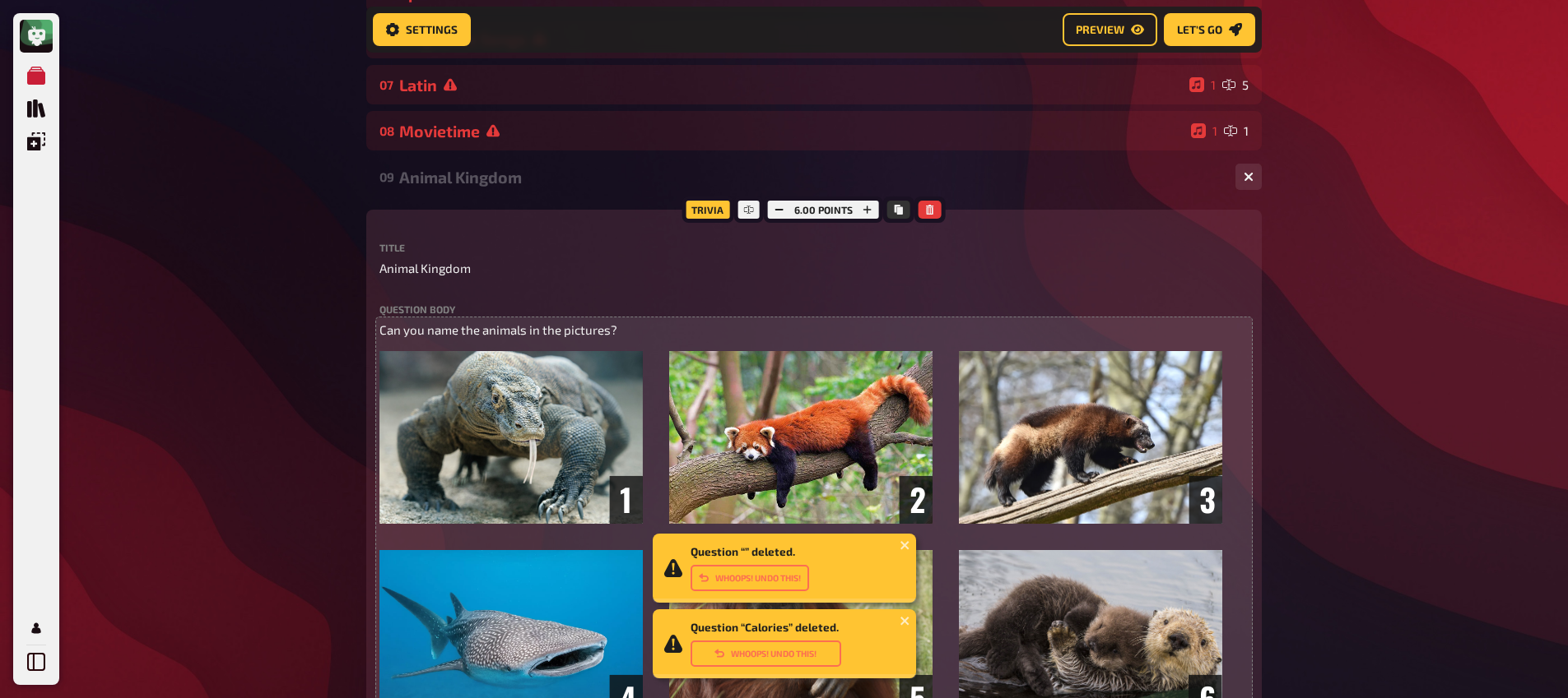
scroll to position [573, 0]
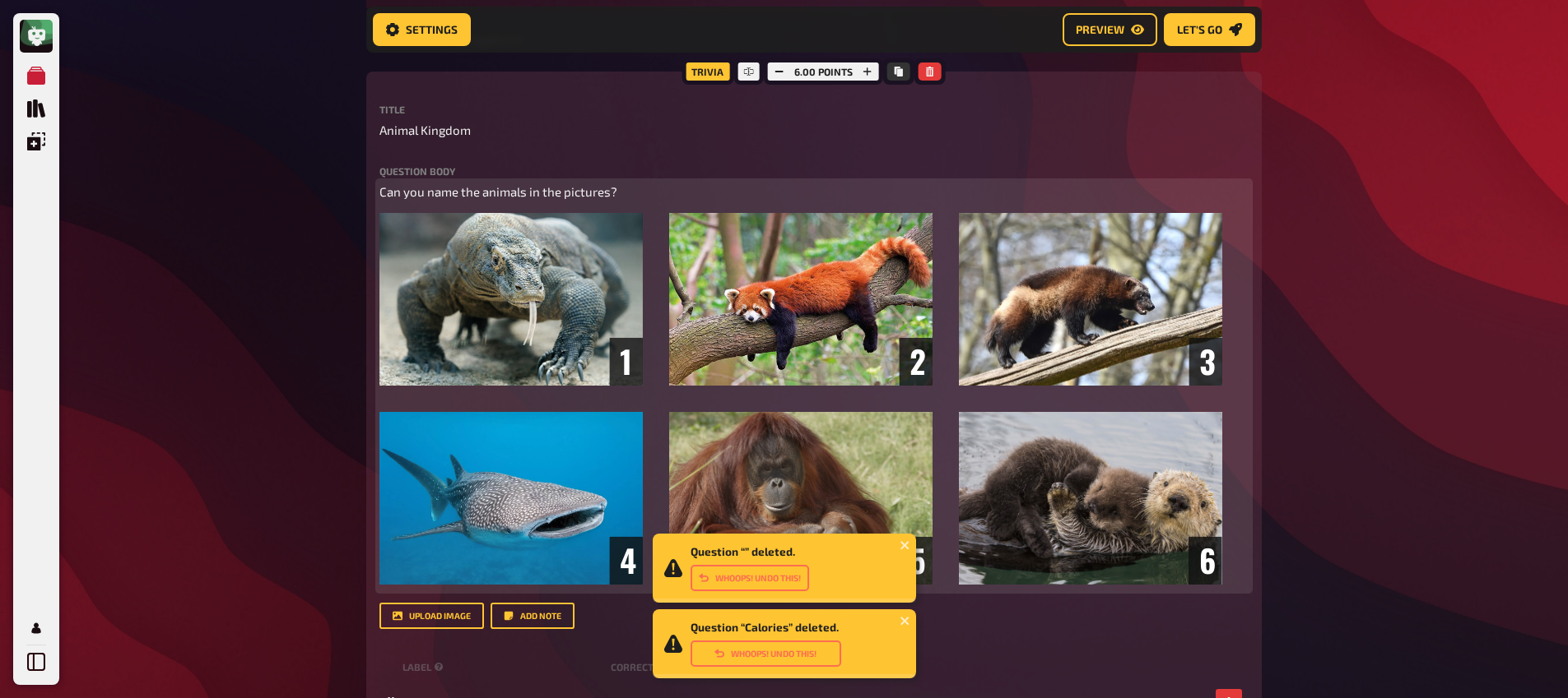
click at [568, 310] on img at bounding box center [800, 399] width 843 height 372
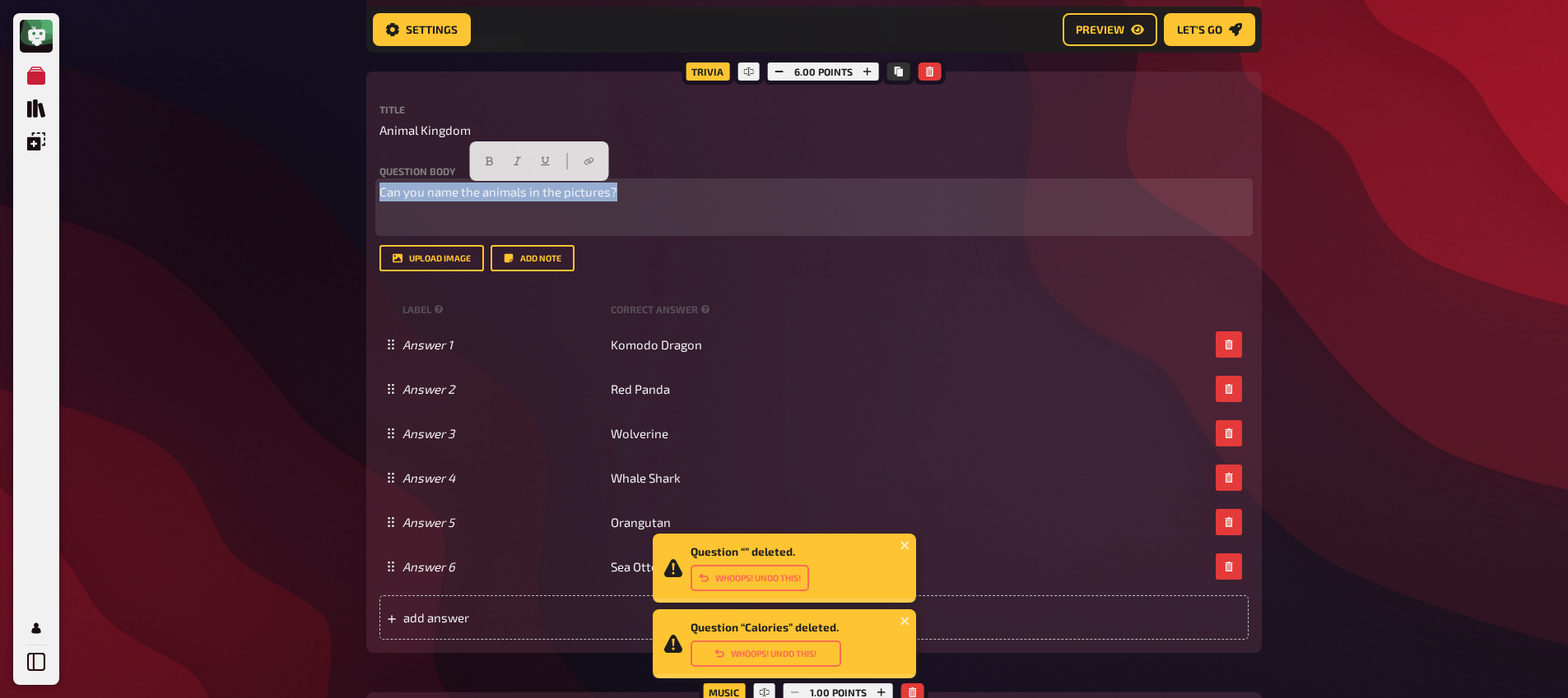
drag, startPoint x: 329, startPoint y: 189, endPoint x: 262, endPoint y: 183, distance: 67.3
click at [262, 183] on div "Meine Quizze Quiz Sammlung Einblendungen Mein Konto Question “” deleted. Whoops…" at bounding box center [784, 329] width 1568 height 1805
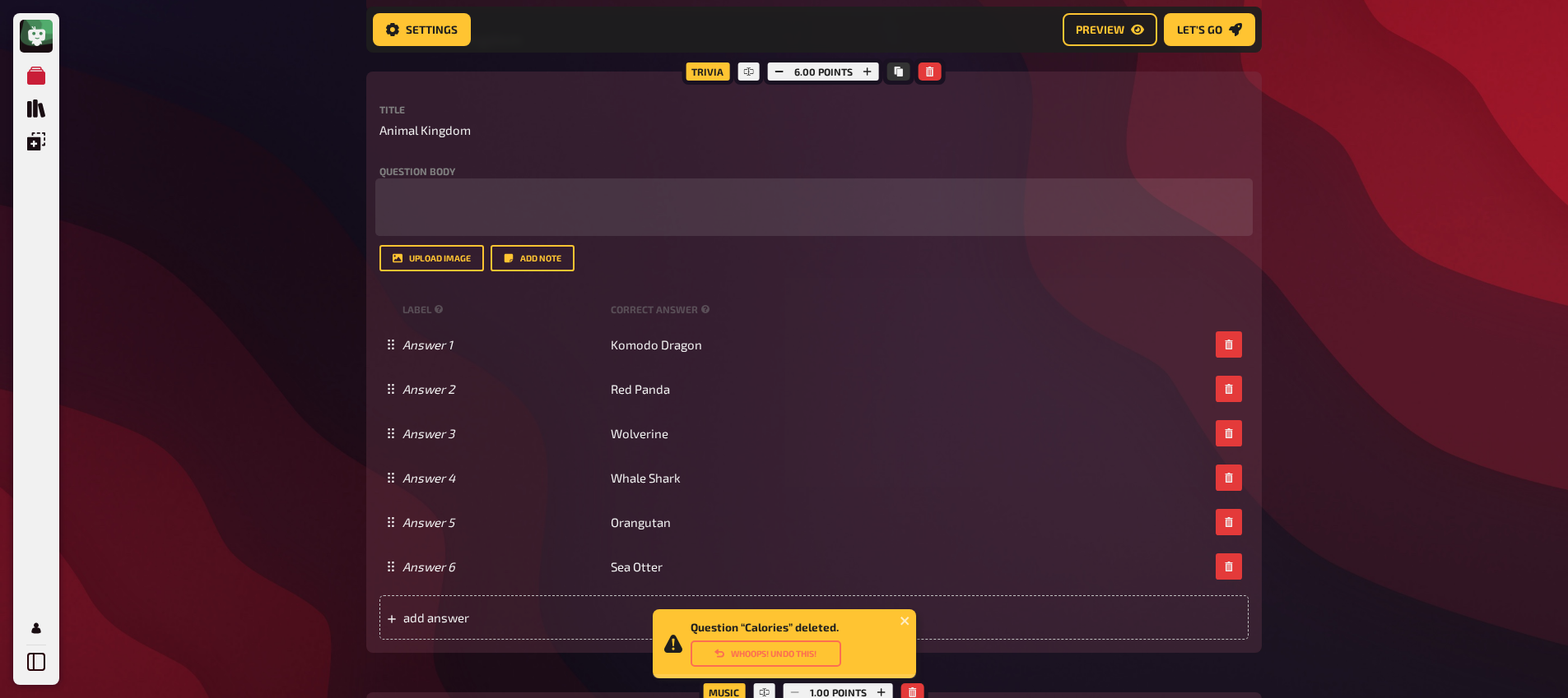
click at [393, 214] on div "﻿ ﻿" at bounding box center [813, 207] width 869 height 49
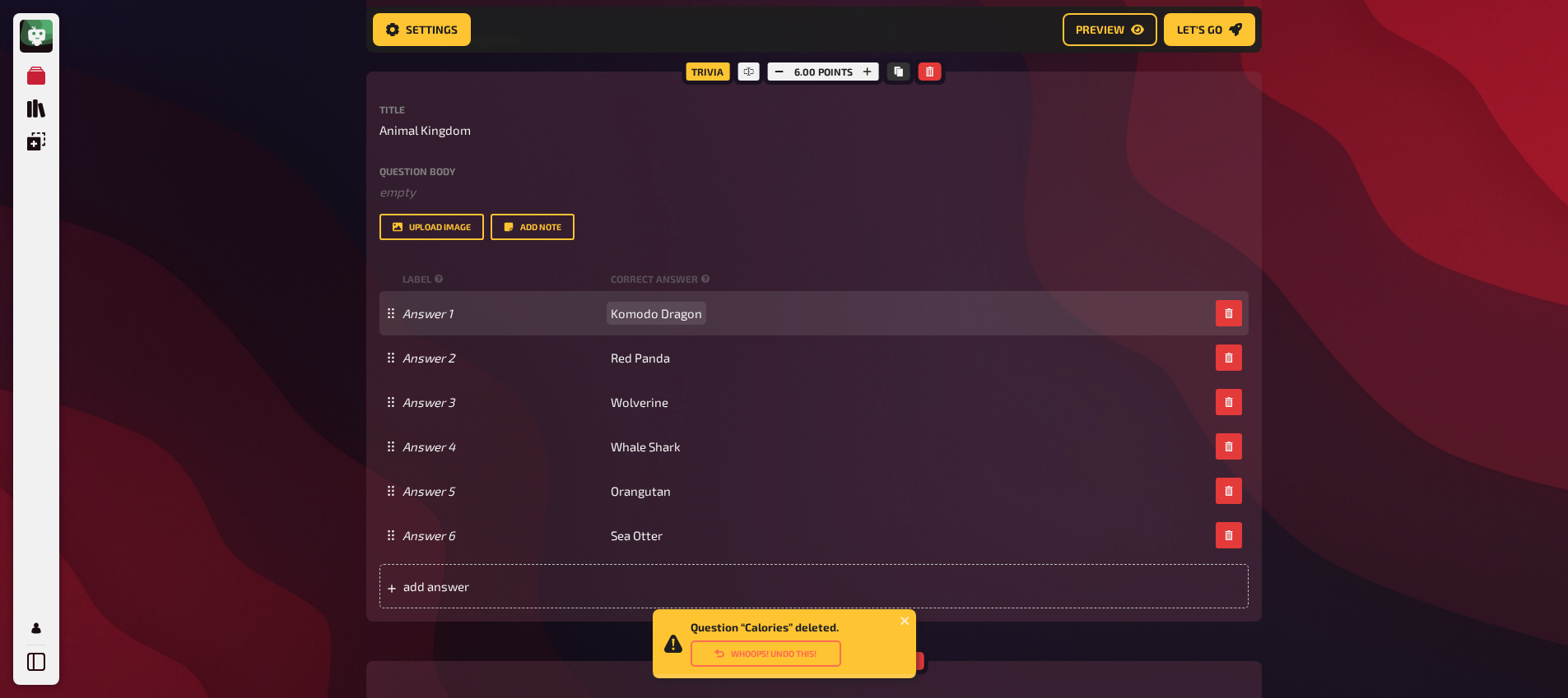
click at [653, 324] on div "Answer 1 Komodo Dragon" at bounding box center [813, 313] width 869 height 44
click at [653, 318] on span "Komodo Dragon" at bounding box center [656, 313] width 92 height 15
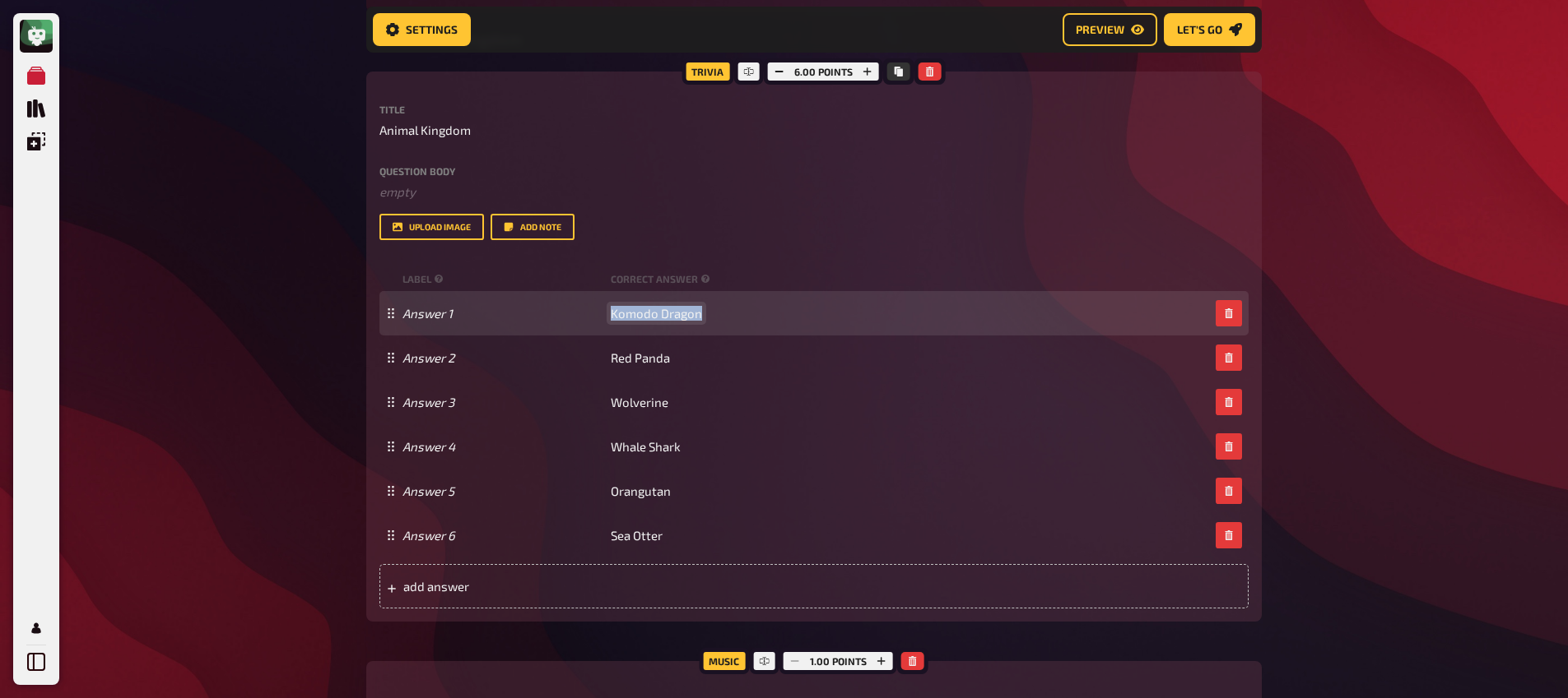
paste span
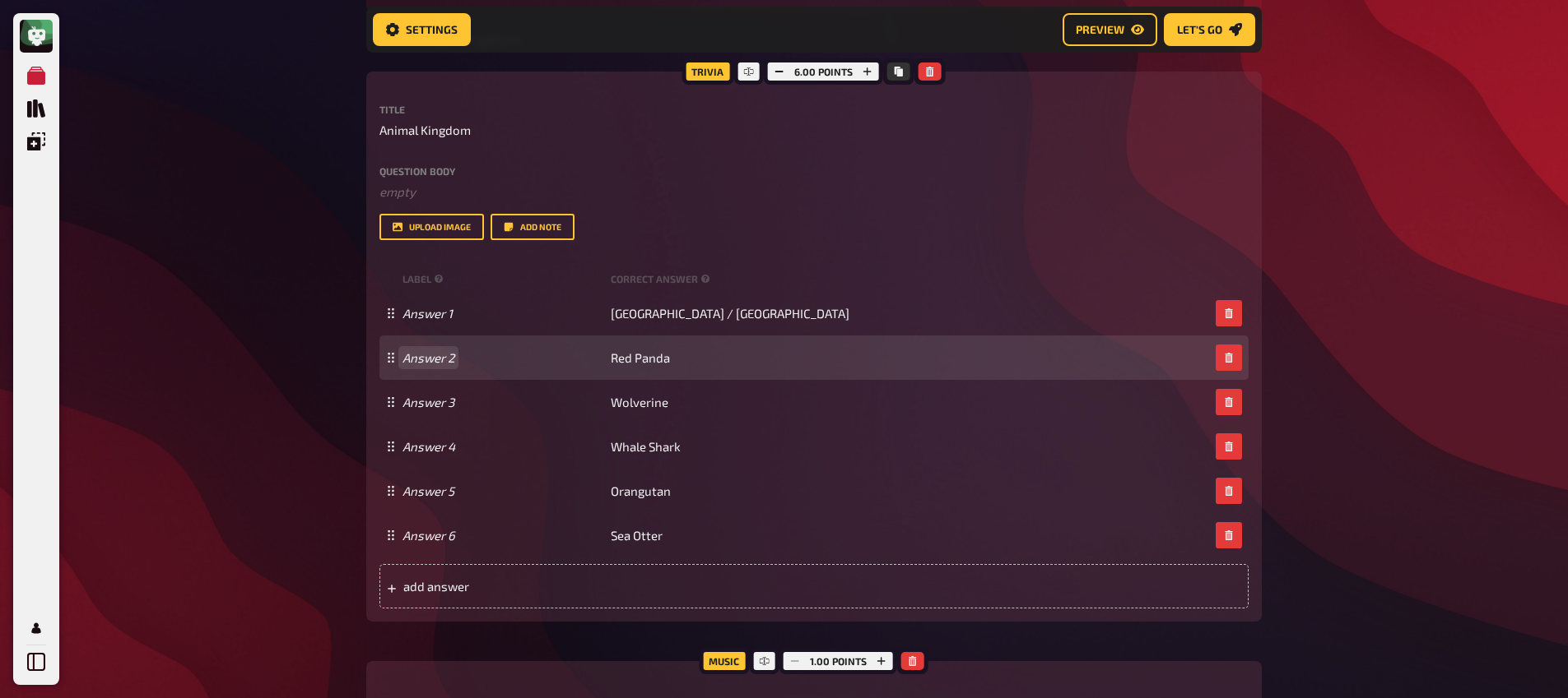
click at [595, 344] on div "Answer 2 Red Panda" at bounding box center [813, 358] width 869 height 44
click at [645, 355] on span "Red Panda" at bounding box center [640, 358] width 59 height 15
paste span
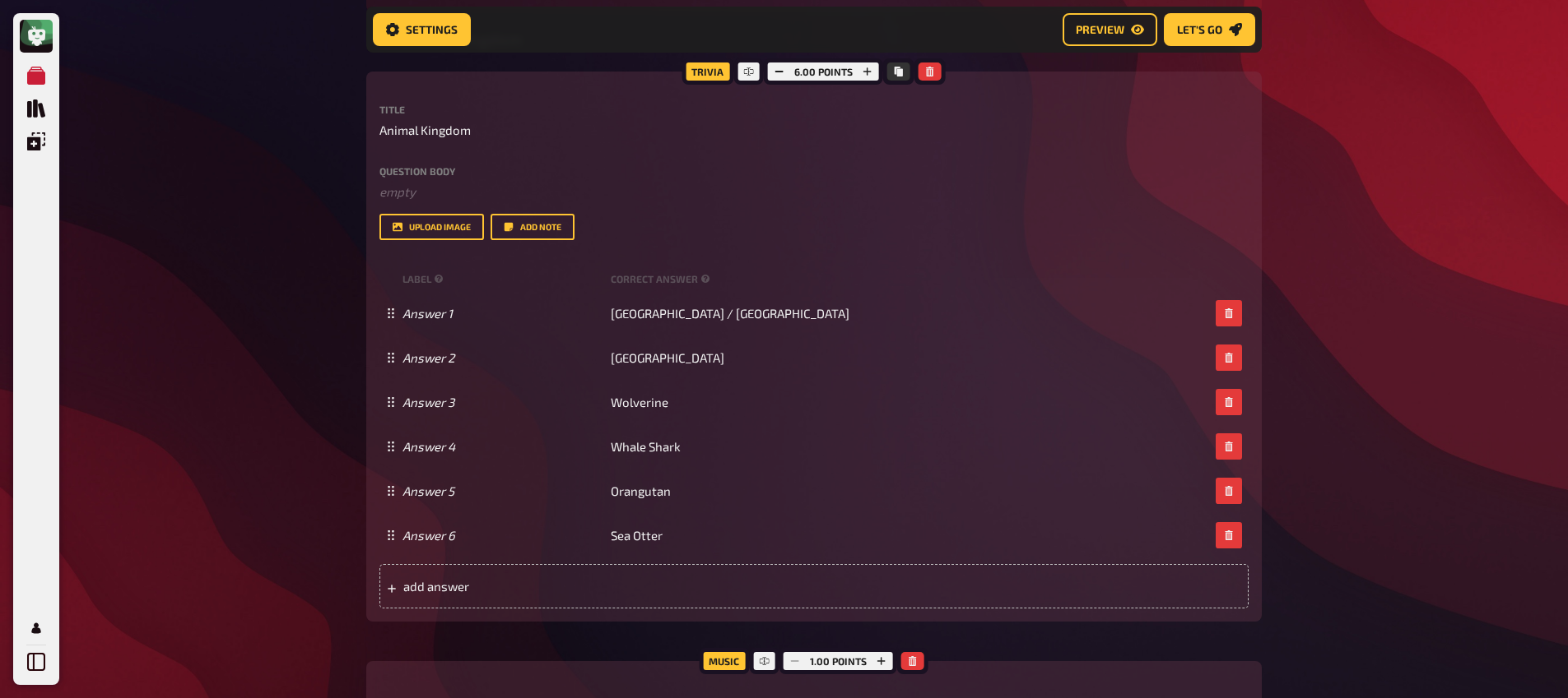
click at [347, 378] on div "Meine Quizze Quiz Sammlung Einblendungen Mein Konto Home My Quizzes Nationaliti…" at bounding box center [784, 313] width 1568 height 1773
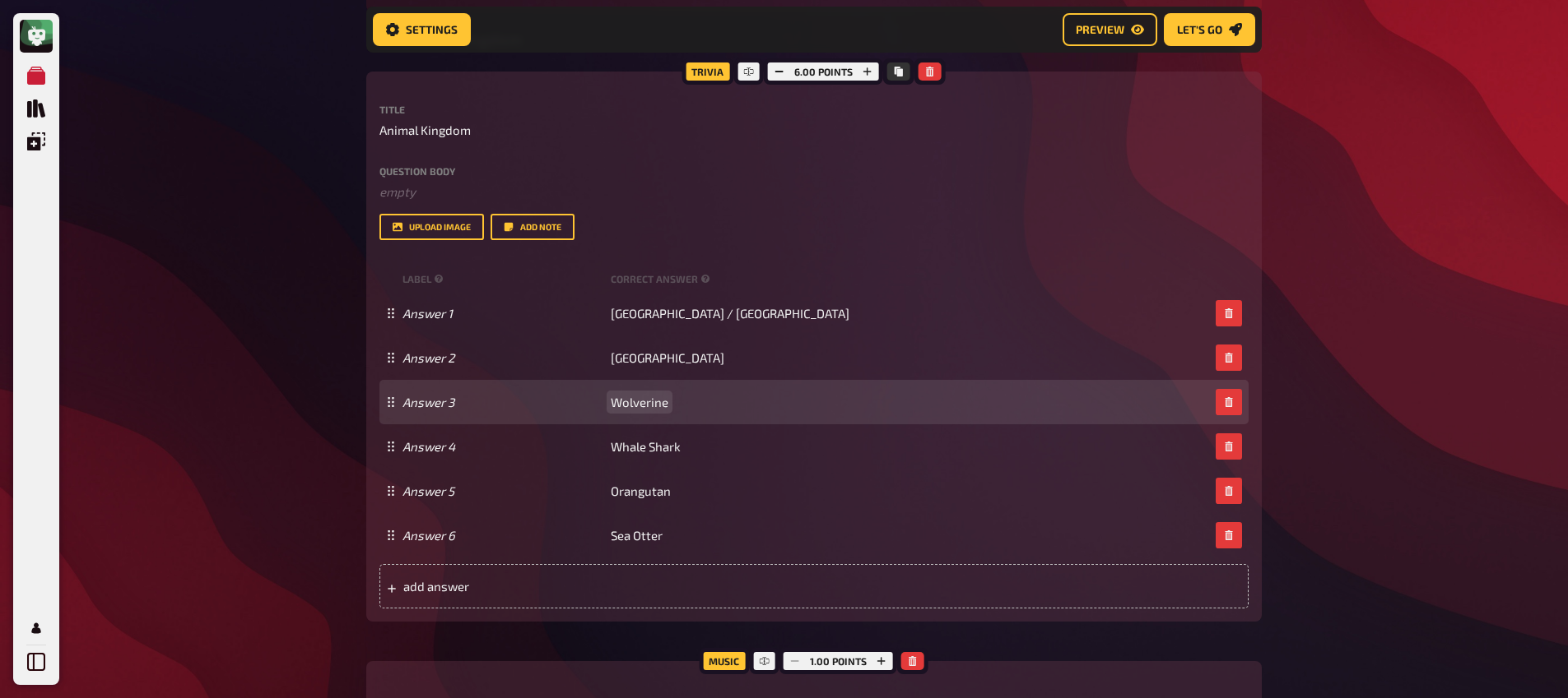
click at [641, 405] on span "Wolverine" at bounding box center [639, 402] width 57 height 15
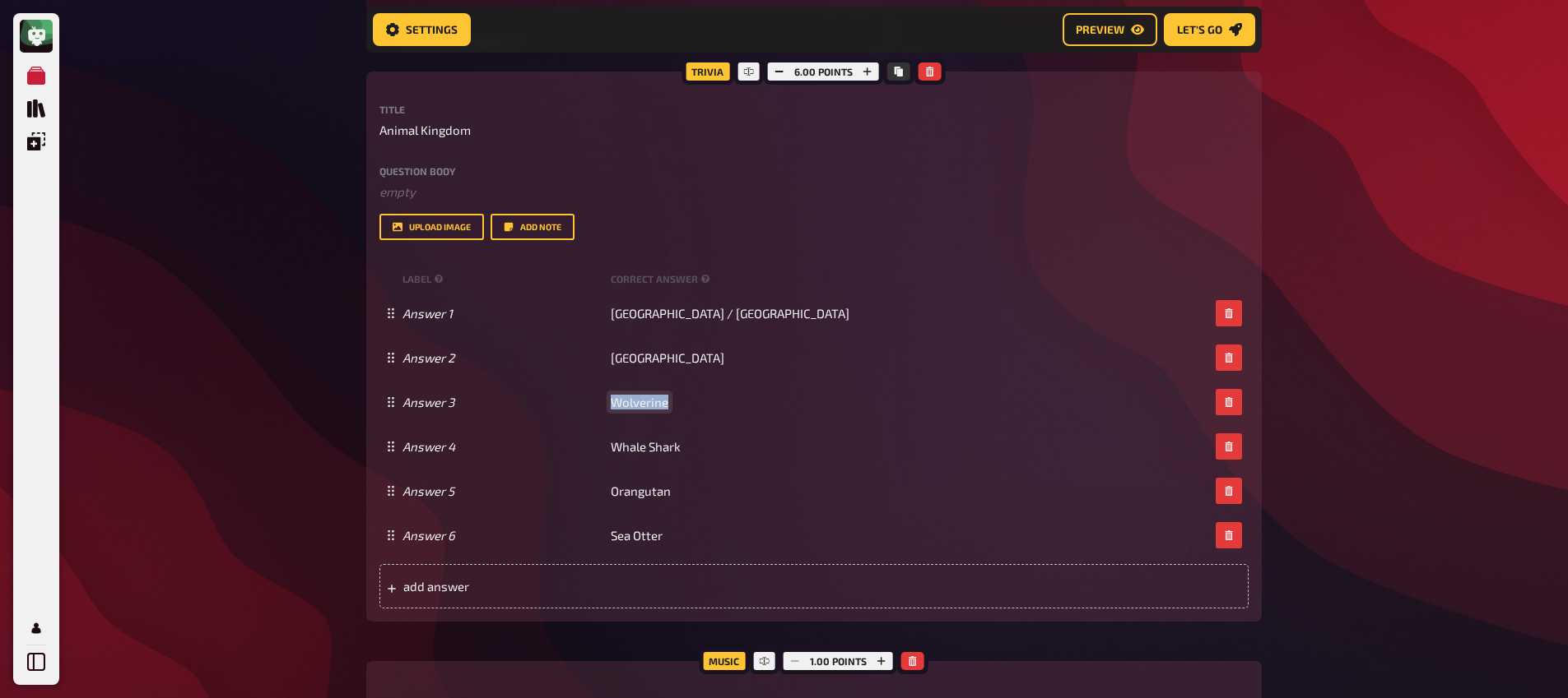
paste span
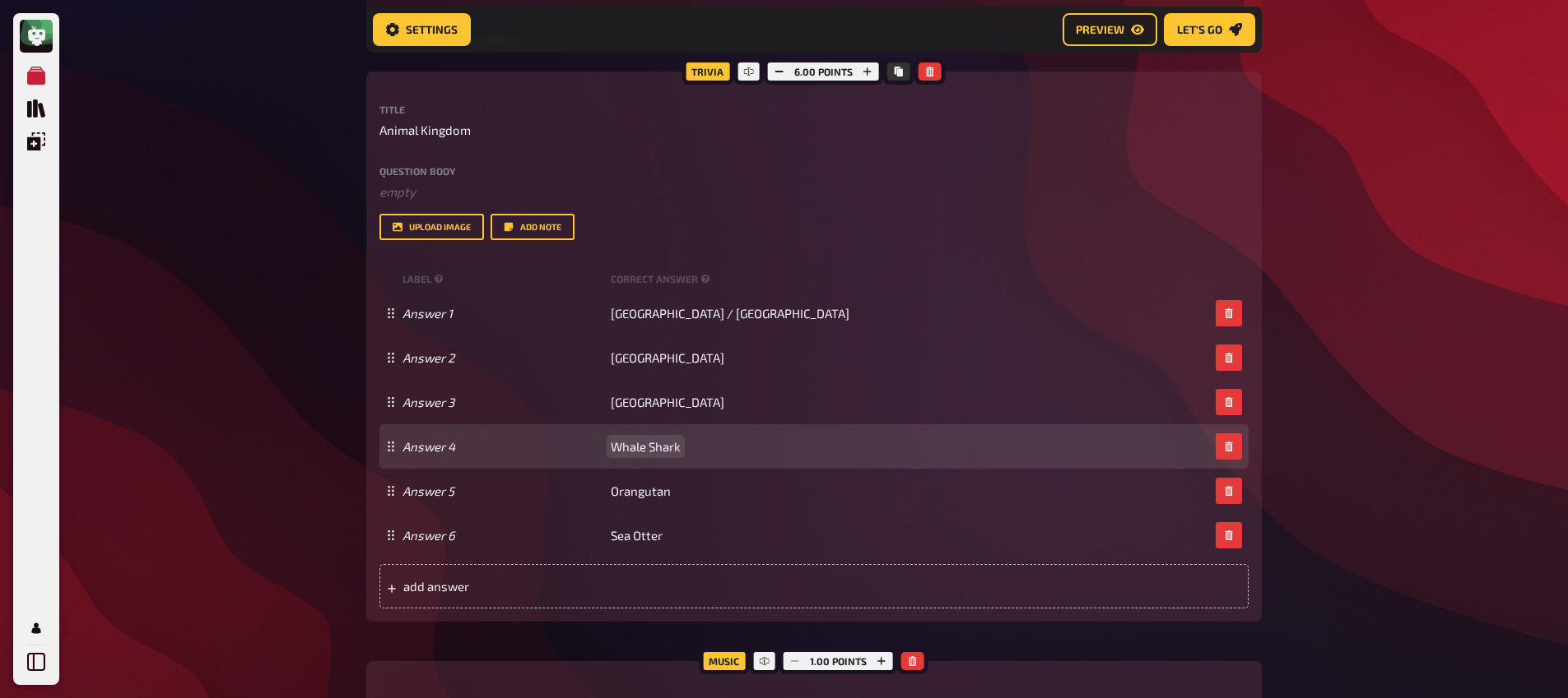
click at [647, 448] on span "Whale Shark" at bounding box center [644, 447] width 70 height 15
click at [649, 450] on span "Whale Shark" at bounding box center [644, 447] width 70 height 15
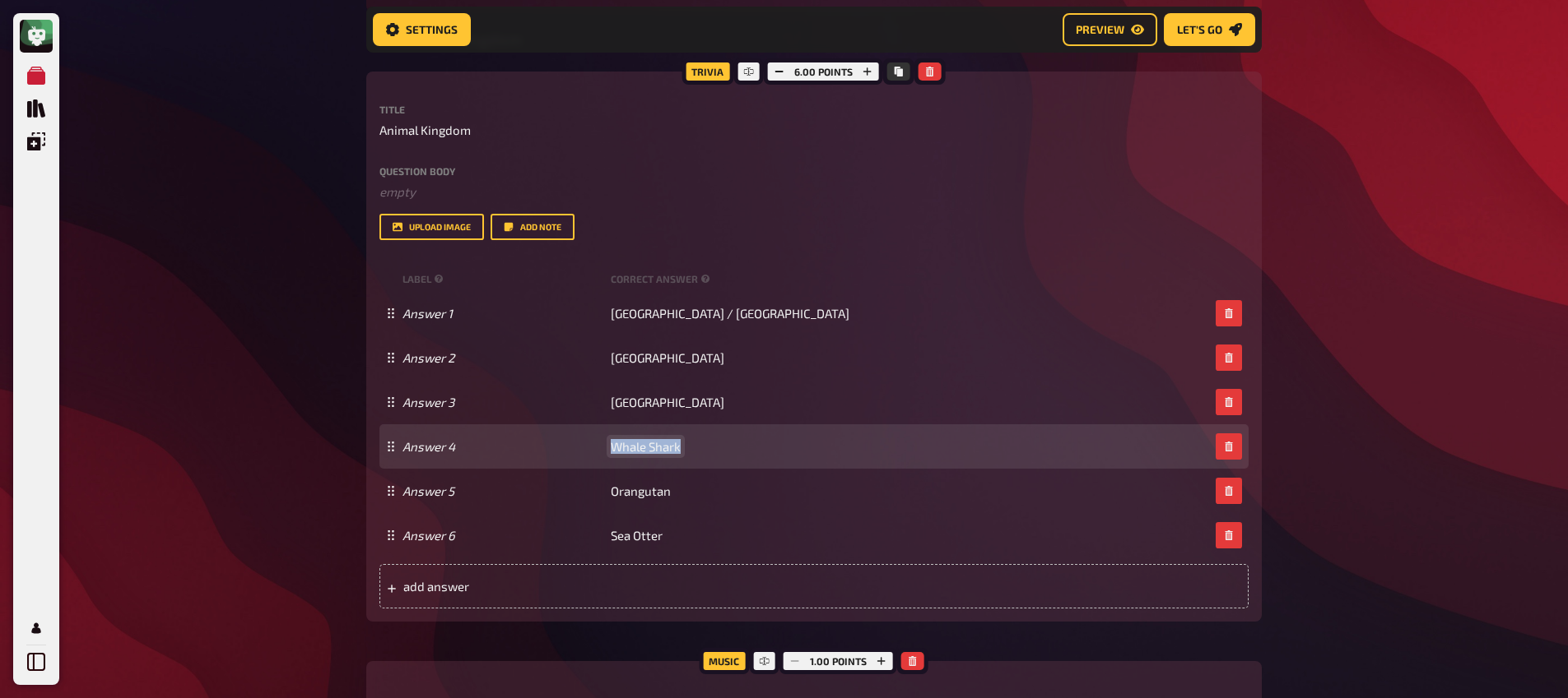
click at [649, 450] on span "Whale Shark" at bounding box center [644, 447] width 70 height 15
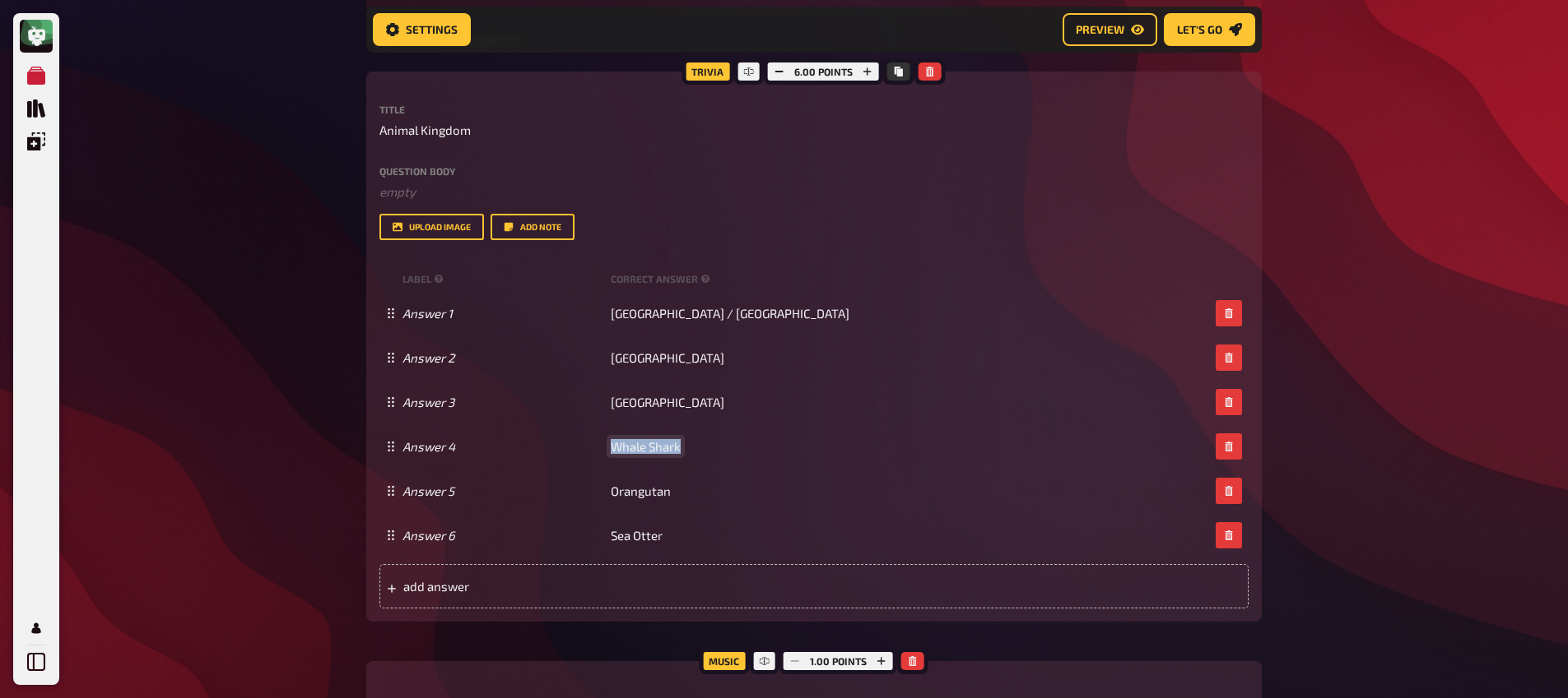
paste span
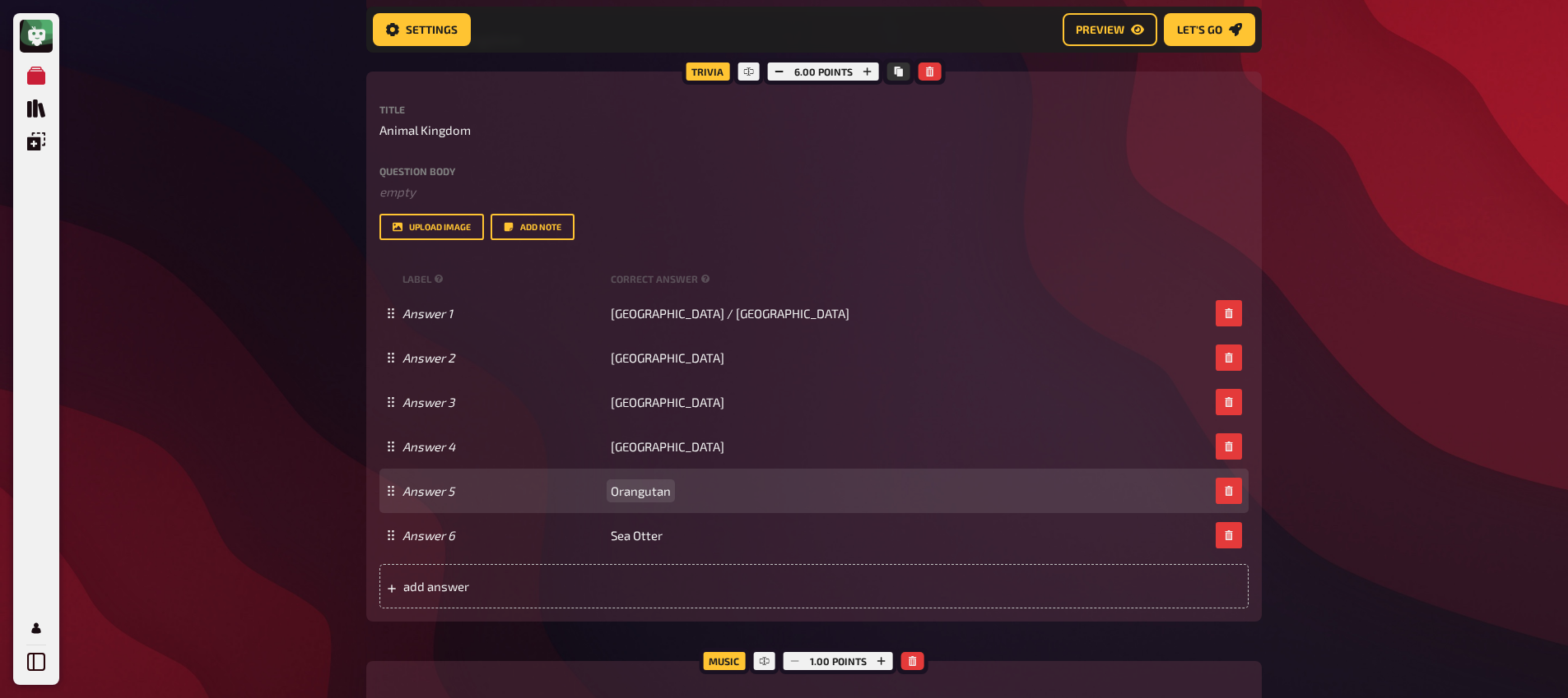
click at [640, 493] on span "Orangutan" at bounding box center [640, 491] width 60 height 15
paste span
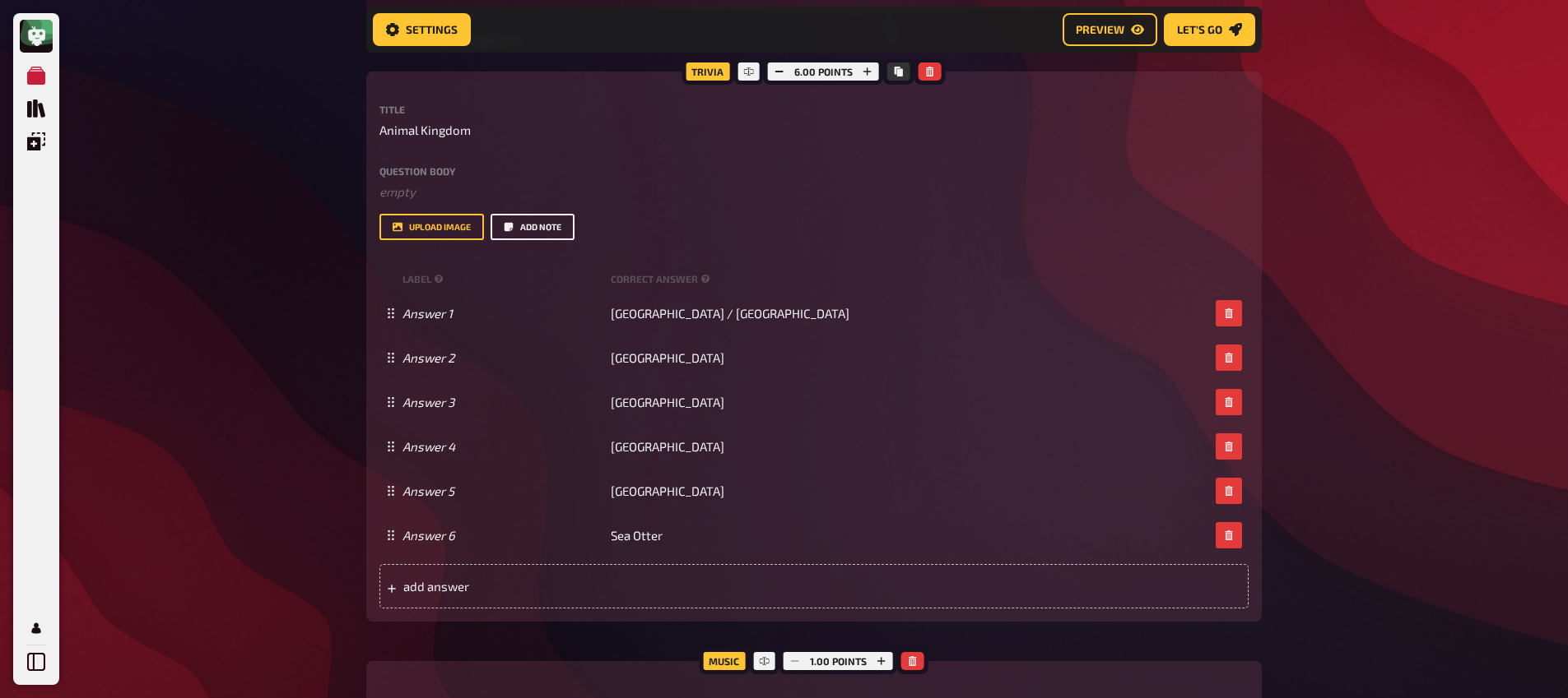
click at [542, 221] on button "Add note" at bounding box center [532, 227] width 84 height 26
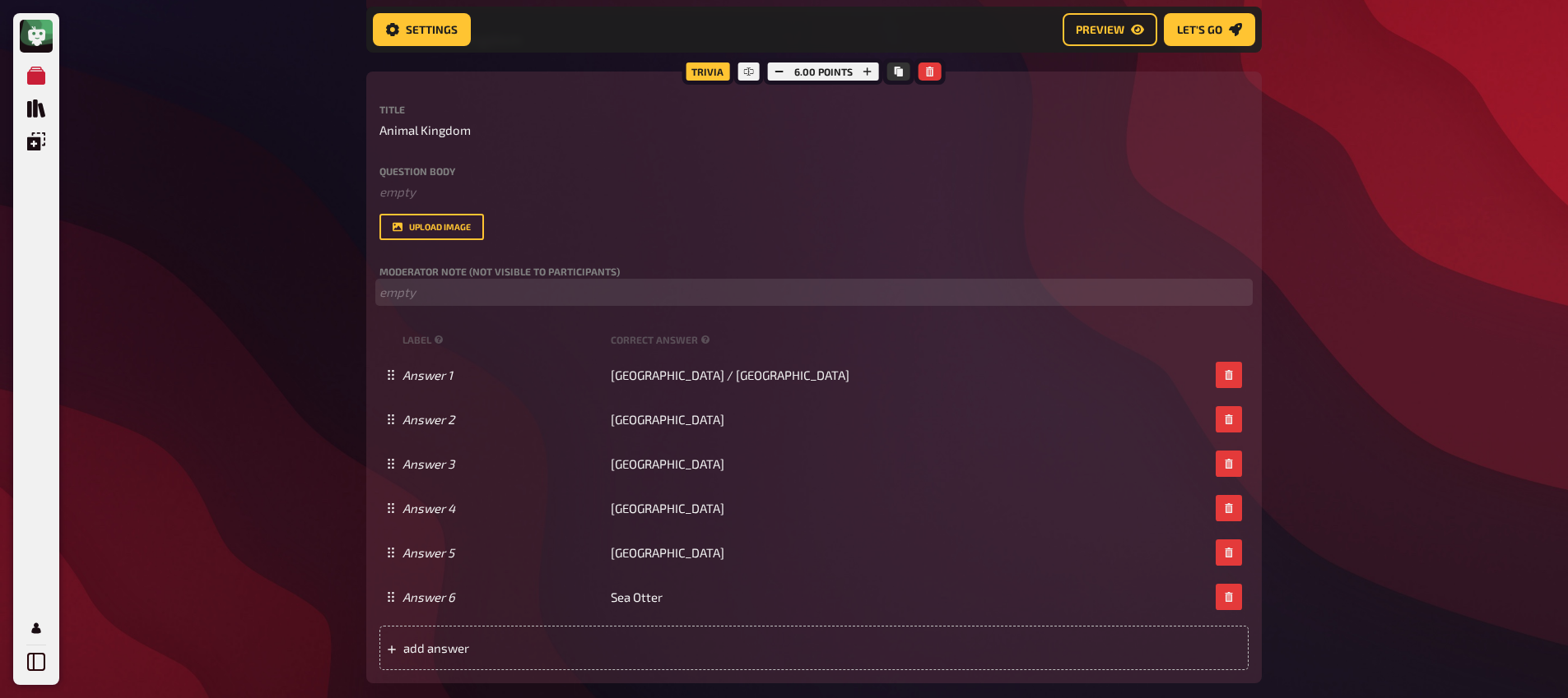
click at [459, 289] on p "﻿ empty" at bounding box center [813, 292] width 869 height 19
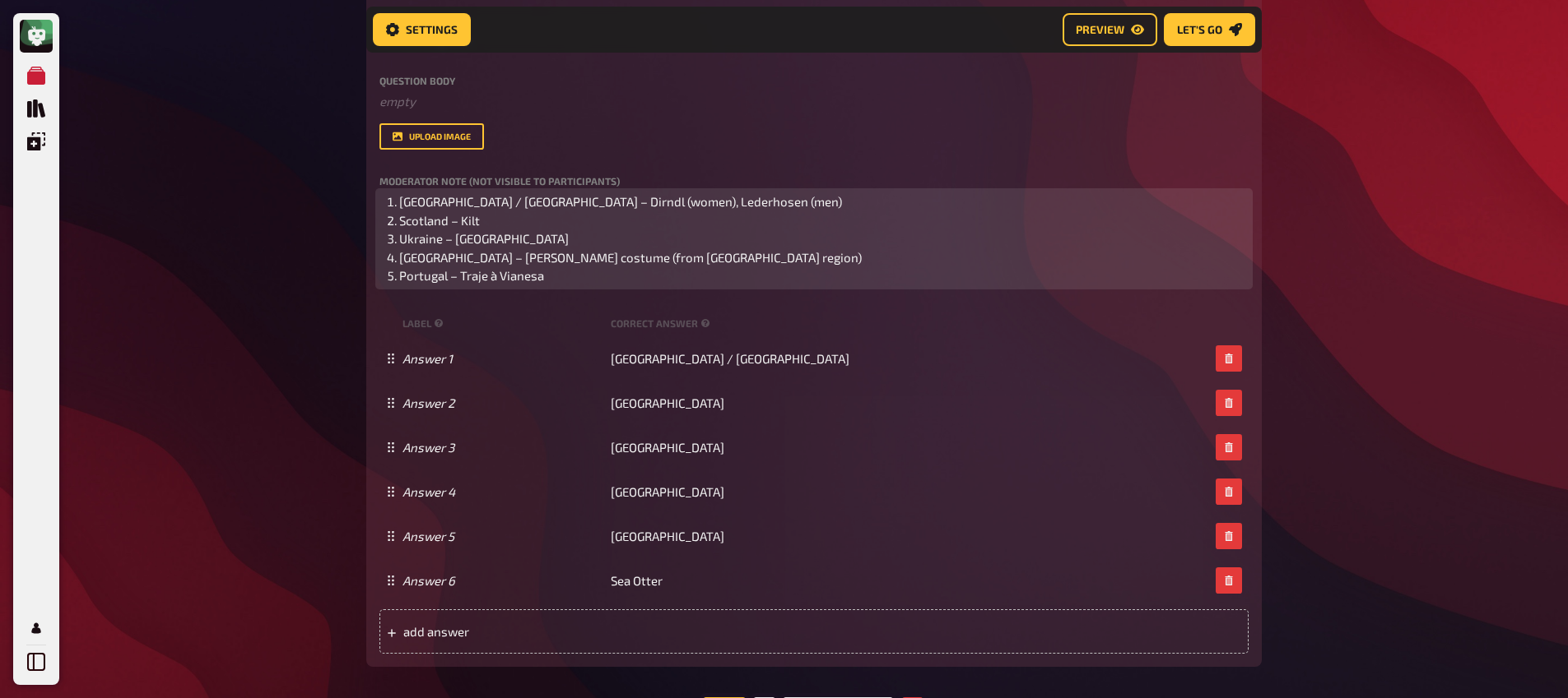
scroll to position [705, 0]
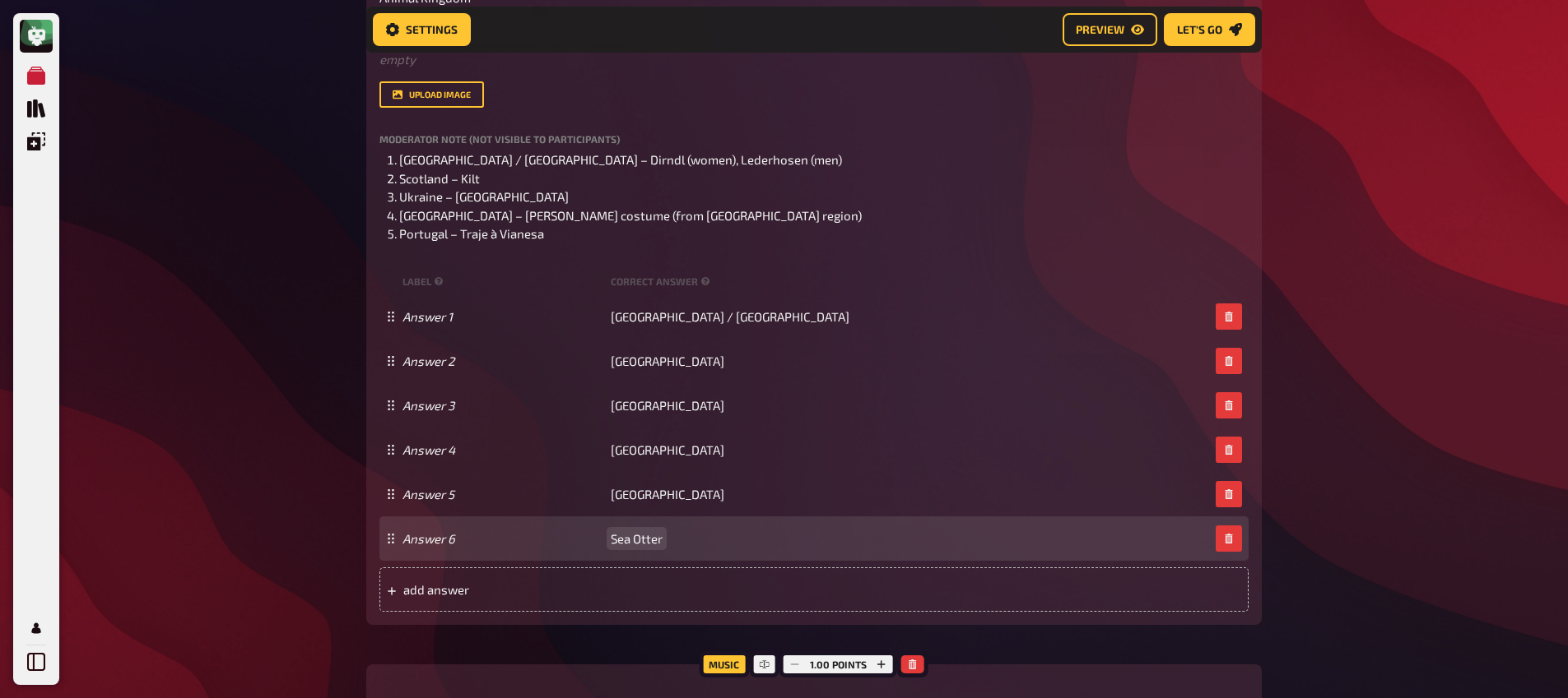
click at [629, 551] on div "Answer 6 Sea Otter" at bounding box center [813, 539] width 869 height 44
click at [633, 543] on span "Sea Otter" at bounding box center [636, 539] width 52 height 15
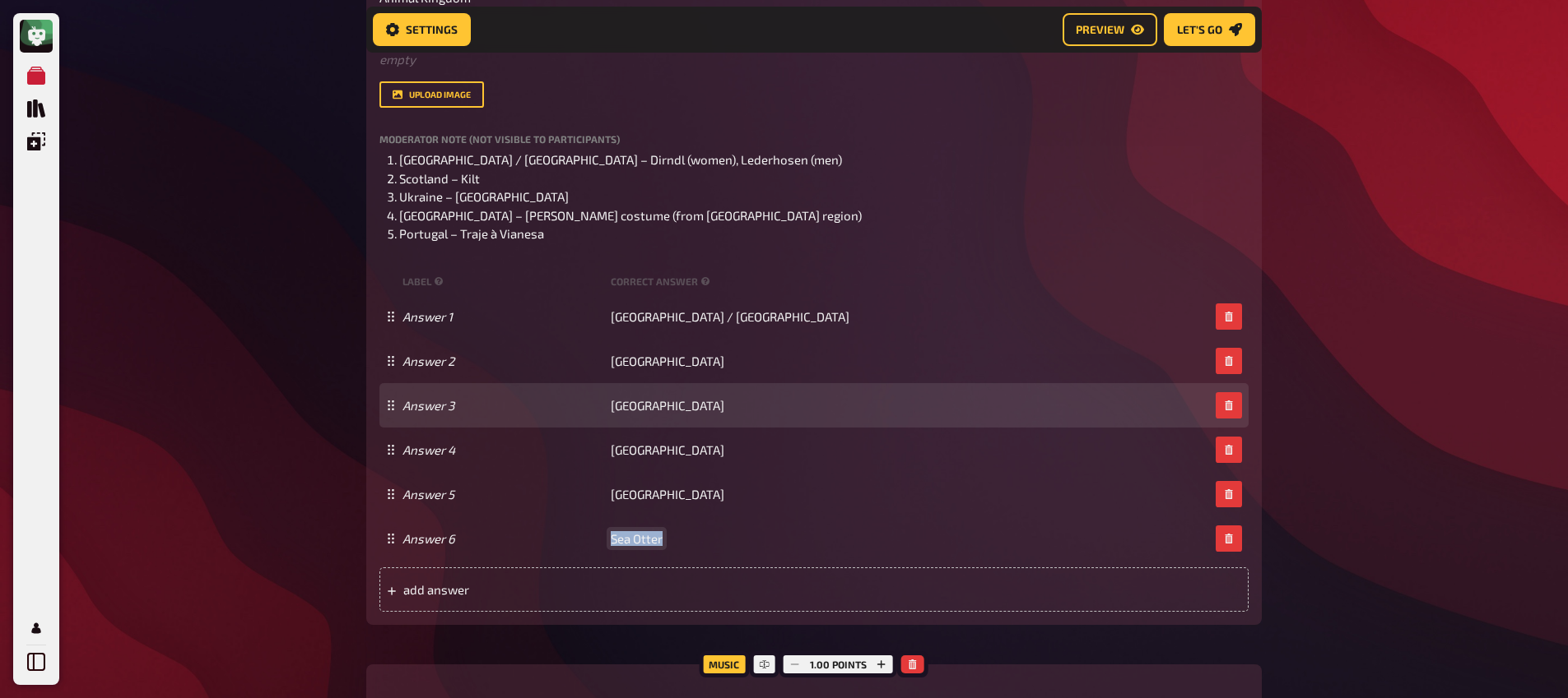
paste span
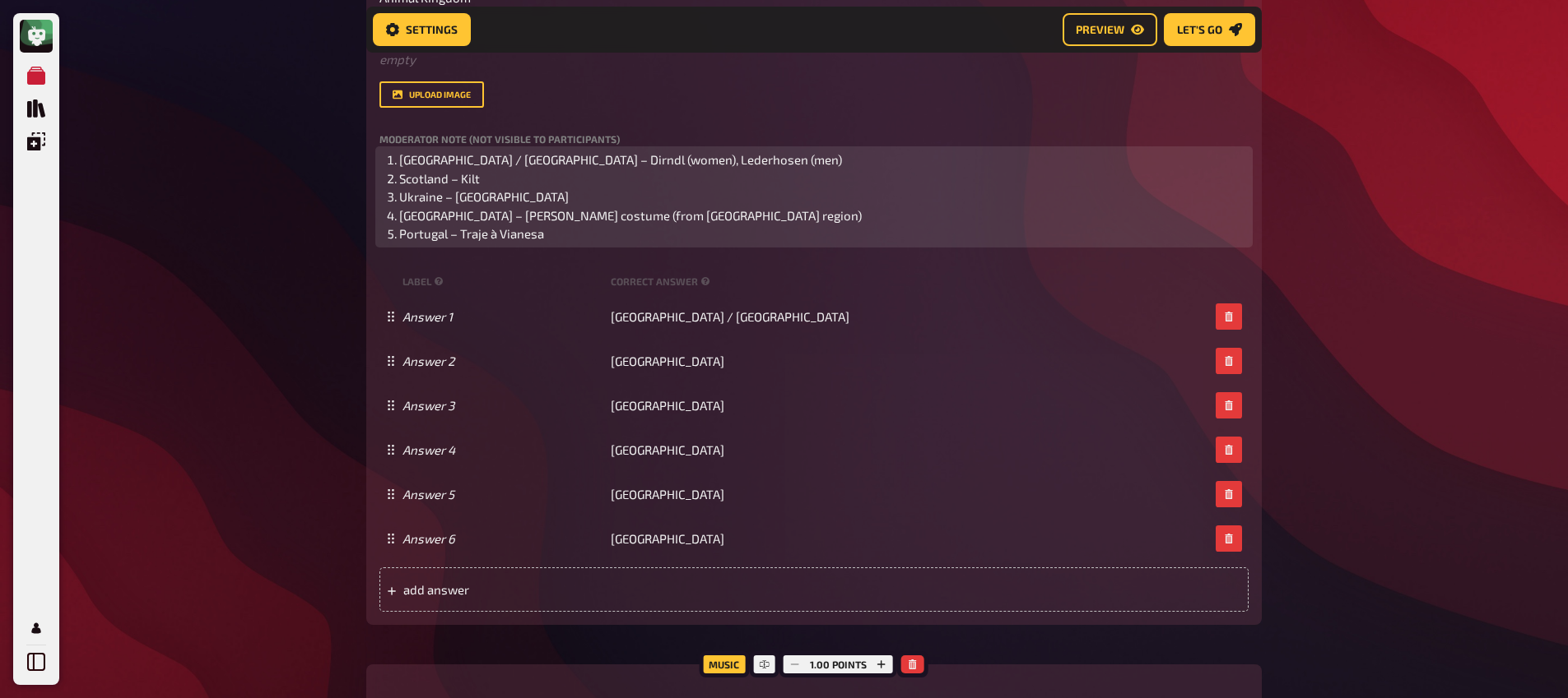
click at [577, 237] on li "Portugal – Traje à Vianesa" at bounding box center [823, 234] width 849 height 19
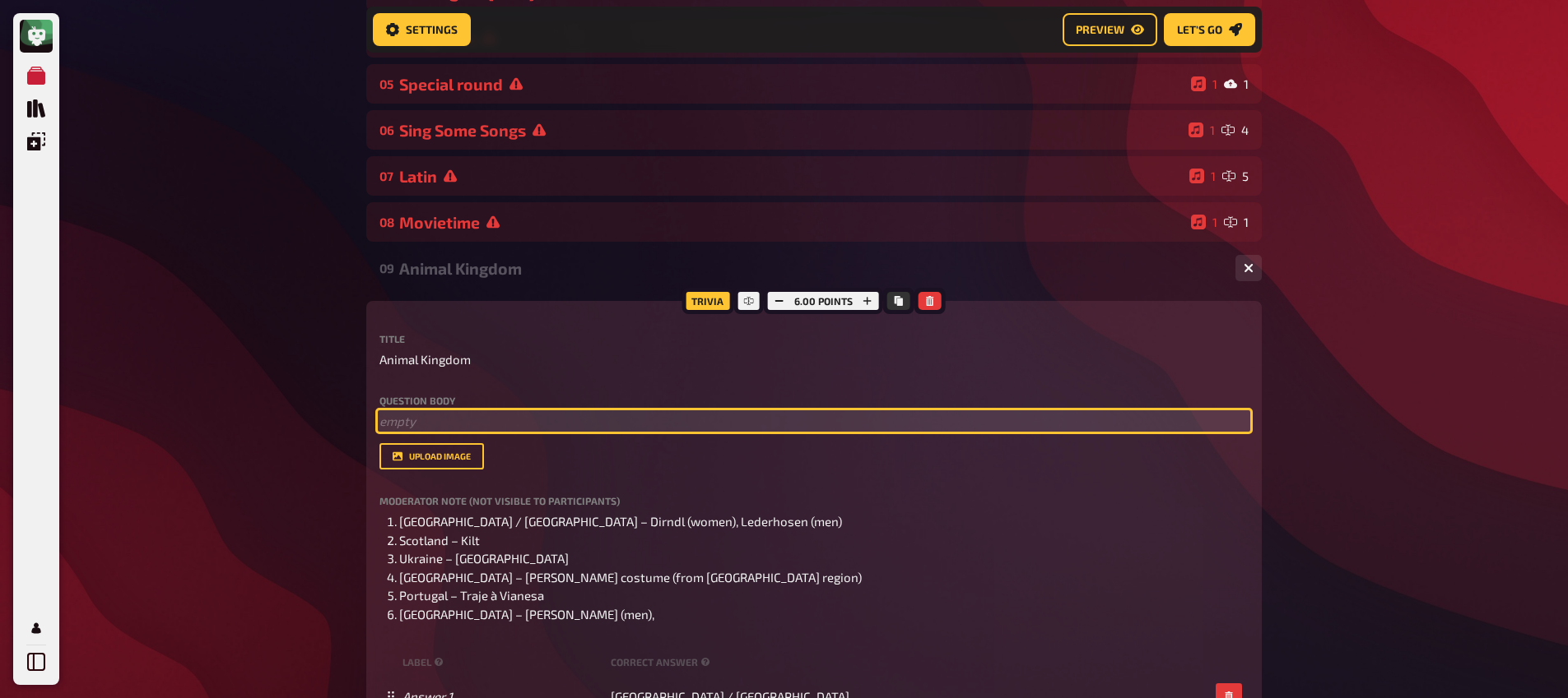
scroll to position [374, 0]
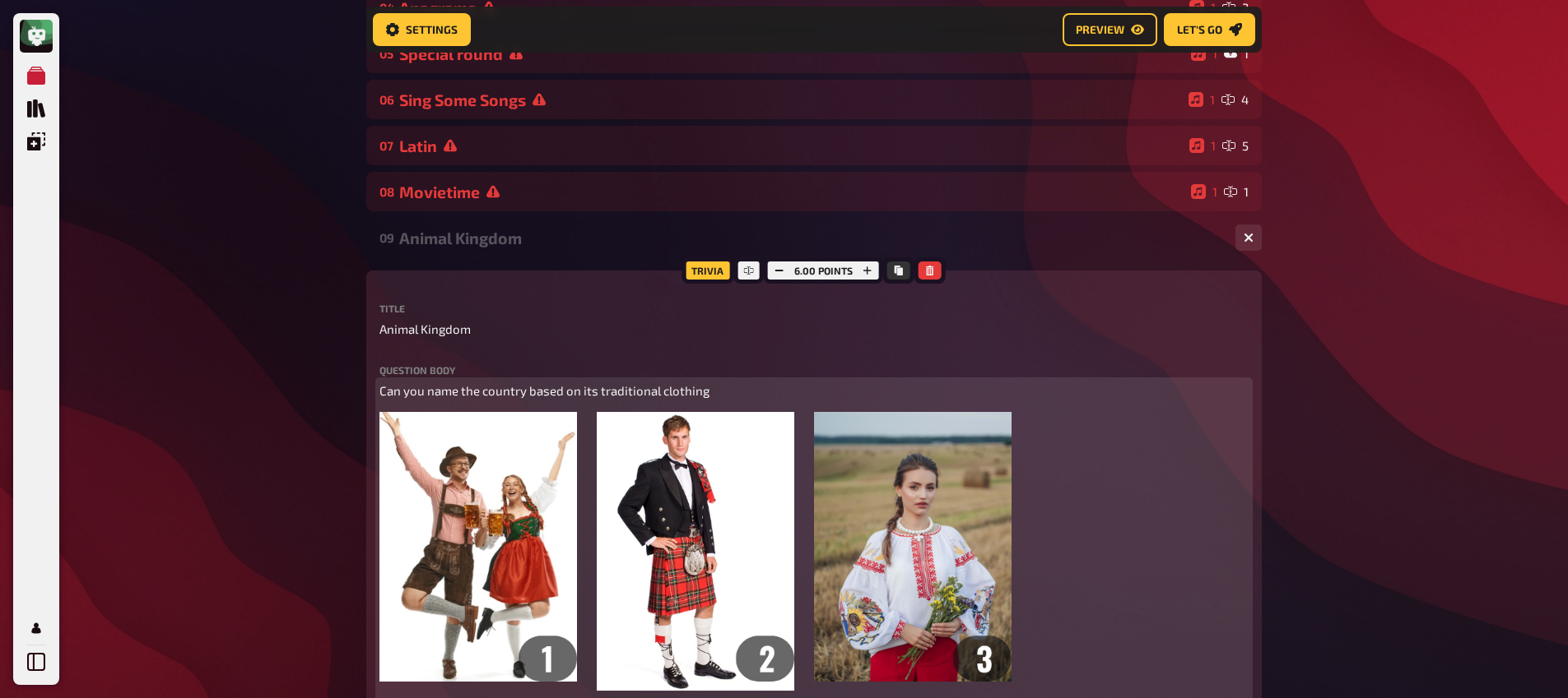
click at [429, 396] on span "Can you name the country based on its traditional clothing" at bounding box center [544, 391] width 330 height 15
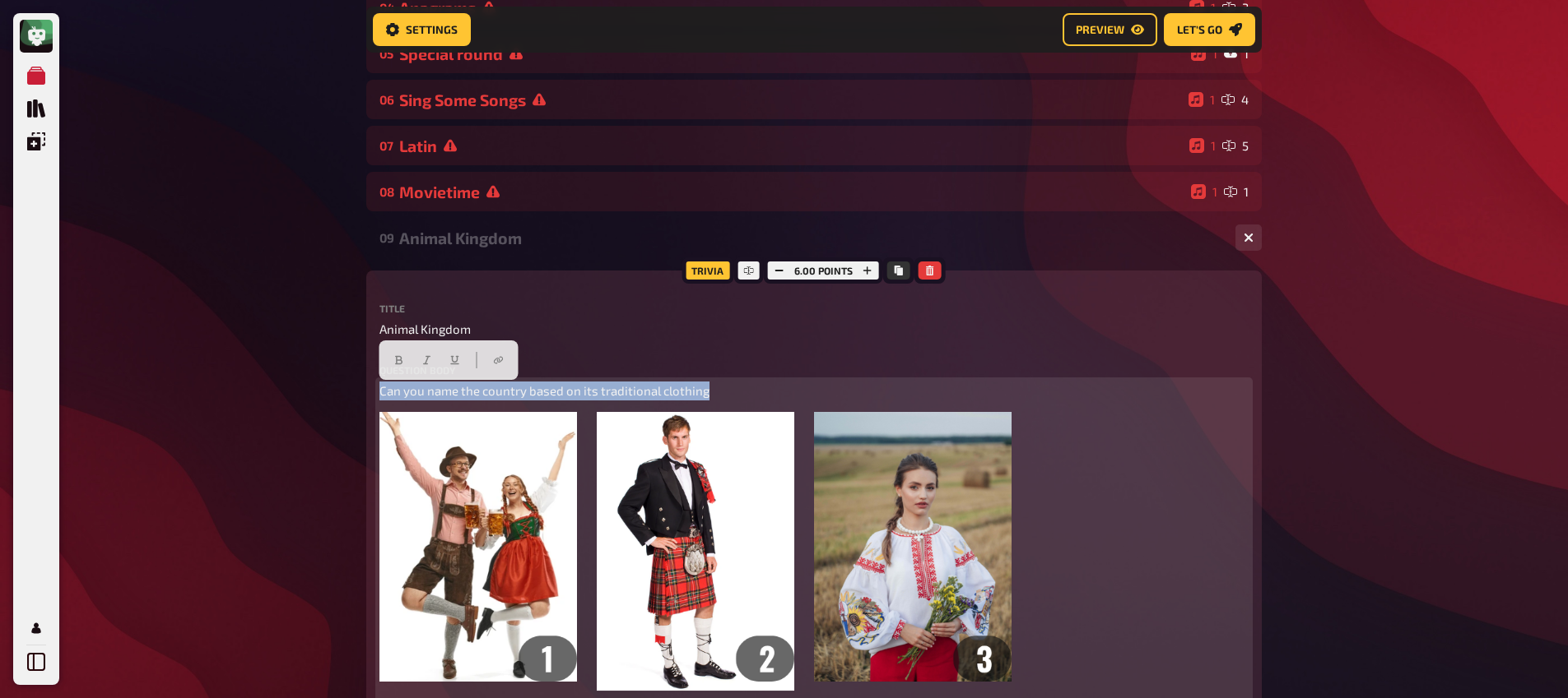
click at [429, 396] on span "Can you name the country based on its traditional clothing" at bounding box center [544, 391] width 330 height 15
copy span "Can you name the country based on its traditional clothing"
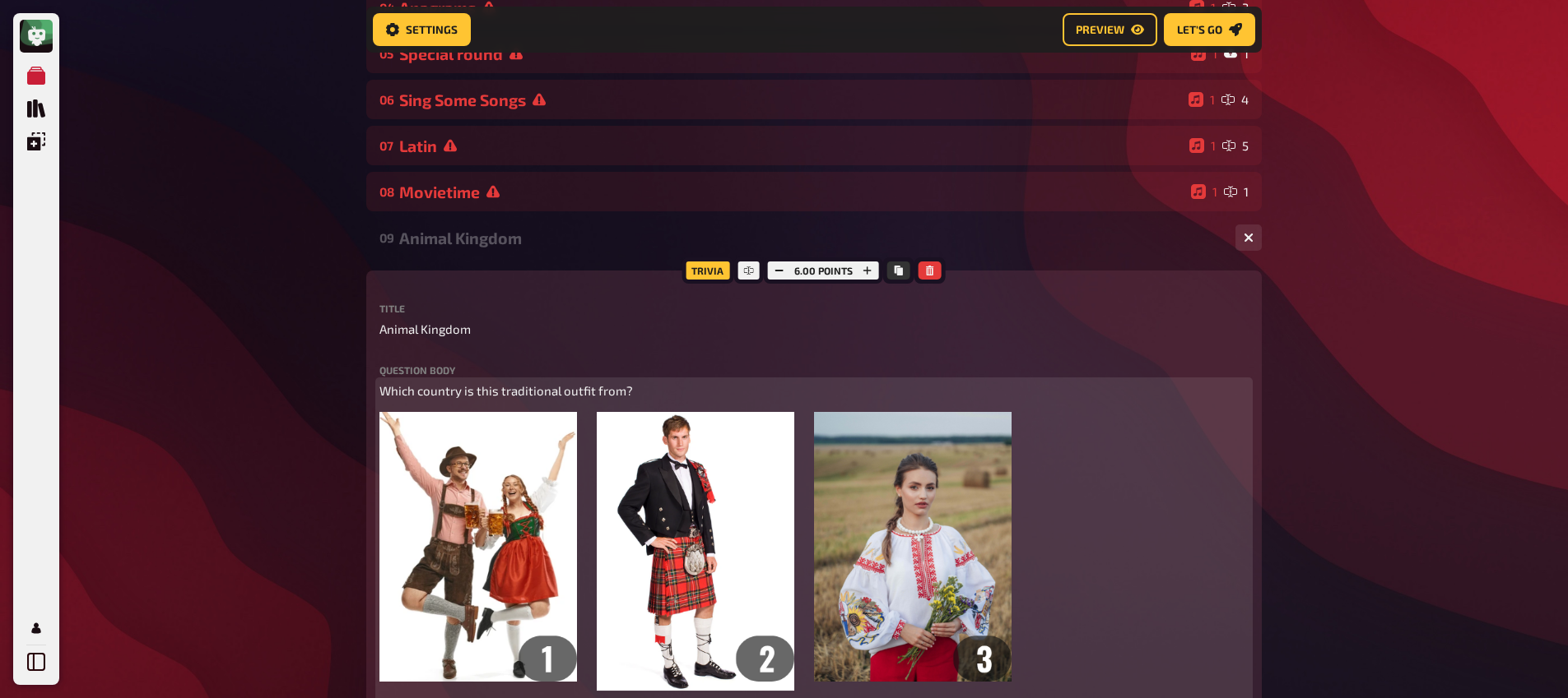
click at [534, 393] on span "Which country is this traditional outfit from?" at bounding box center [505, 391] width 253 height 15
click at [453, 357] on icon "button" at bounding box center [453, 360] width 10 height 10
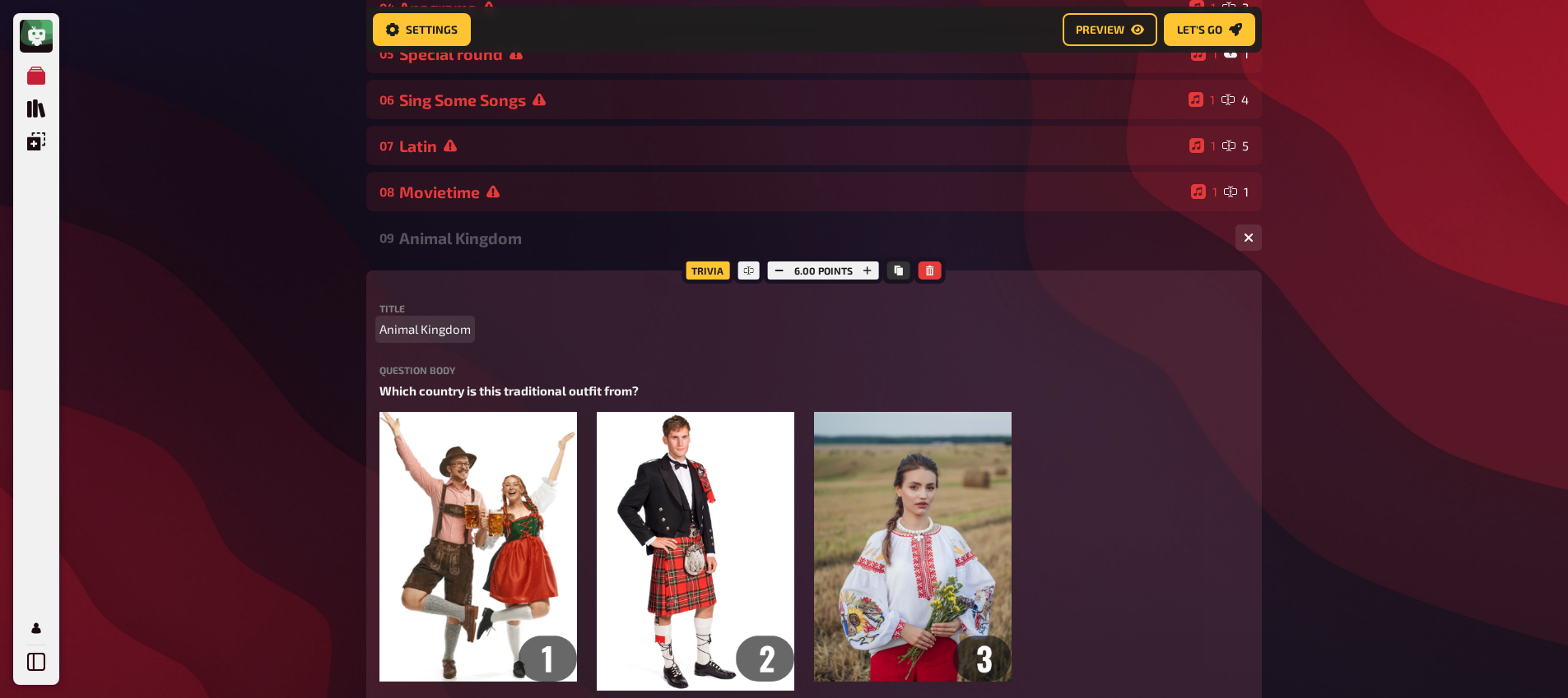
click at [420, 332] on span "Animal Kingdom" at bounding box center [425, 329] width 92 height 19
click at [468, 333] on span "Fashion is my passion" at bounding box center [441, 329] width 125 height 19
click at [466, 335] on span "Fashion is my passion" at bounding box center [441, 329] width 125 height 19
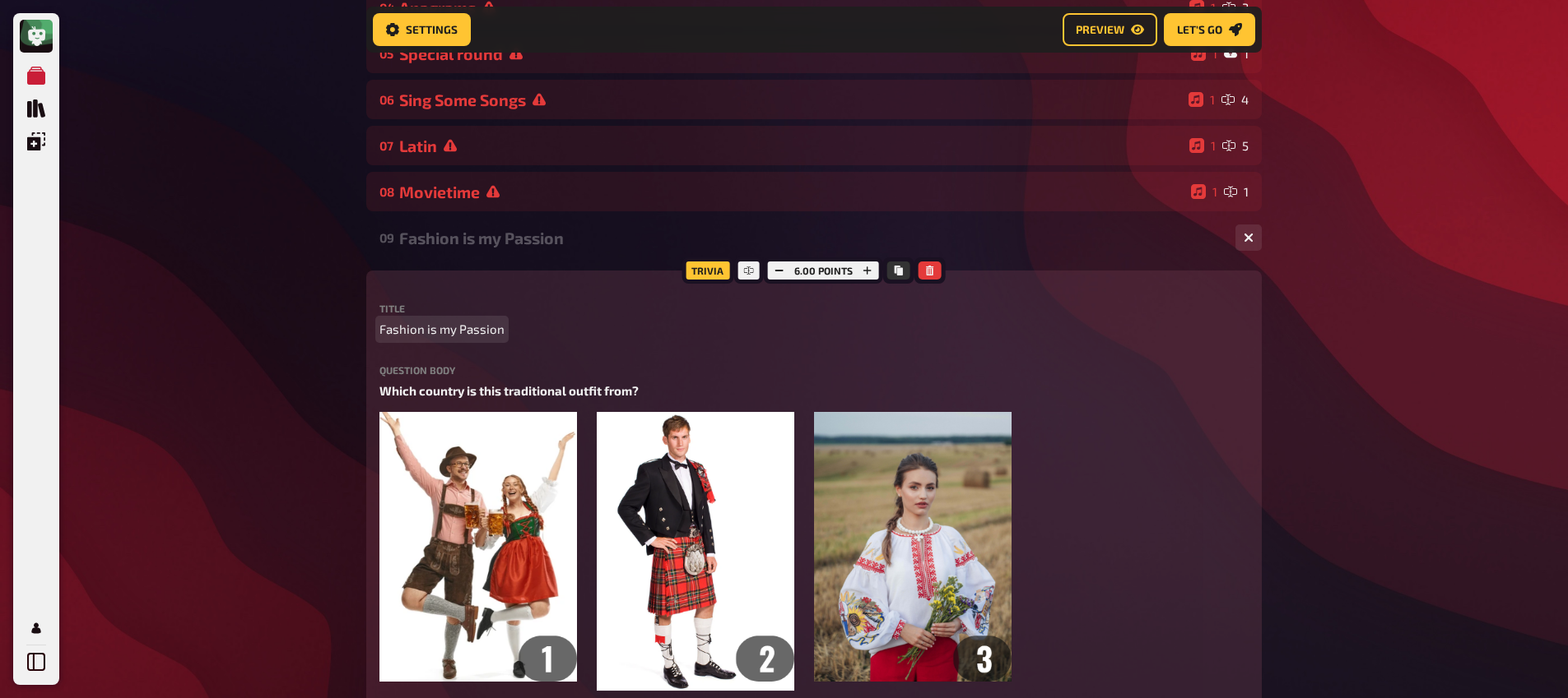
click at [428, 331] on span "Fashion is my Passion" at bounding box center [441, 329] width 125 height 19
click at [449, 333] on span "Fashion Is my Passion" at bounding box center [441, 329] width 125 height 19
click at [459, 326] on span "Fashion Is My Passion" at bounding box center [441, 329] width 125 height 19
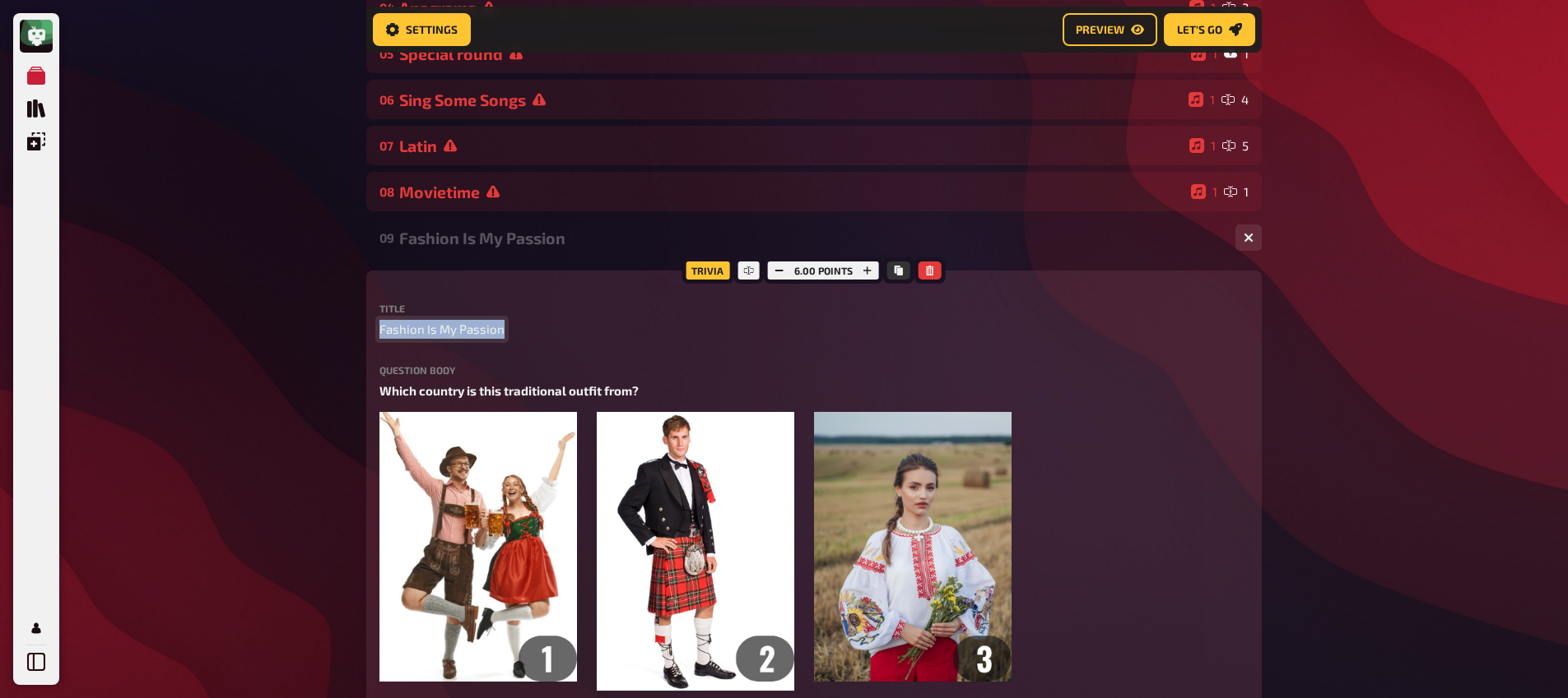
click at [459, 326] on span "Fashion Is My Passion" at bounding box center [441, 329] width 125 height 19
copy span "Fashion Is My Passion"
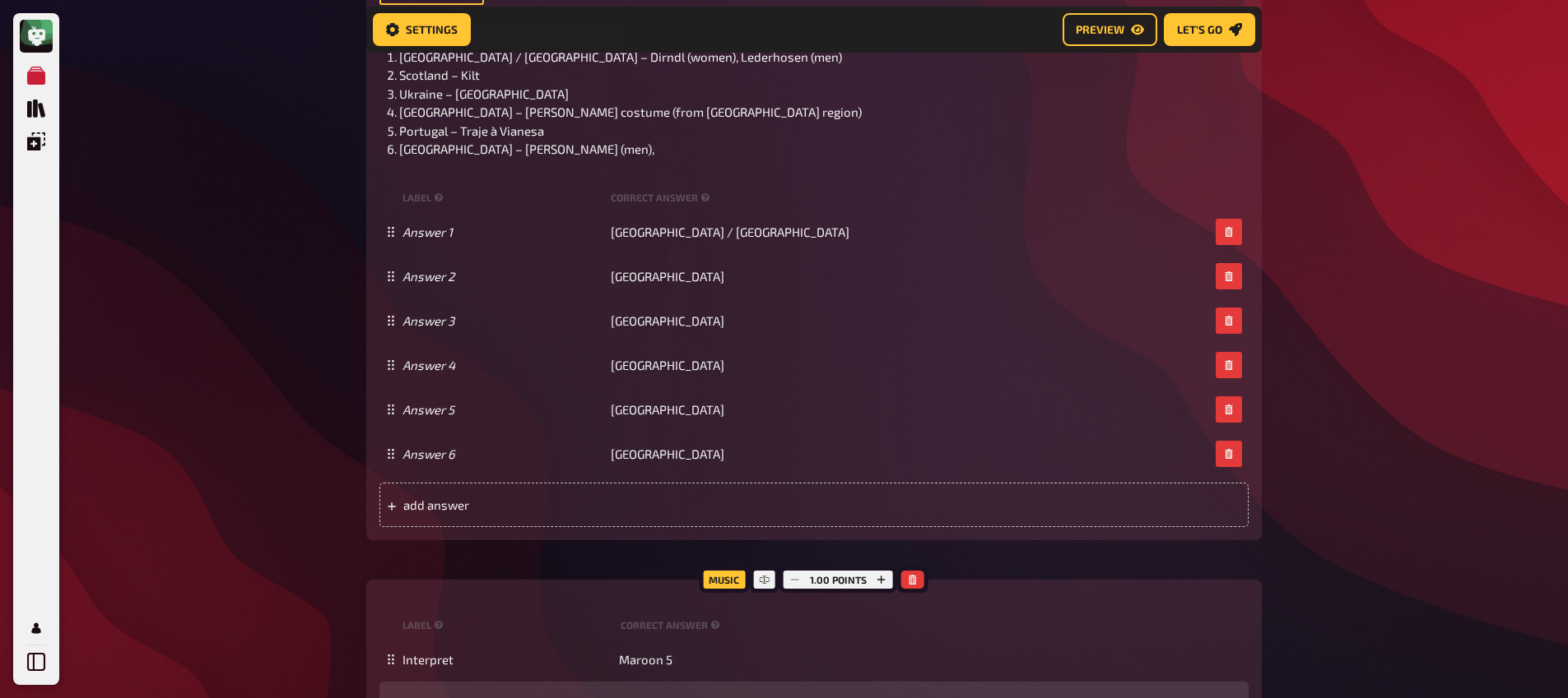
scroll to position [1518, 0]
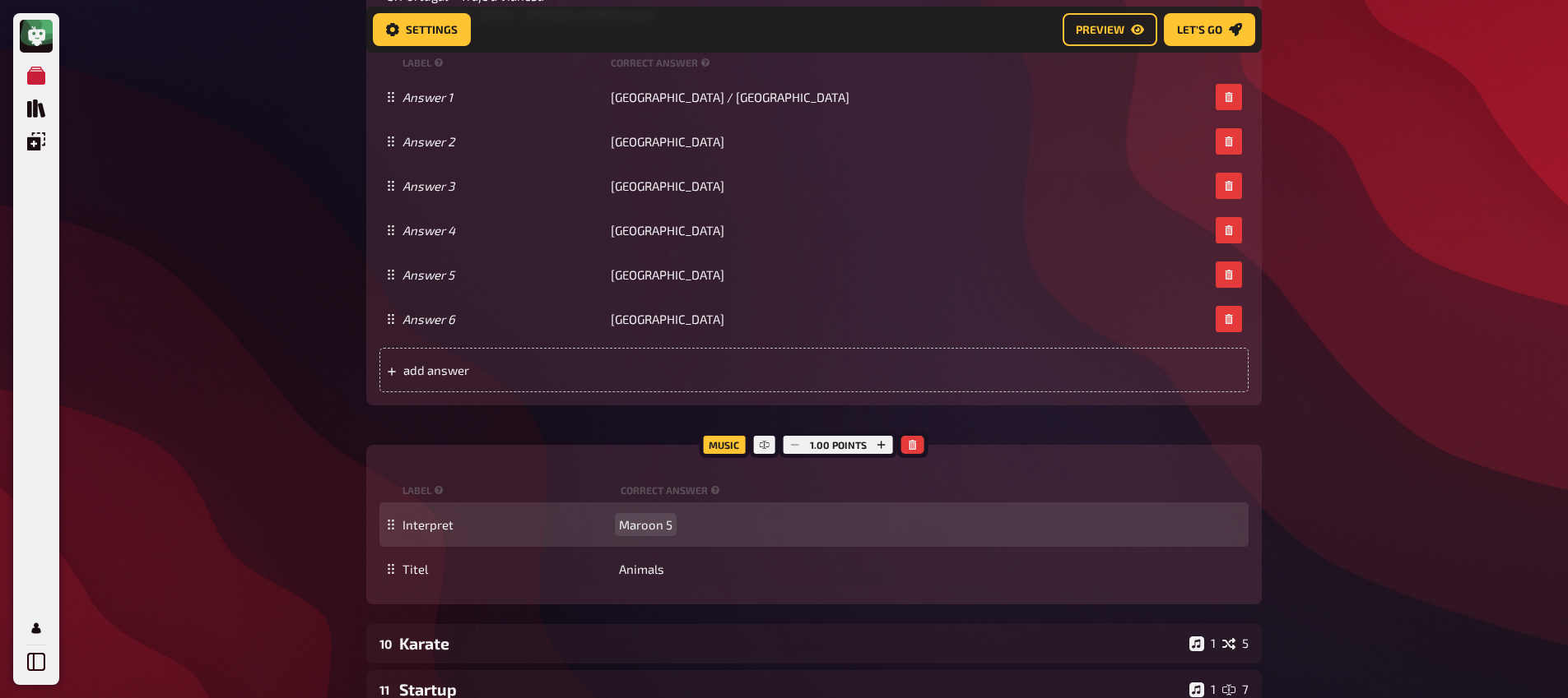
click at [657, 527] on span "Maroon 5" at bounding box center [645, 525] width 54 height 15
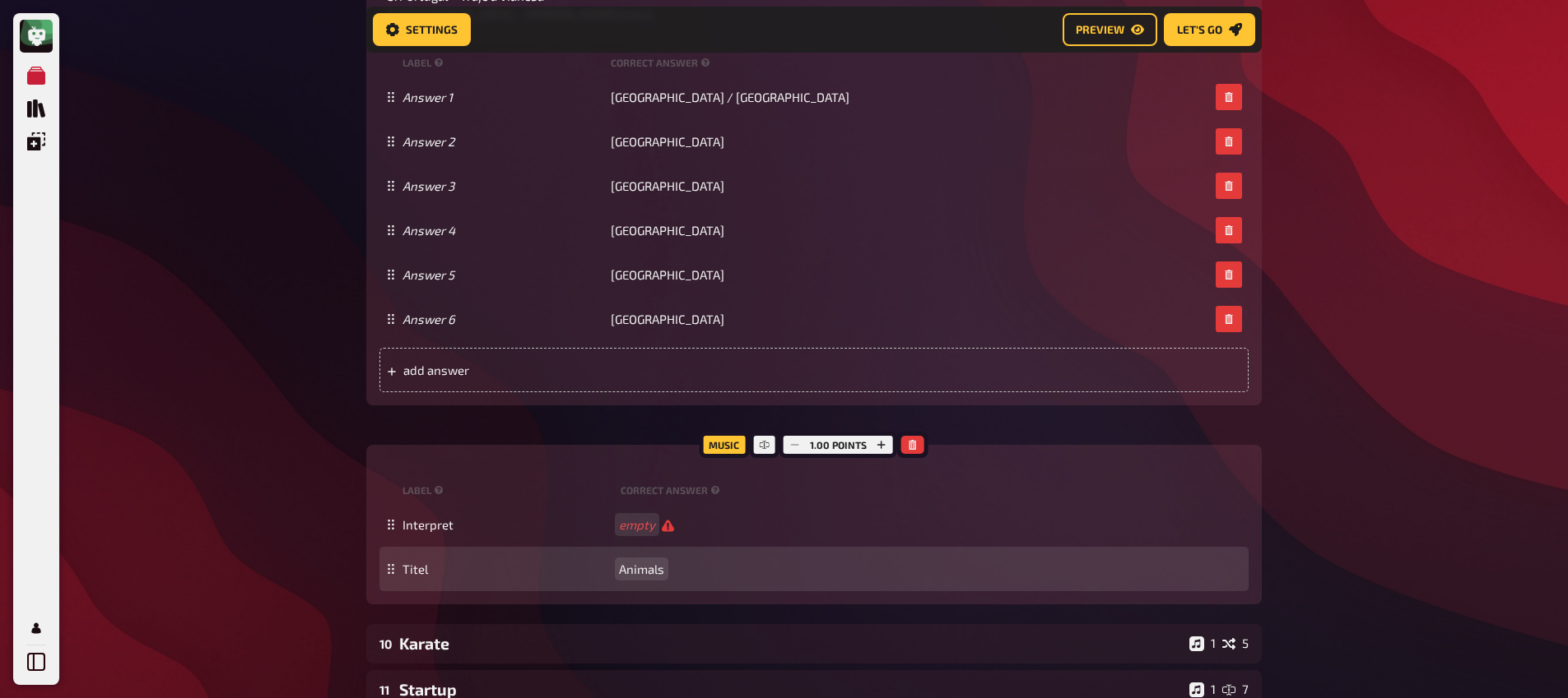
click at [650, 571] on span "Animals" at bounding box center [641, 569] width 45 height 15
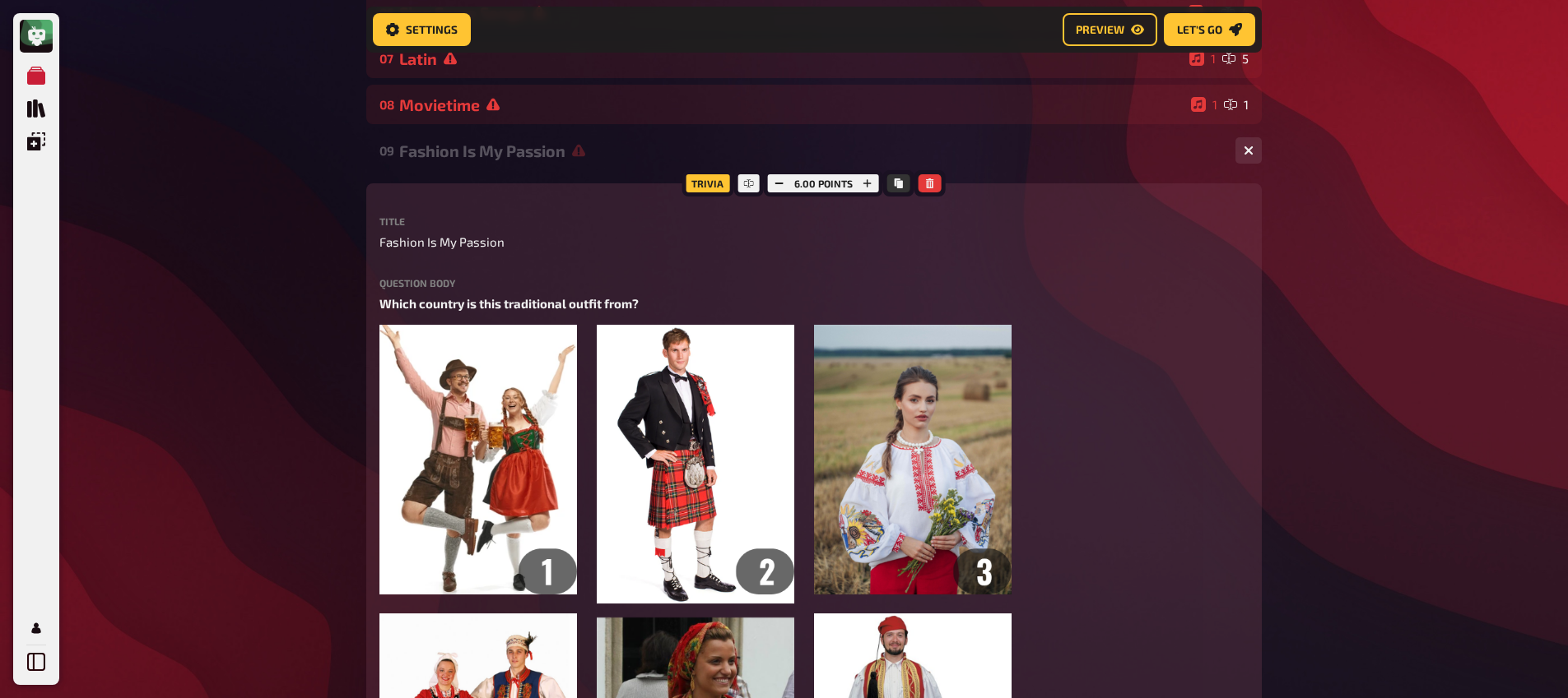
click at [517, 157] on div "Fashion Is My Passion" at bounding box center [809, 151] width 822 height 19
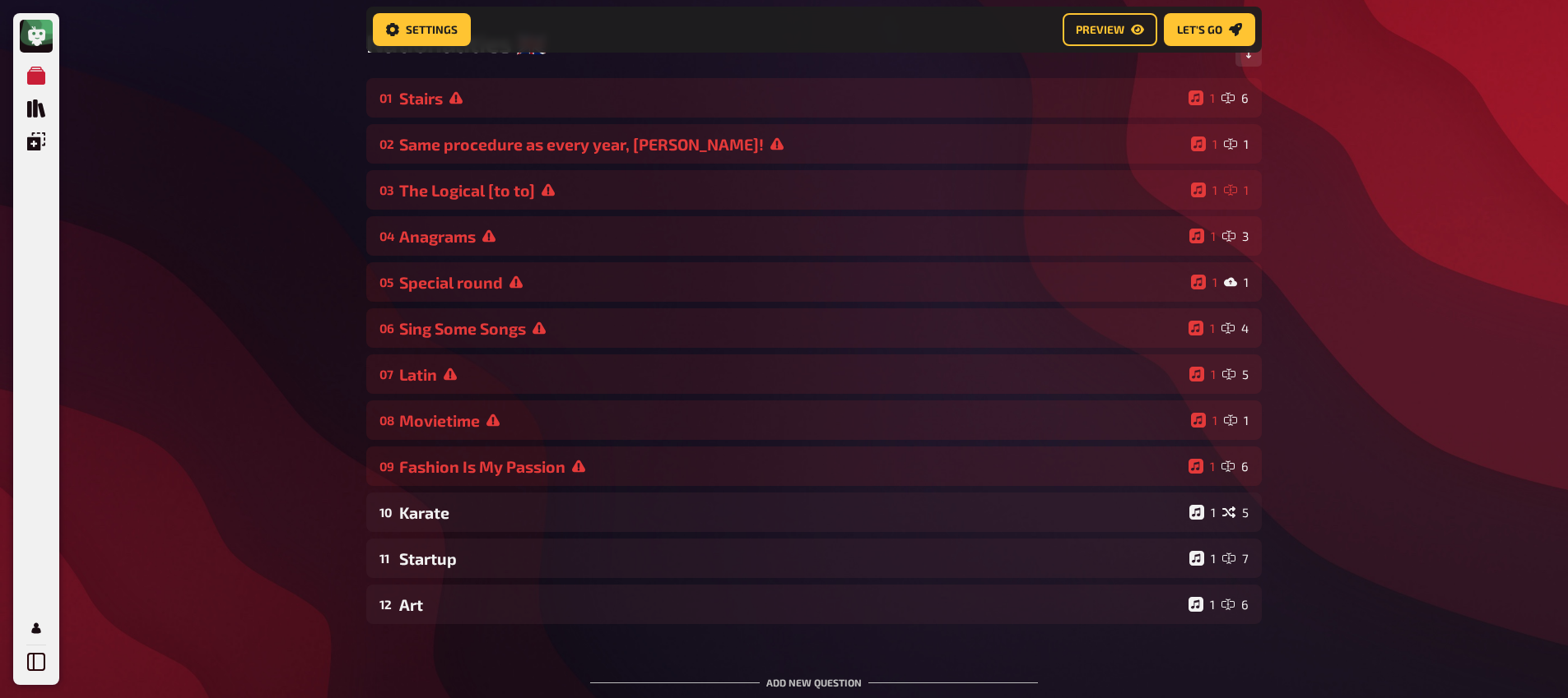
scroll to position [150, 0]
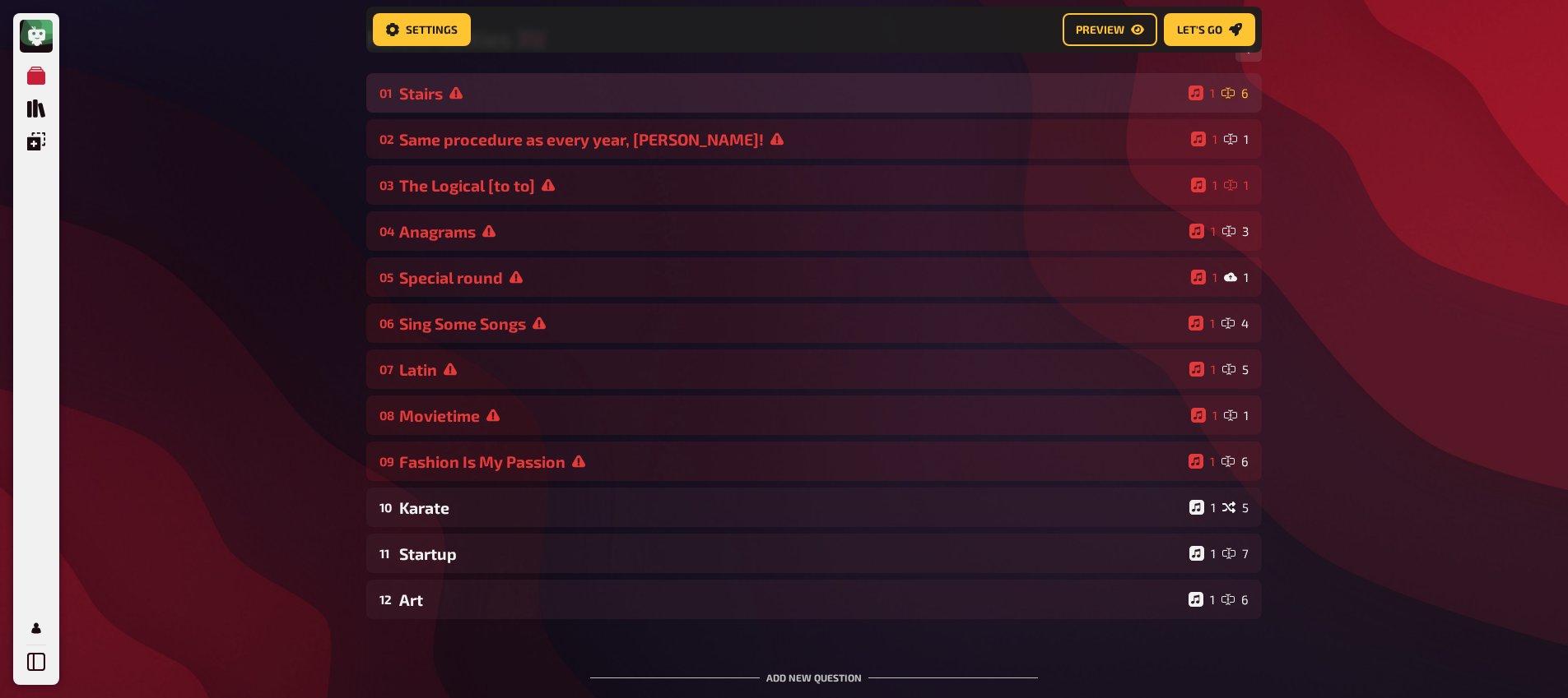
click at [443, 95] on div "Stairs" at bounding box center [790, 94] width 783 height 19
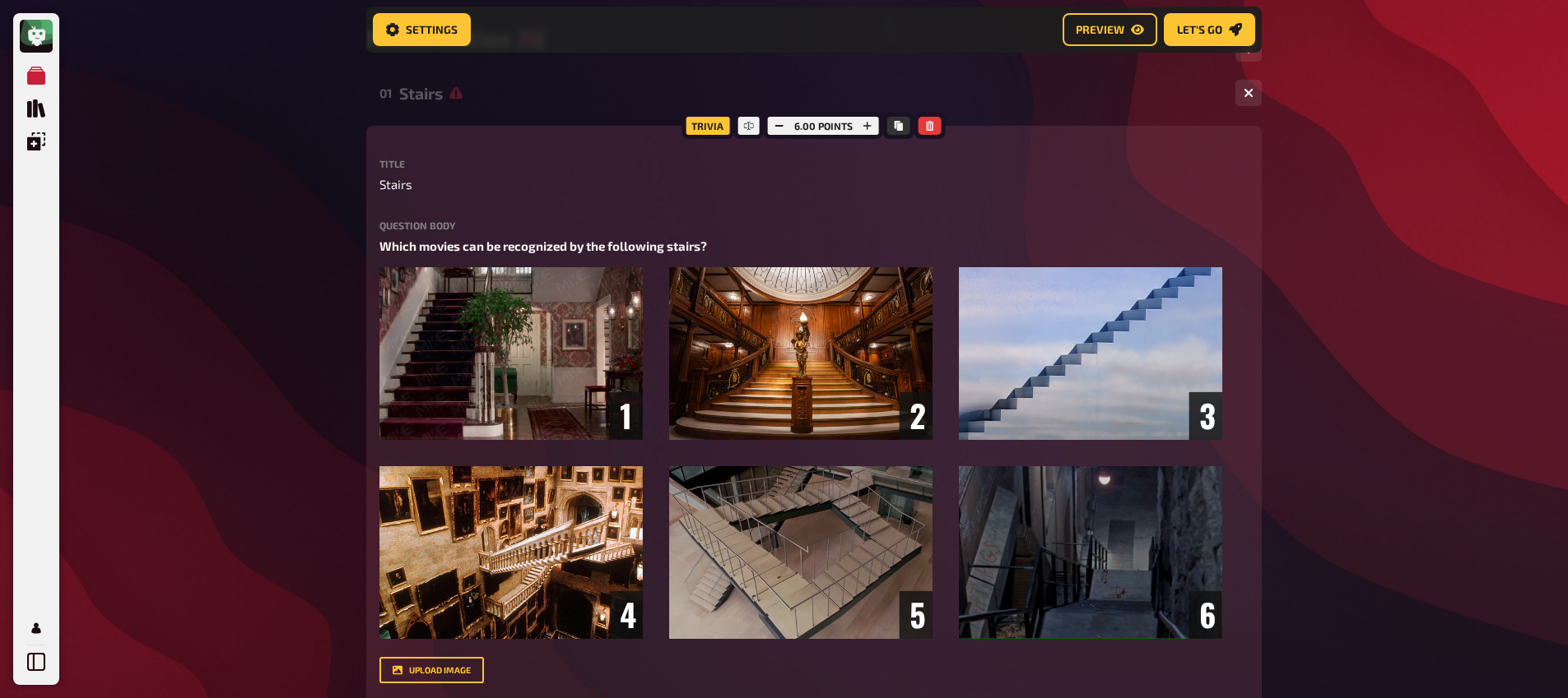
click at [444, 93] on div "Stairs" at bounding box center [809, 94] width 822 height 19
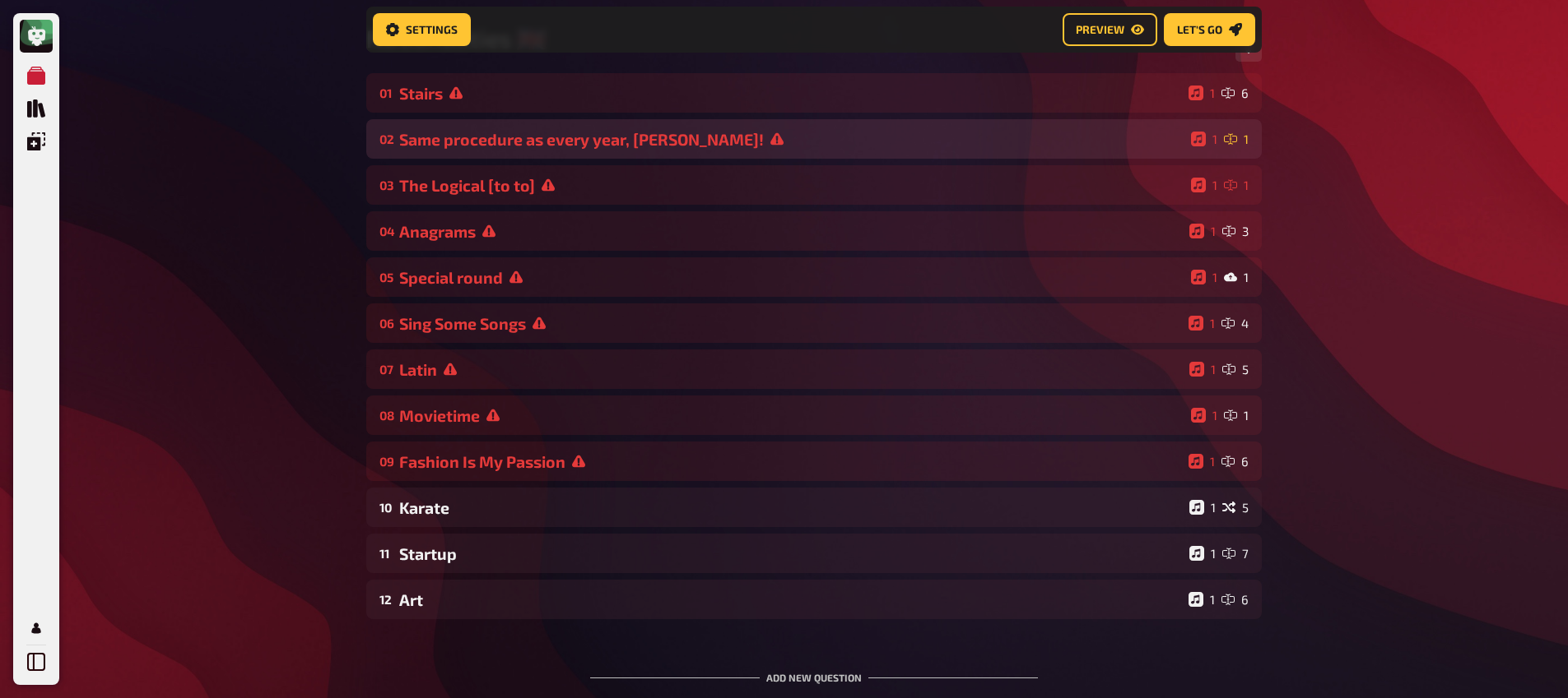
click at [478, 132] on div "Same procedure as every year, [PERSON_NAME]!" at bounding box center [791, 139] width 785 height 19
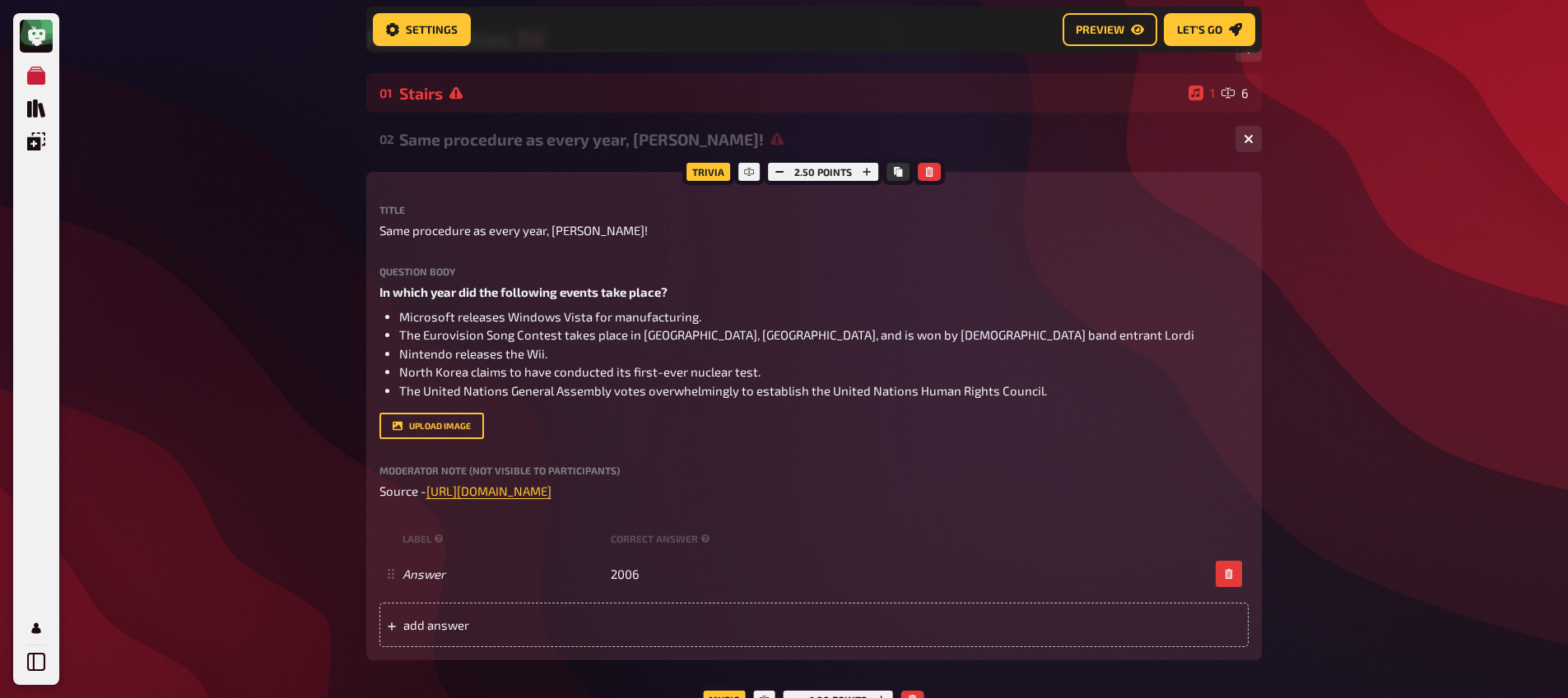
click at [484, 146] on div "Same procedure as every year, [PERSON_NAME]!" at bounding box center [809, 139] width 822 height 19
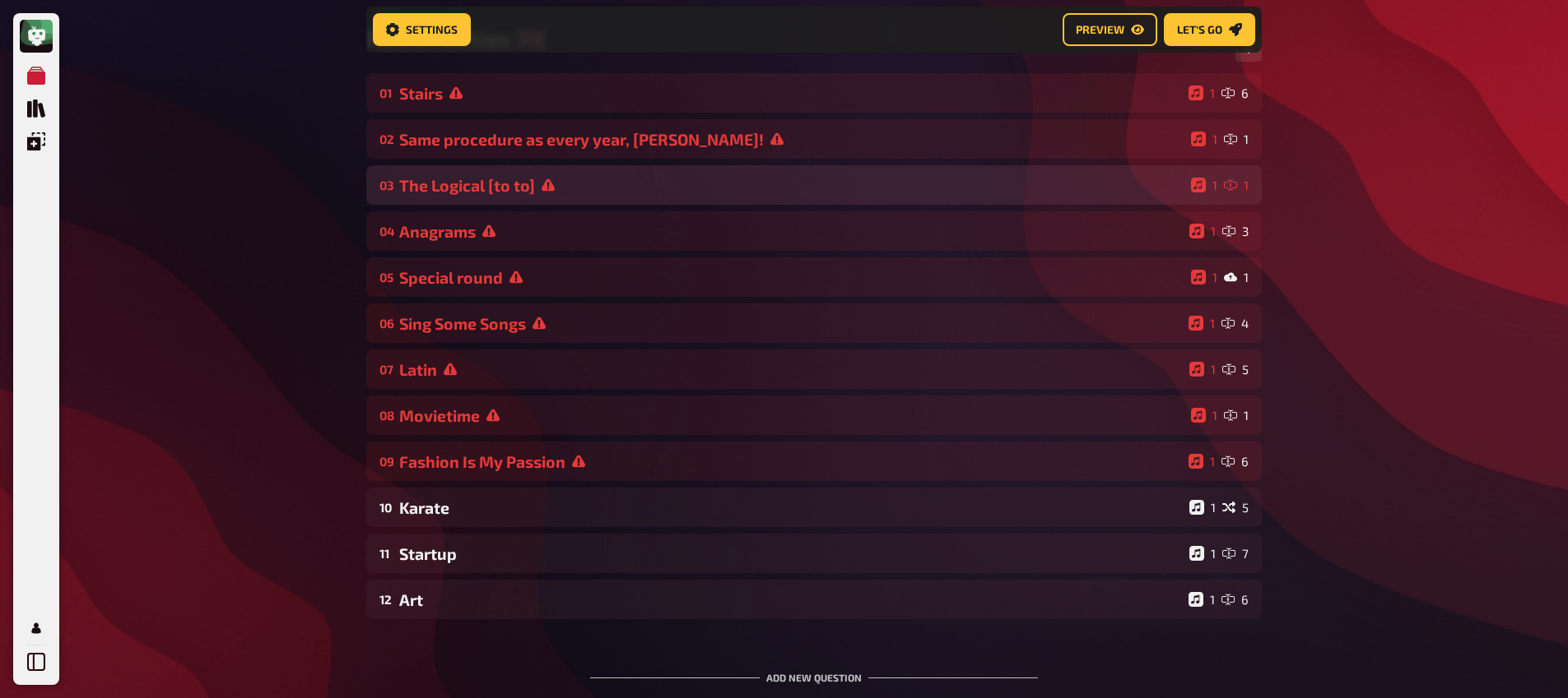
click at [488, 181] on div "The Logical [to to]" at bounding box center [791, 185] width 785 height 19
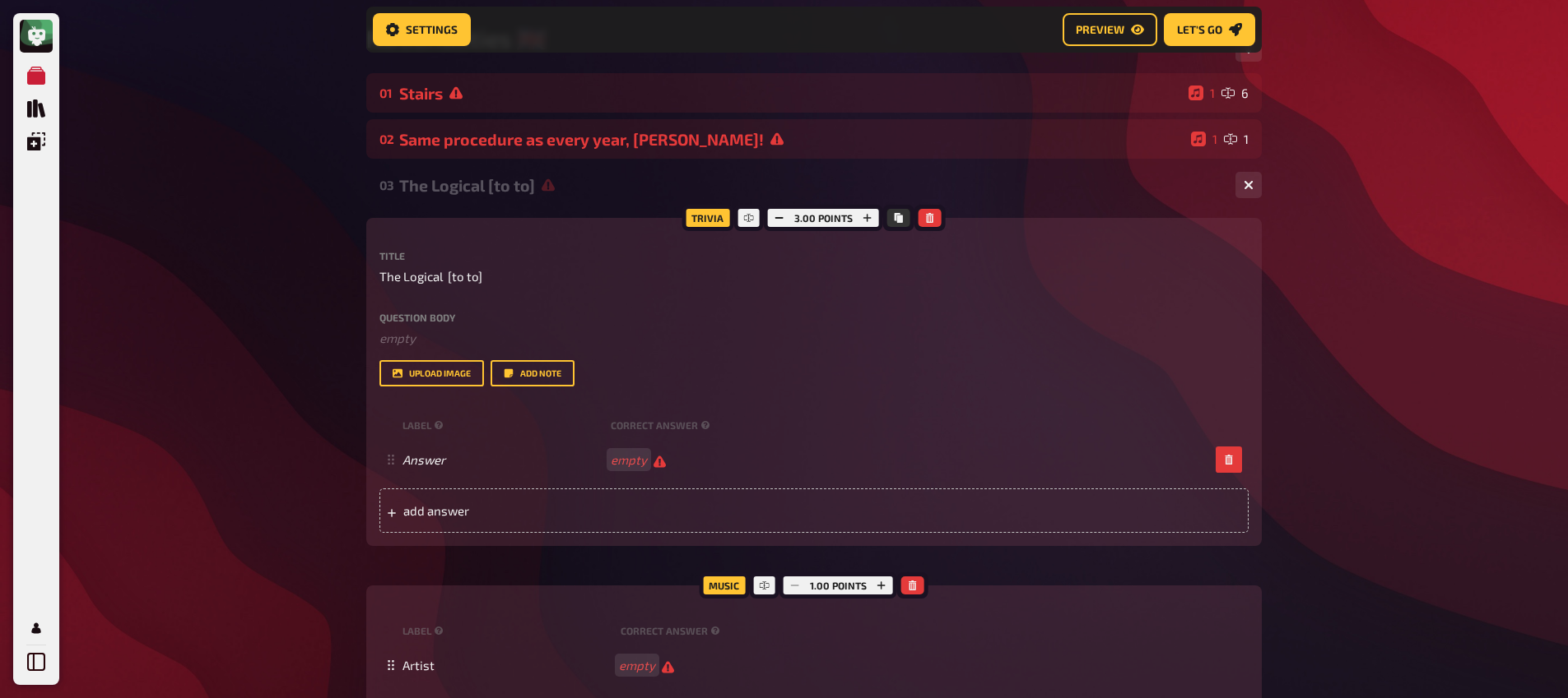
click at [488, 182] on div "The Logical [to to]" at bounding box center [809, 185] width 822 height 19
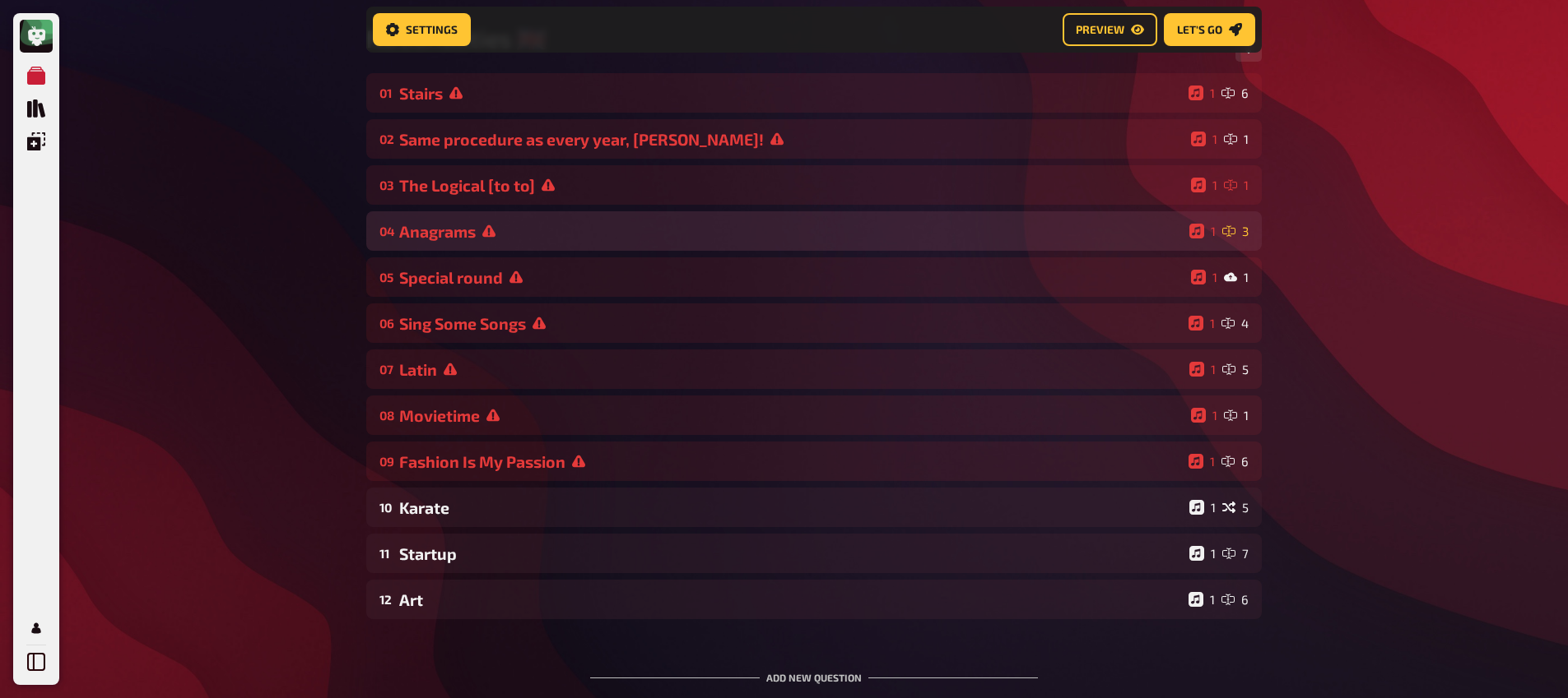
click at [502, 222] on div "04 Anagrams 1 3" at bounding box center [814, 231] width 896 height 40
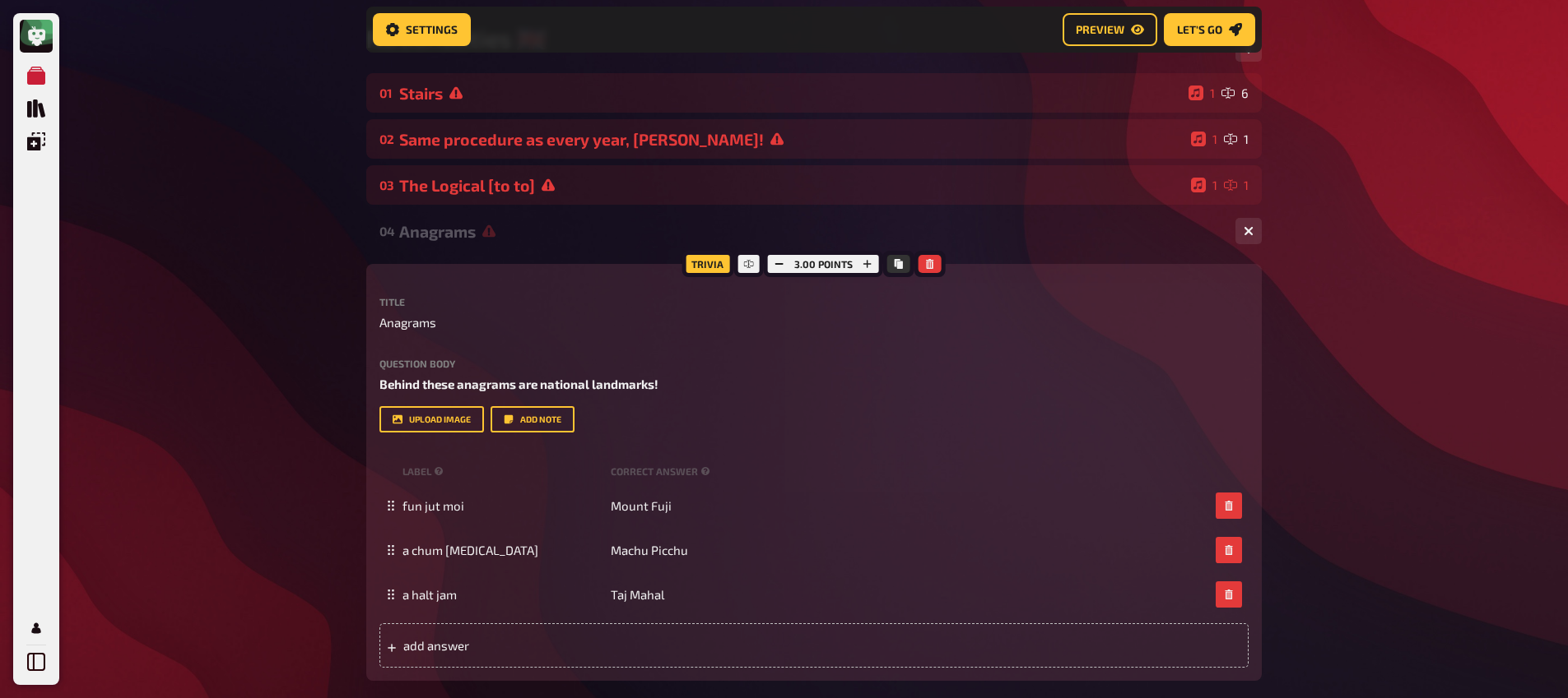
click at [508, 235] on div "Anagrams" at bounding box center [809, 232] width 822 height 19
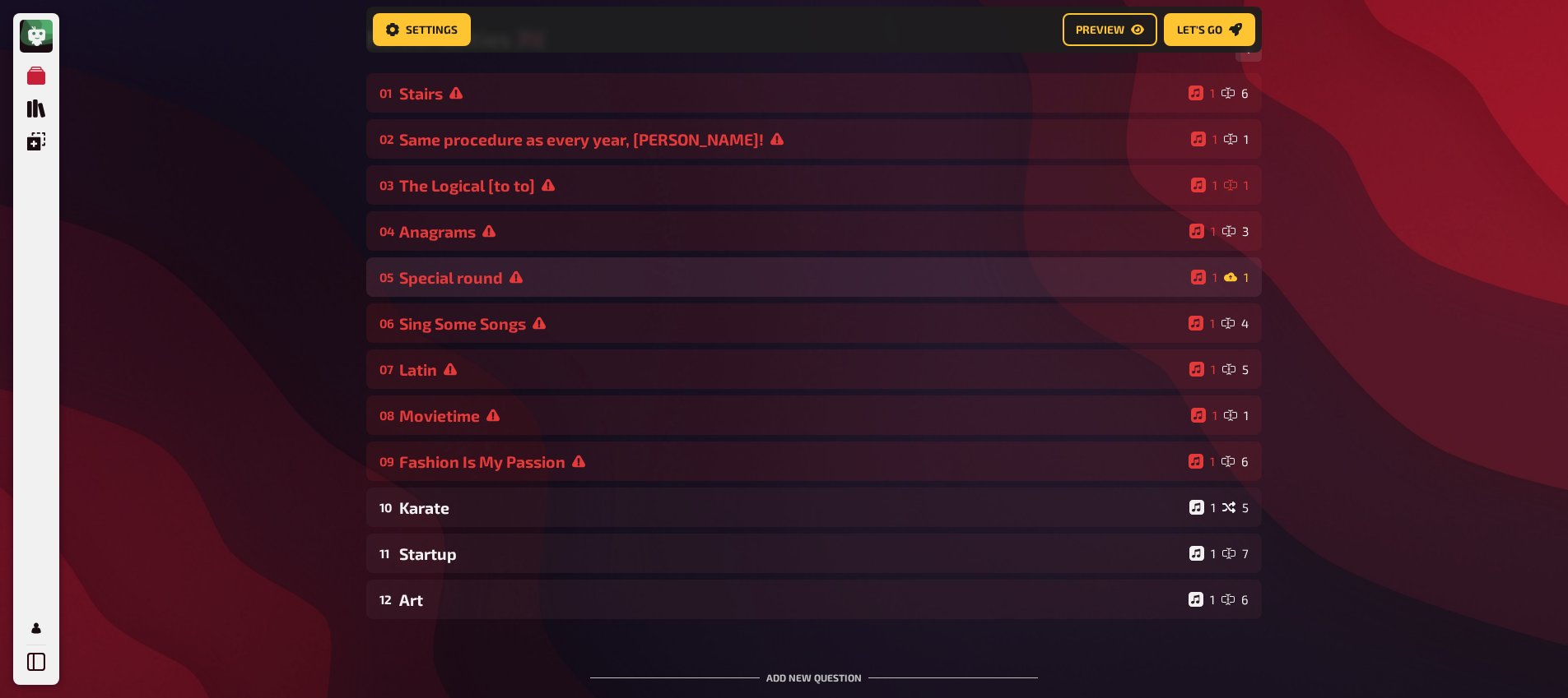
click at [511, 289] on div "05 Special round 1 1" at bounding box center [814, 277] width 896 height 40
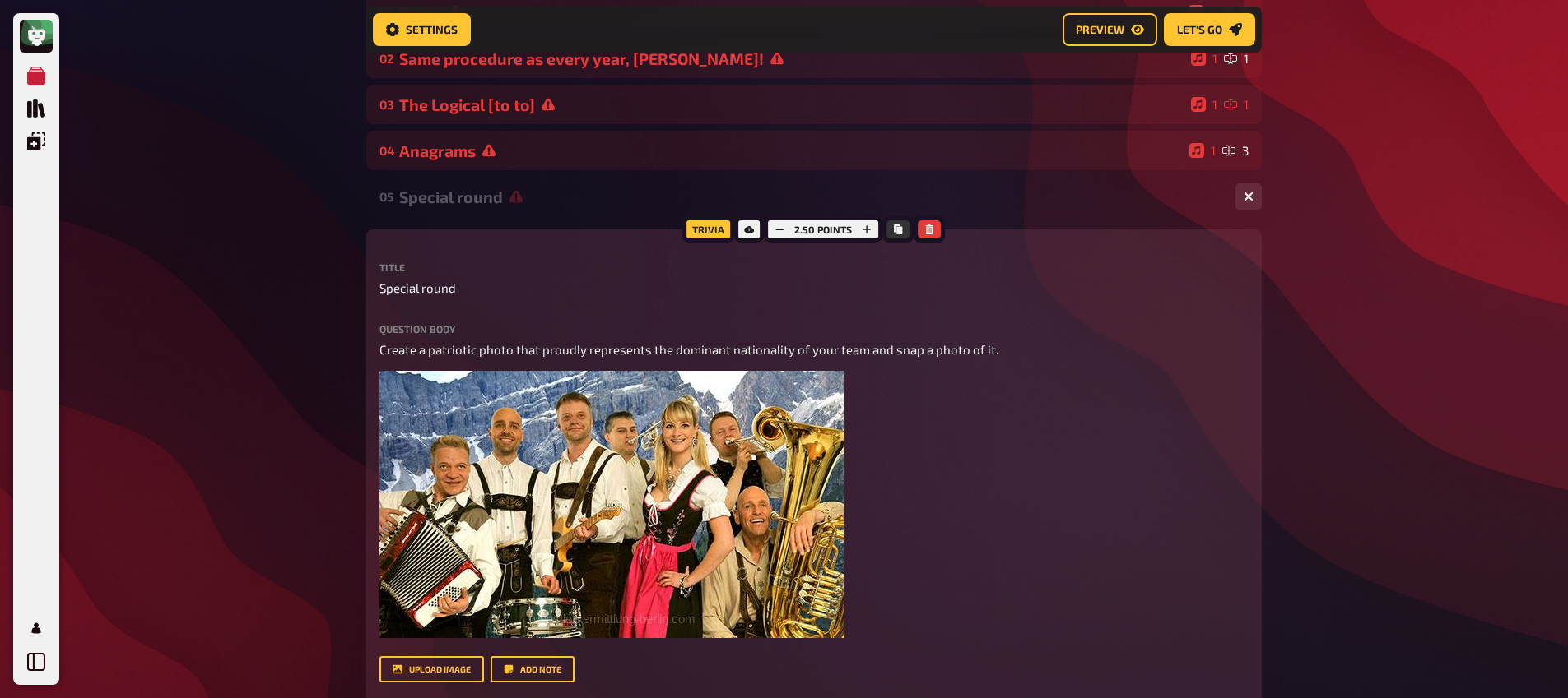
scroll to position [297, 0]
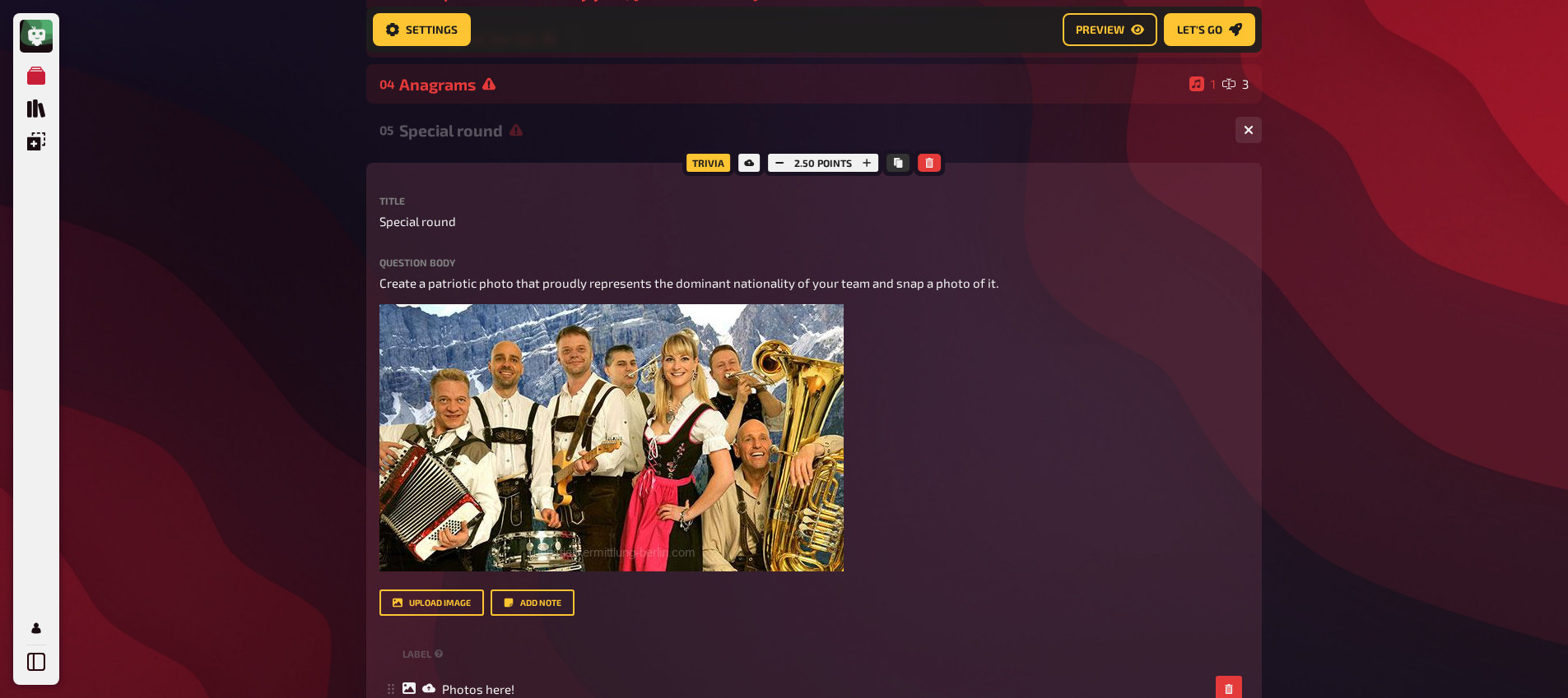
click at [493, 135] on div "Special round" at bounding box center [809, 130] width 822 height 19
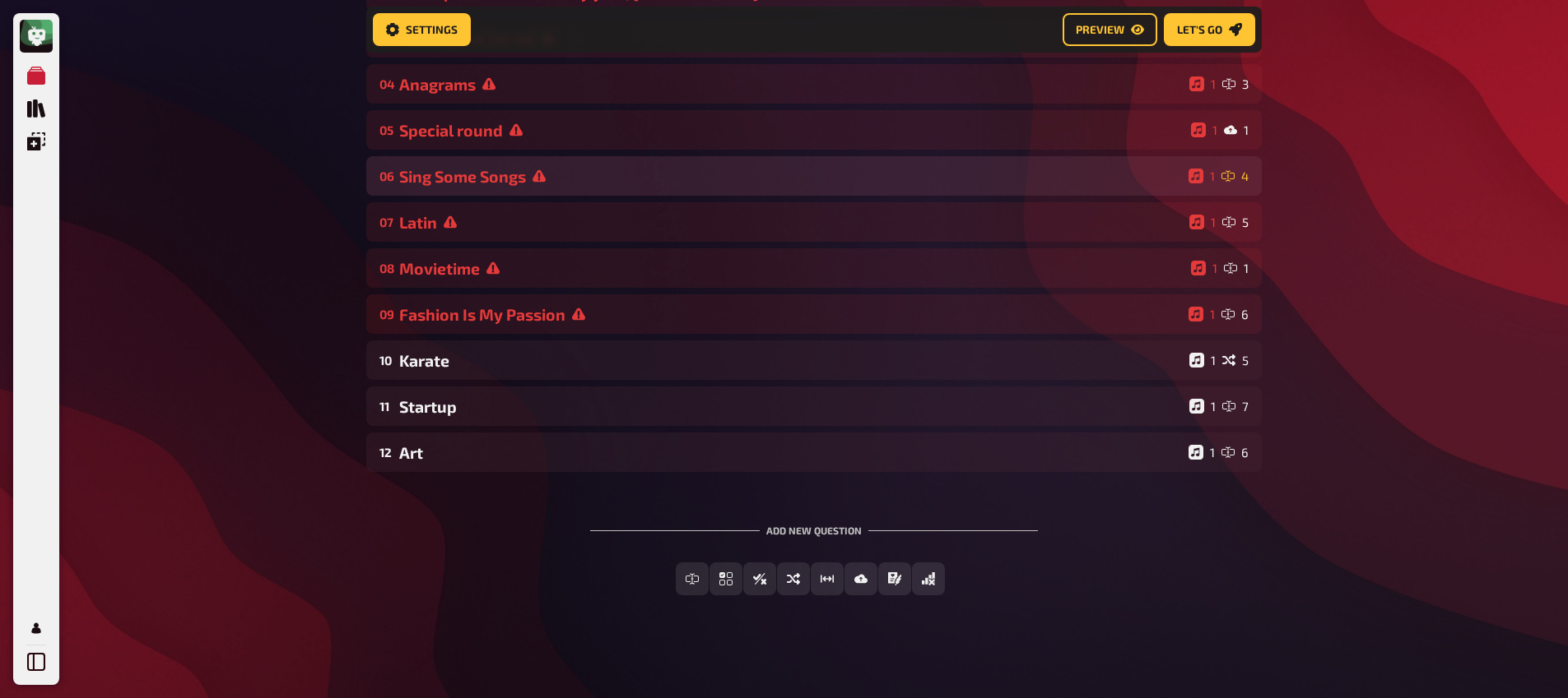
click at [495, 186] on div "Sing Some Songs" at bounding box center [790, 176] width 783 height 19
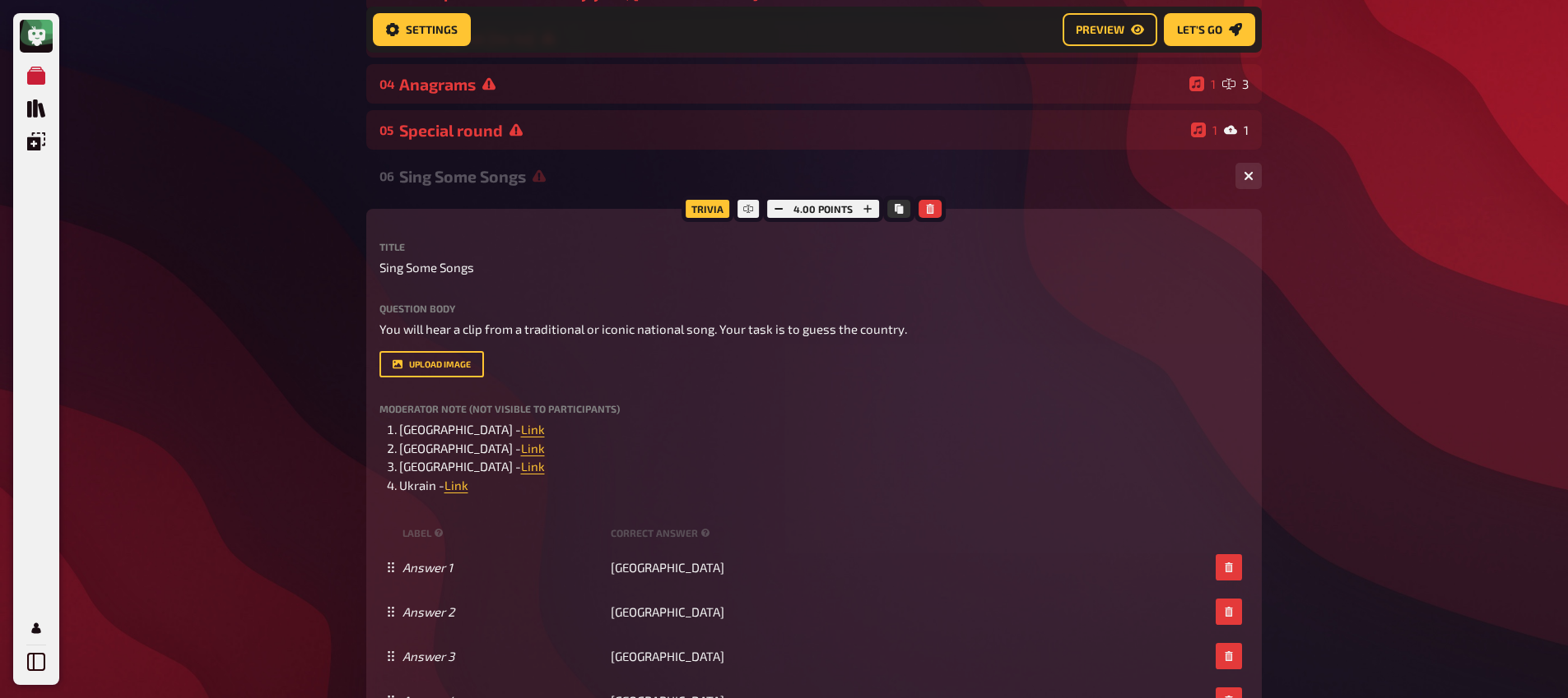
click at [495, 186] on div "Sing Some Songs" at bounding box center [809, 176] width 822 height 19
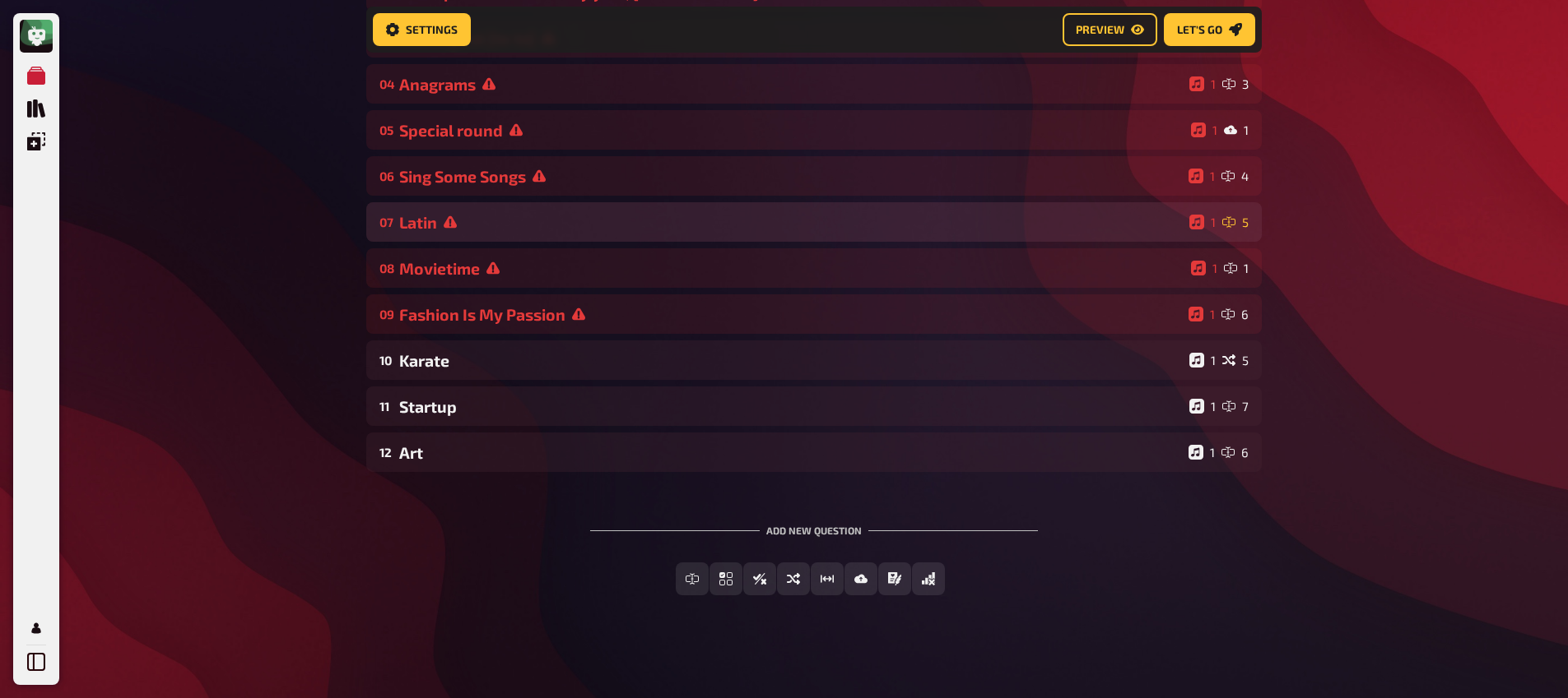
click at [492, 227] on div "Latin" at bounding box center [790, 222] width 784 height 19
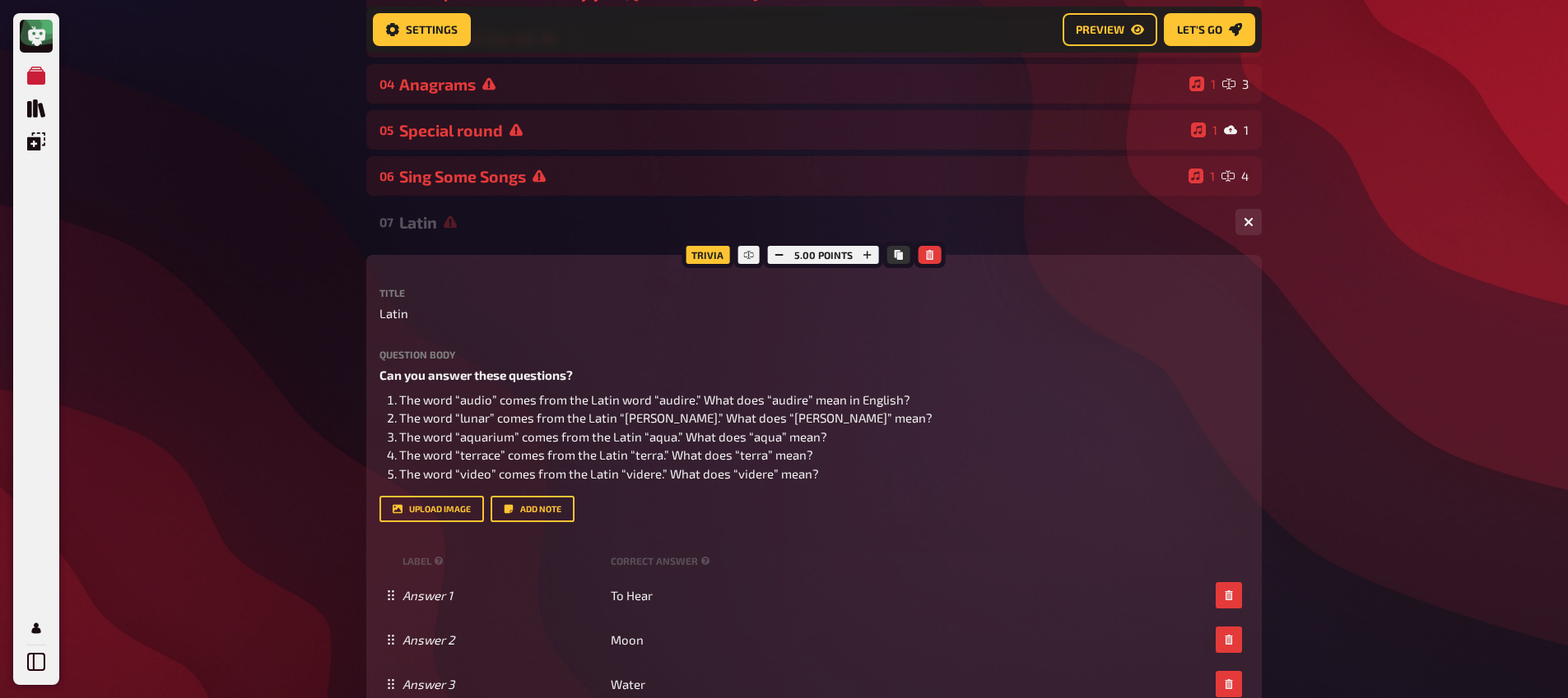
click at [493, 229] on div "Latin" at bounding box center [809, 222] width 822 height 19
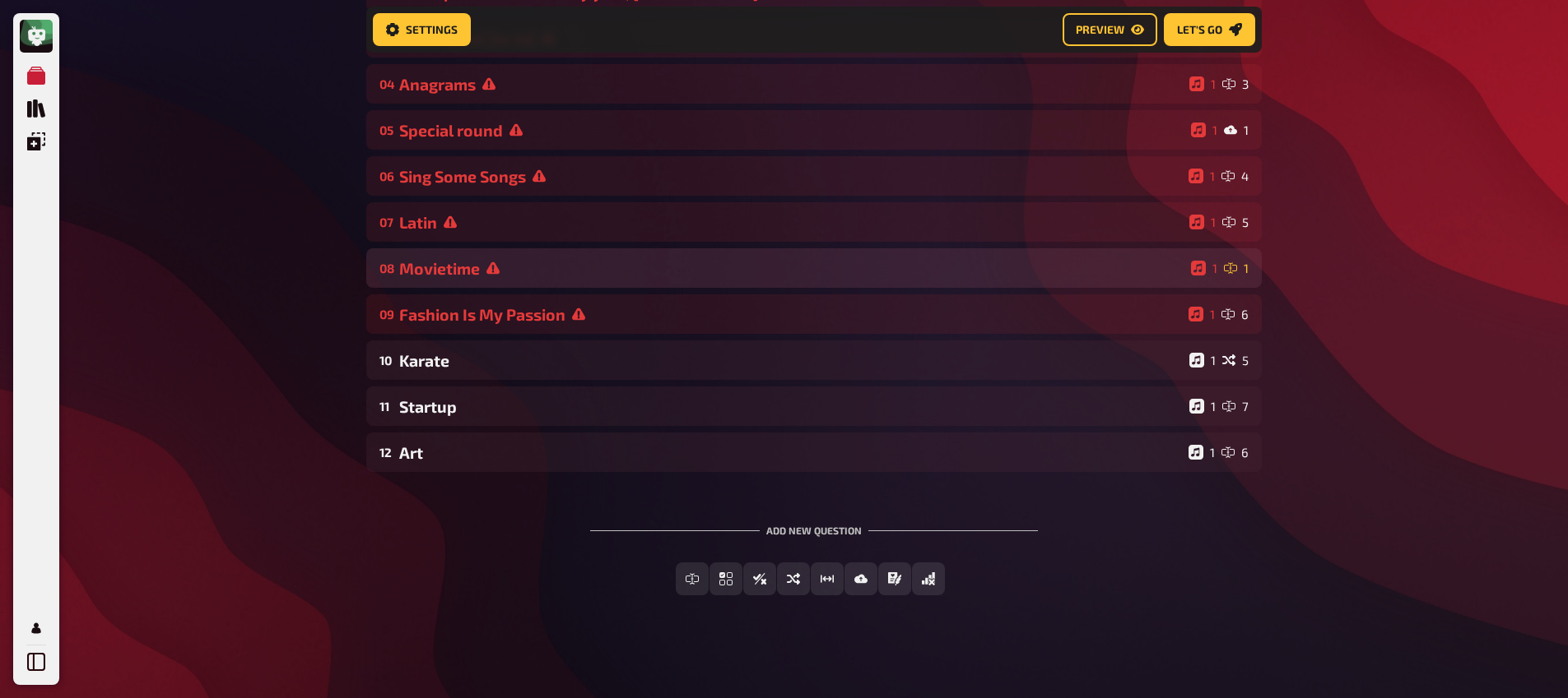
click at [486, 278] on div "Movietime" at bounding box center [791, 269] width 785 height 19
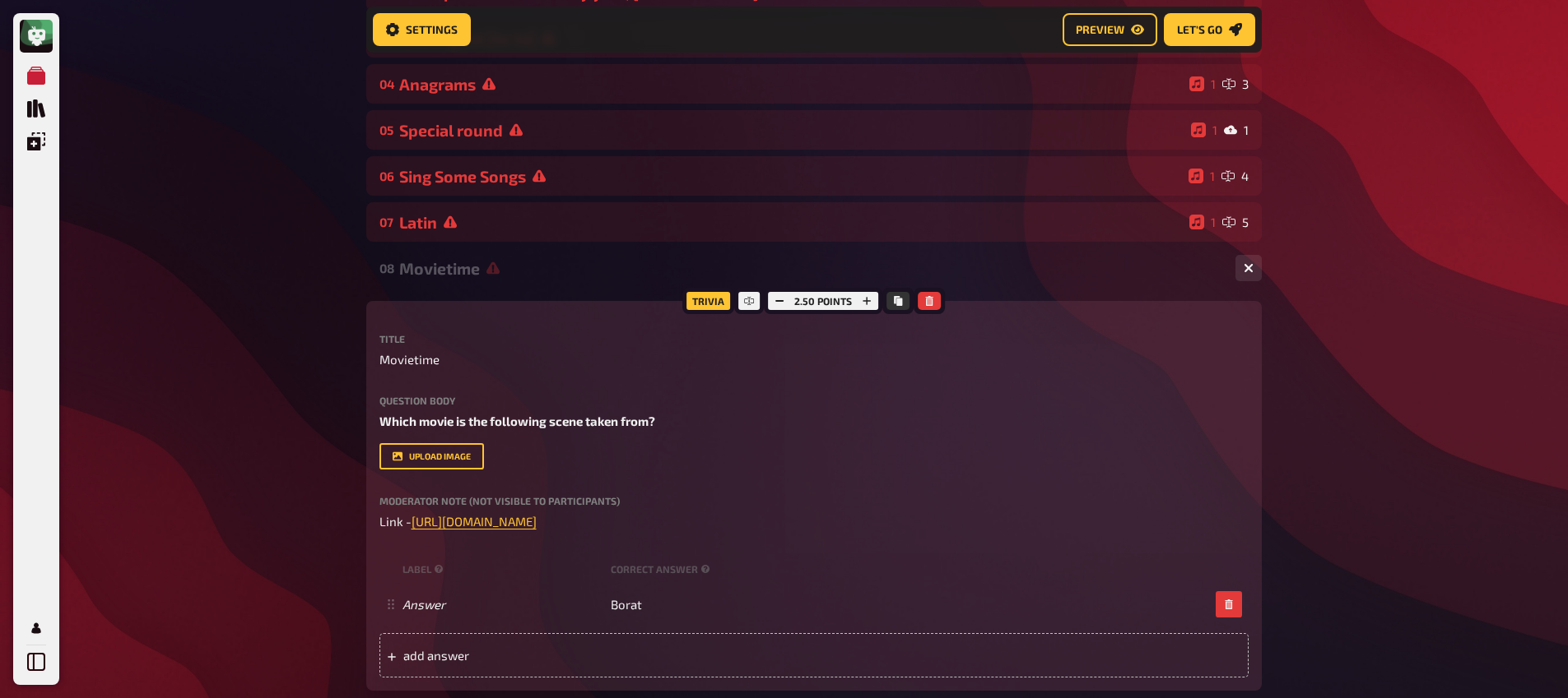
click at [486, 278] on div "Movietime" at bounding box center [809, 269] width 822 height 19
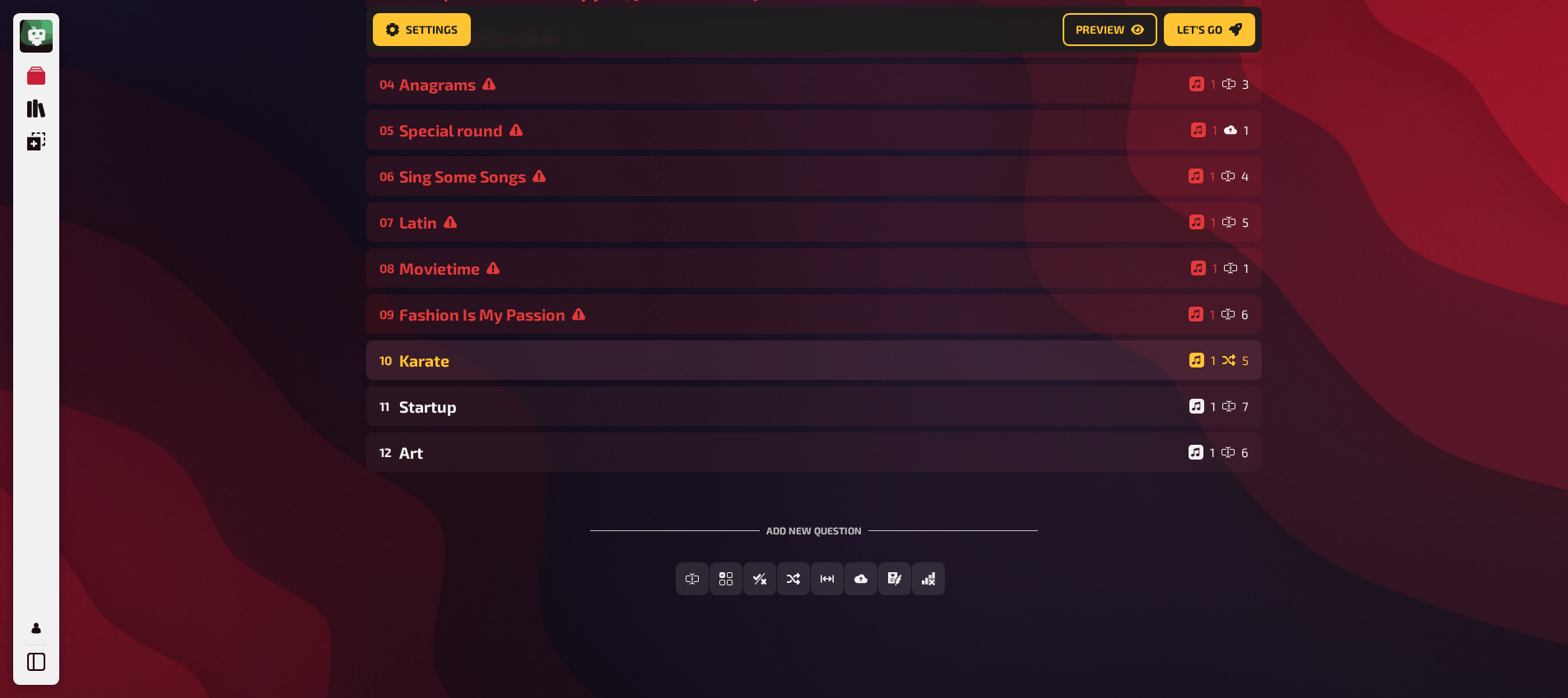
click at [506, 350] on div "10 Karate 1 5" at bounding box center [814, 360] width 896 height 40
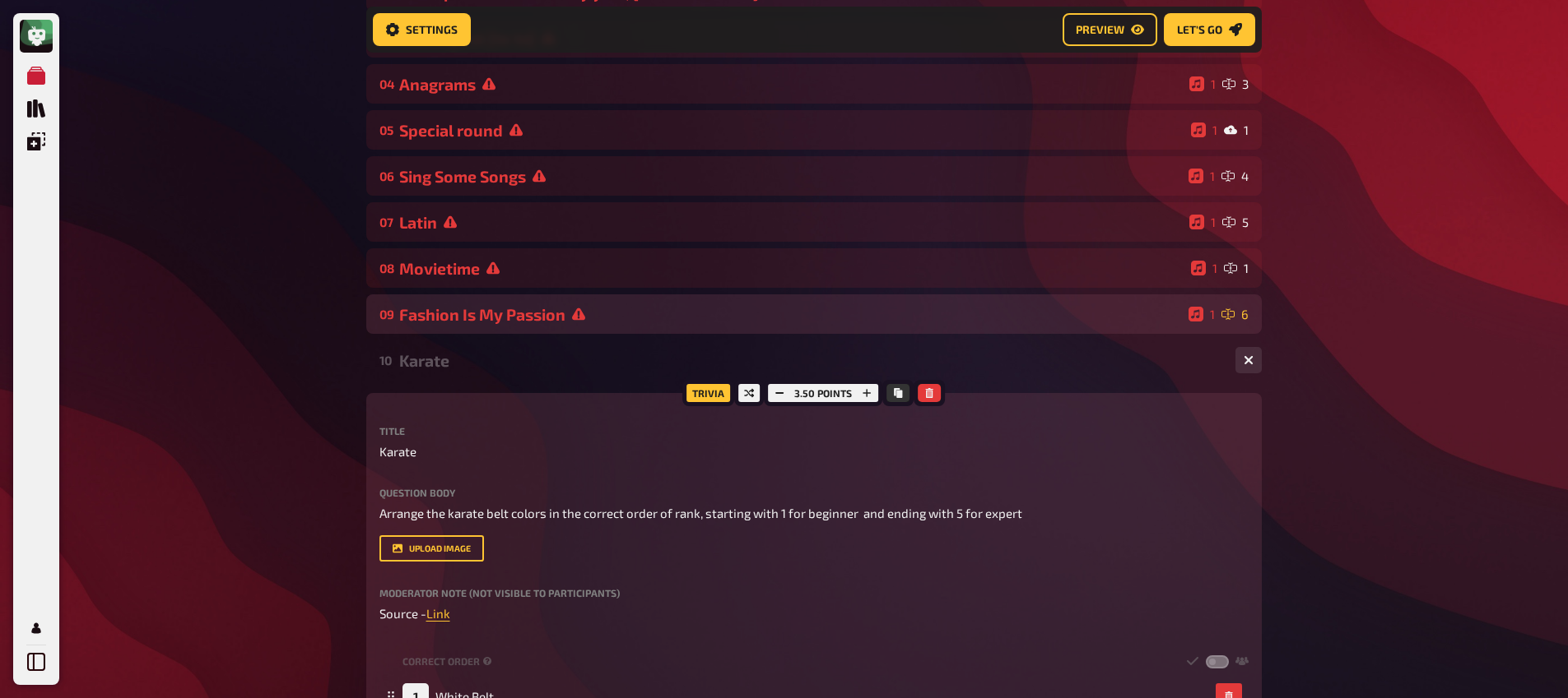
click at [504, 324] on div "Fashion Is My Passion" at bounding box center [790, 314] width 783 height 19
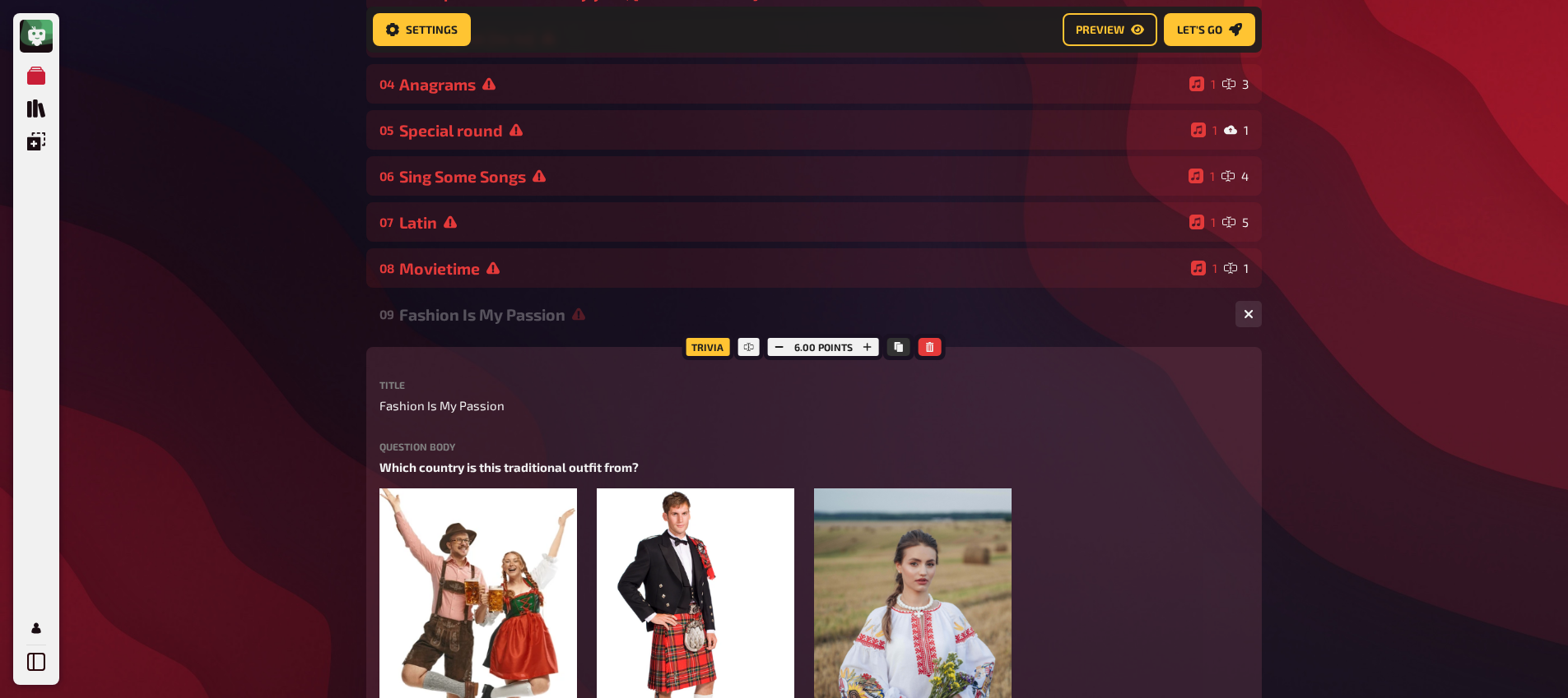
click at [501, 319] on div "Fashion Is My Passion" at bounding box center [809, 314] width 822 height 19
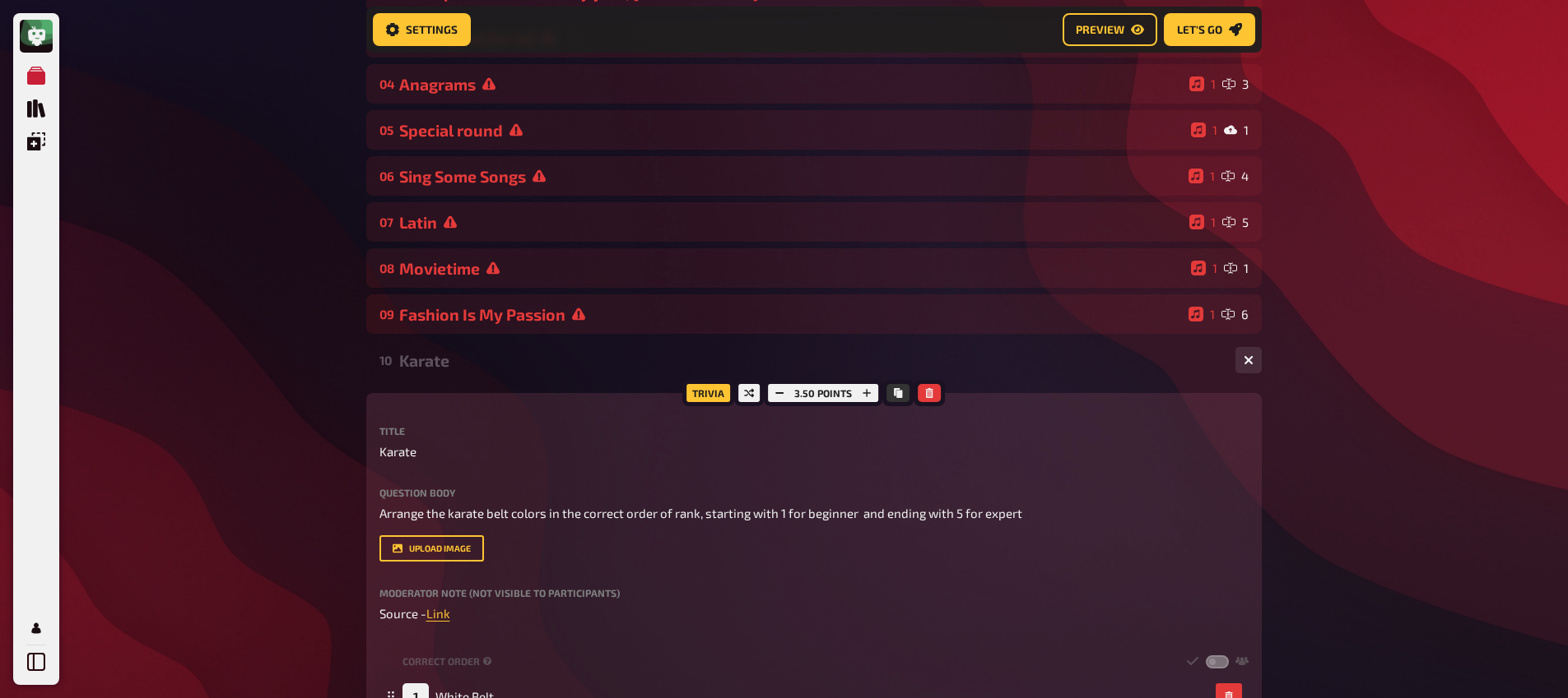
click at [478, 344] on div "10 Karate 1 5" at bounding box center [814, 360] width 896 height 40
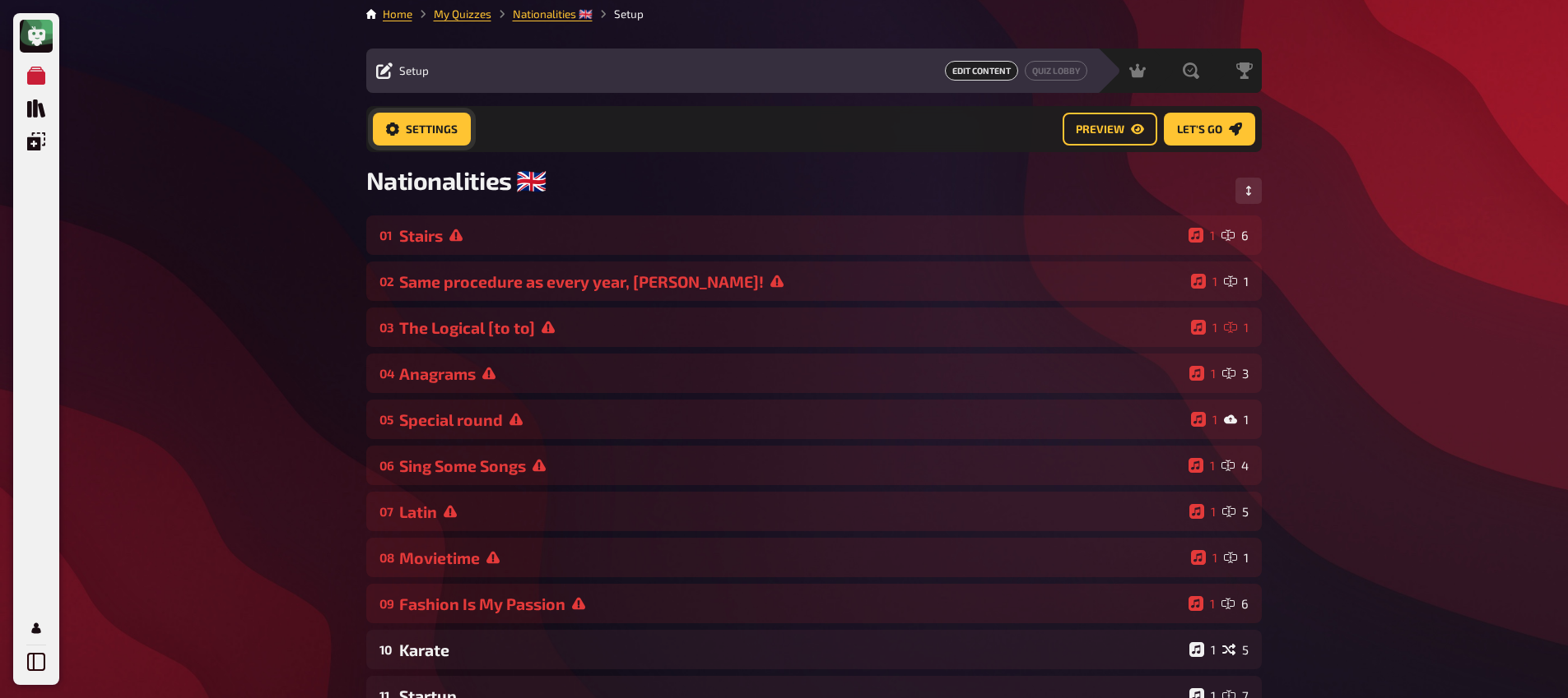
scroll to position [0, 0]
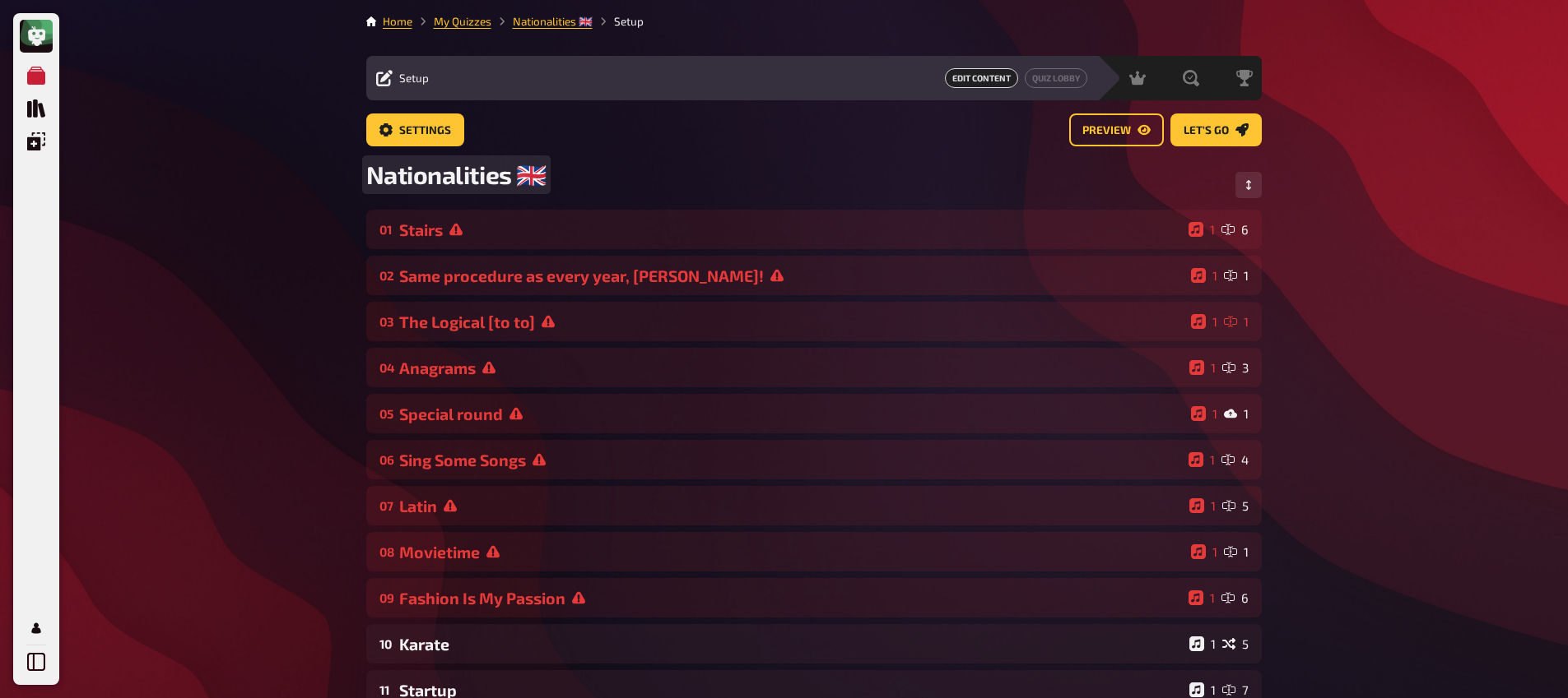
click at [435, 166] on span "Nationalities ​🇬🇧" at bounding box center [456, 174] width 180 height 31
click at [535, 171] on span "Nationalities ​🇬🇧" at bounding box center [456, 174] width 180 height 31
drag, startPoint x: 513, startPoint y: 179, endPoint x: 354, endPoint y: 186, distance: 159.2
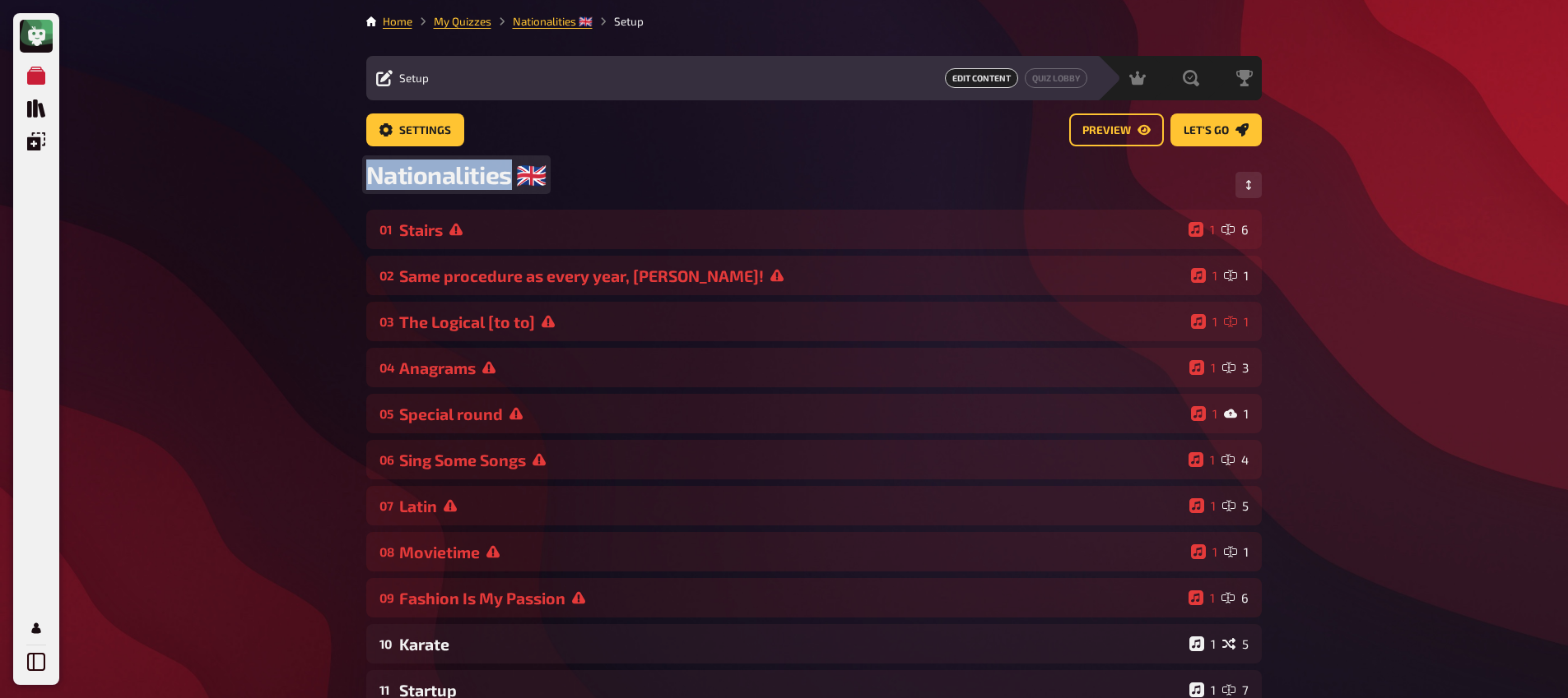
click at [354, 186] on div "Home My Quizzes Nationalities ​🇬🇧 Setup Setup Edit Content Quiz Lobby Hosting u…" at bounding box center [814, 492] width 922 height 984
copy span "Nationalities"
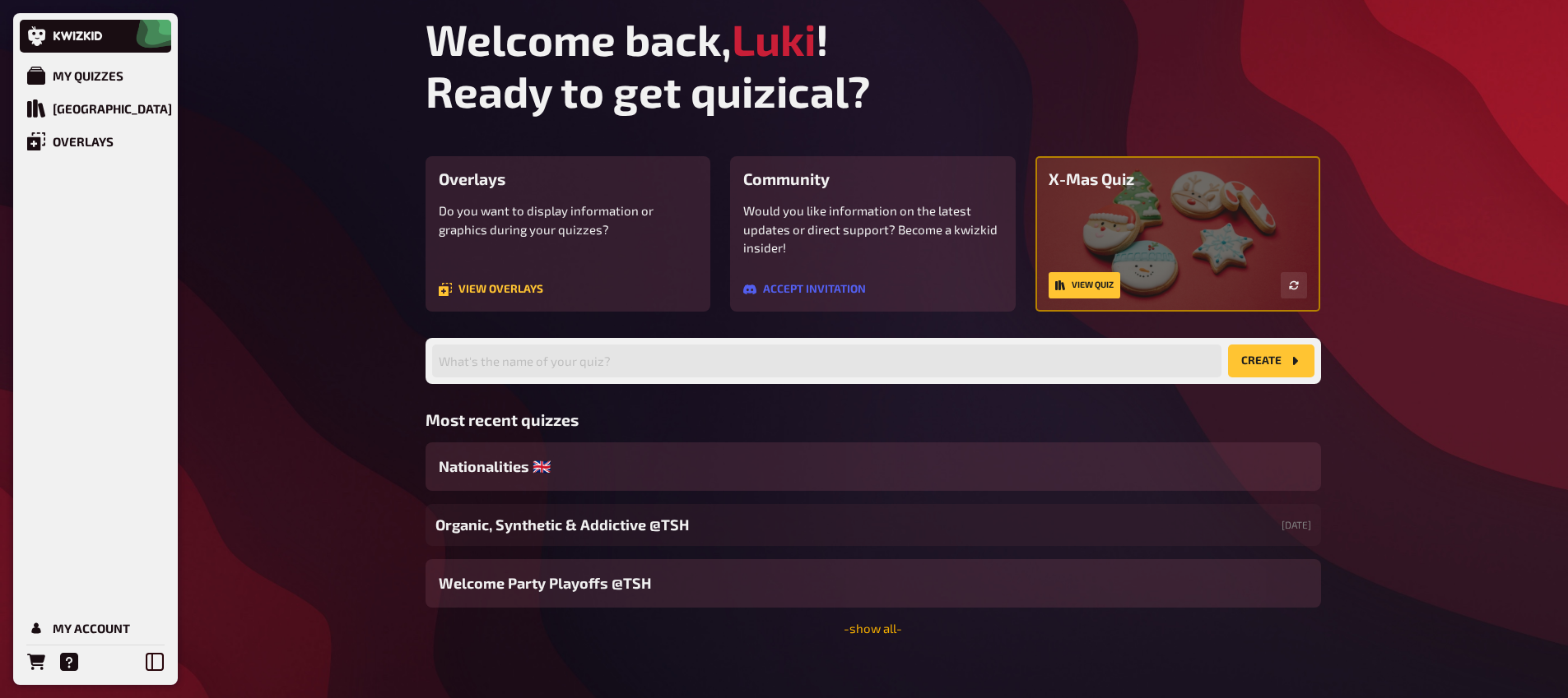
click at [884, 634] on link "- show all -" at bounding box center [873, 628] width 58 height 15
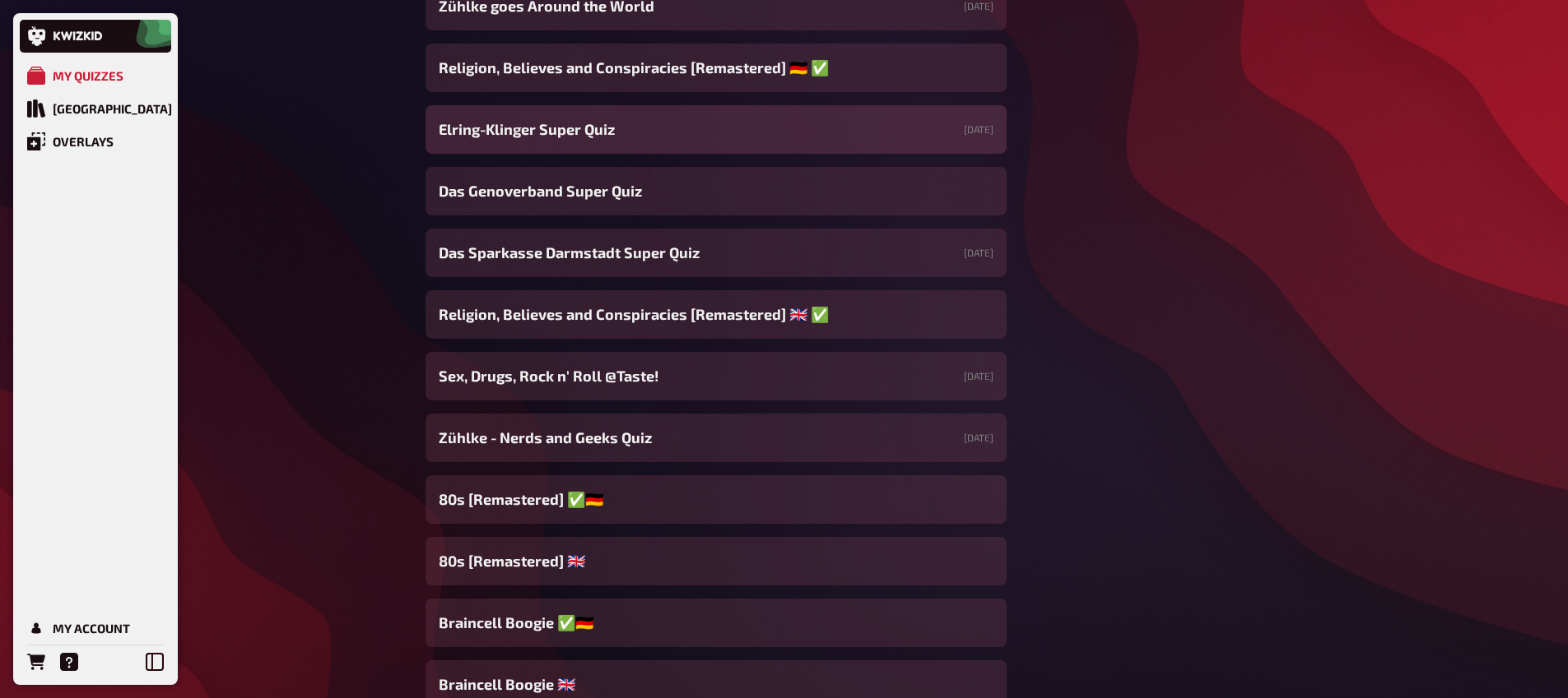
scroll to position [1039, 0]
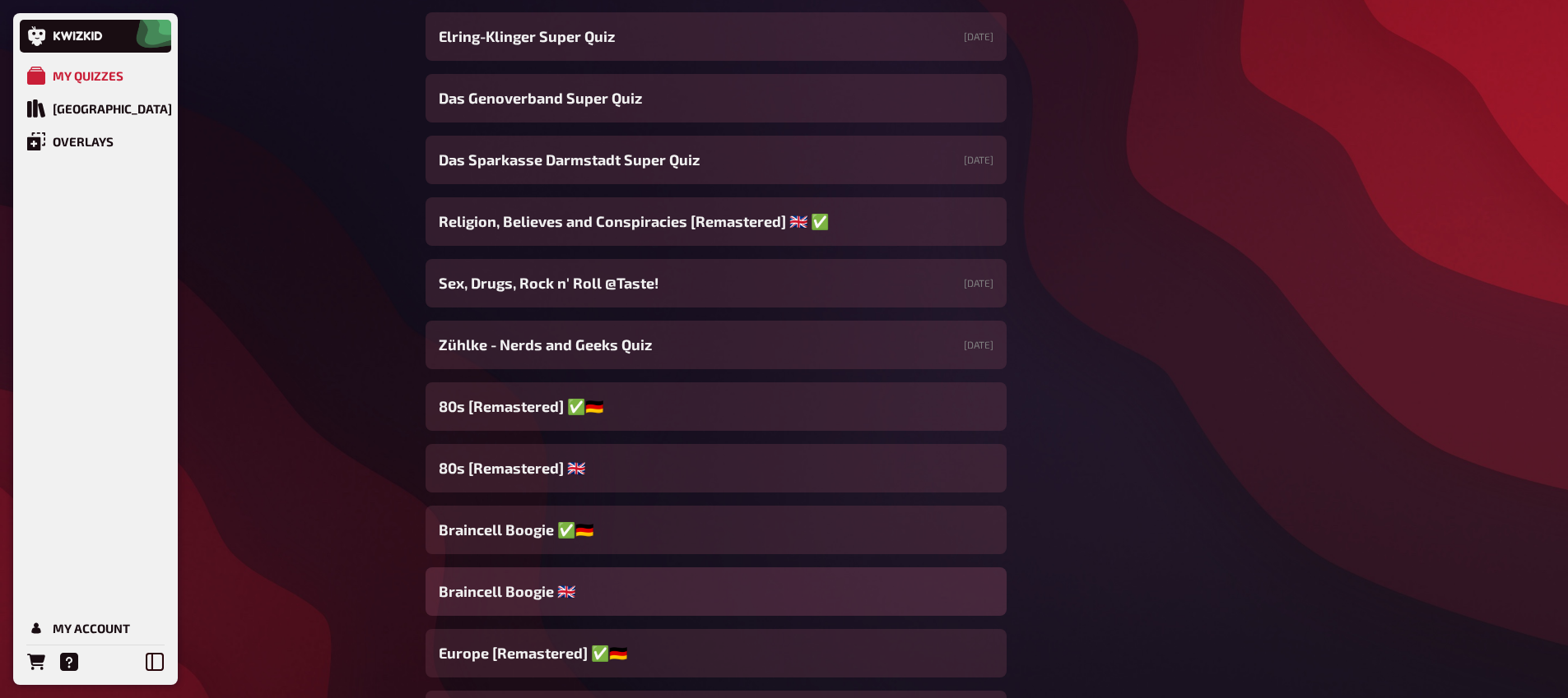
click at [606, 601] on div "Braincell Boogie 🇬🇧​" at bounding box center [716, 591] width 581 height 48
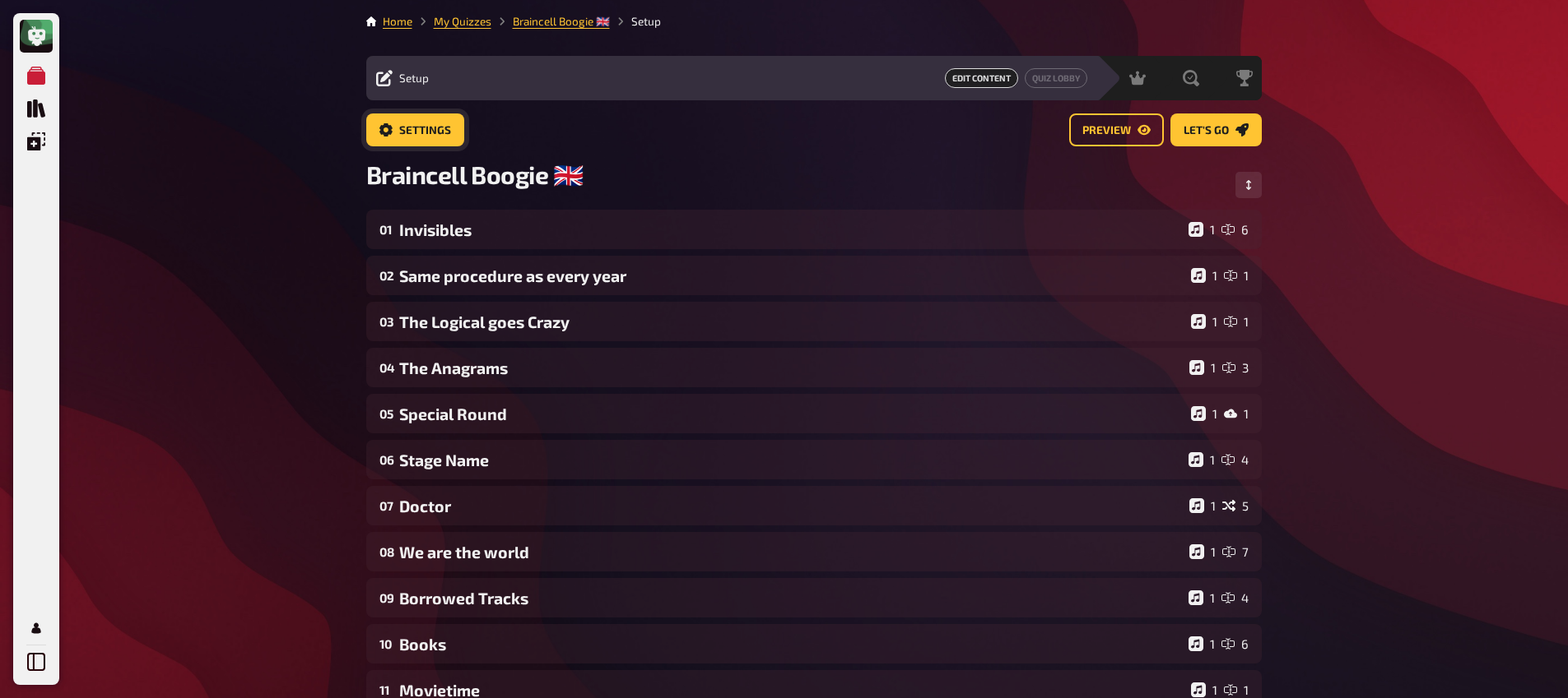
click at [434, 135] on span "Settings" at bounding box center [425, 131] width 52 height 11
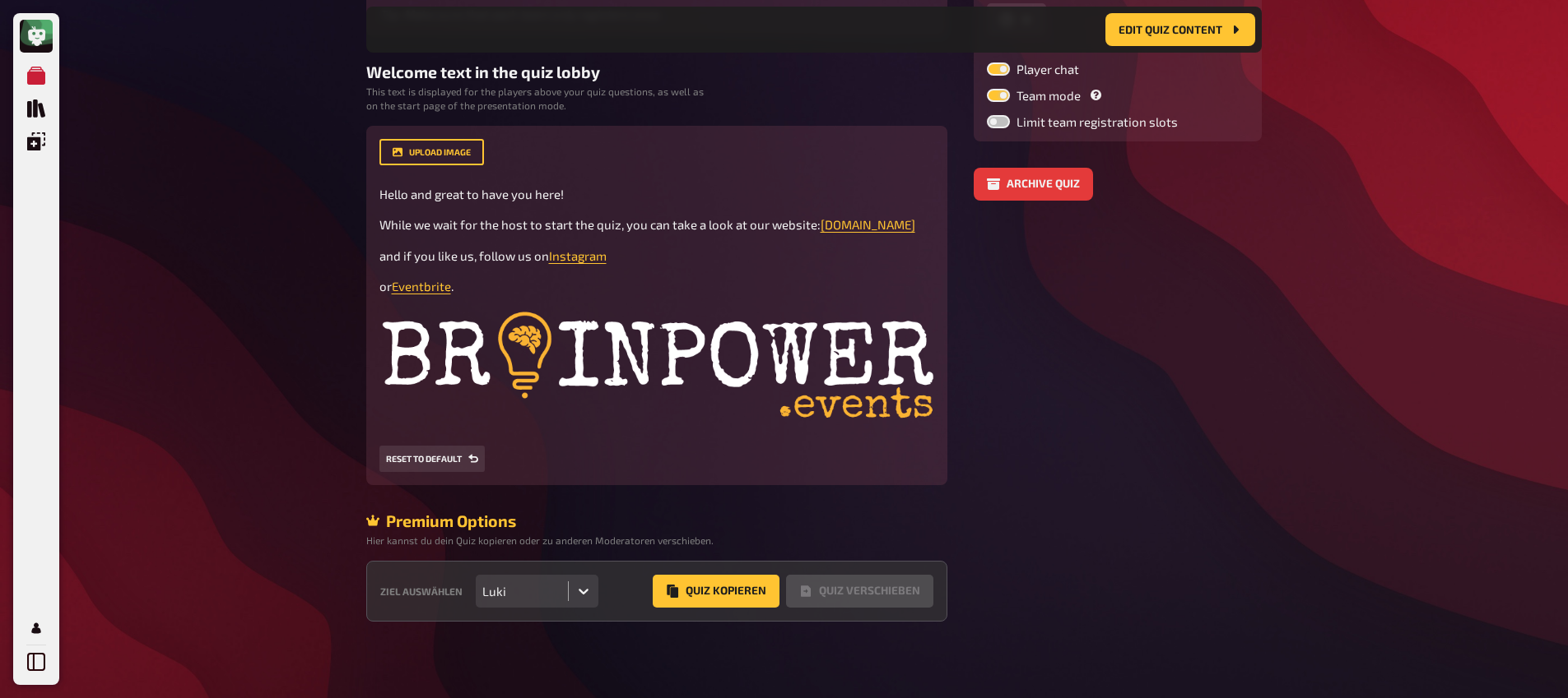
scroll to position [349, 0]
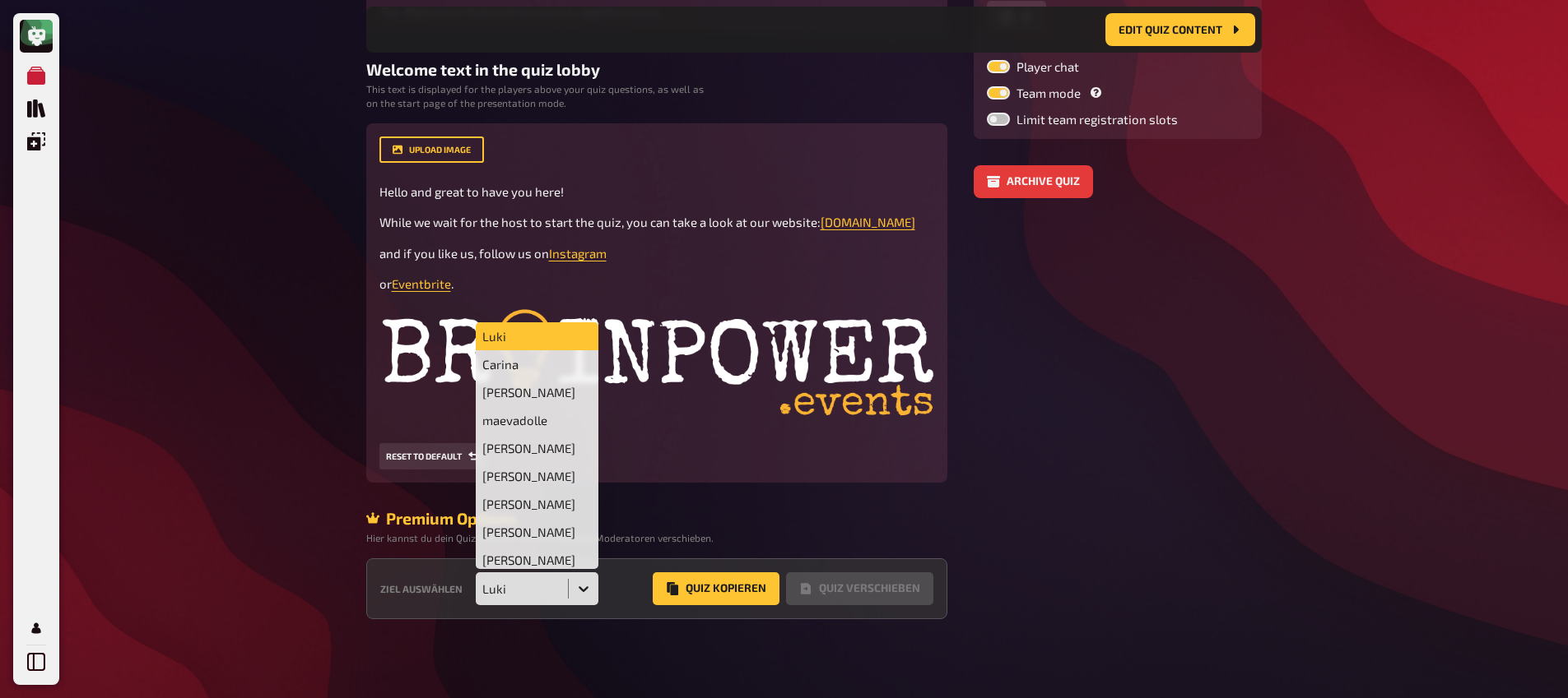
click at [565, 586] on div "Luki" at bounding box center [522, 589] width 93 height 32
click at [523, 508] on div "Jacob" at bounding box center [537, 504] width 123 height 28
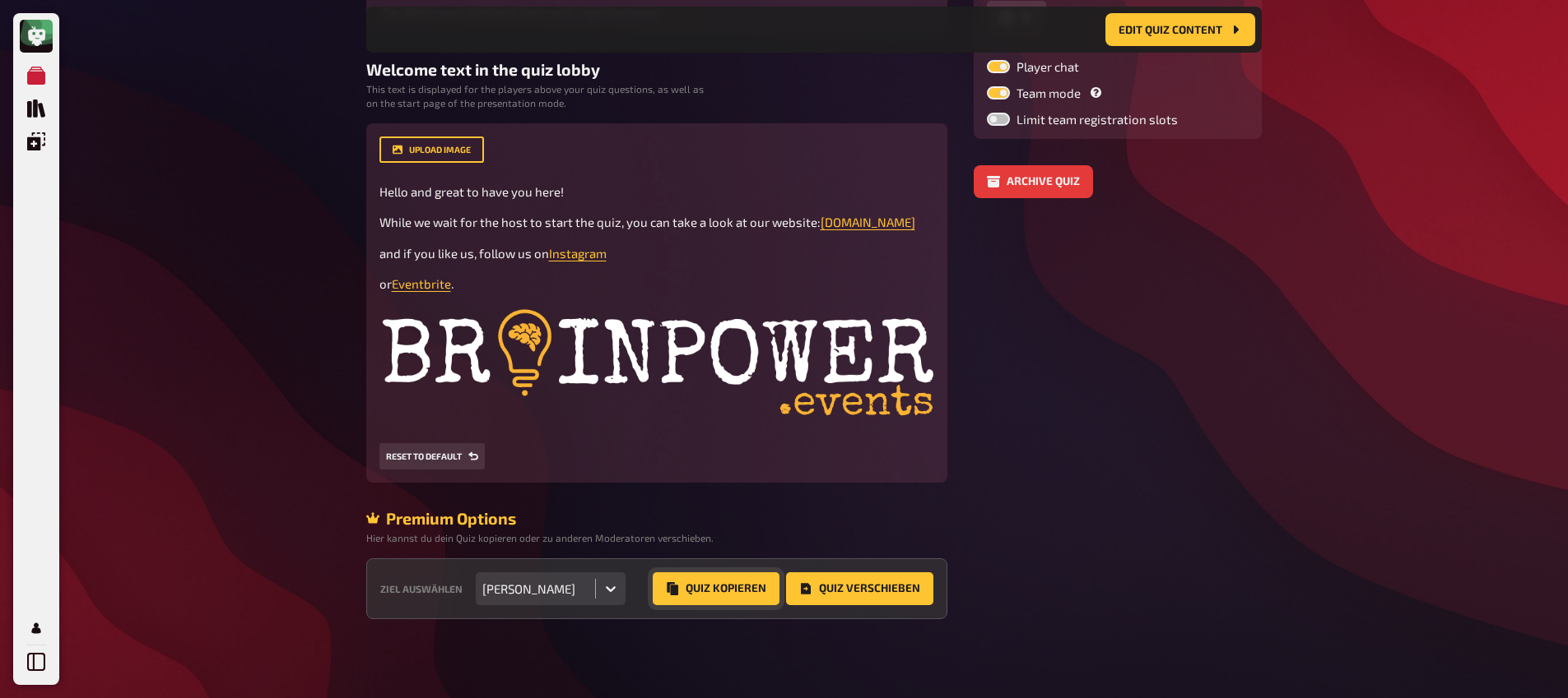
click at [714, 593] on button "Quiz Kopieren" at bounding box center [716, 589] width 127 height 32
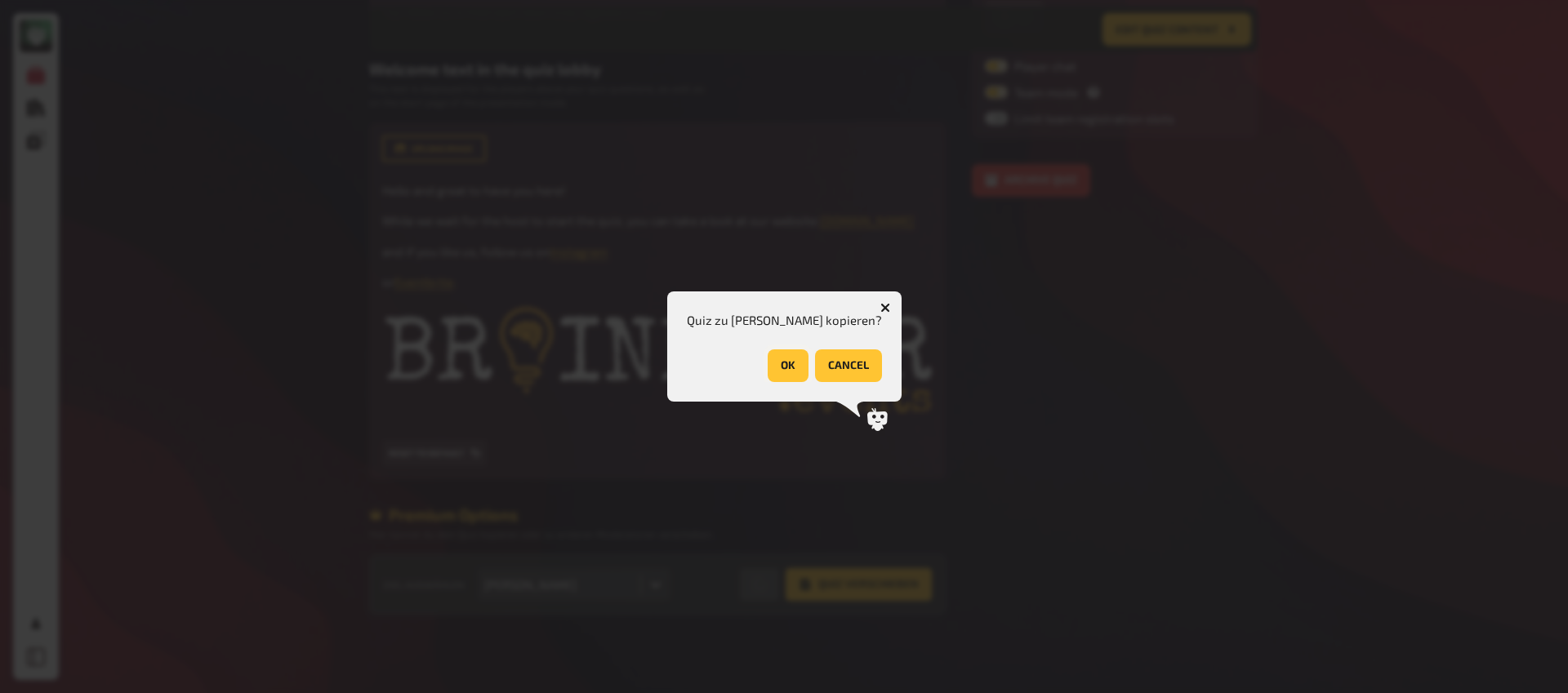
click at [783, 352] on button "OK" at bounding box center [788, 365] width 40 height 32
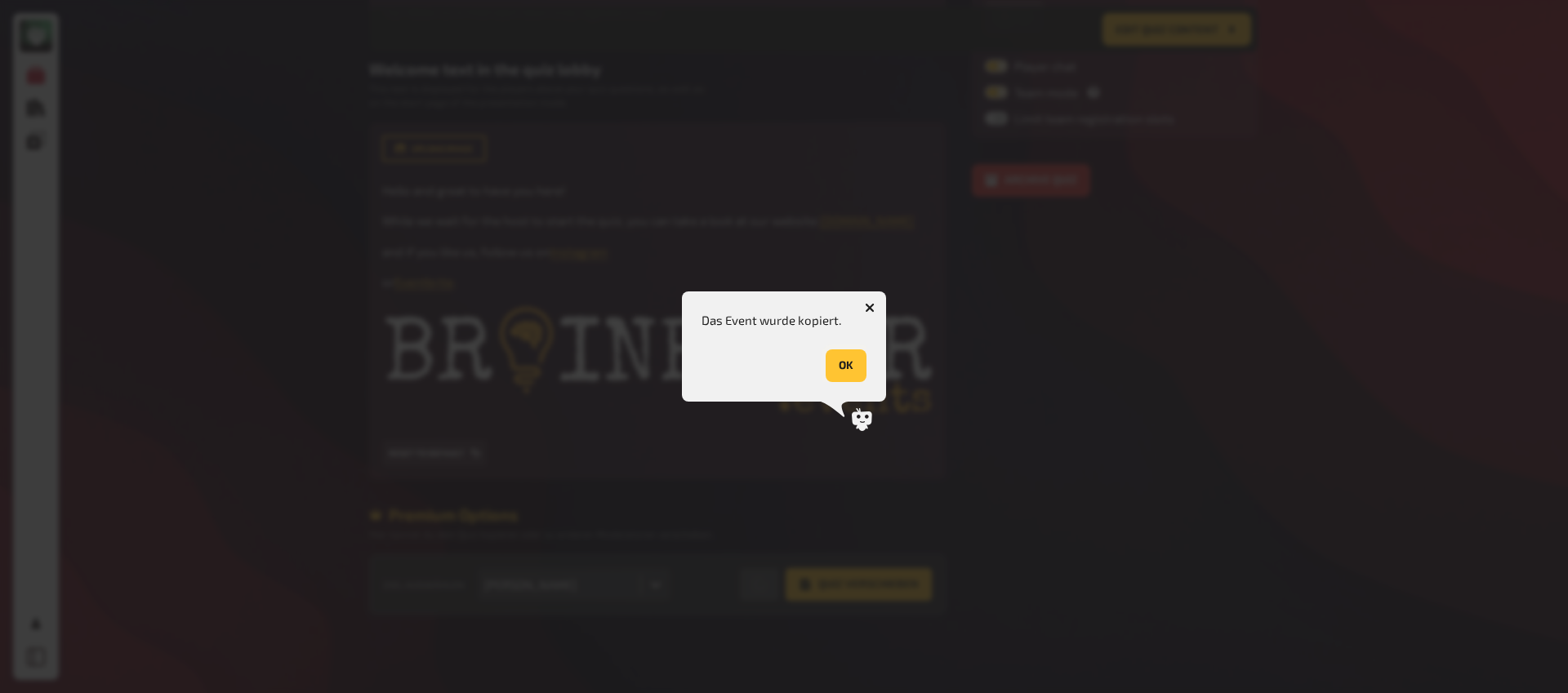
click at [836, 361] on button "OK" at bounding box center [846, 365] width 40 height 32
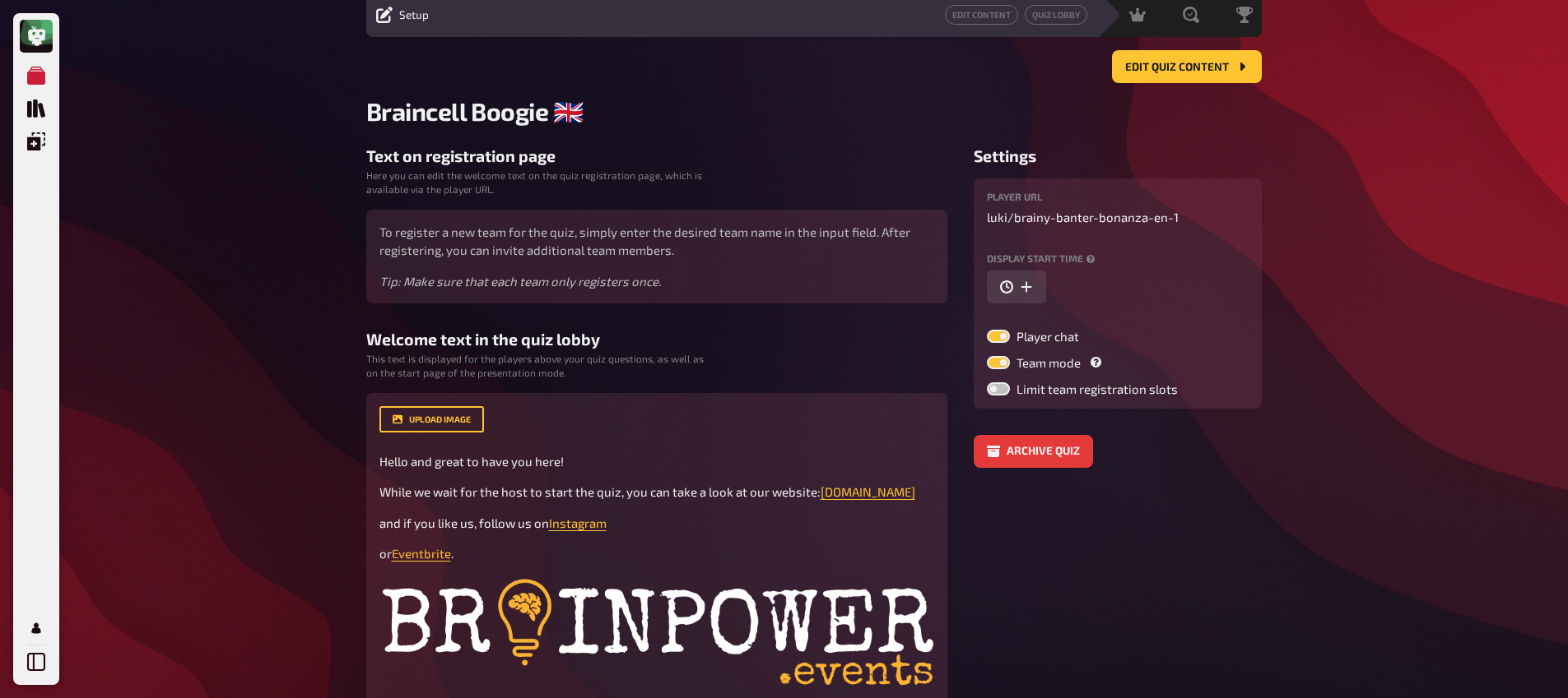
scroll to position [0, 0]
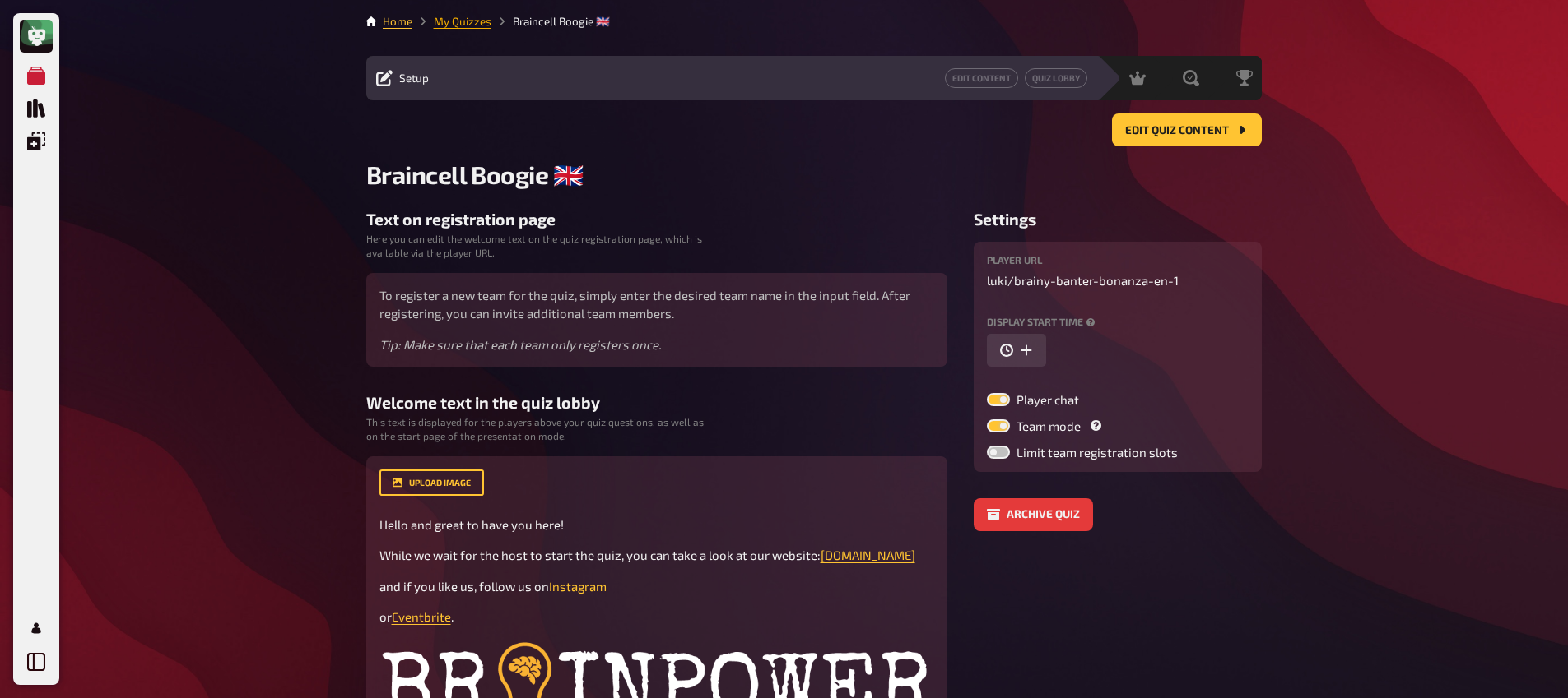
click at [460, 25] on link "My Quizzes" at bounding box center [463, 21] width 57 height 13
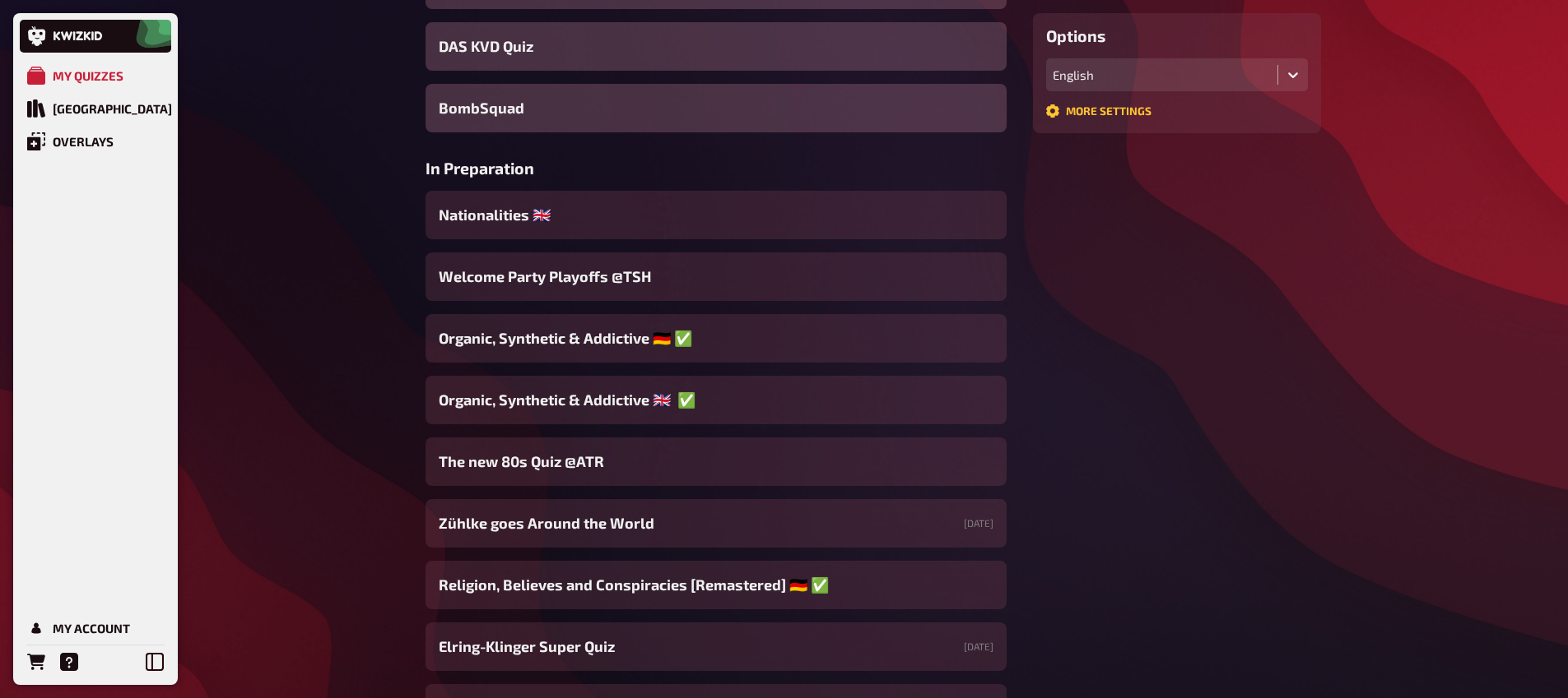
scroll to position [742, 0]
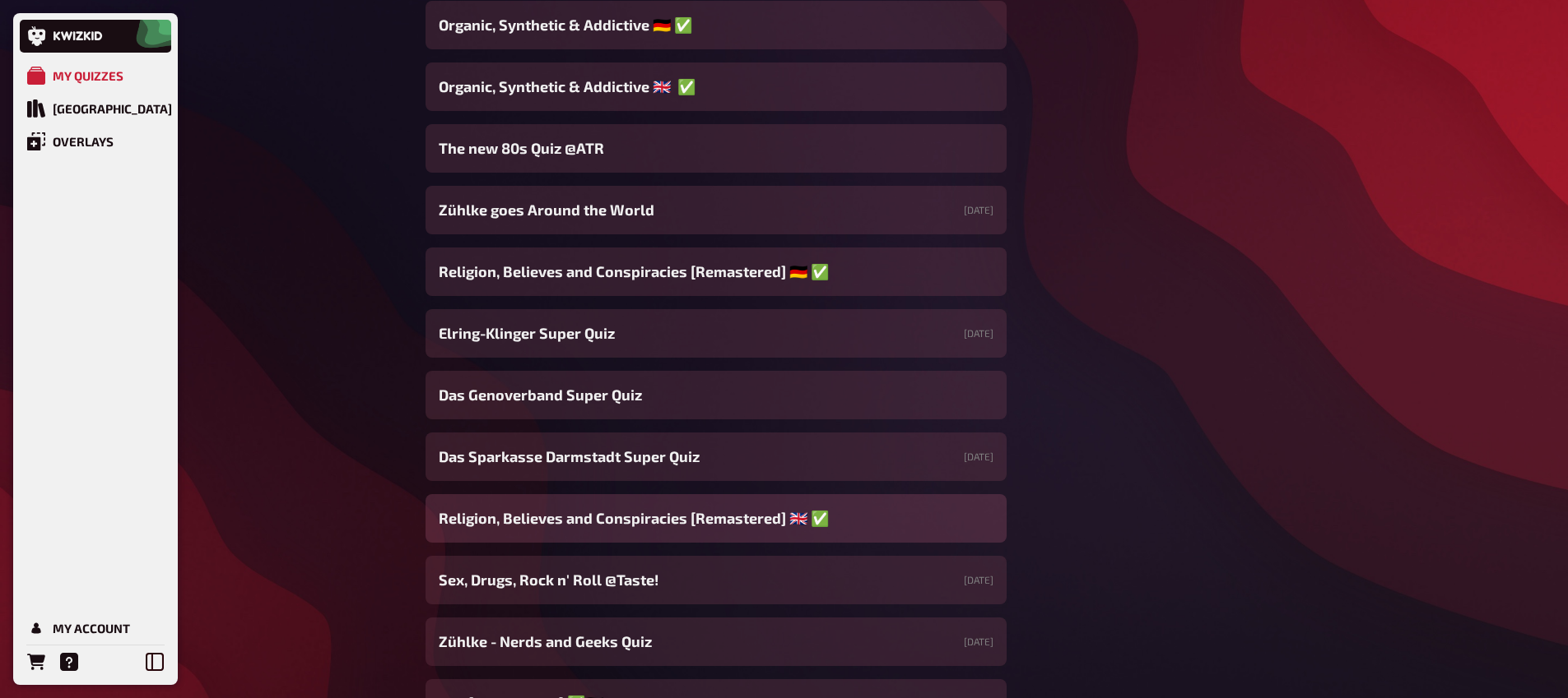
click at [566, 520] on span "Religion, Believes and Conspiracies [Remastered] ​🇬🇧 ​✅" at bounding box center [633, 519] width 390 height 22
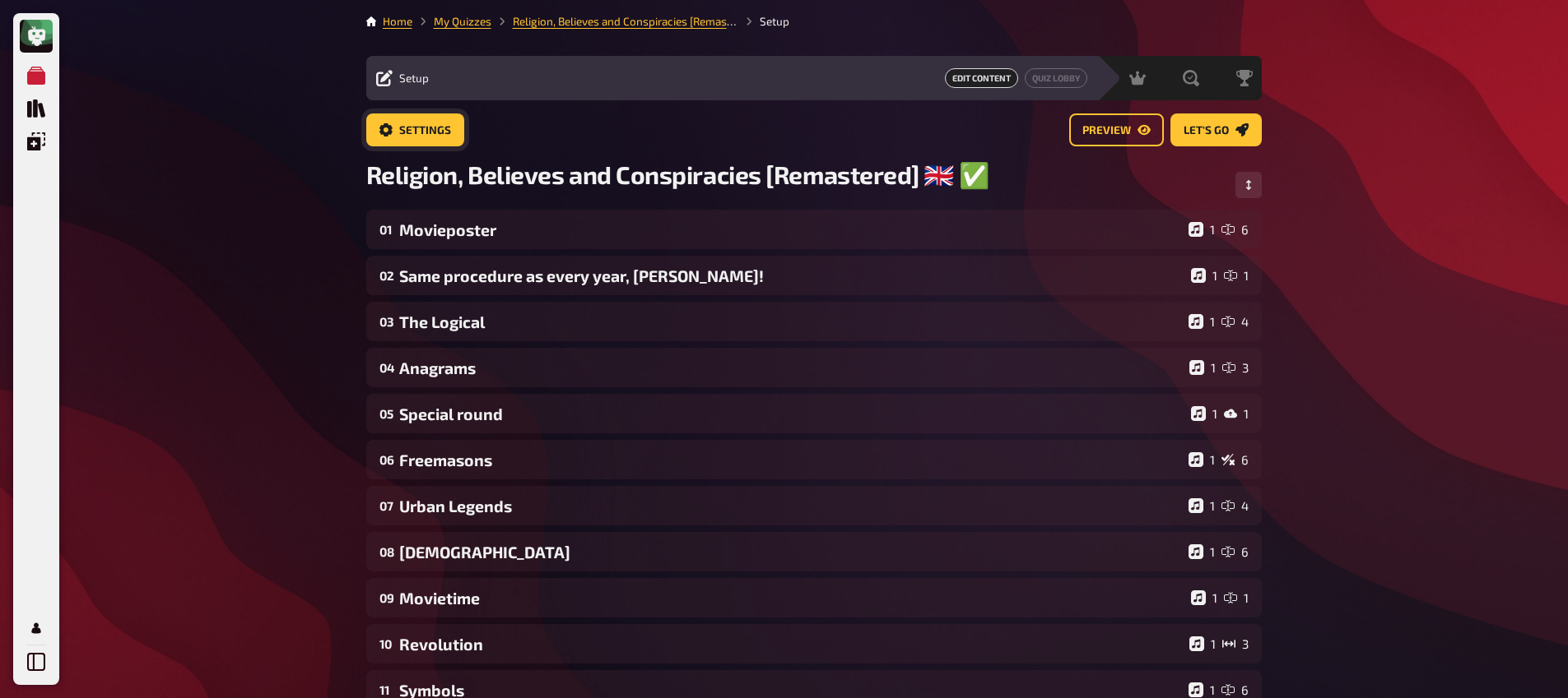
click at [422, 130] on span "Settings" at bounding box center [425, 131] width 52 height 11
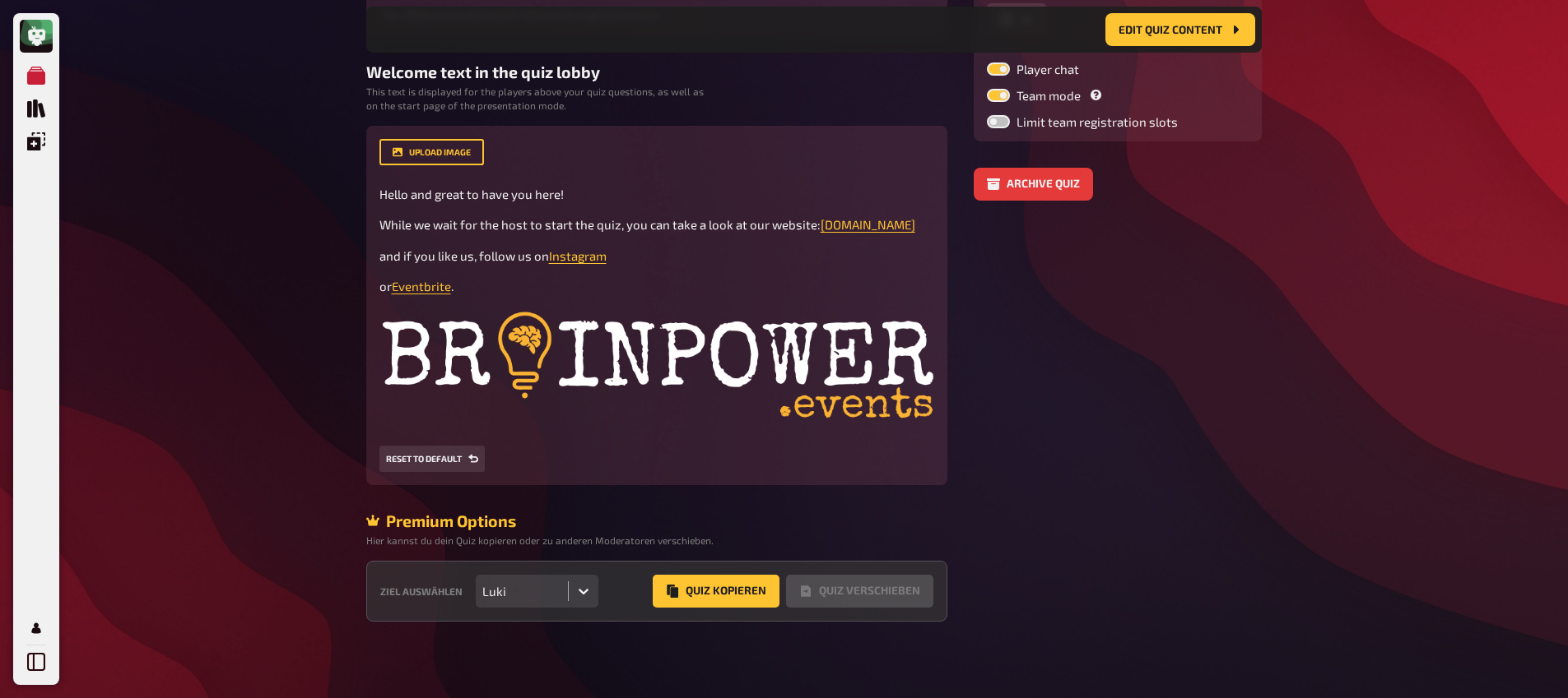
scroll to position [349, 0]
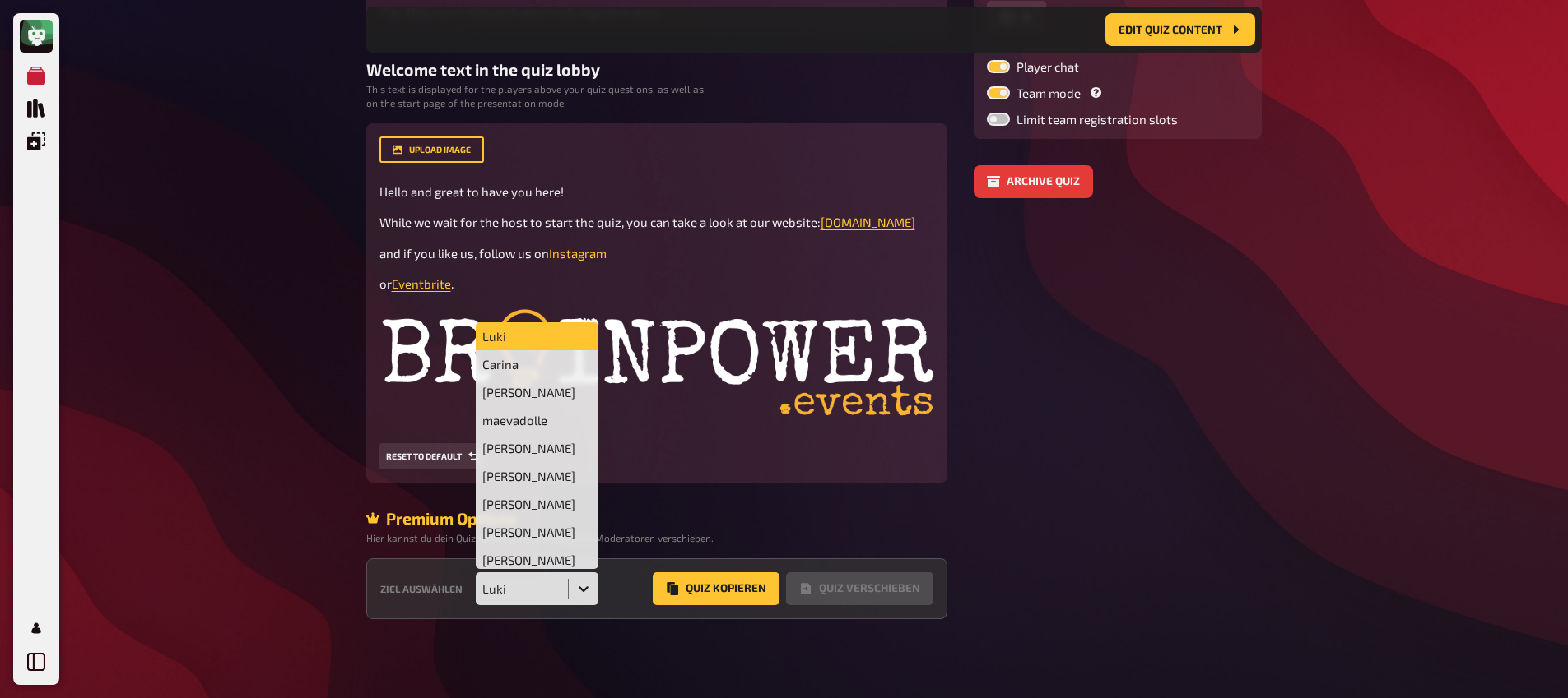
click at [559, 597] on div "Luki" at bounding box center [522, 589] width 93 height 32
click at [536, 508] on div "Jacob" at bounding box center [537, 504] width 123 height 28
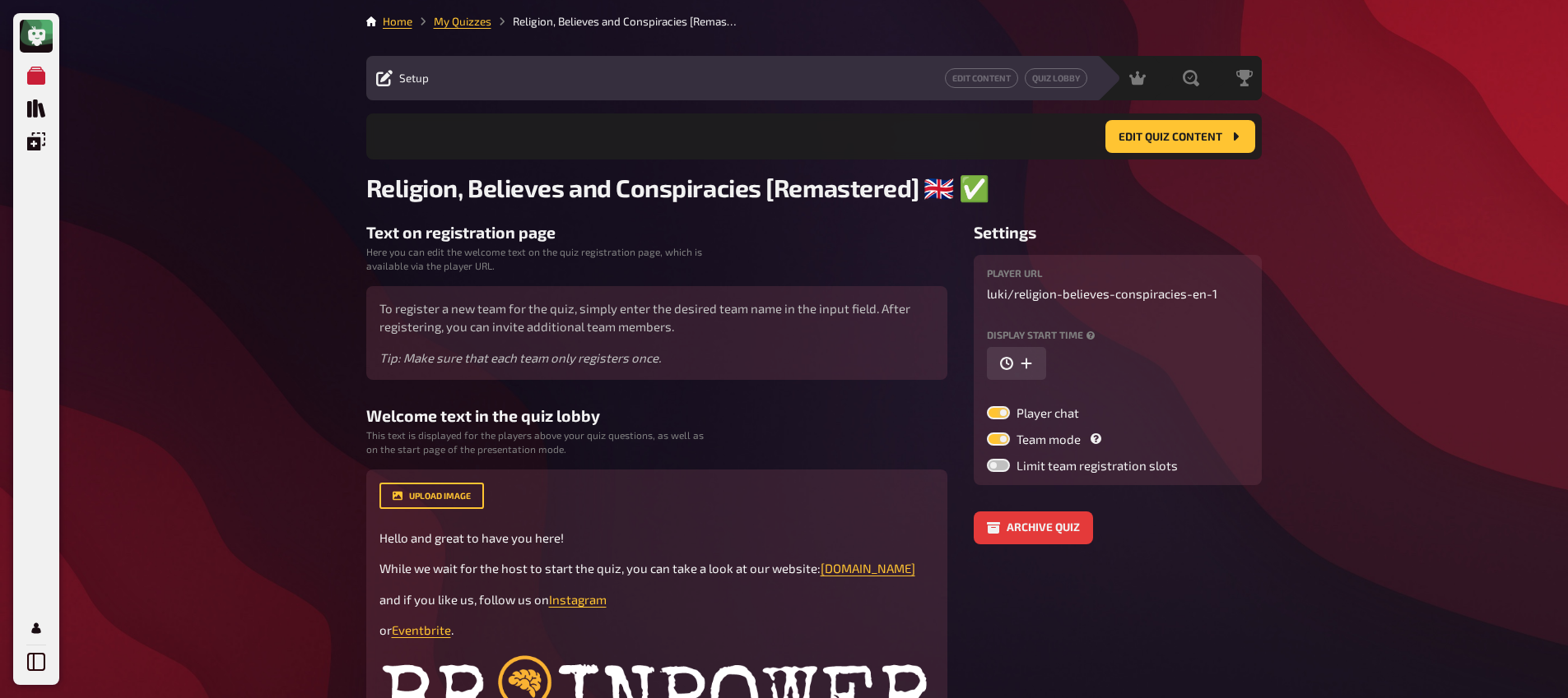
scroll to position [0, 0]
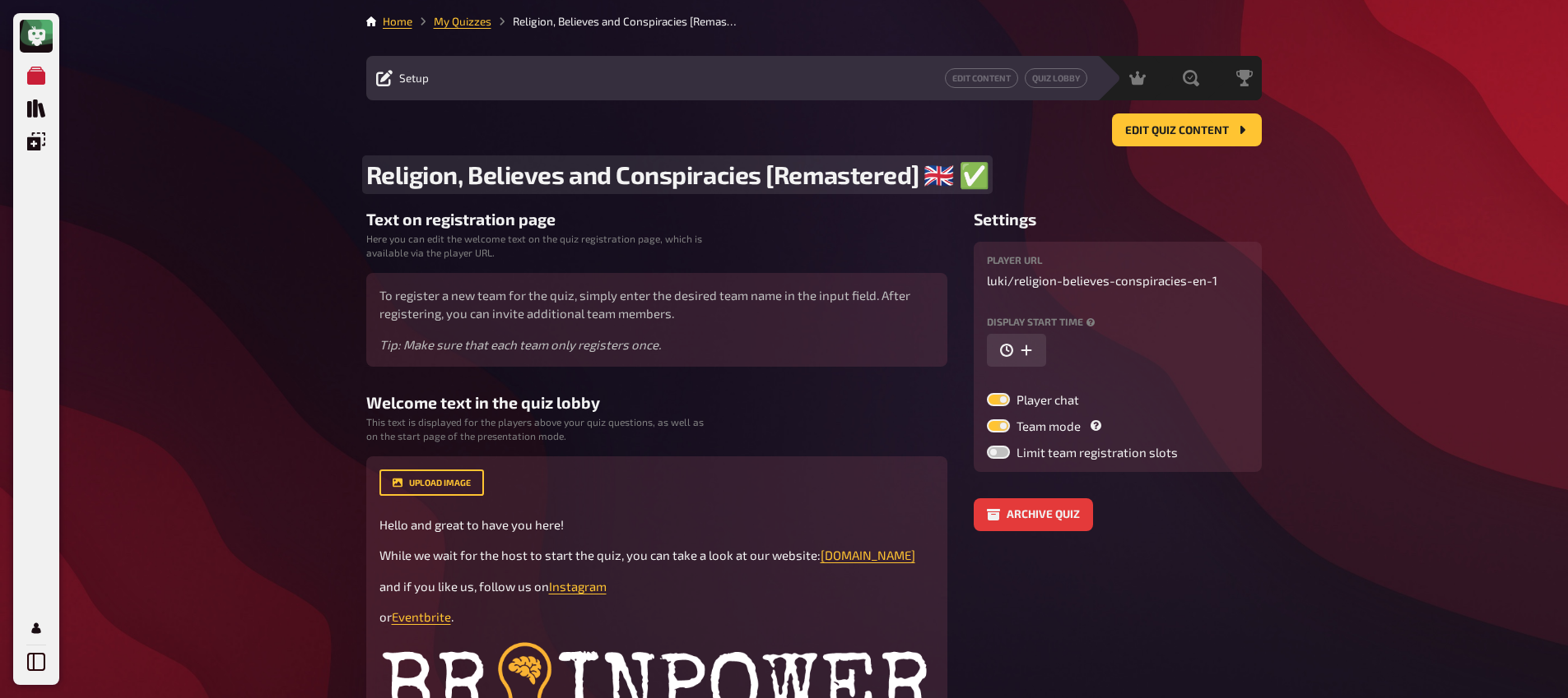
click at [979, 184] on span "Religion, Believes and Conspiracies [Remastered] ​🇬🇧 ​✅" at bounding box center [678, 174] width 623 height 31
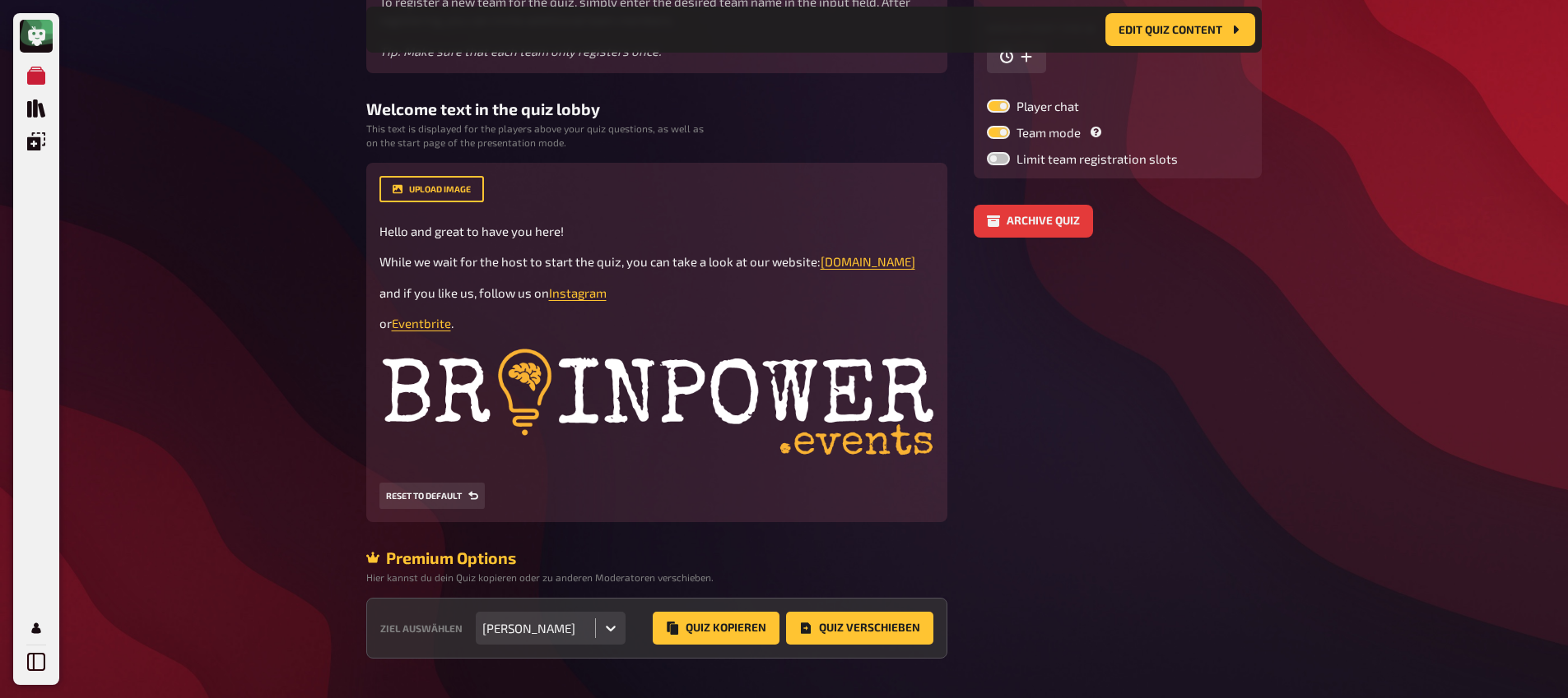
scroll to position [343, 0]
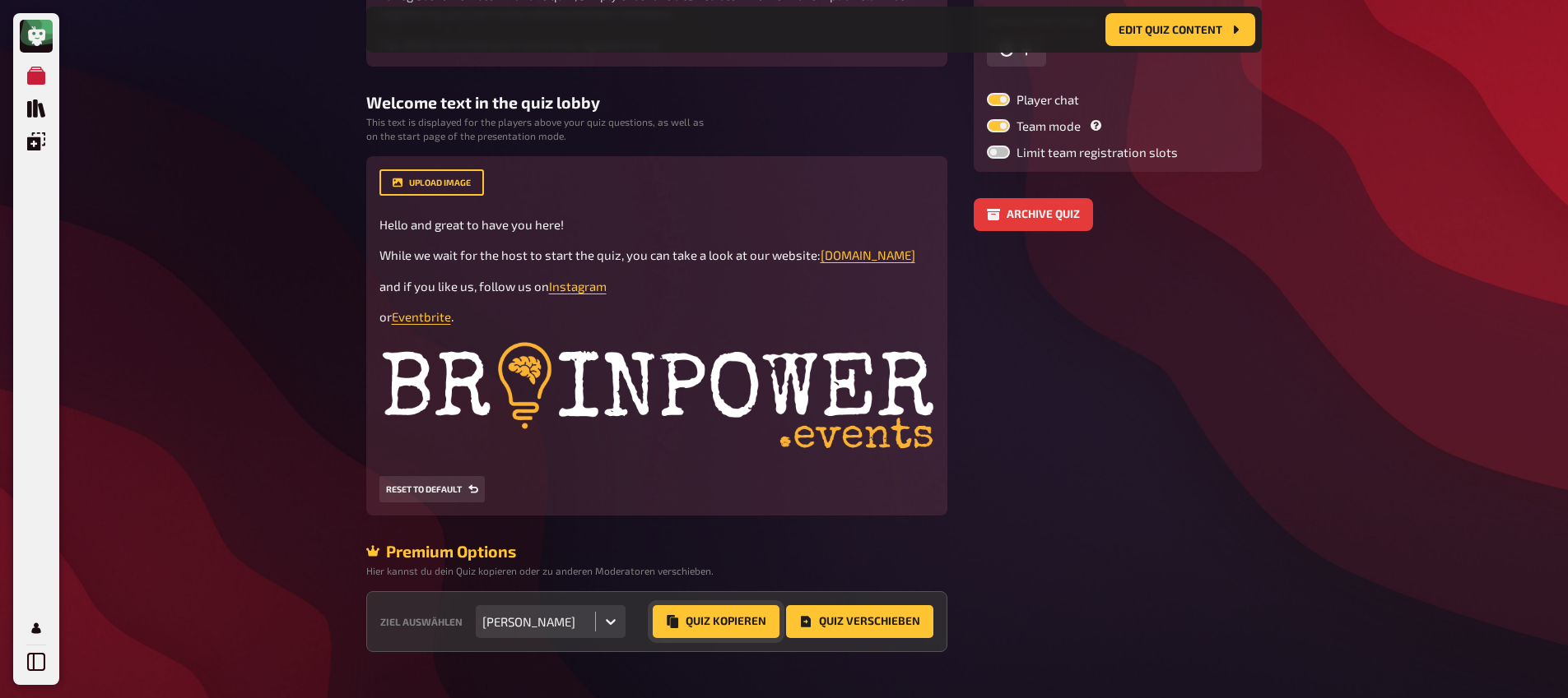
click at [724, 605] on button "Quiz Kopieren" at bounding box center [716, 621] width 127 height 32
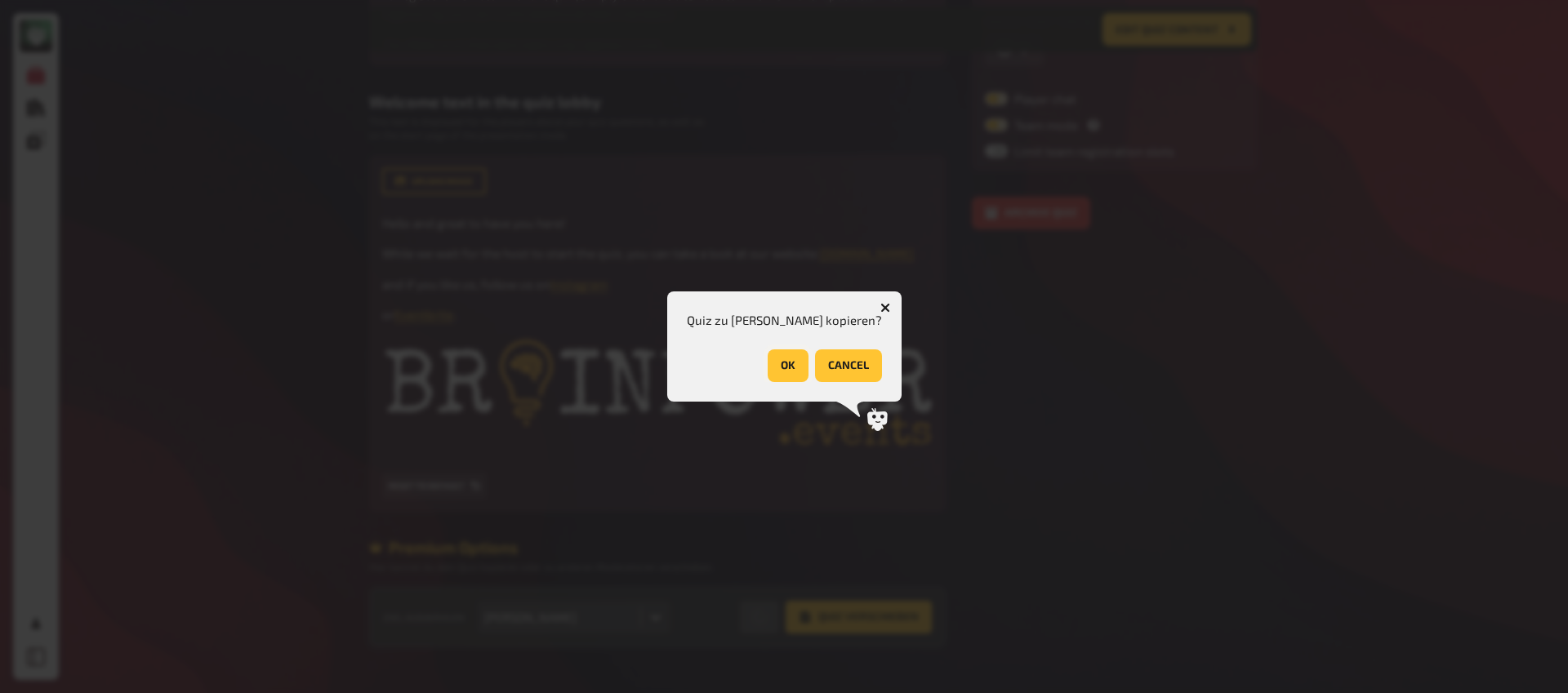
click at [778, 365] on button "OK" at bounding box center [788, 365] width 40 height 32
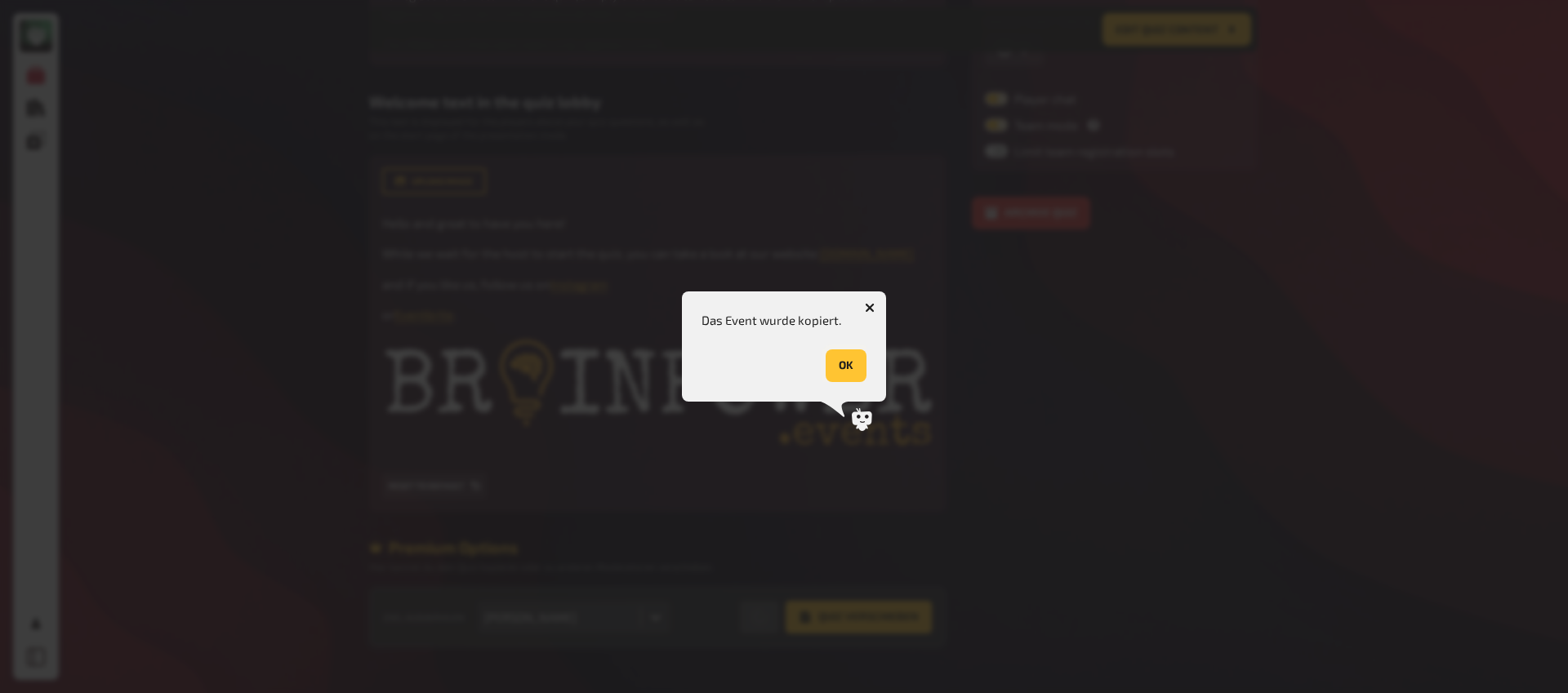
click at [837, 375] on button "OK" at bounding box center [846, 365] width 40 height 32
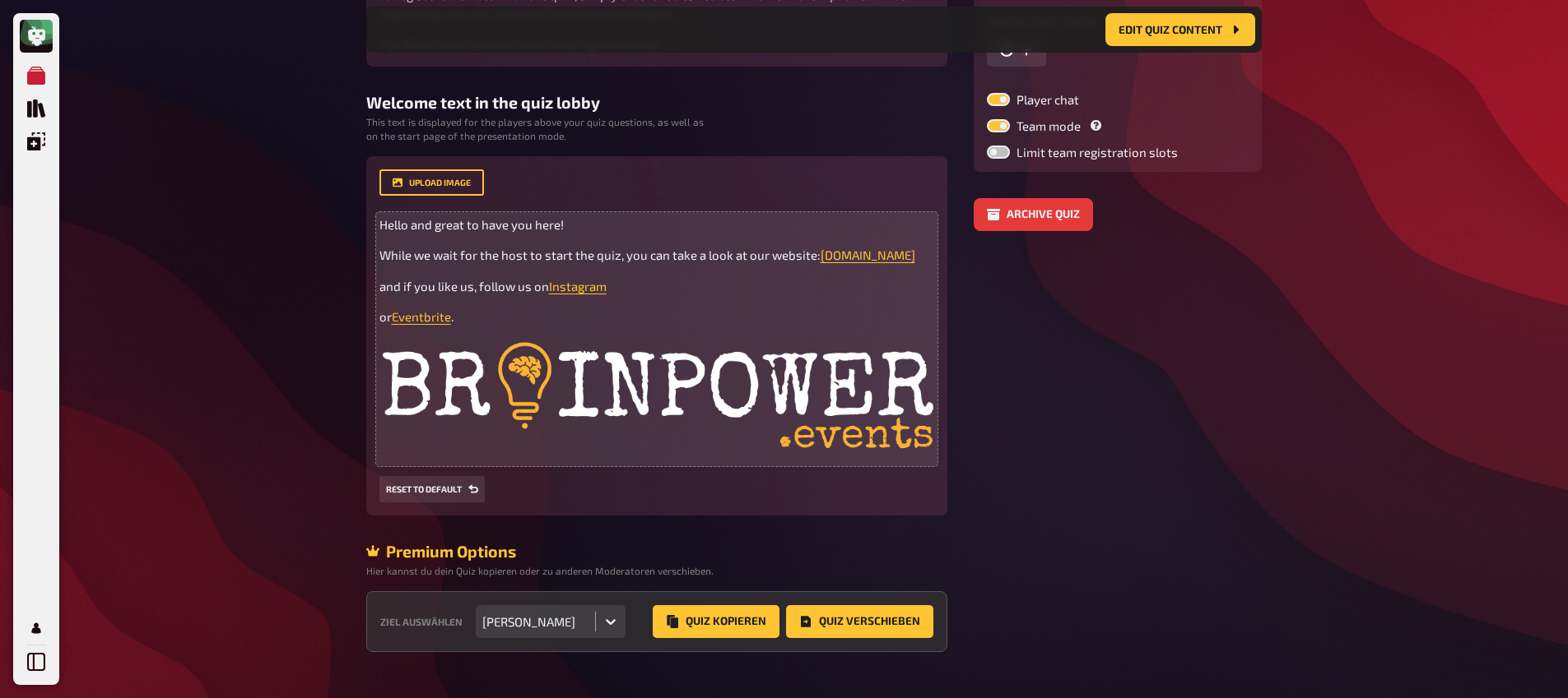
scroll to position [0, 0]
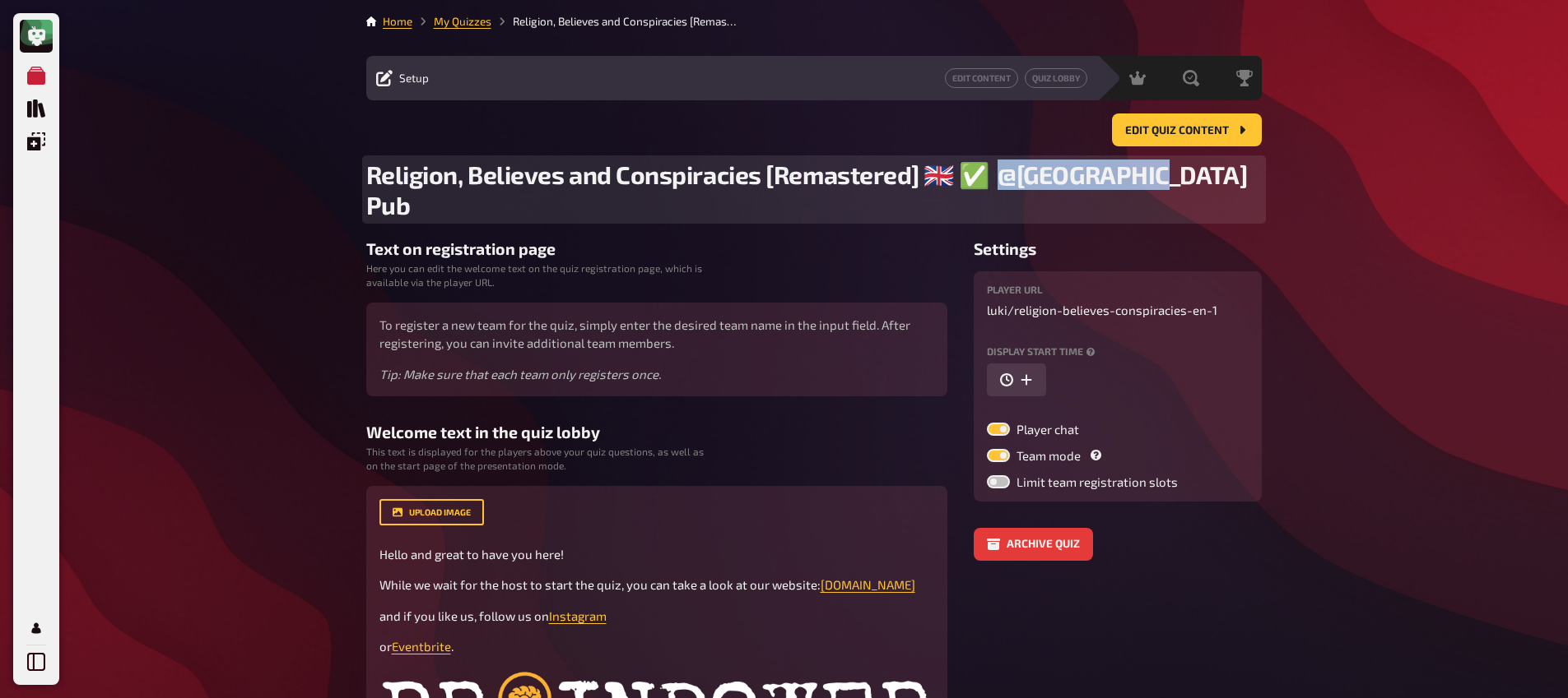
drag, startPoint x: 991, startPoint y: 174, endPoint x: 1159, endPoint y: 179, distance: 168.1
click at [1159, 179] on h2 "Religion, Believes and Conspiracies [Remastered] ​🇬🇧 ​✅ @Dublin Pub" at bounding box center [814, 189] width 896 height 60
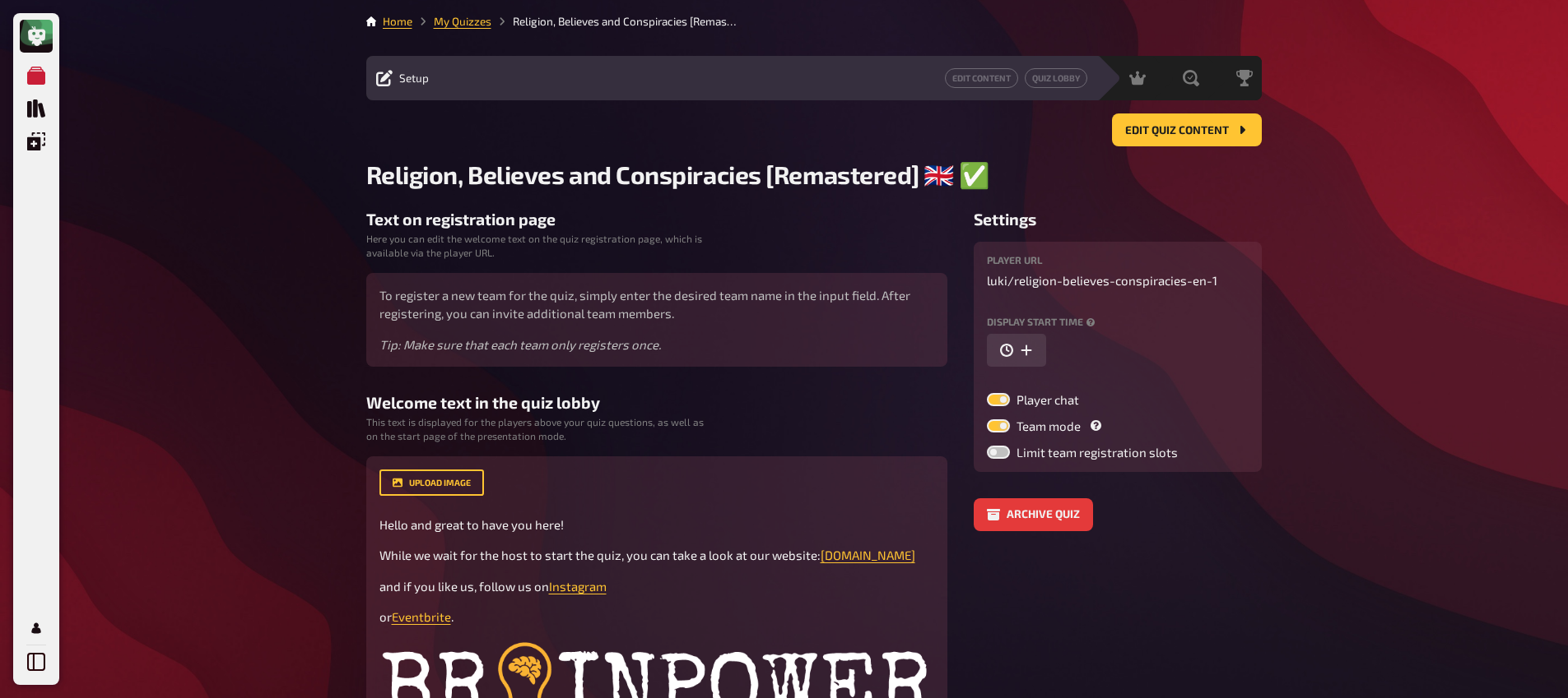
click at [1355, 236] on div "My Quizzes Quiz Library Overlays My Account Home My Quizzes Religion, Believes …" at bounding box center [784, 515] width 1568 height 1032
